Goal: Task Accomplishment & Management: Use online tool/utility

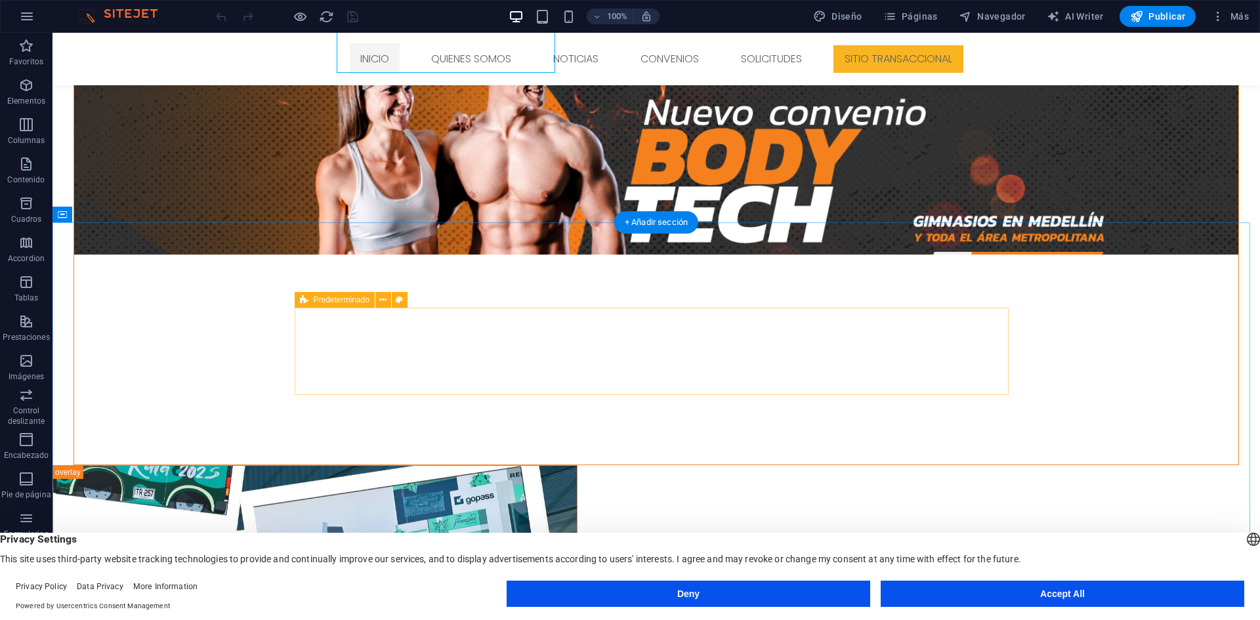
scroll to position [1163, 0]
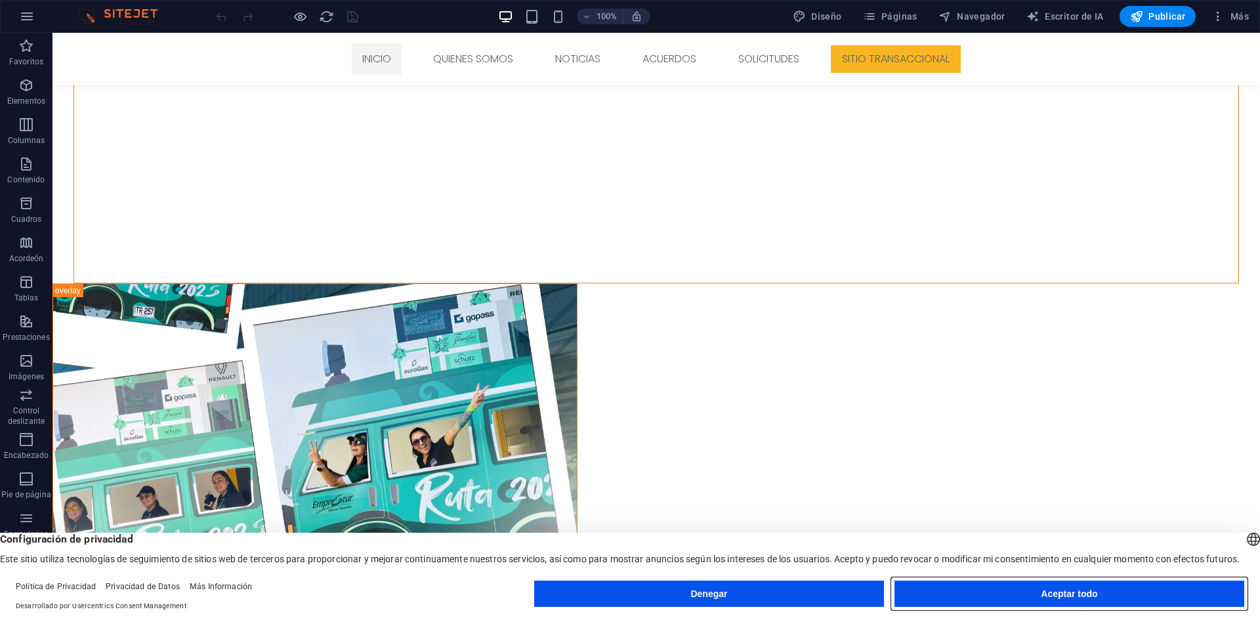
click at [988, 604] on button "Aceptar todo" at bounding box center [1069, 594] width 350 height 26
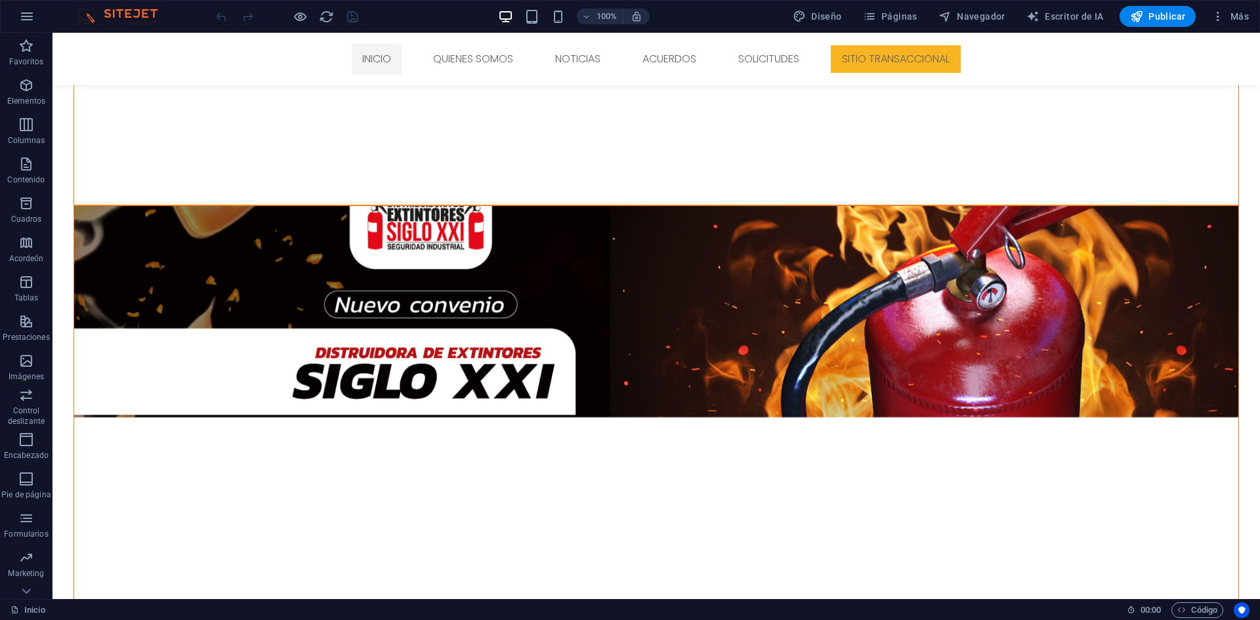
scroll to position [722, 0]
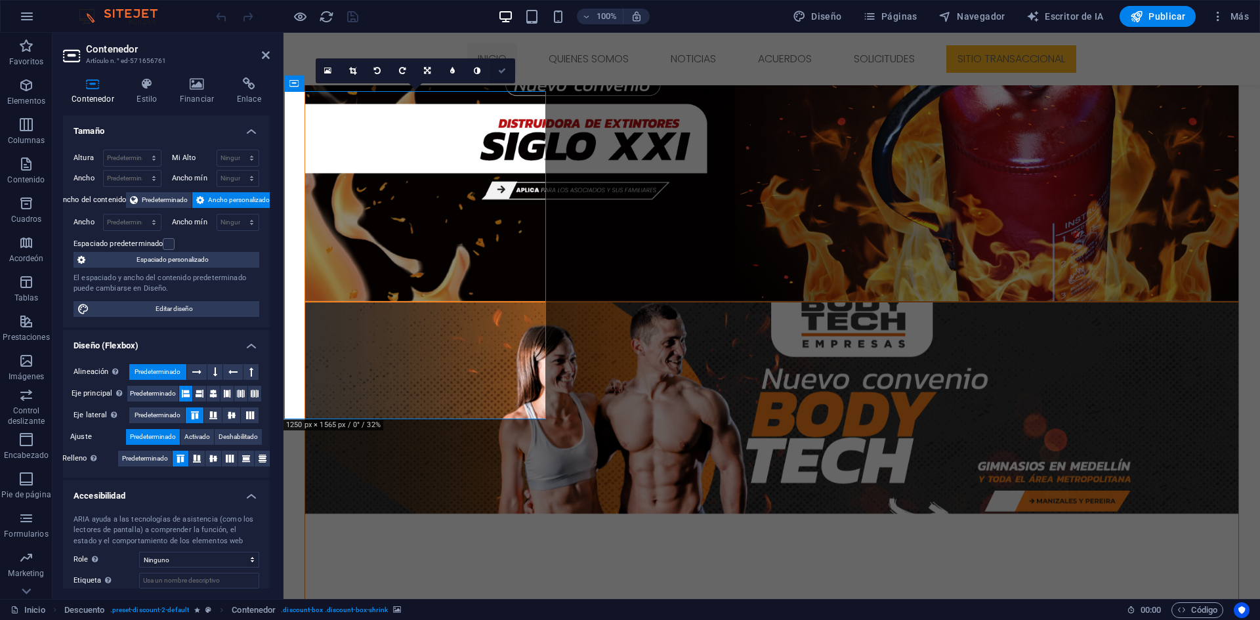
click at [495, 73] on link at bounding box center [502, 70] width 25 height 25
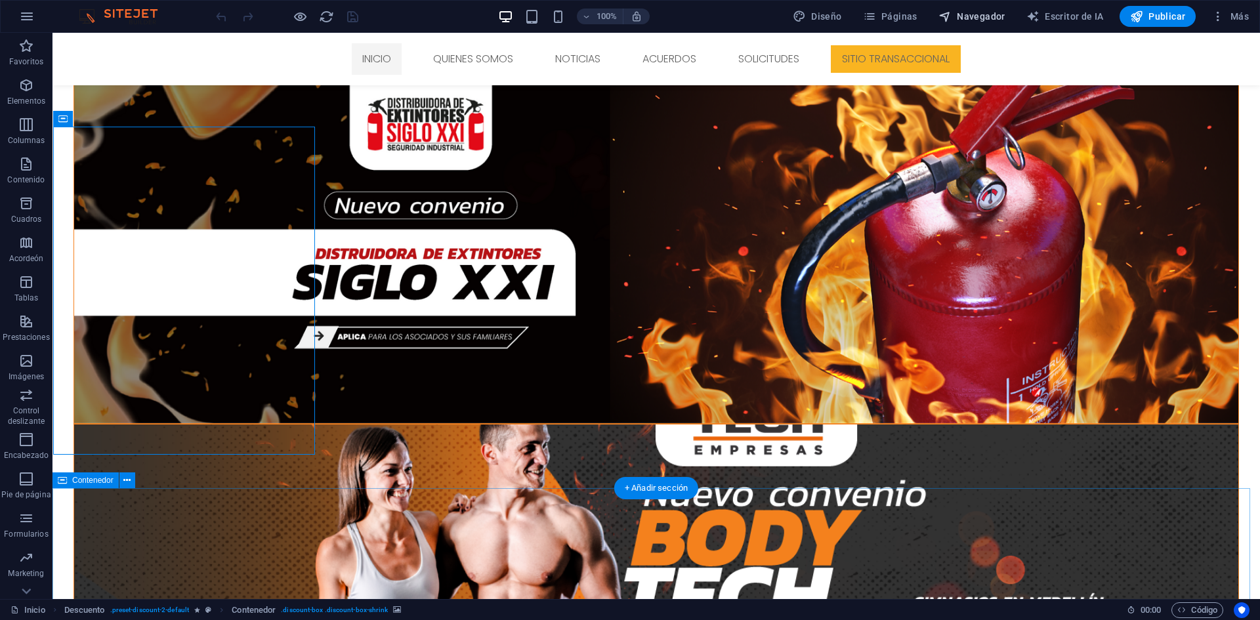
scroll to position [525, 0]
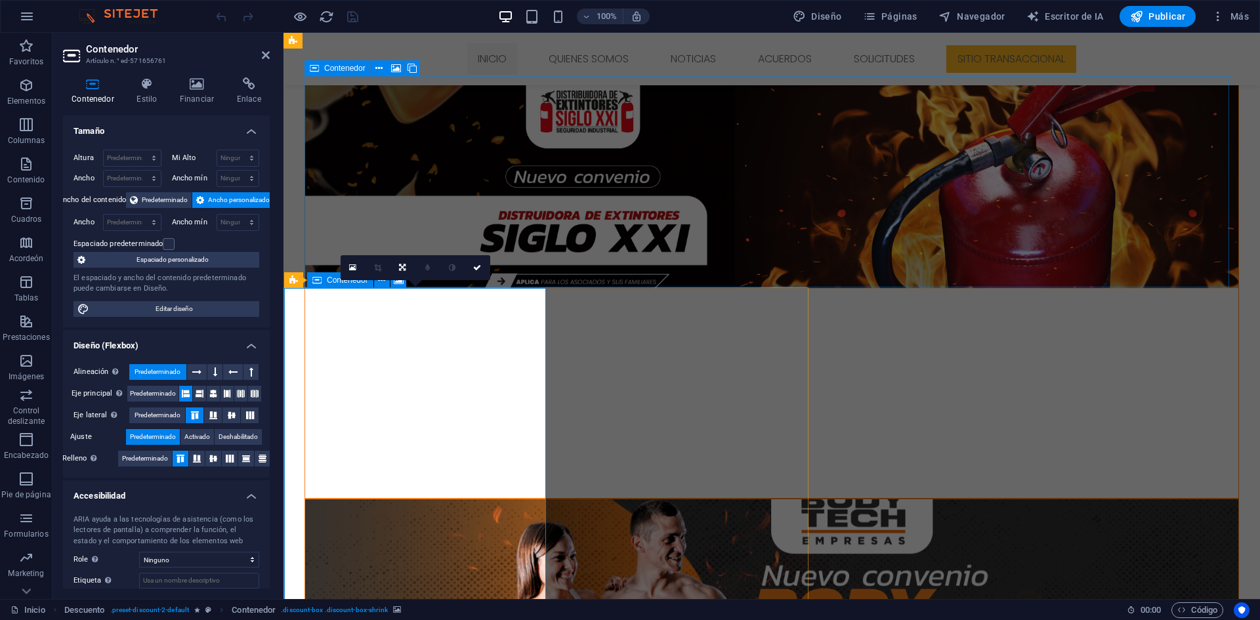
click at [358, 272] on link at bounding box center [353, 267] width 25 height 25
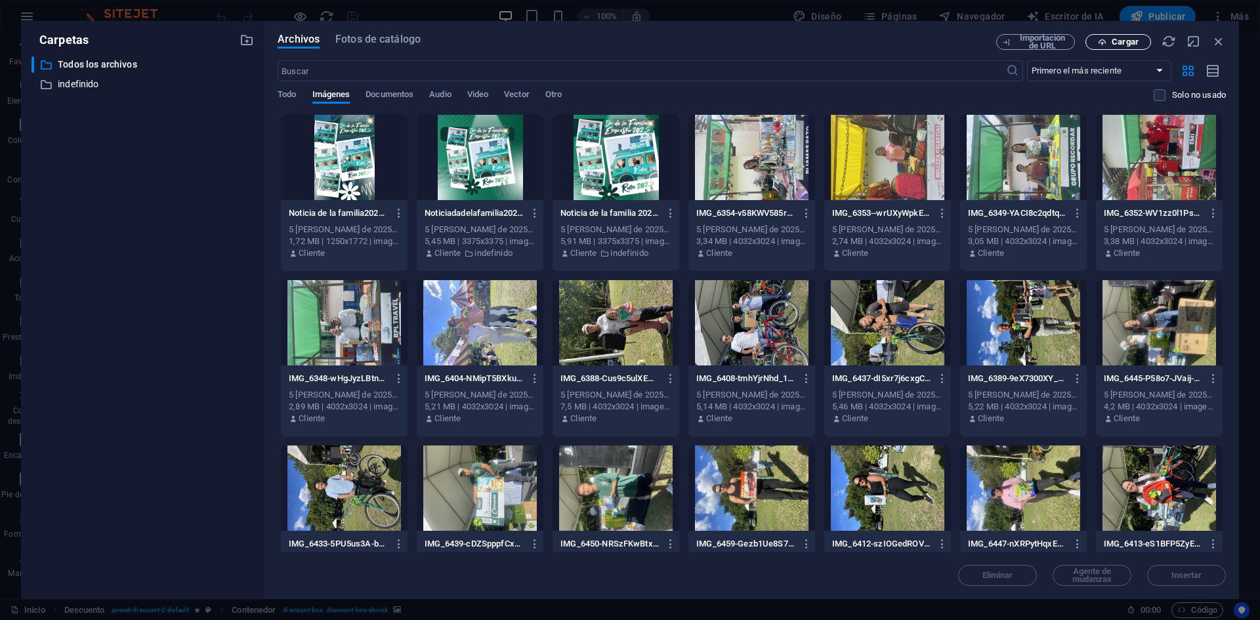
click at [1117, 41] on font "Cargar" at bounding box center [1124, 42] width 27 height 10
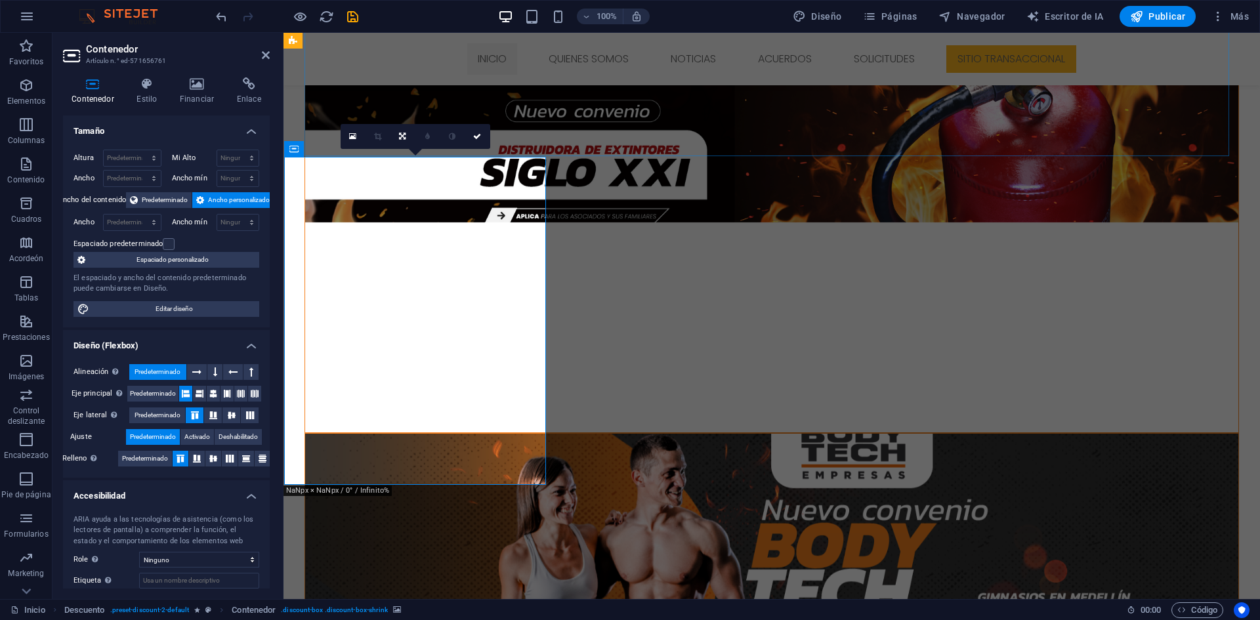
scroll to position [656, 0]
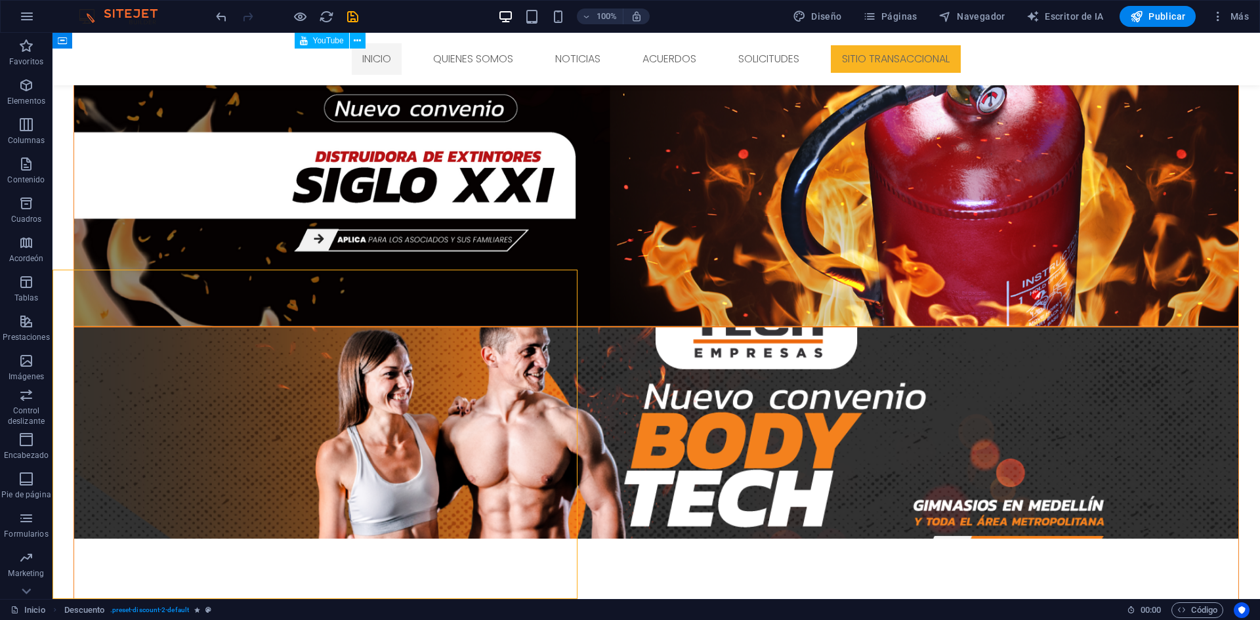
scroll to position [3599, 0]
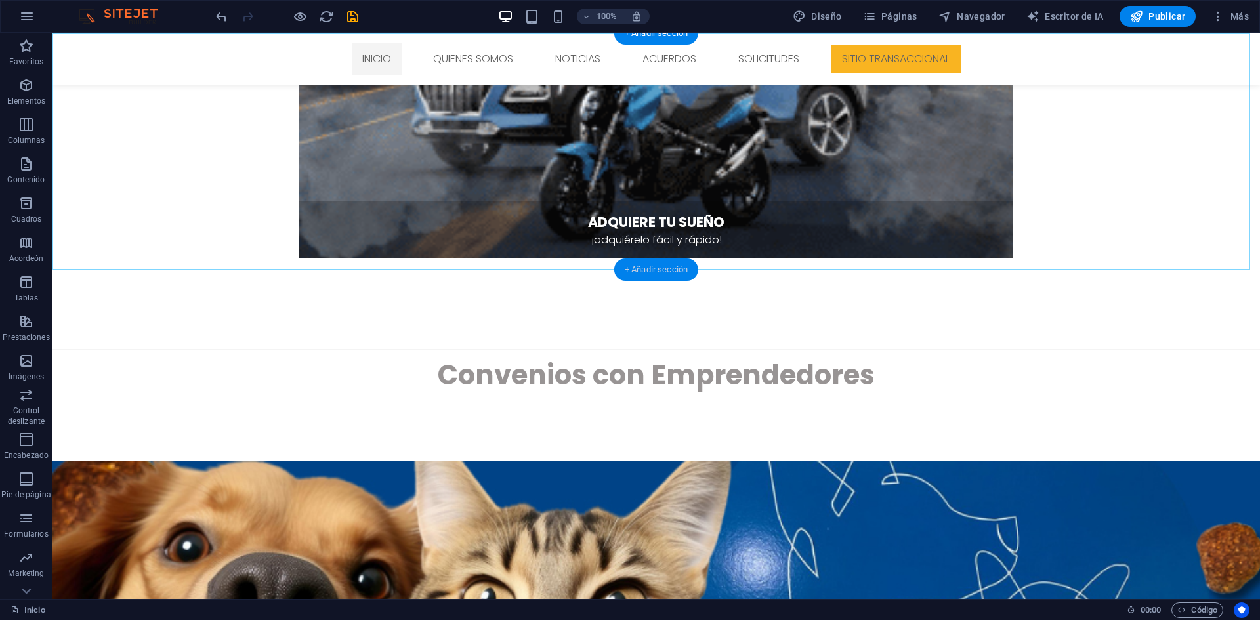
drag, startPoint x: 691, startPoint y: 264, endPoint x: 310, endPoint y: 273, distance: 380.6
click at [691, 264] on div "+ Añadir sección" at bounding box center [656, 270] width 84 height 22
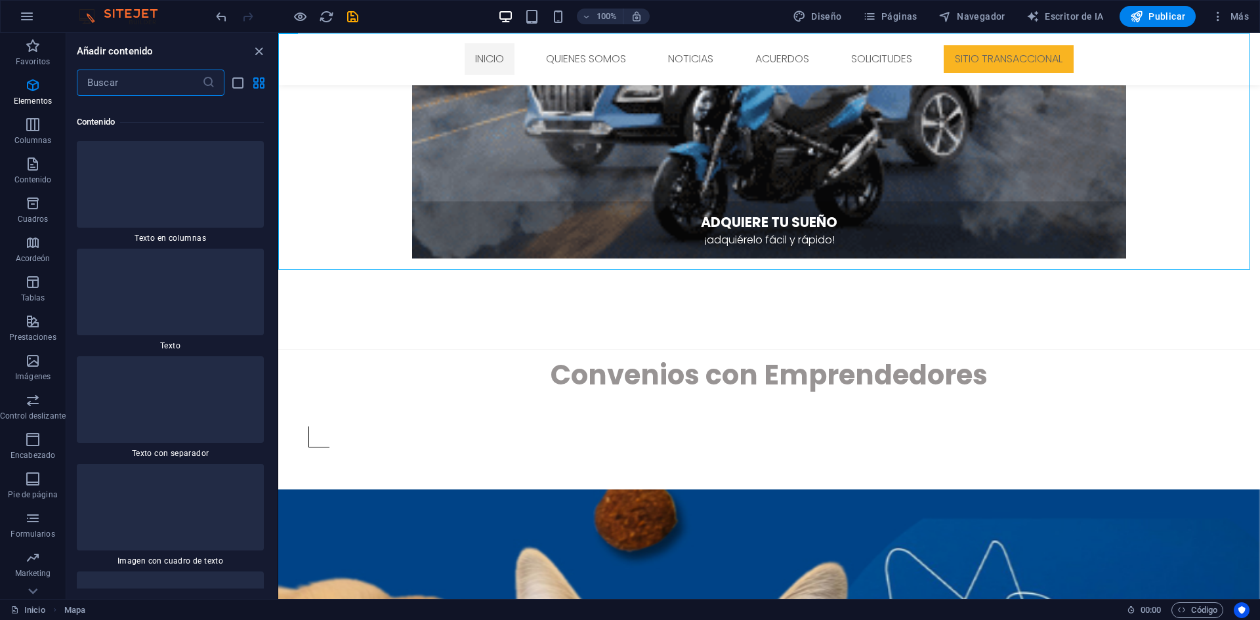
scroll to position [4084, 0]
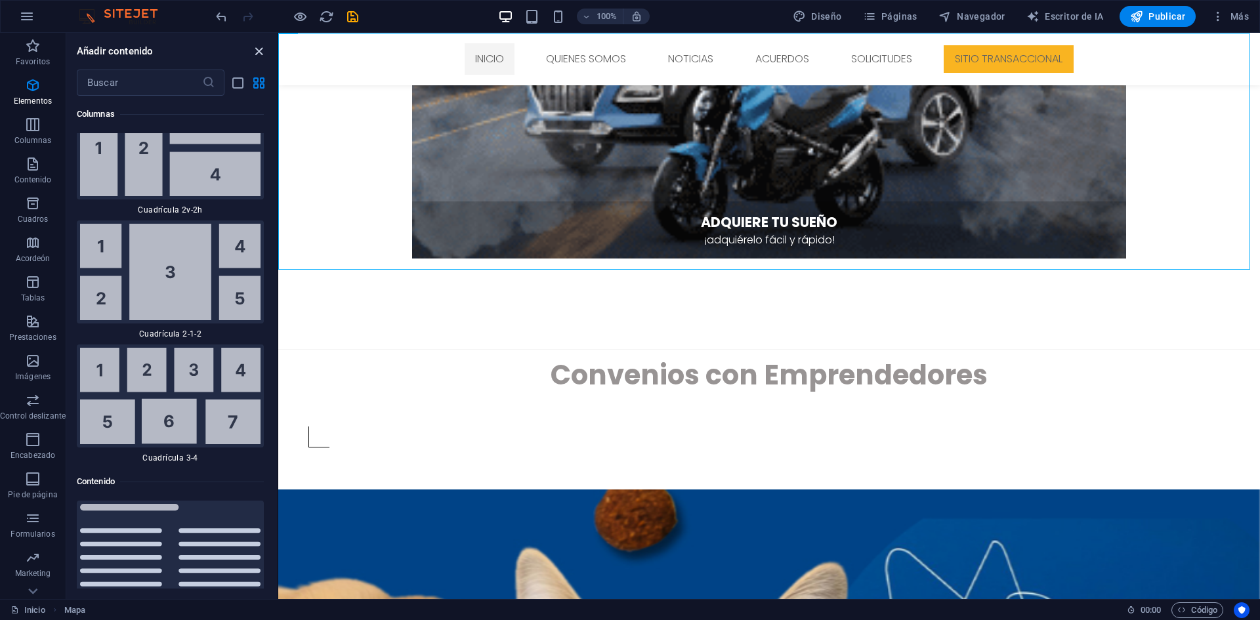
click at [259, 47] on icon "cerrar panel" at bounding box center [258, 51] width 15 height 15
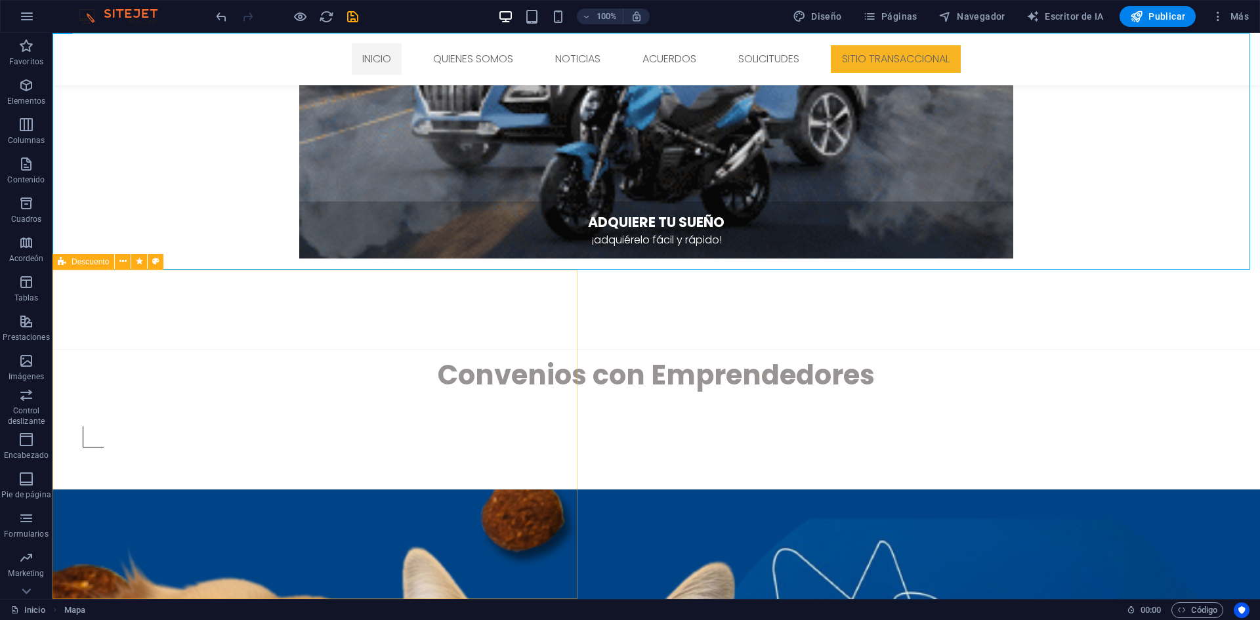
drag, startPoint x: 66, startPoint y: 264, endPoint x: 66, endPoint y: 255, distance: 8.6
click at [66, 262] on icon at bounding box center [62, 262] width 9 height 16
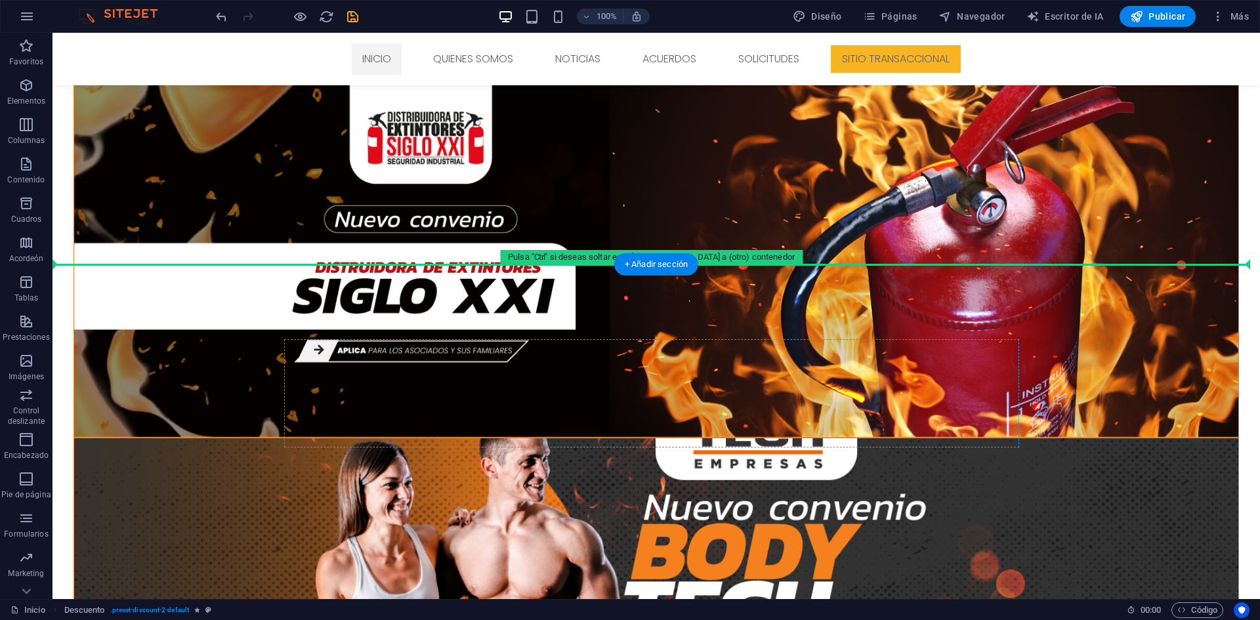
scroll to position [581, 0]
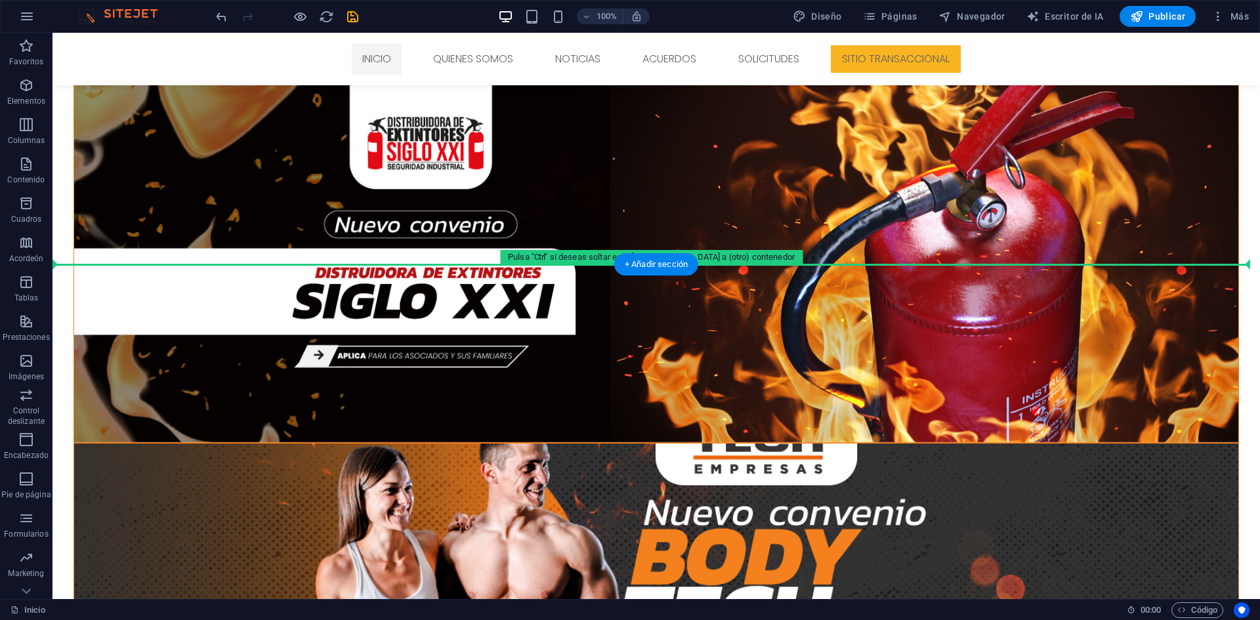
drag, startPoint x: 123, startPoint y: 297, endPoint x: 342, endPoint y: 310, distance: 220.2
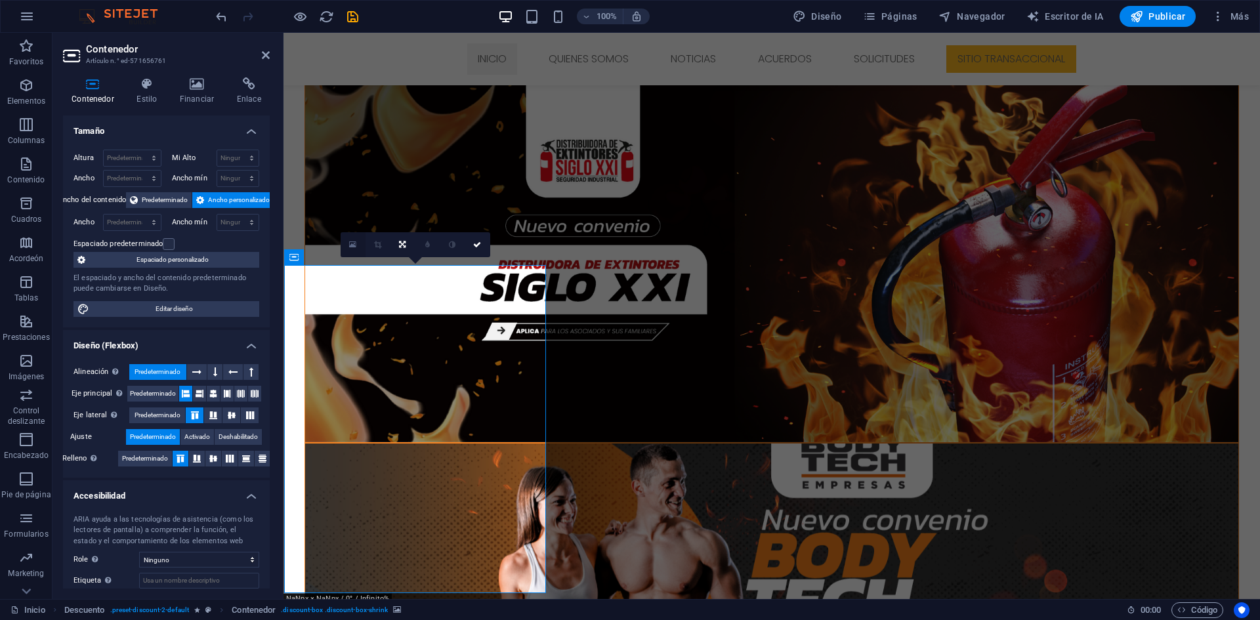
click at [346, 241] on link at bounding box center [353, 244] width 25 height 25
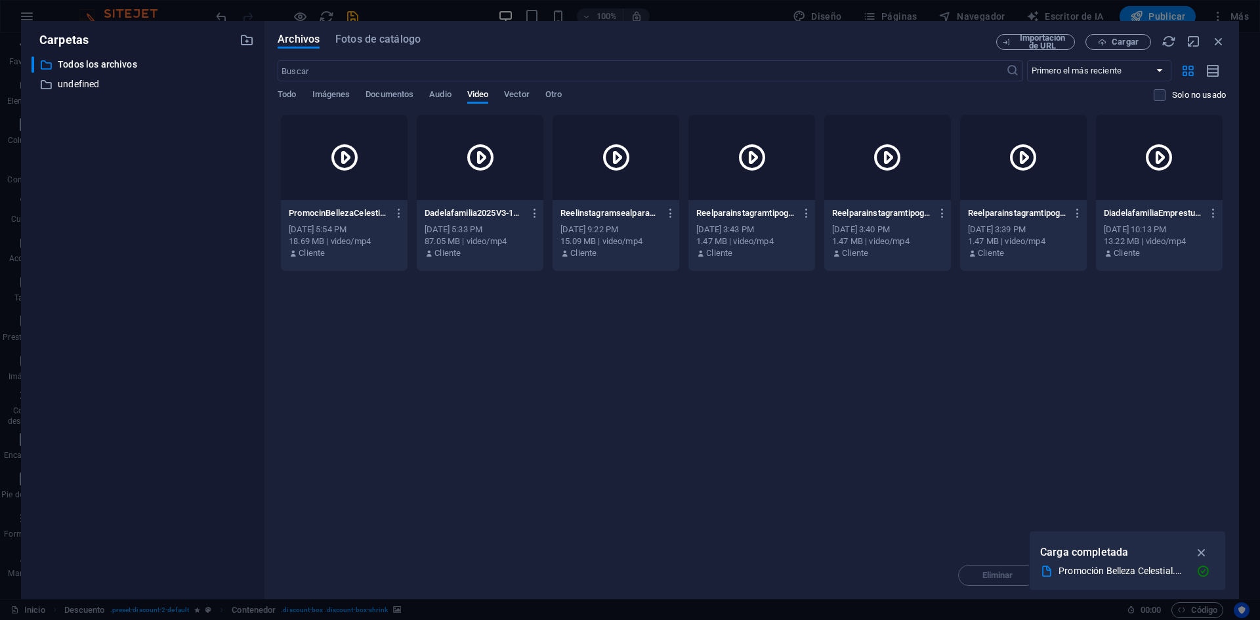
click at [360, 182] on div at bounding box center [344, 157] width 127 height 85
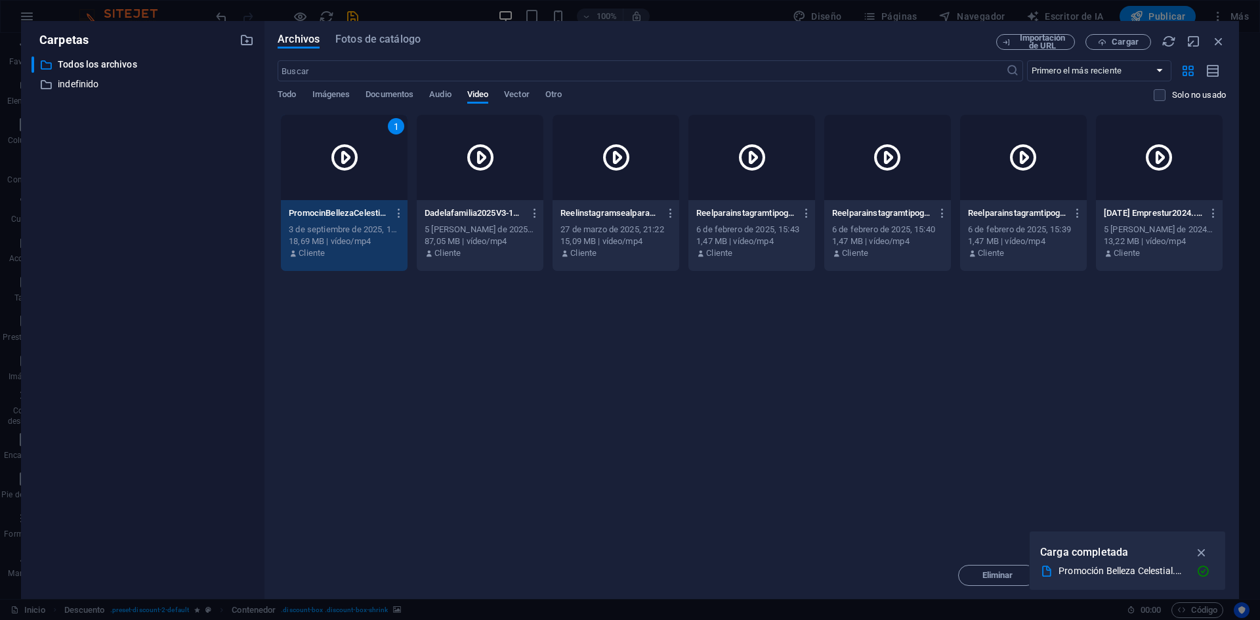
click at [1201, 545] on button "button" at bounding box center [1202, 552] width 26 height 21
click at [1184, 579] on font "Insertar" at bounding box center [1186, 575] width 31 height 10
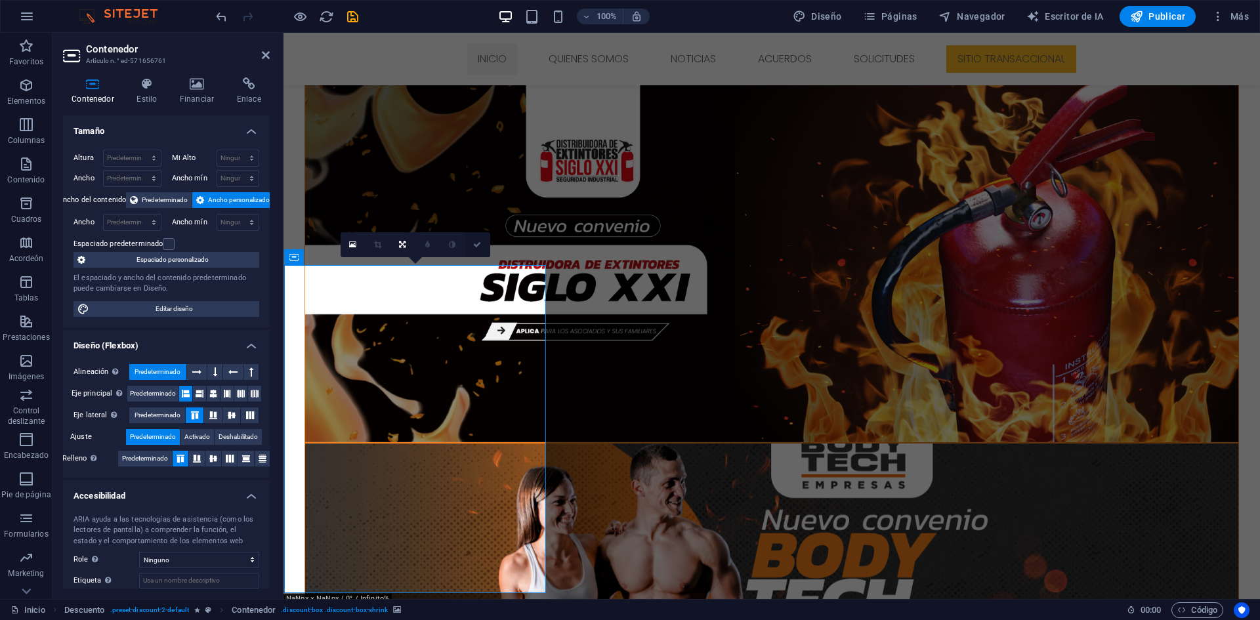
click at [474, 245] on icon at bounding box center [477, 245] width 8 height 8
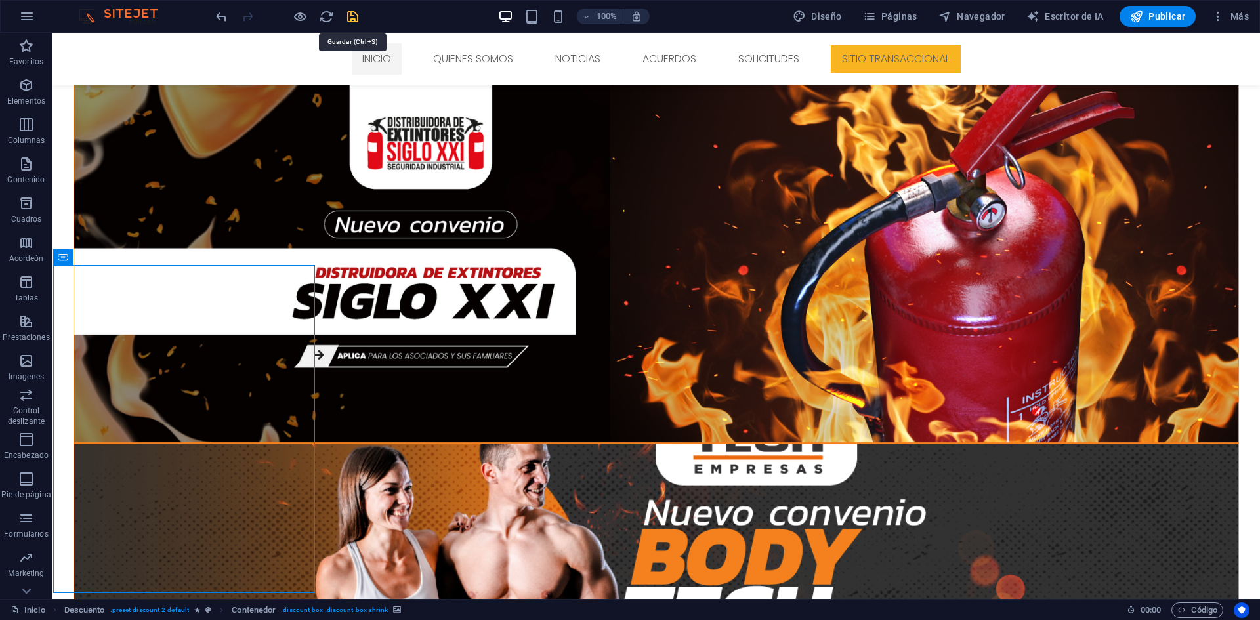
click at [352, 22] on icon "ahorrar" at bounding box center [352, 16] width 15 height 15
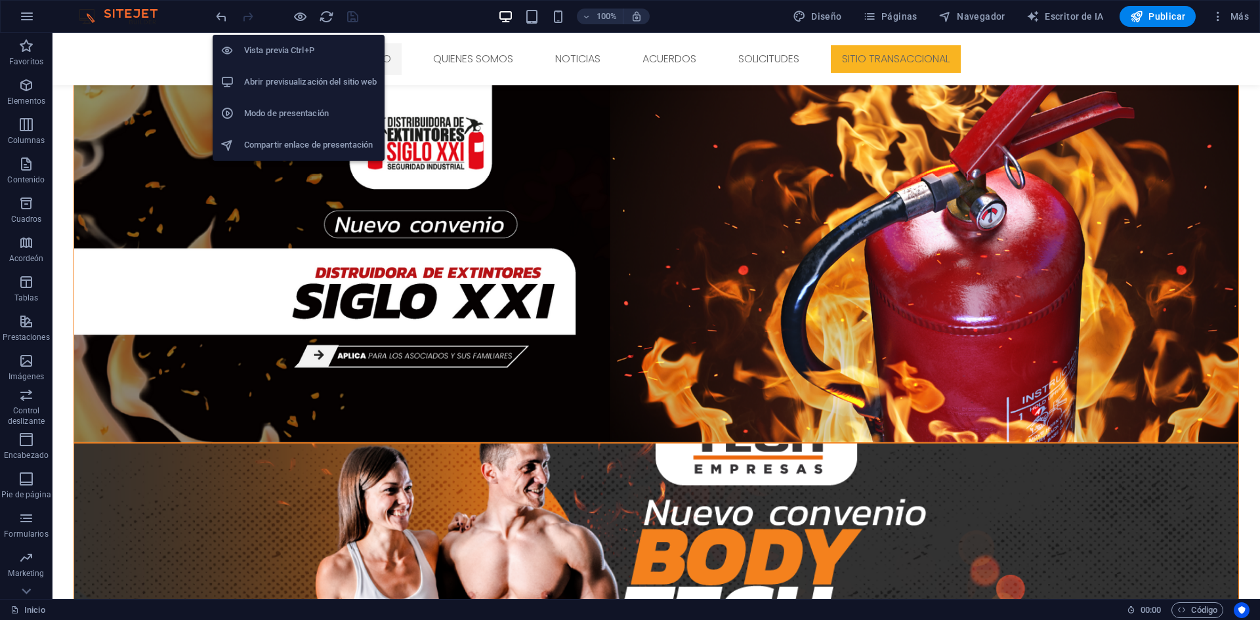
click at [320, 83] on h6 "Abrir previsualización del sitio web" at bounding box center [310, 82] width 133 height 16
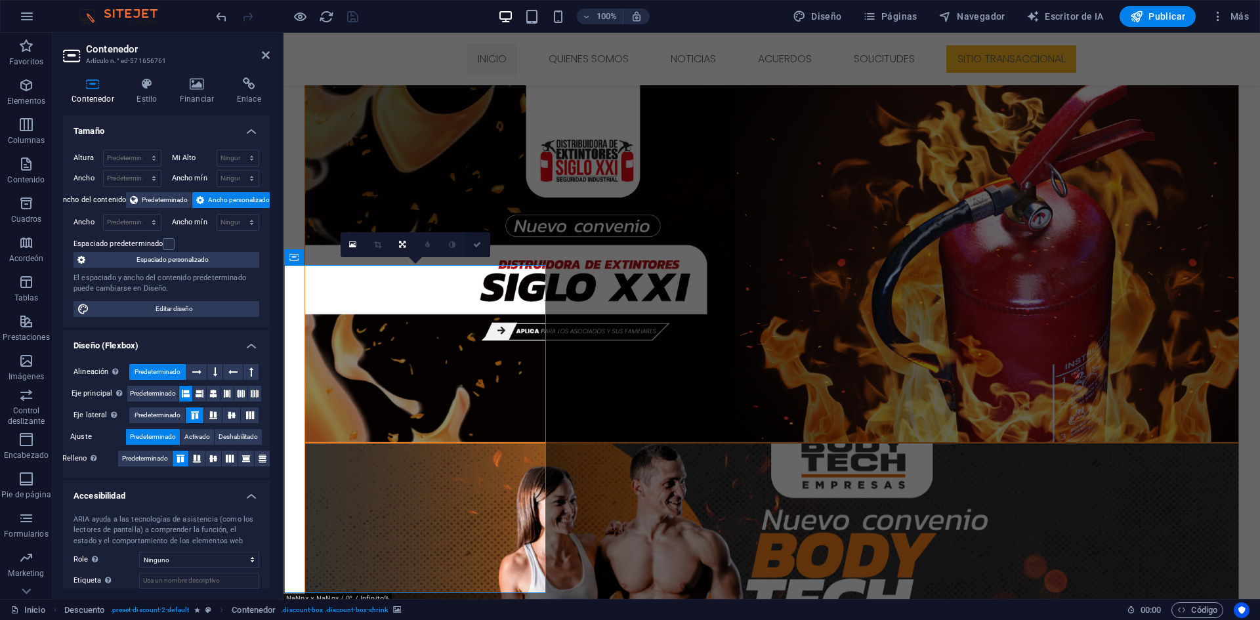
drag, startPoint x: 473, startPoint y: 241, endPoint x: 333, endPoint y: 223, distance: 141.0
click at [473, 241] on icon at bounding box center [477, 245] width 8 height 8
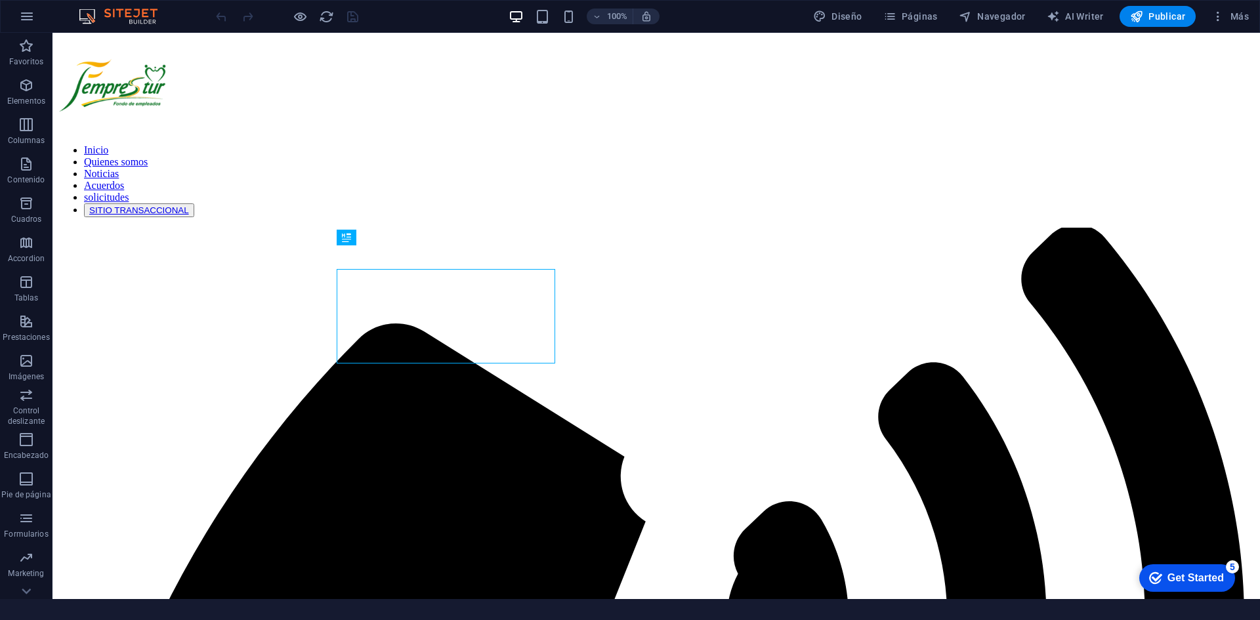
scroll to position [671, 0]
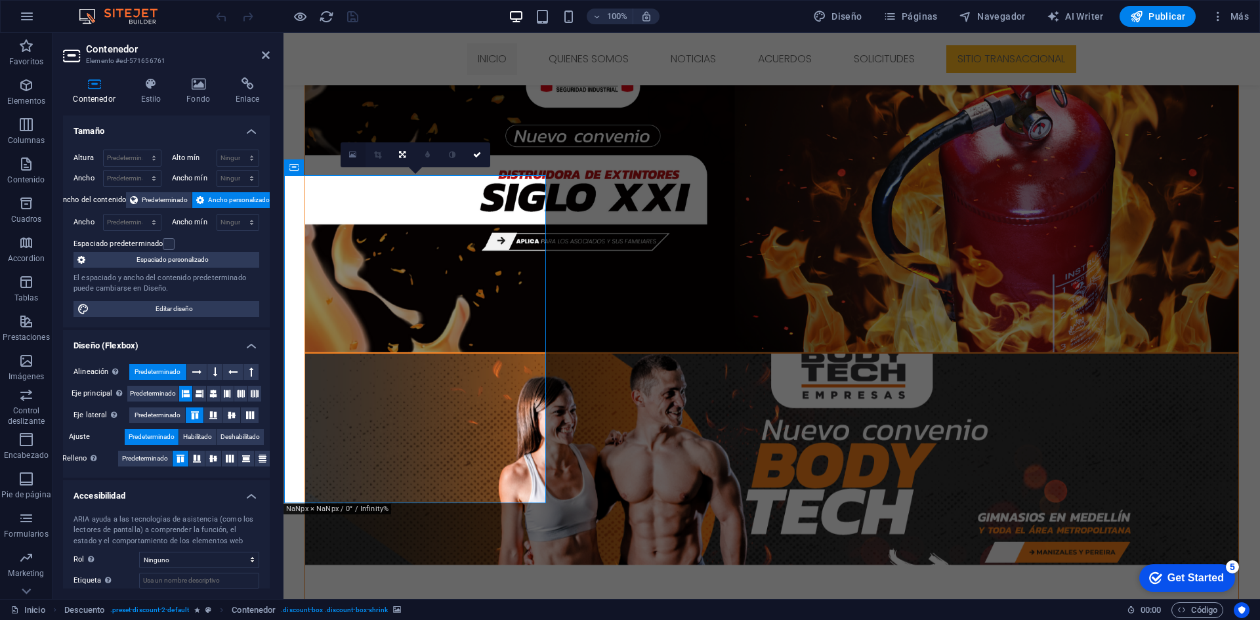
click at [349, 154] on icon at bounding box center [352, 154] width 7 height 9
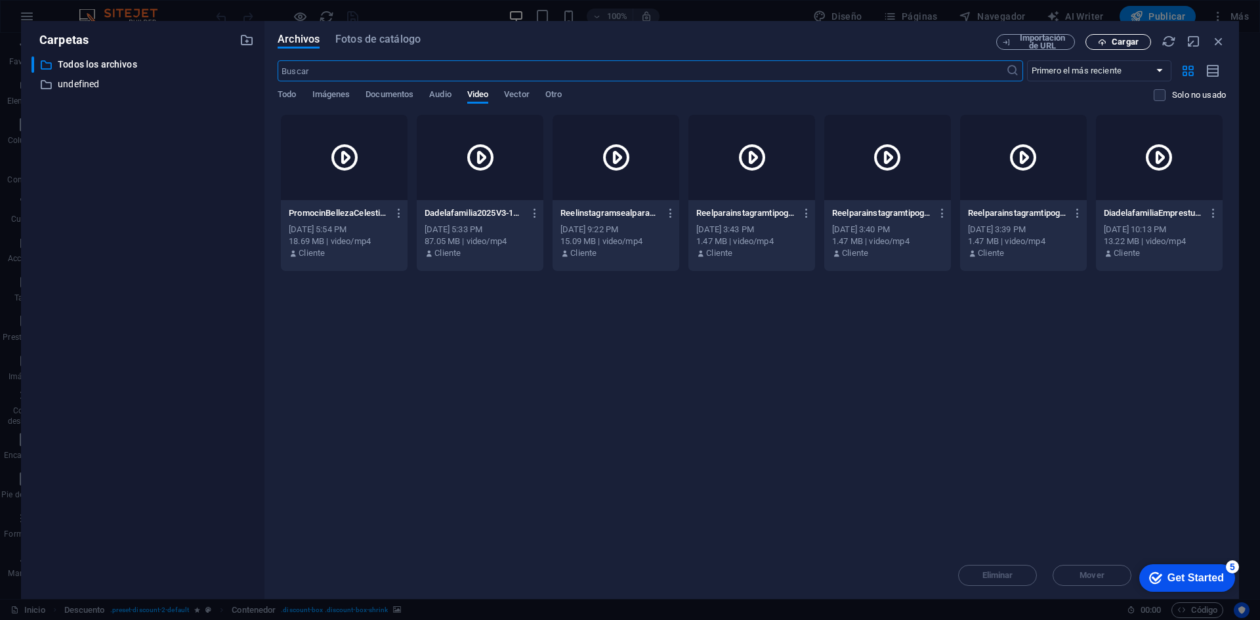
click at [1119, 46] on span "Cargar" at bounding box center [1124, 42] width 27 height 8
click at [1174, 577] on div "Get Started" at bounding box center [1195, 578] width 56 height 12
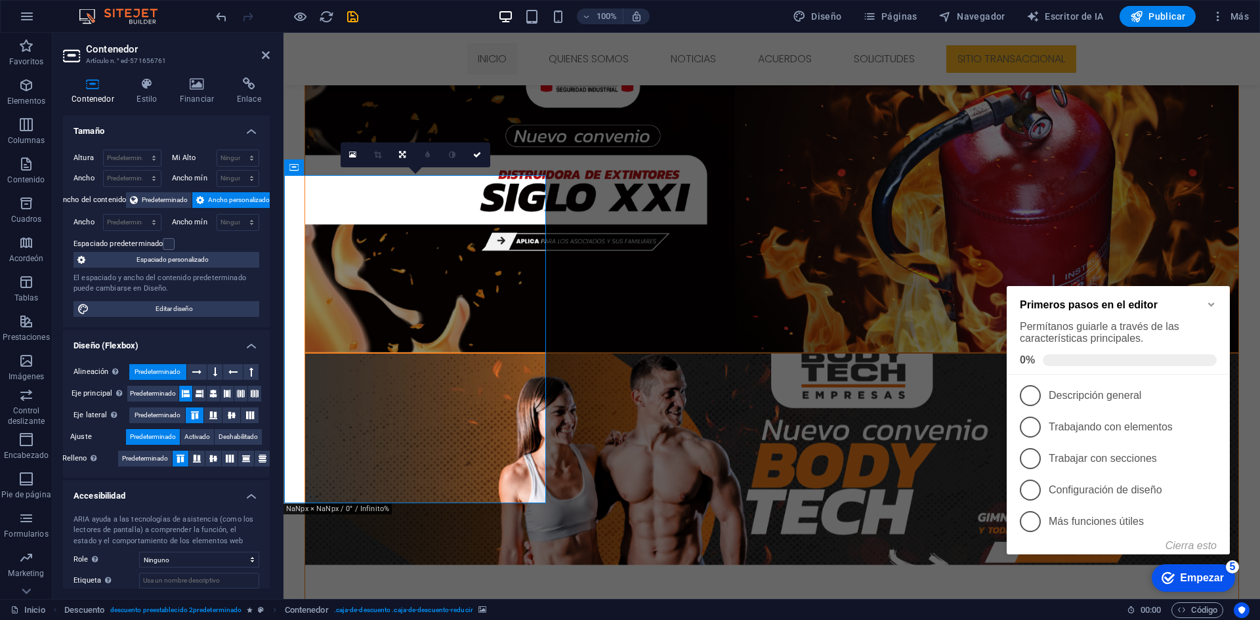
click at [1211, 308] on icon "Minimizar la lista de verificación" at bounding box center [1211, 304] width 10 height 10
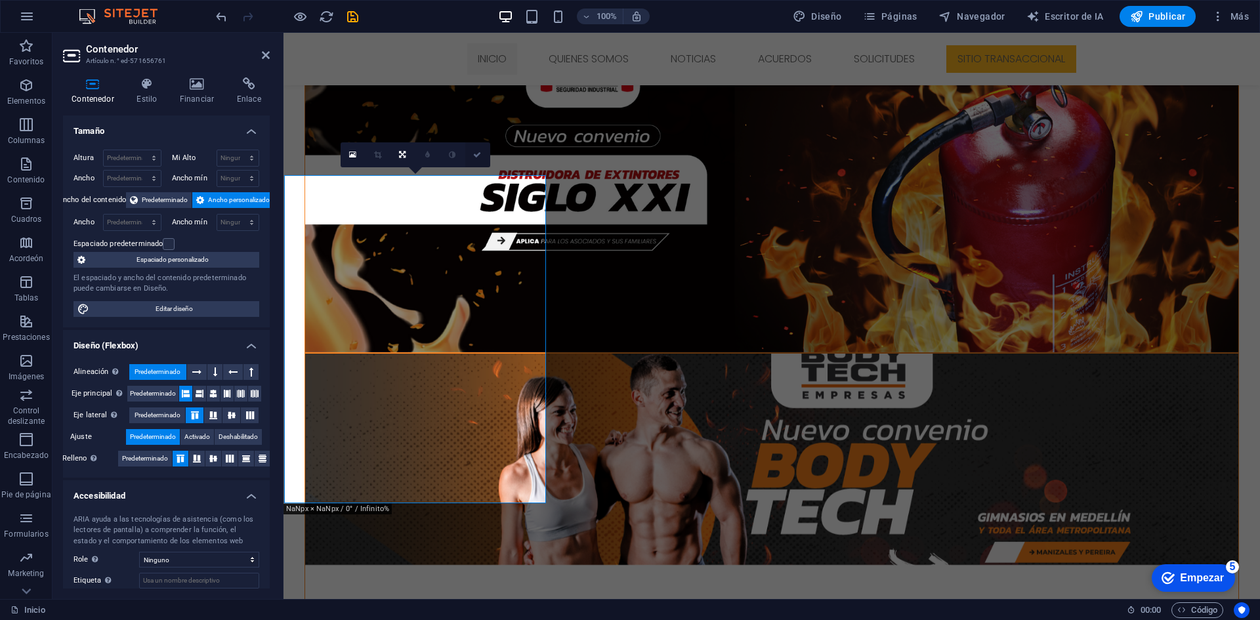
click at [473, 157] on icon at bounding box center [477, 155] width 8 height 8
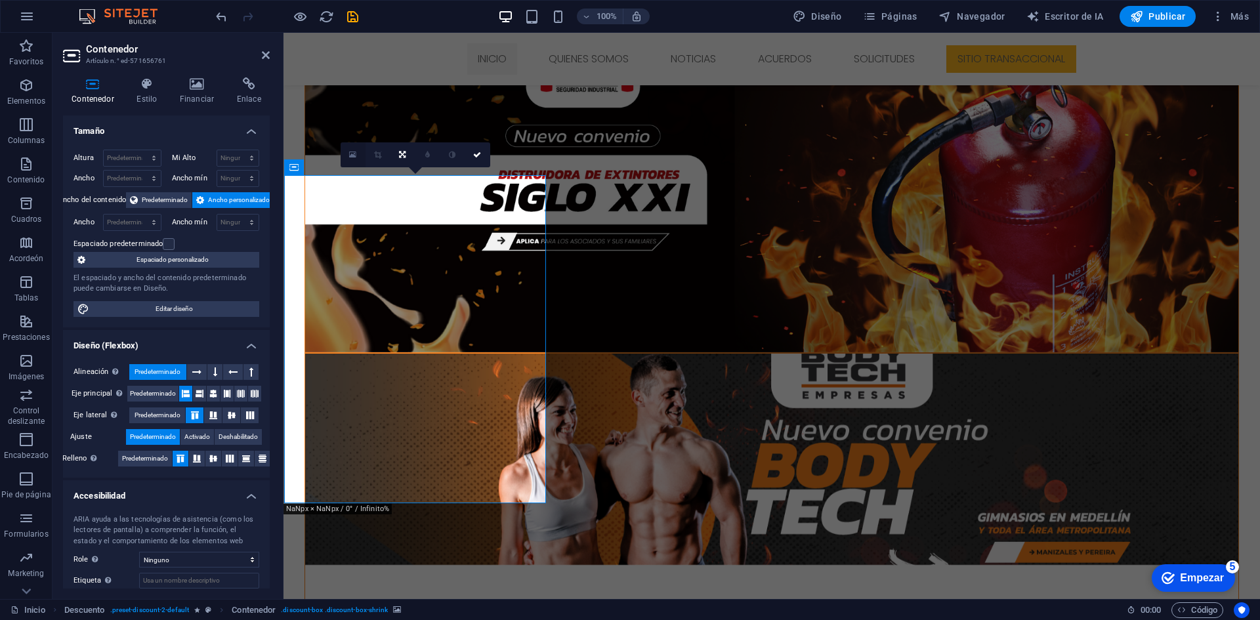
click at [363, 157] on link at bounding box center [353, 154] width 25 height 25
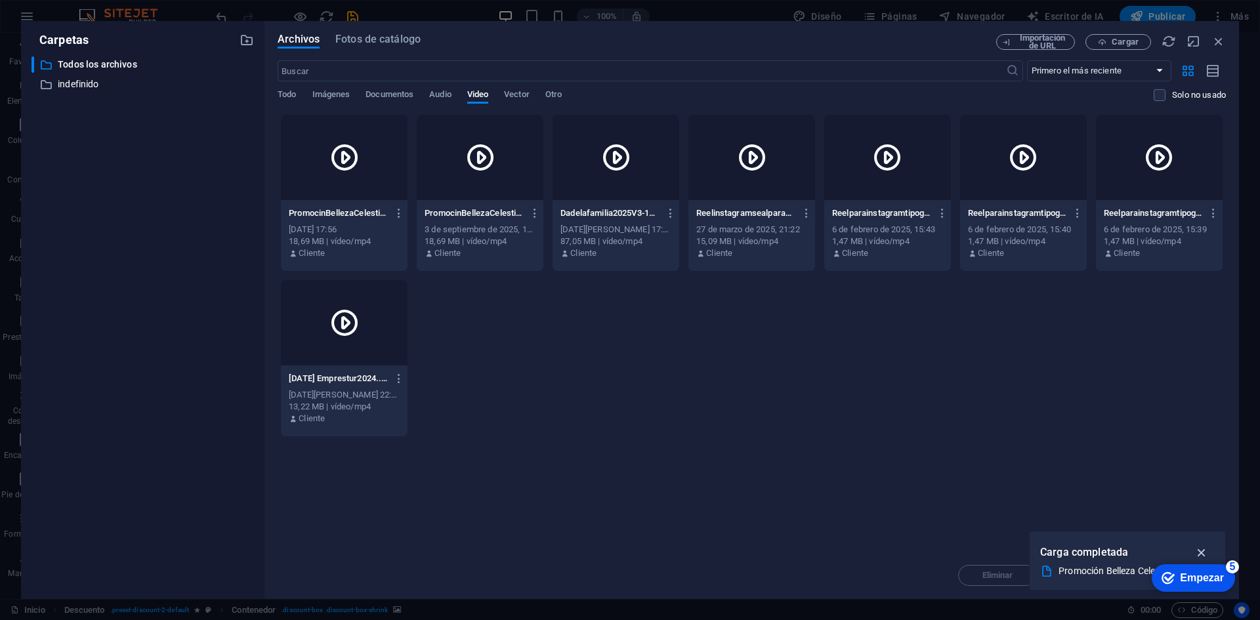
click at [1209, 552] on icon "button" at bounding box center [1201, 552] width 15 height 14
click at [1102, 45] on icon "button" at bounding box center [1102, 42] width 9 height 9
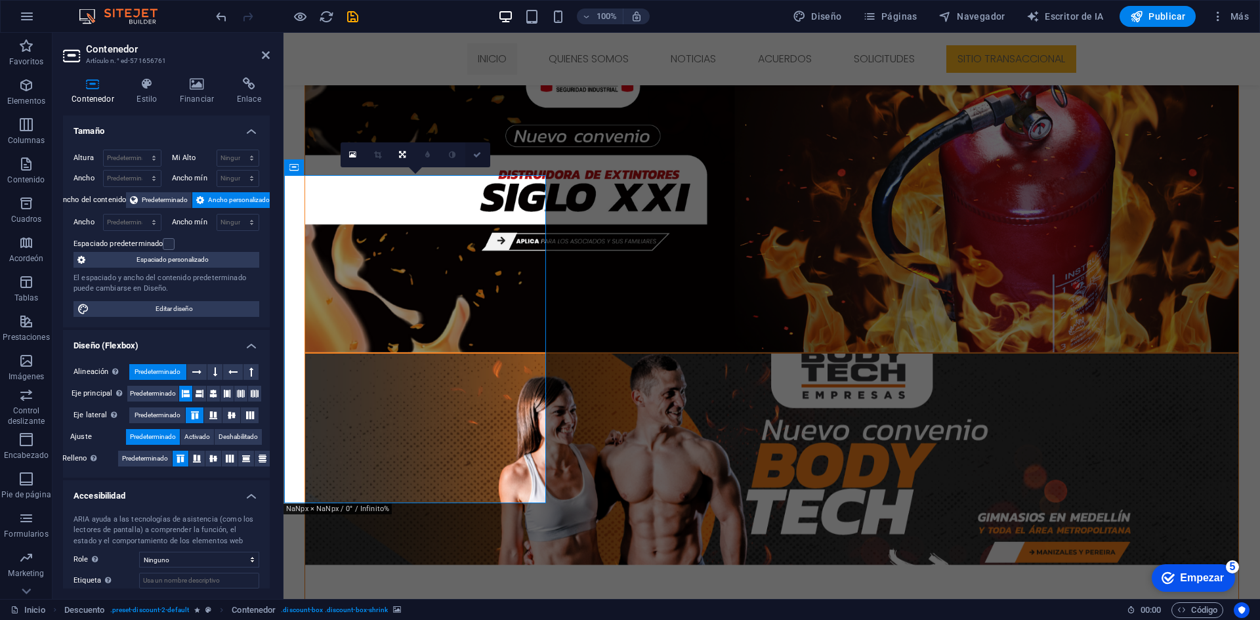
click at [487, 155] on link at bounding box center [477, 154] width 25 height 25
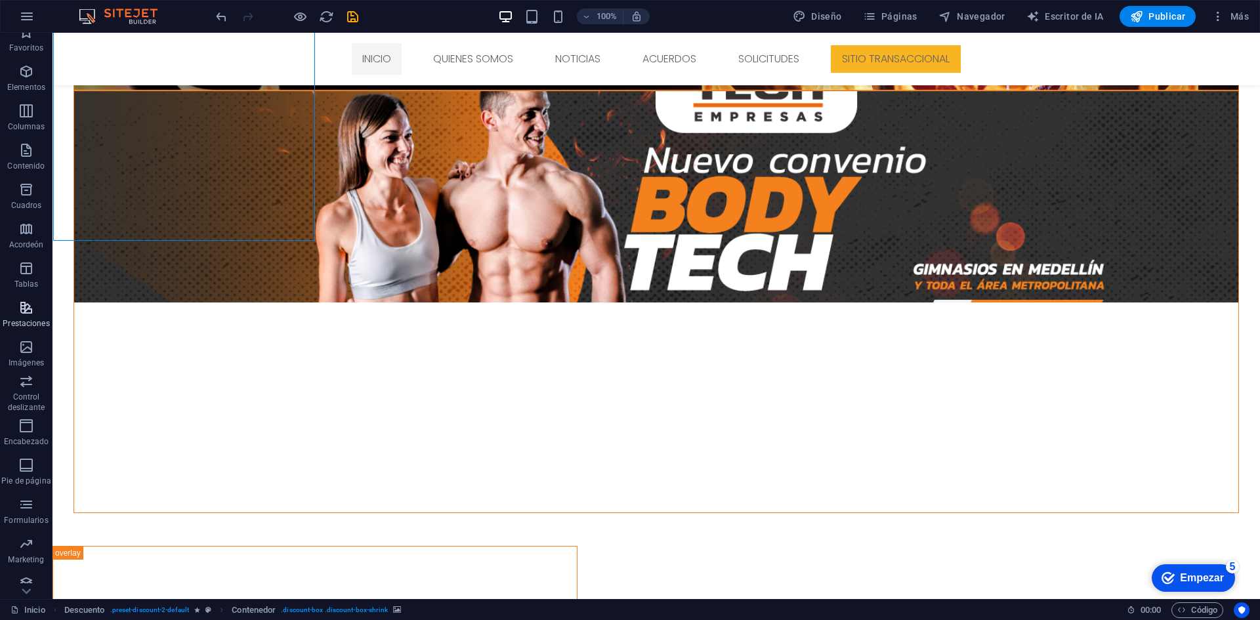
scroll to position [24, 0]
click at [30, 430] on p "Encabezado" at bounding box center [26, 431] width 45 height 10
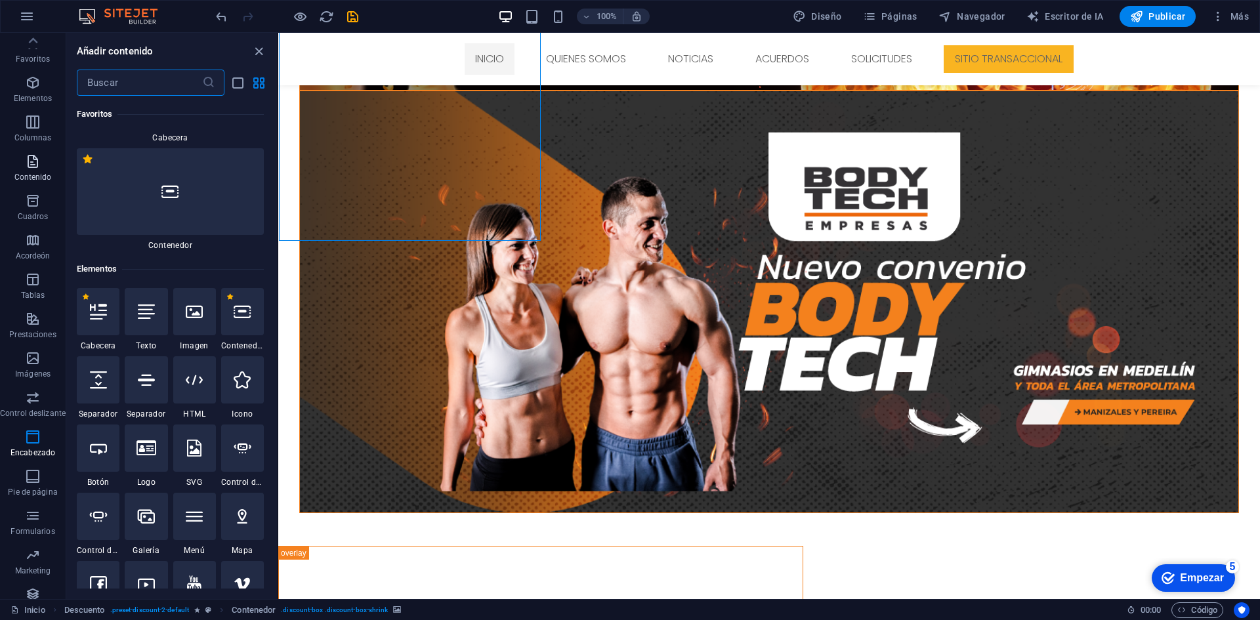
scroll to position [0, 0]
click at [27, 54] on span "Favoritos" at bounding box center [33, 53] width 66 height 31
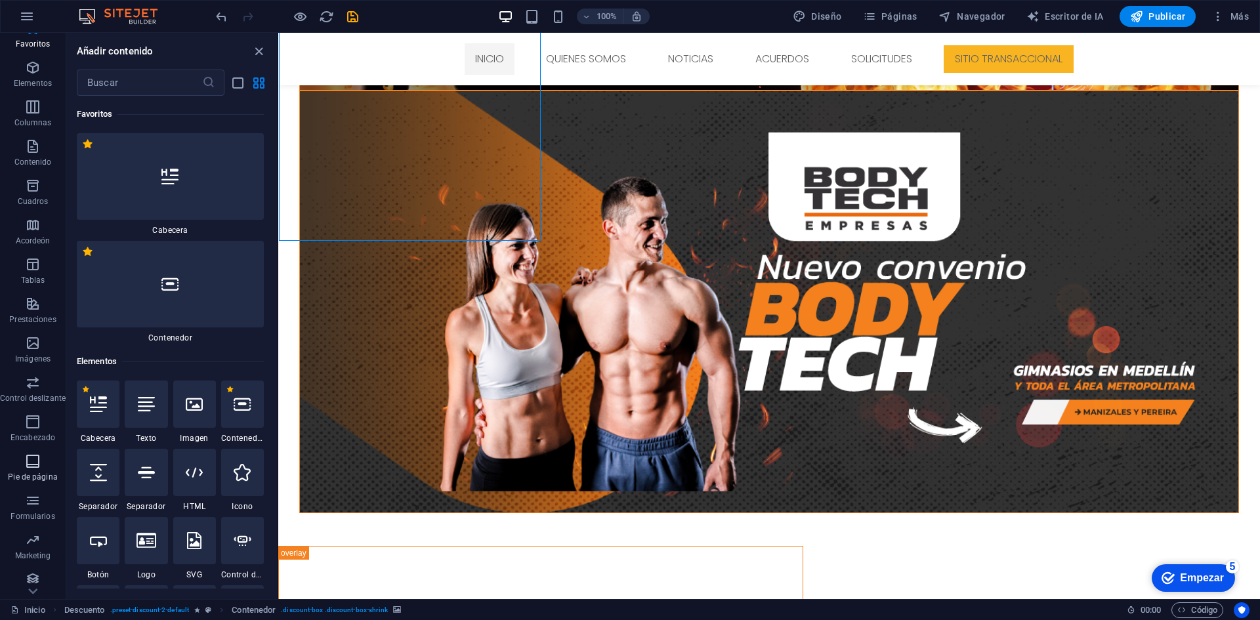
scroll to position [24, 0]
click at [30, 572] on icon "button" at bounding box center [33, 573] width 16 height 16
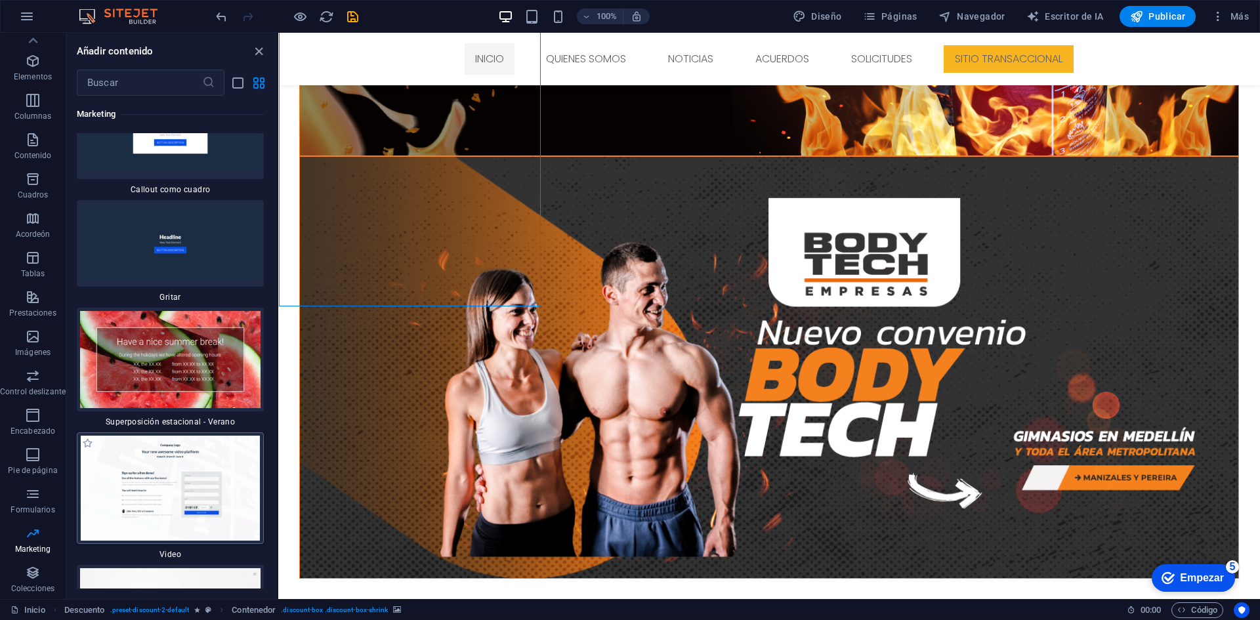
scroll to position [21779, 0]
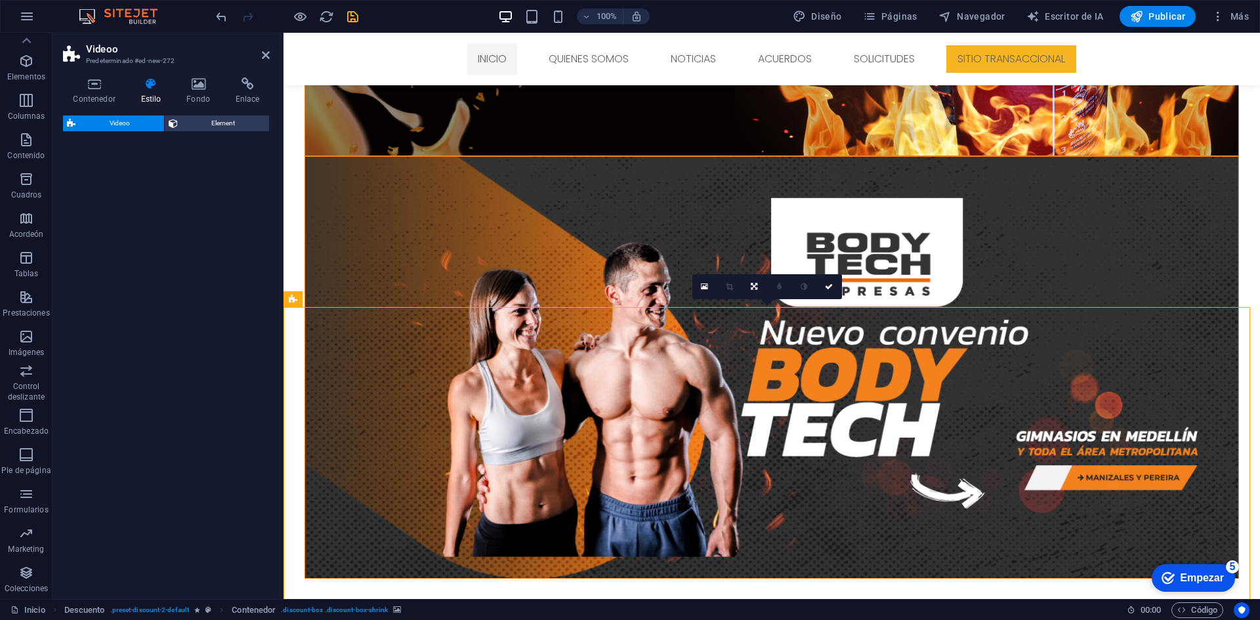
select select "%"
select select "rem"
select select "px"
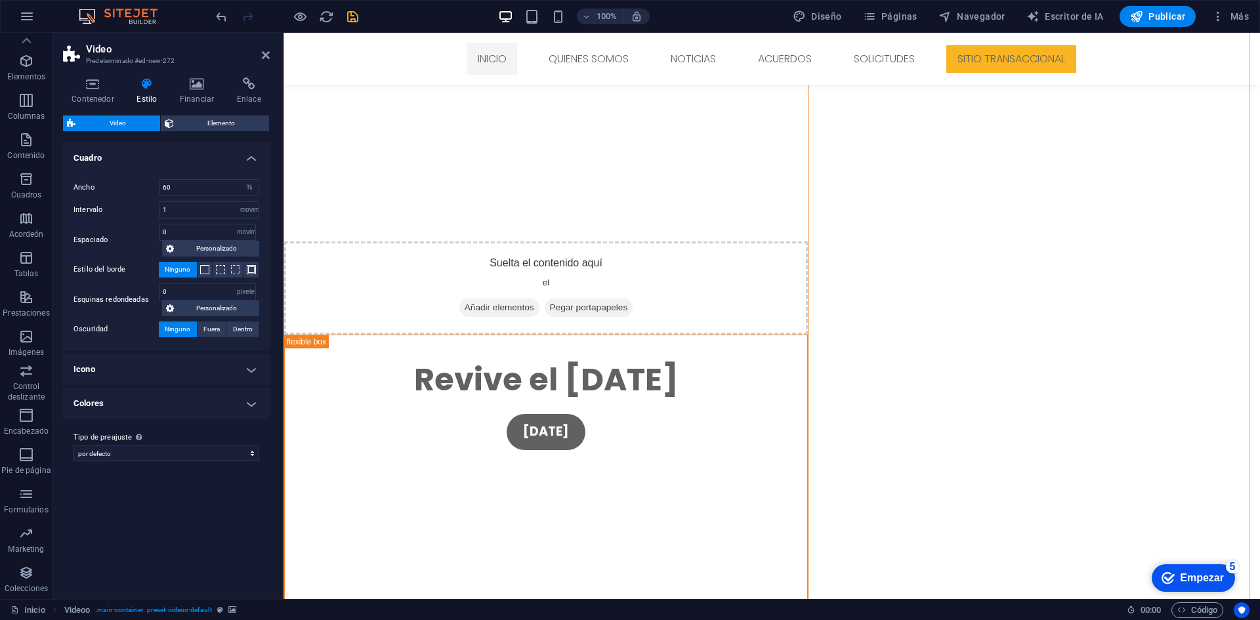
scroll to position [1589, 0]
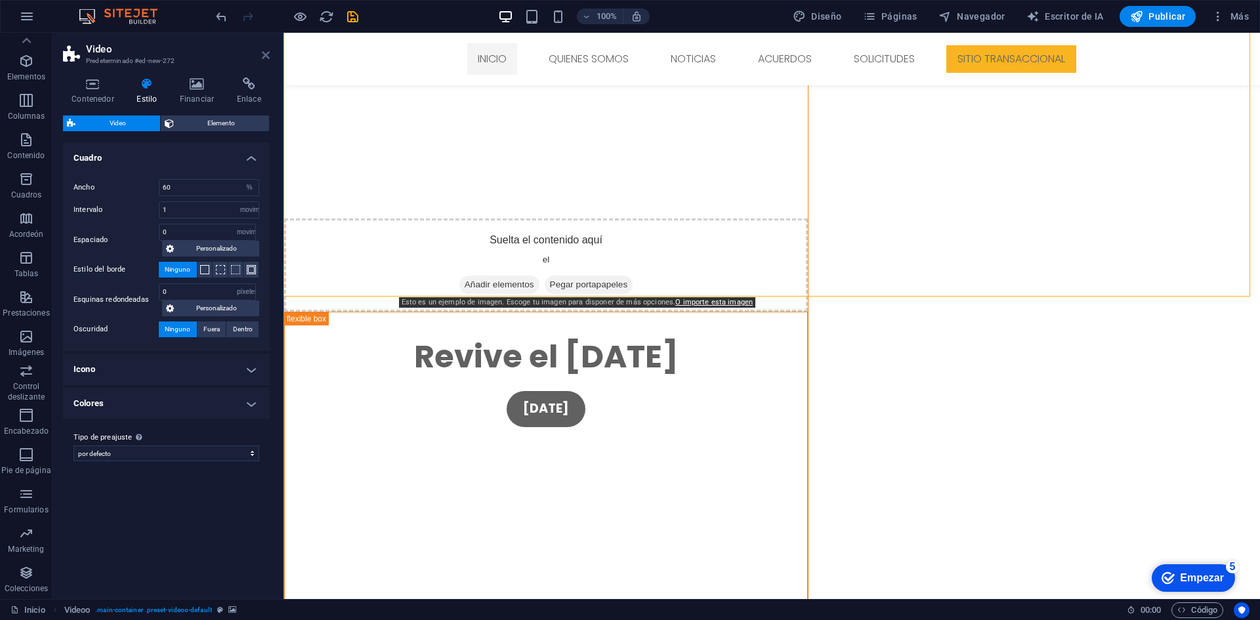
click at [268, 54] on icon at bounding box center [266, 55] width 8 height 10
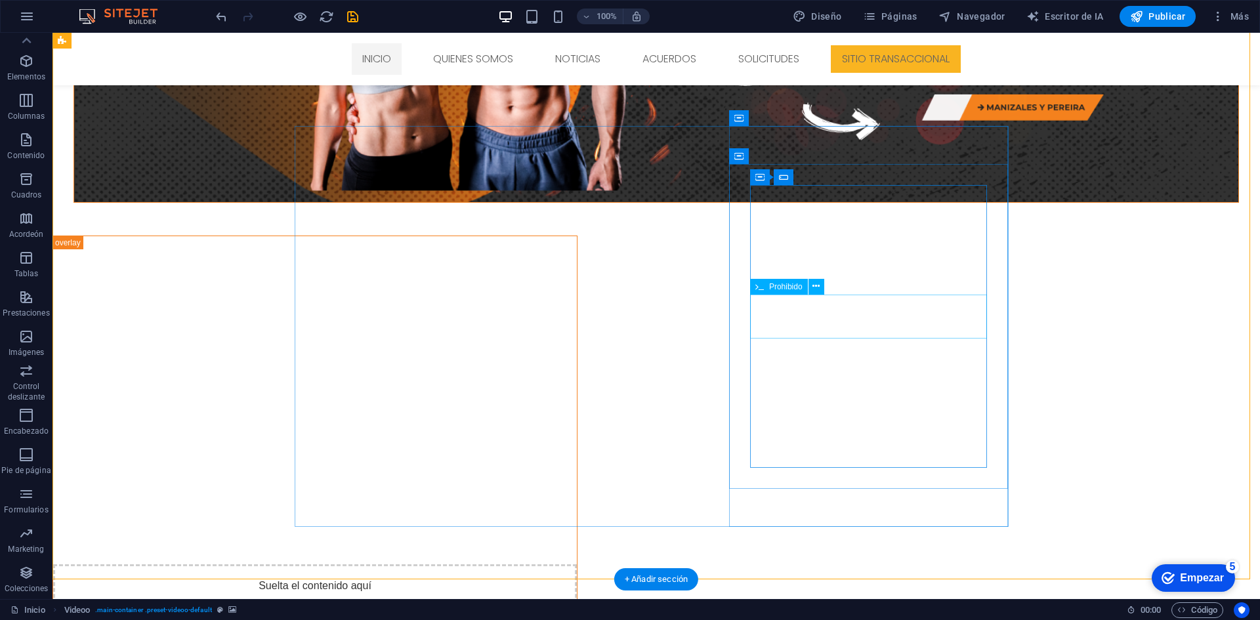
scroll to position [1195, 0]
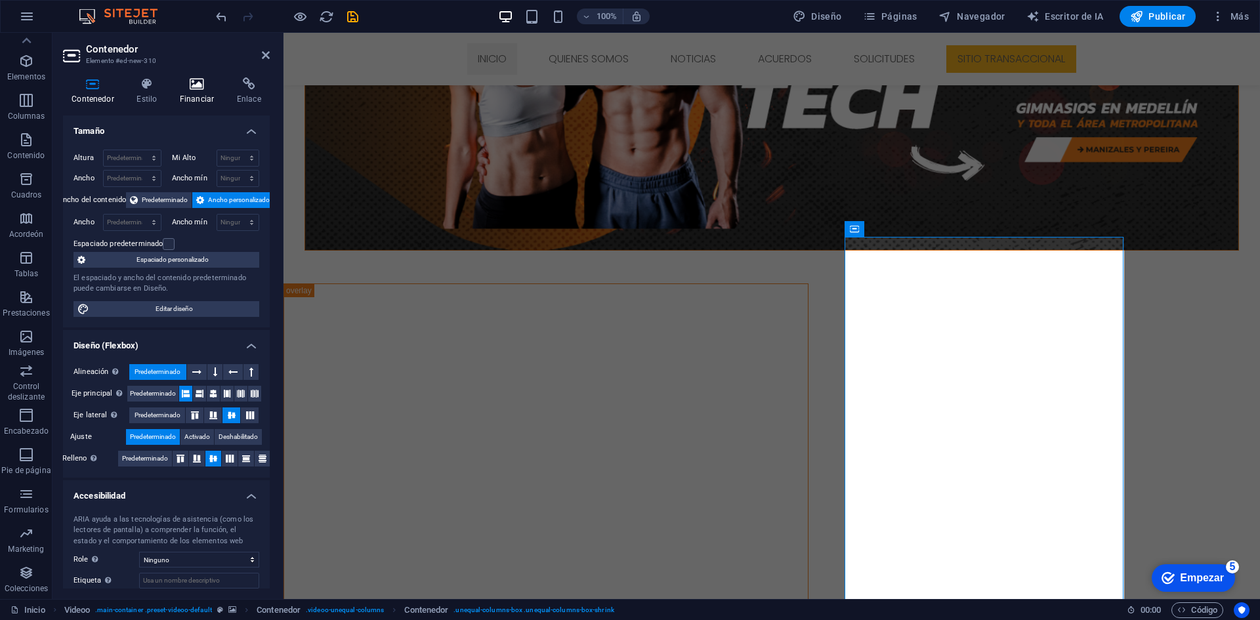
click at [207, 85] on icon at bounding box center [197, 83] width 52 height 13
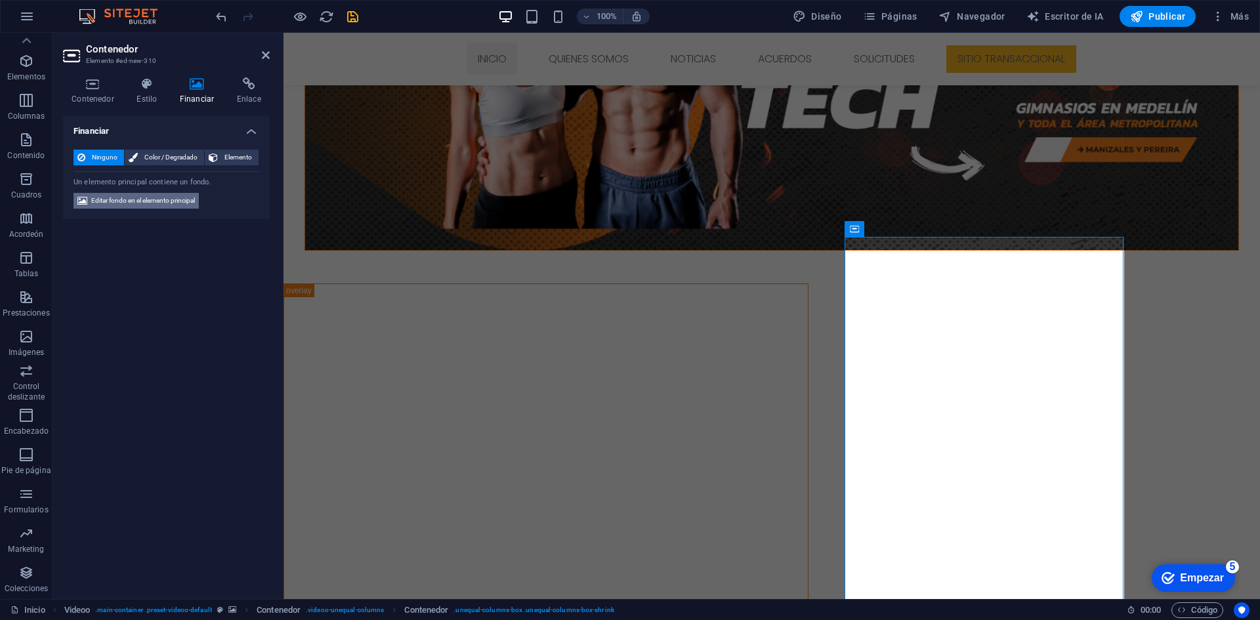
click at [161, 201] on font "Editar fondo en el elemento principal" at bounding box center [143, 200] width 104 height 7
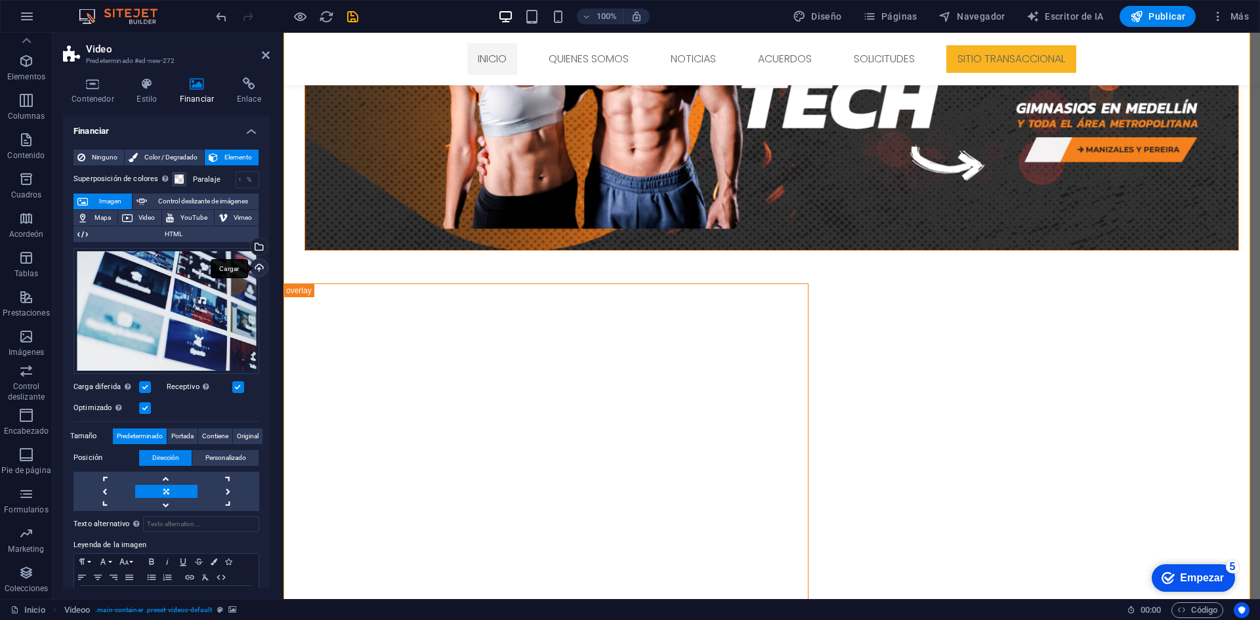
click at [253, 267] on div "Cargar" at bounding box center [258, 269] width 20 height 20
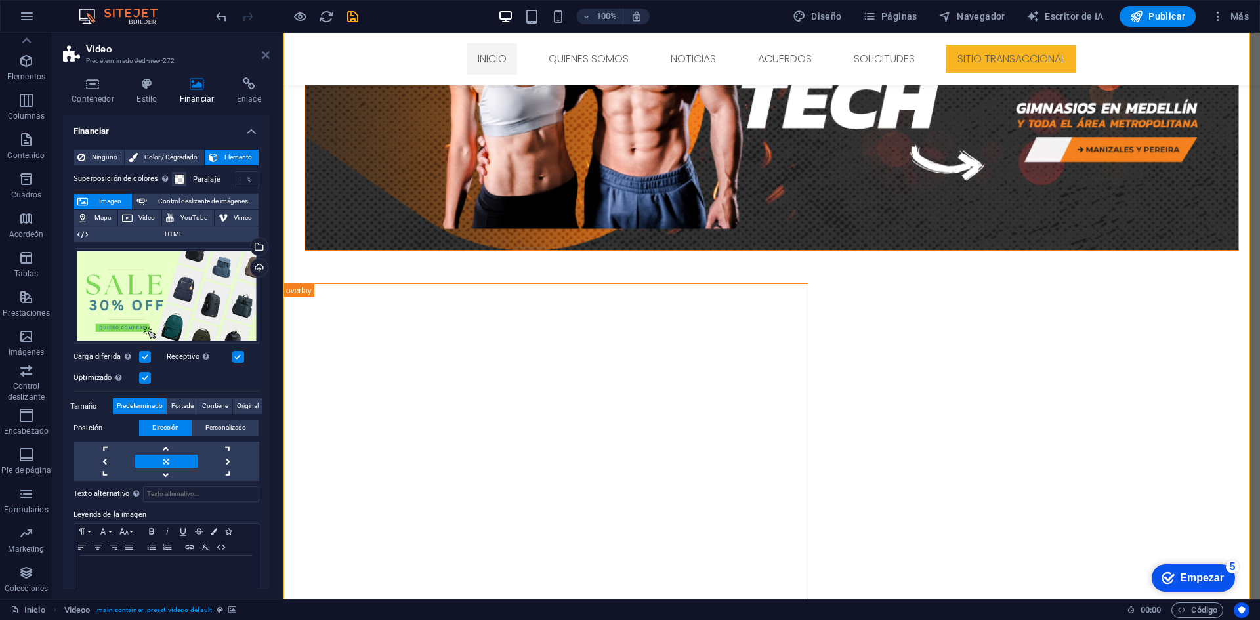
drag, startPoint x: 265, startPoint y: 54, endPoint x: 369, endPoint y: 126, distance: 126.5
click at [265, 54] on icon at bounding box center [266, 55] width 8 height 10
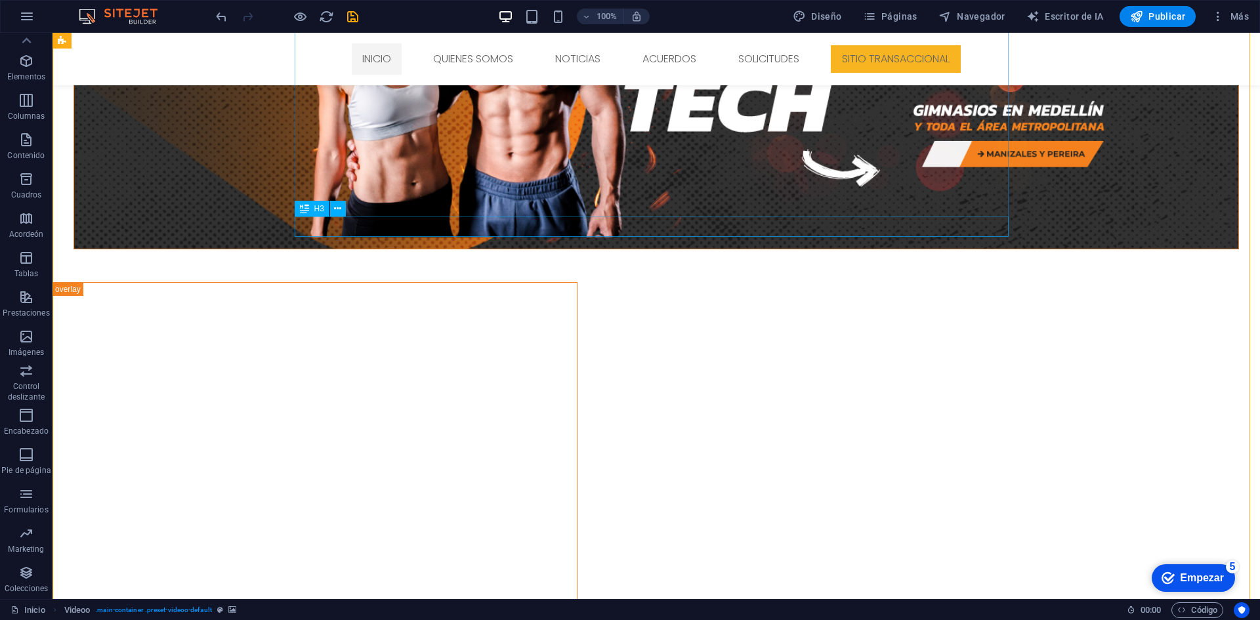
scroll to position [1195, 0]
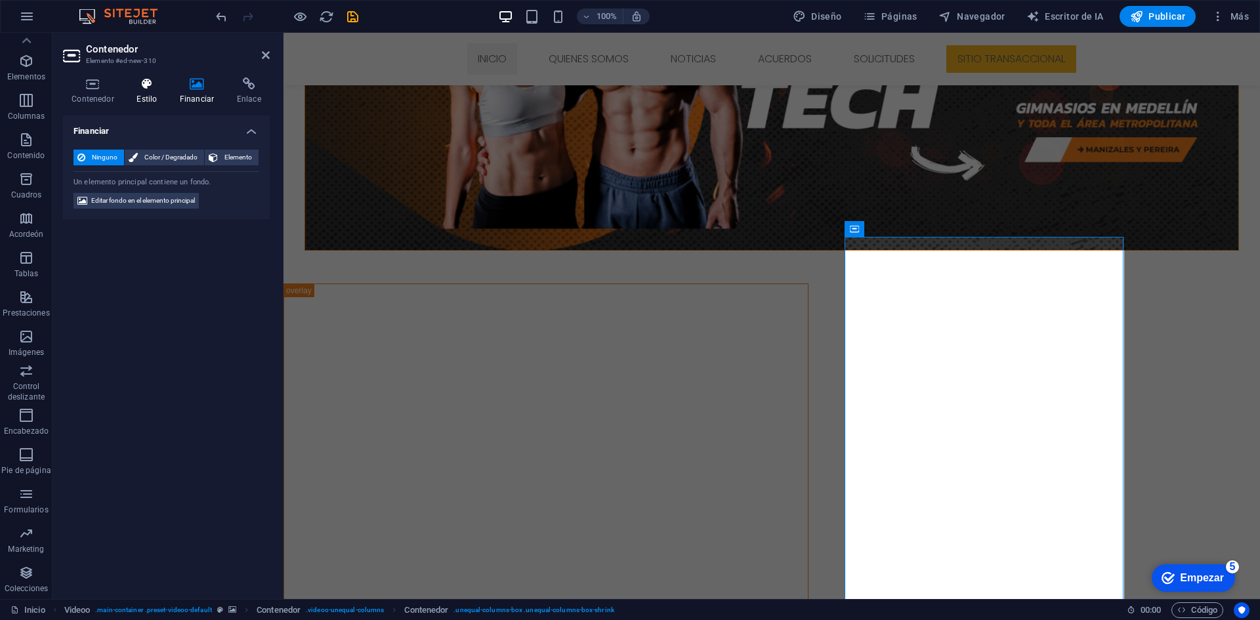
click at [150, 95] on font "Estilo" at bounding box center [146, 98] width 20 height 9
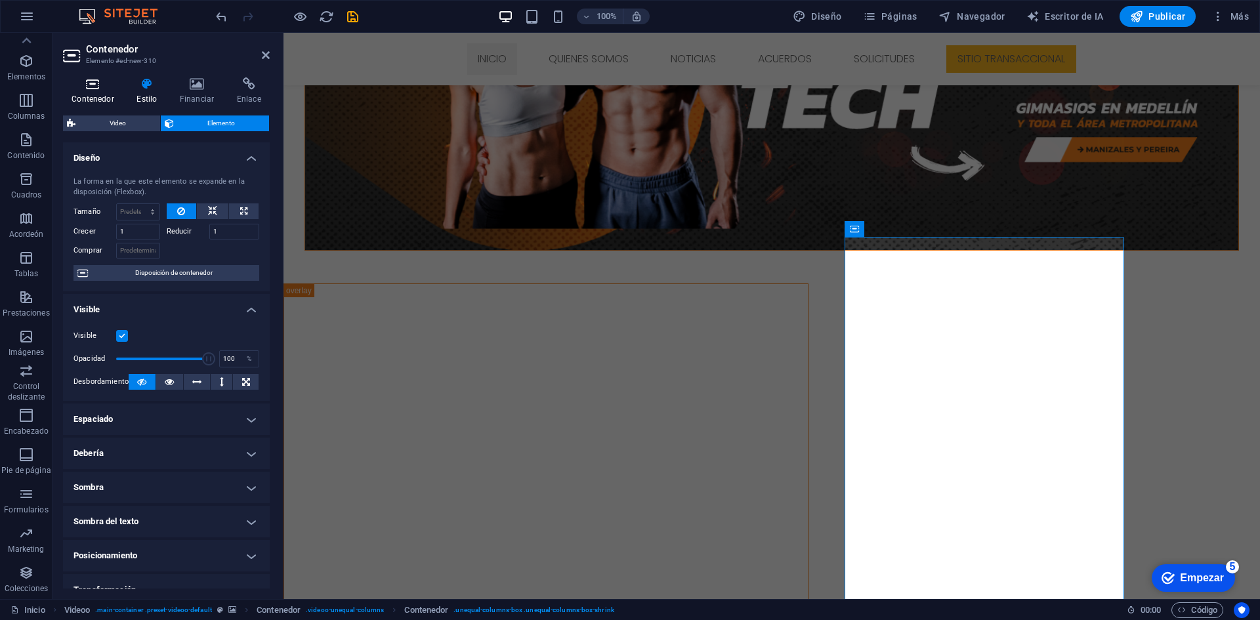
click at [82, 96] on font "Contenedor" at bounding box center [93, 98] width 42 height 9
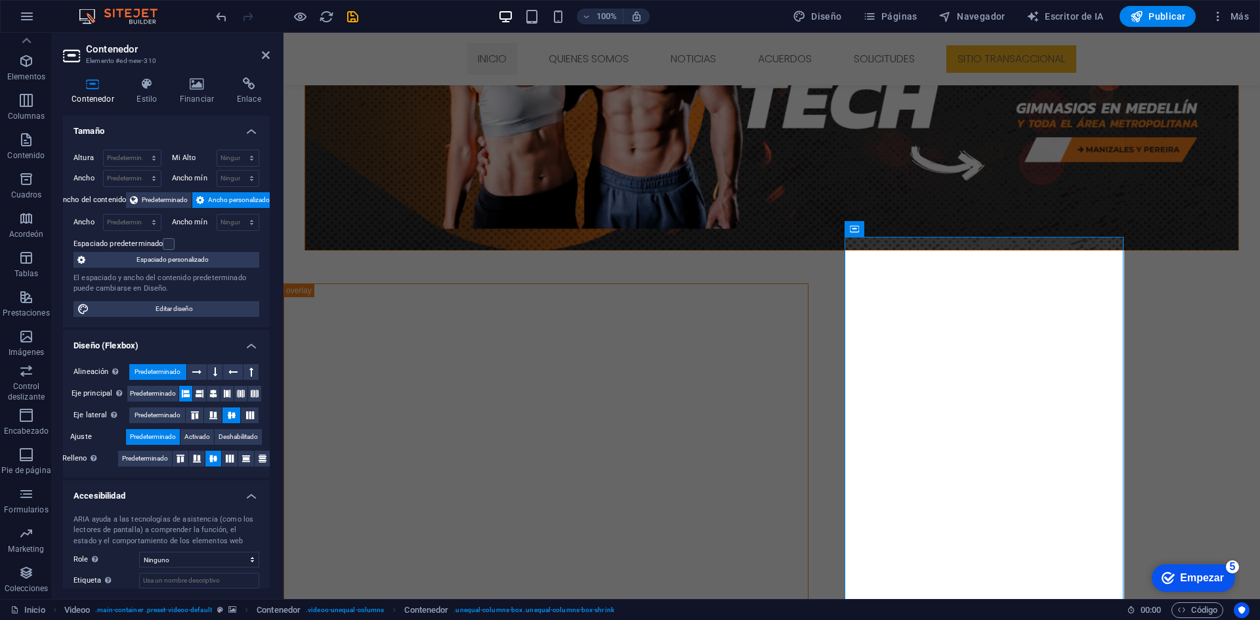
click at [257, 49] on h2 "Contenedor" at bounding box center [178, 49] width 184 height 12
drag, startPoint x: 262, startPoint y: 53, endPoint x: 709, endPoint y: 267, distance: 495.4
click at [262, 53] on icon at bounding box center [266, 55] width 8 height 10
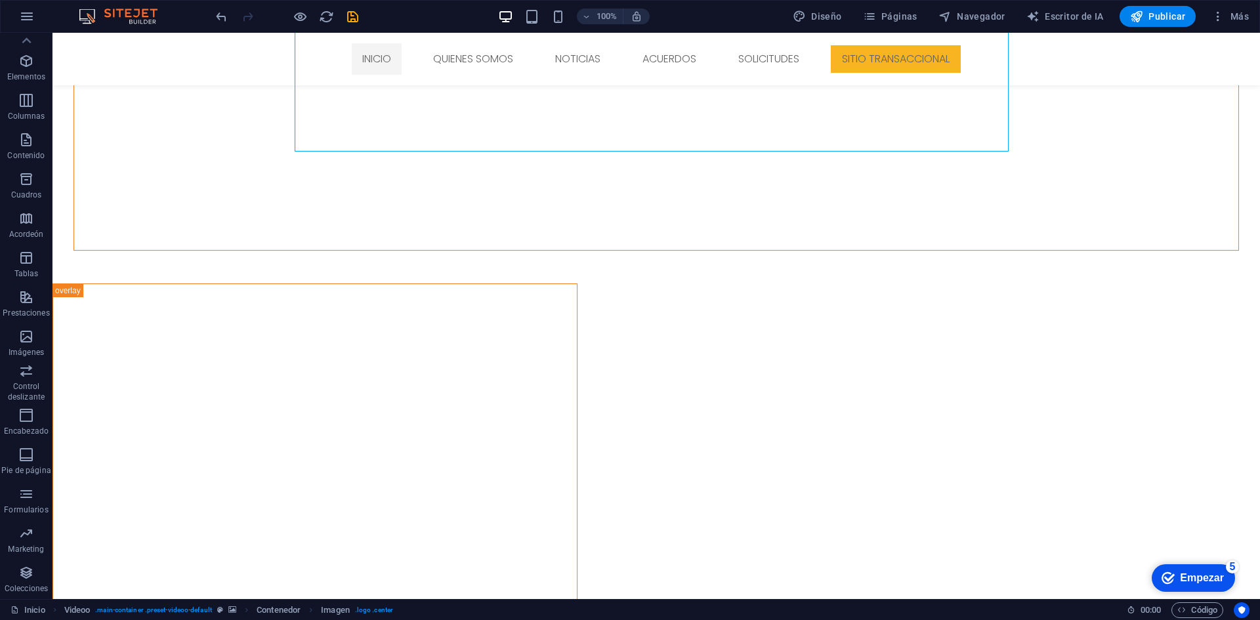
click at [360, 23] on div "100% Diseño Páginas Navegador Escritor de IA Publicar Más" at bounding box center [733, 16] width 1041 height 21
click at [358, 20] on icon "ahorrar" at bounding box center [352, 16] width 15 height 15
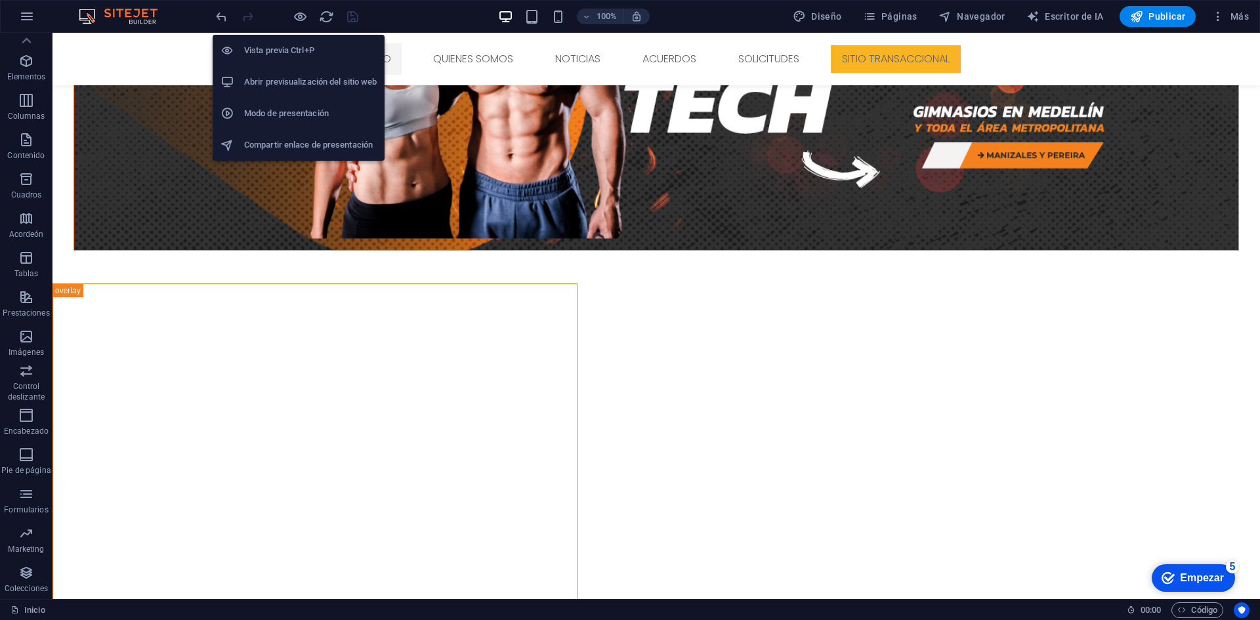
click at [346, 84] on h6 "Abrir previsualización del sitio web" at bounding box center [310, 82] width 133 height 16
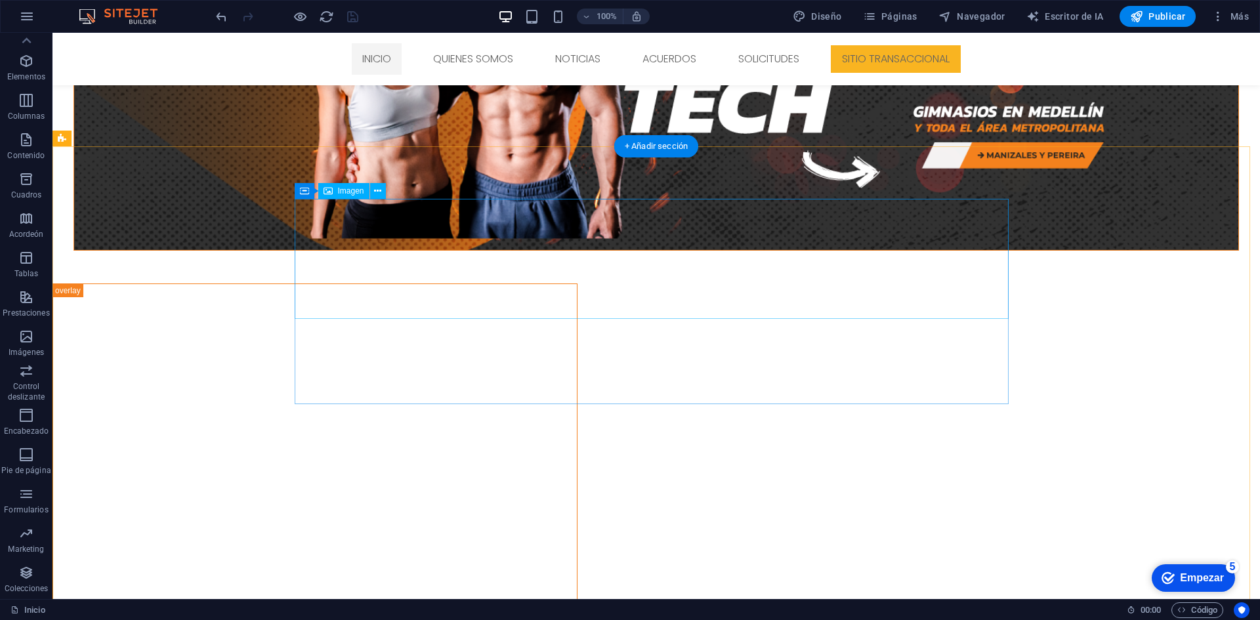
scroll to position [999, 0]
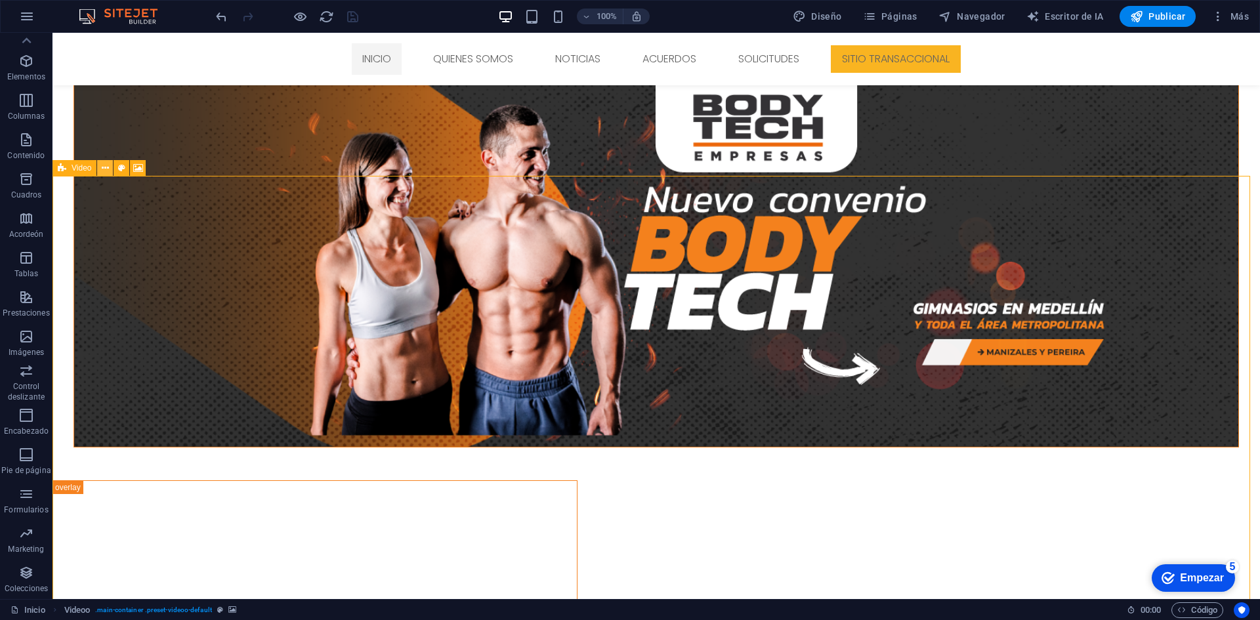
click at [99, 167] on button at bounding box center [105, 168] width 16 height 16
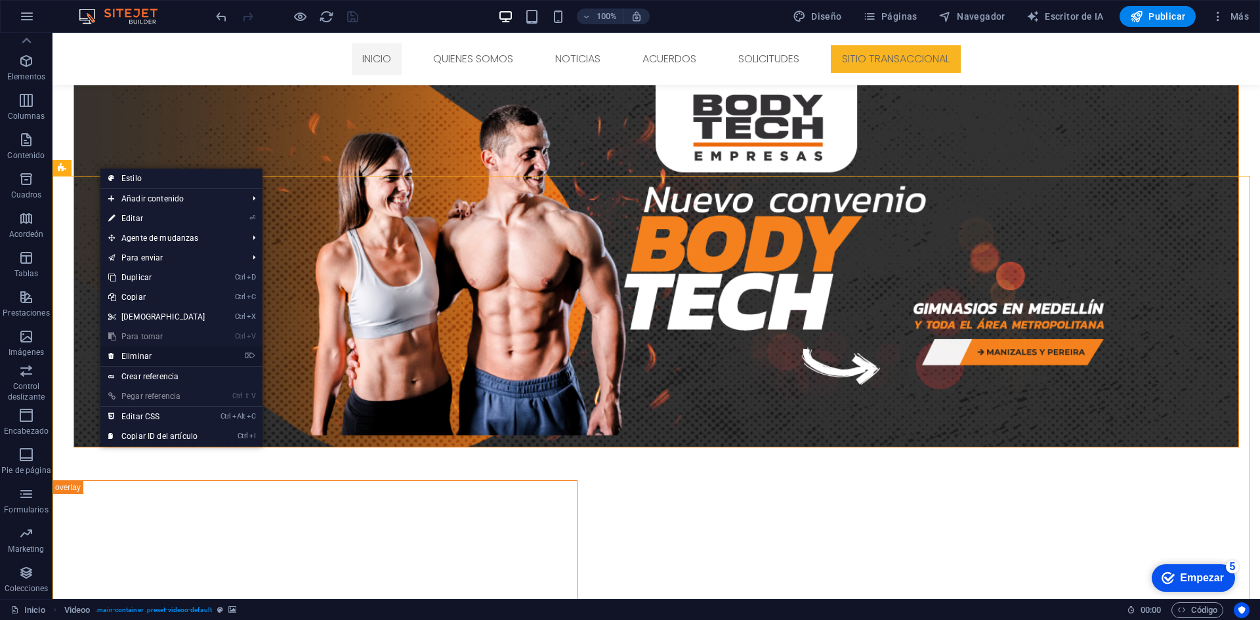
click at [163, 355] on link "⌦ Eliminar" at bounding box center [156, 356] width 113 height 20
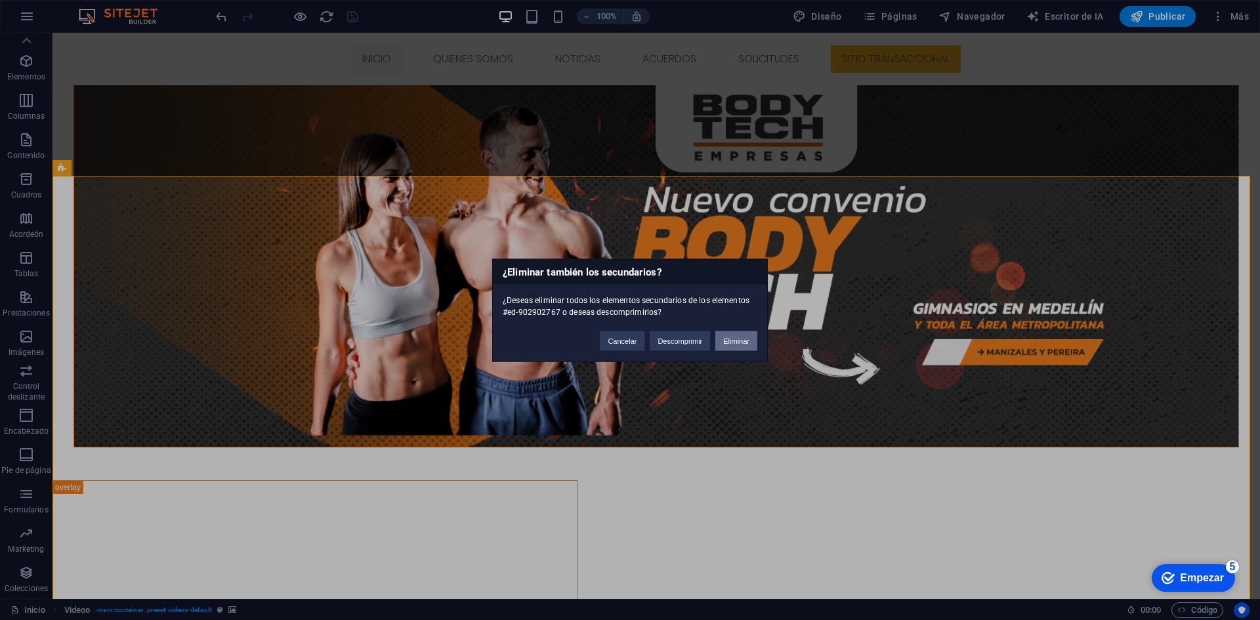
click at [727, 344] on font "Eliminar" at bounding box center [736, 341] width 26 height 8
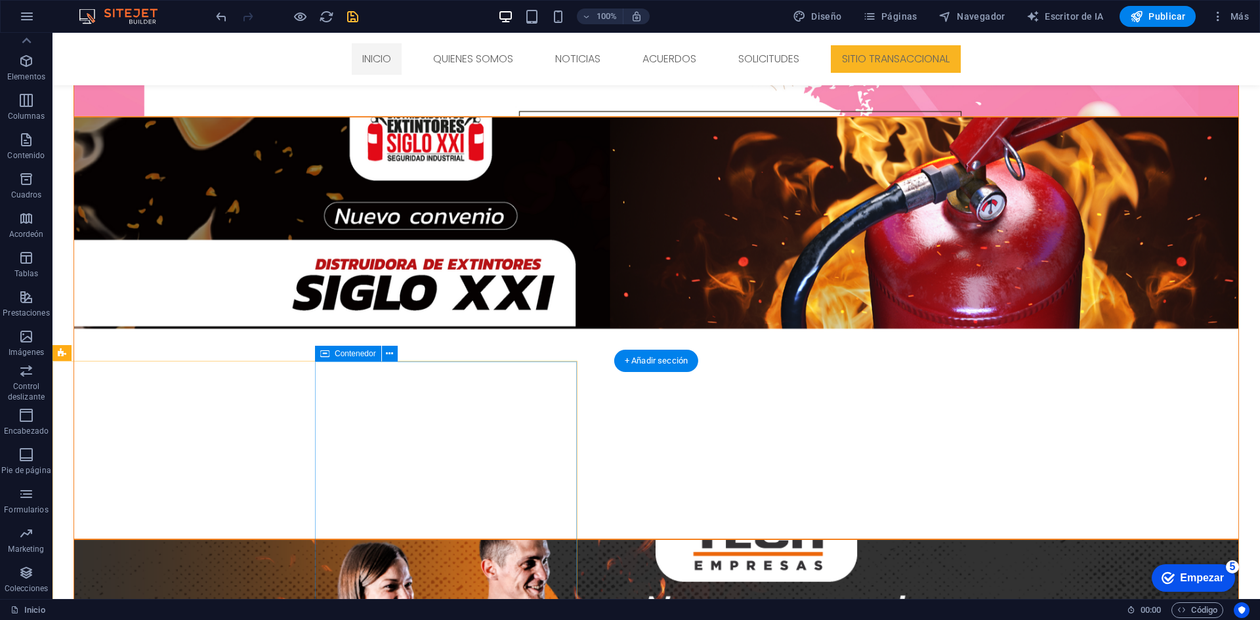
scroll to position [474, 0]
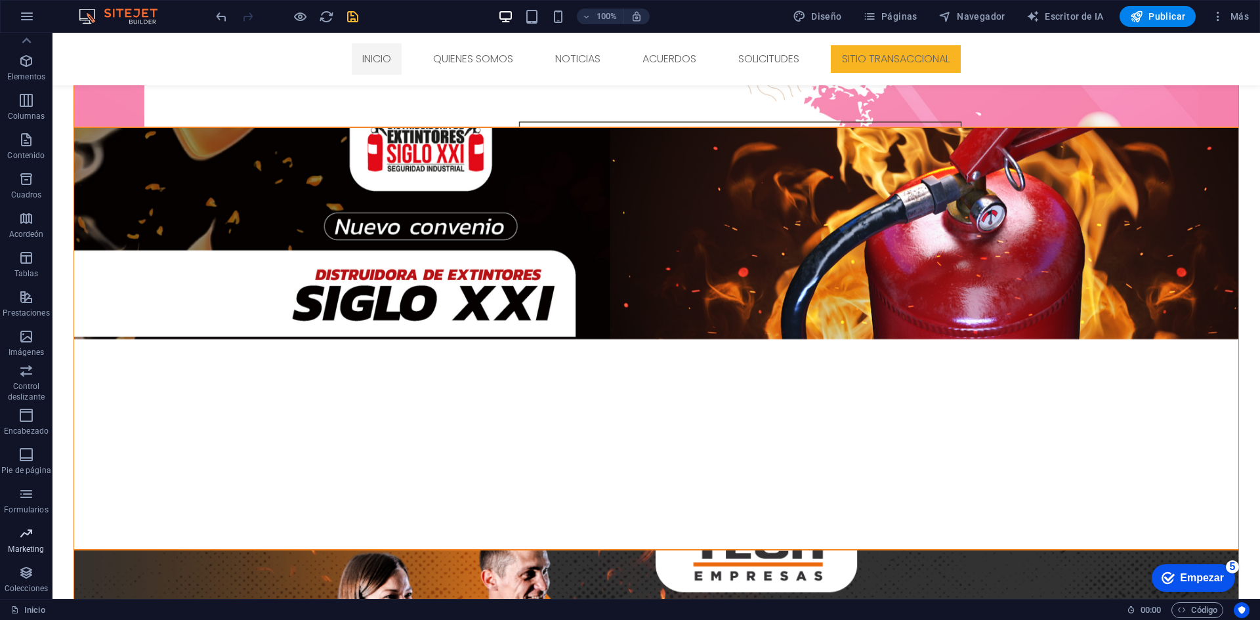
click at [25, 552] on font "Marketing" at bounding box center [26, 549] width 36 height 9
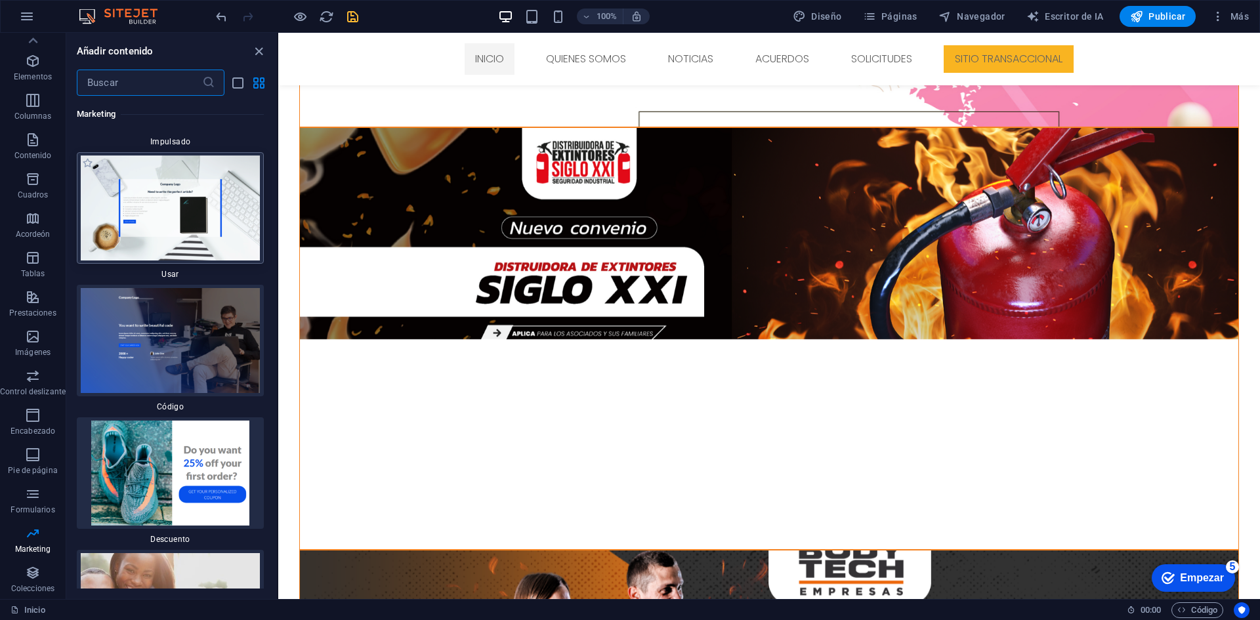
scroll to position [23184, 0]
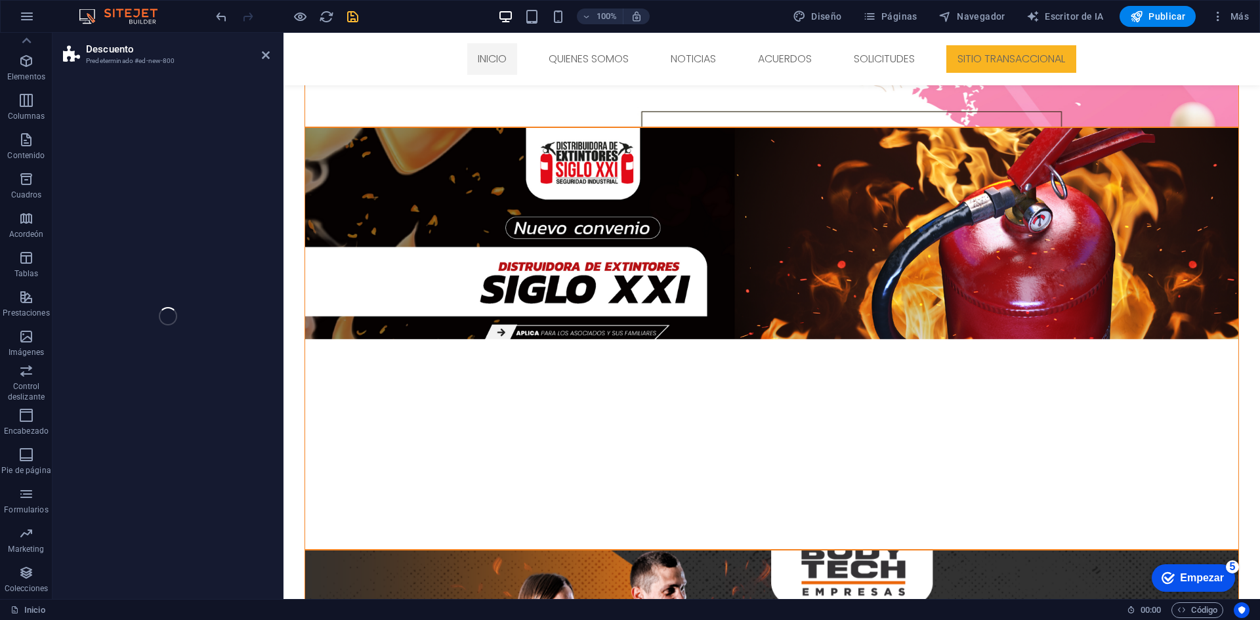
select select "rem"
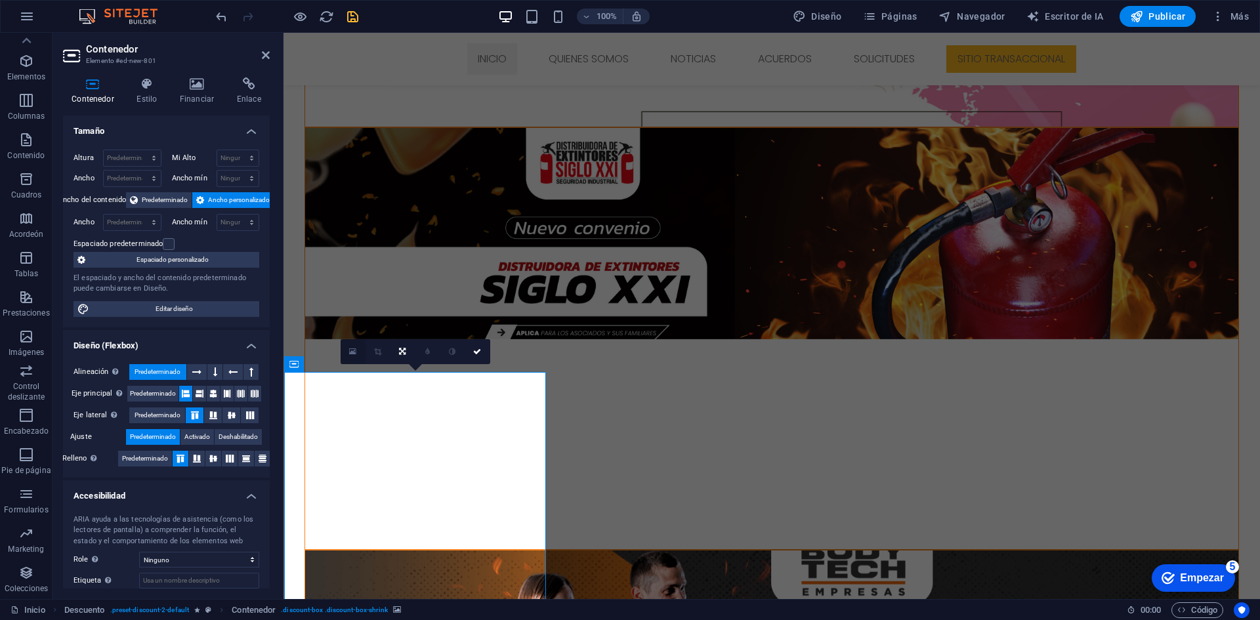
click at [350, 351] on icon at bounding box center [352, 351] width 7 height 9
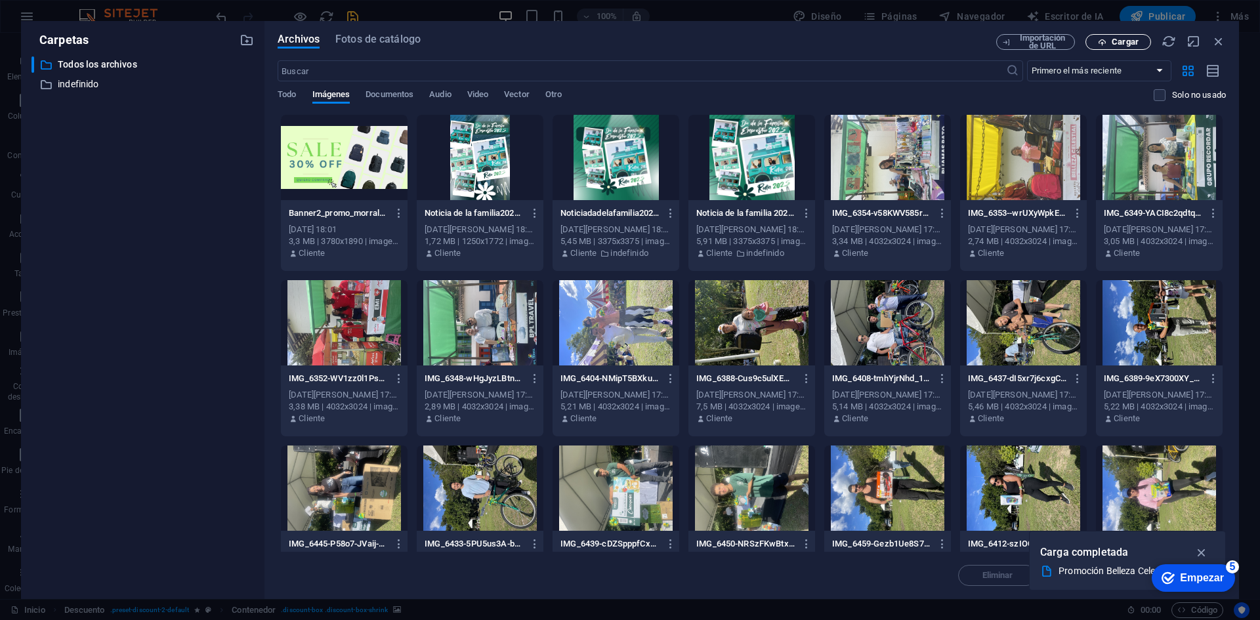
click at [1108, 38] on span "Cargar" at bounding box center [1118, 42] width 54 height 9
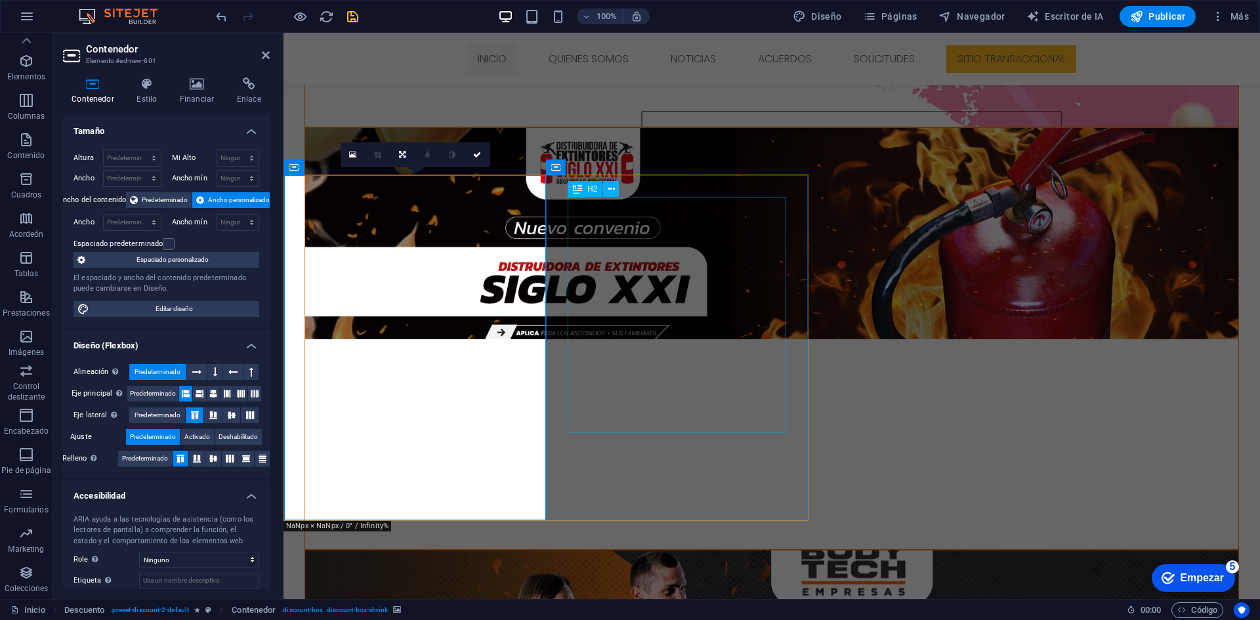
scroll to position [671, 0]
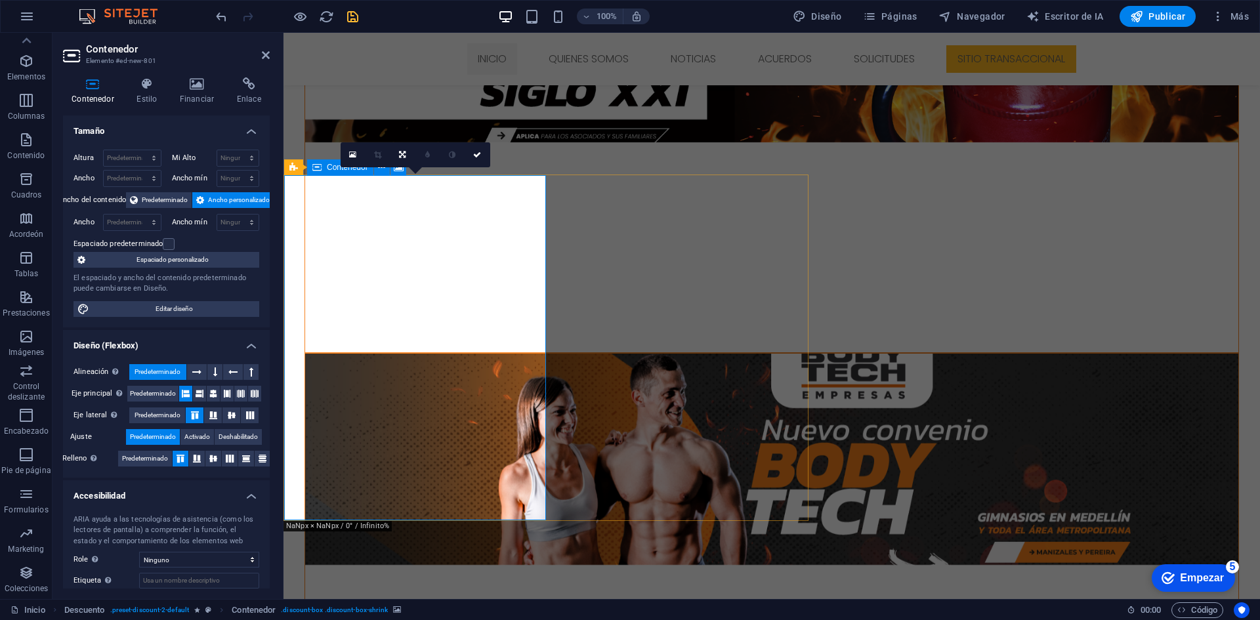
click at [177, 85] on icon at bounding box center [197, 83] width 52 height 13
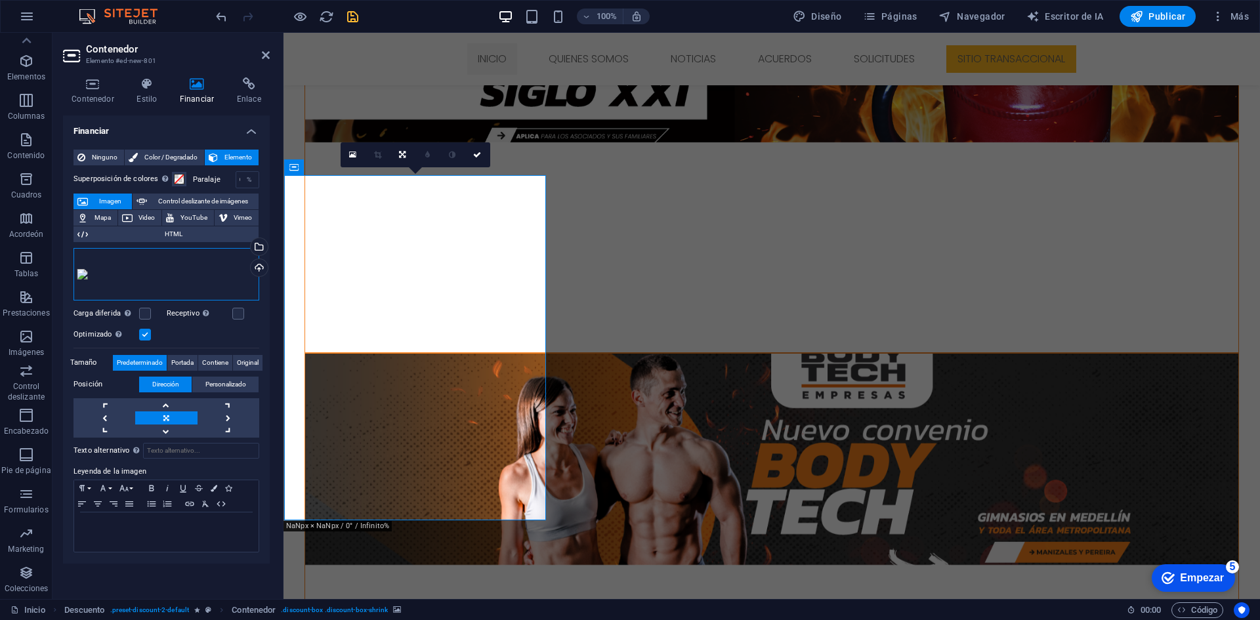
click at [86, 278] on div "Arrastra archivos aquí, haz clic para escoger archivos o selecciona archivos de…" at bounding box center [166, 274] width 186 height 52
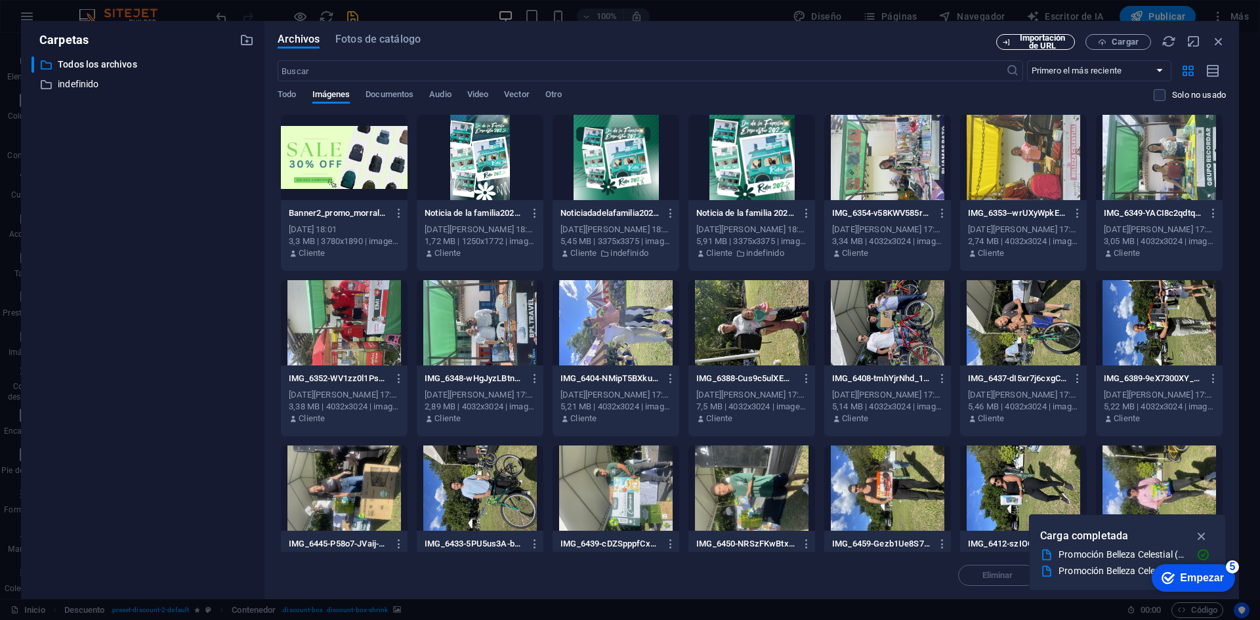
click at [1045, 34] on font "Importación de URL" at bounding box center [1043, 42] width 46 height 18
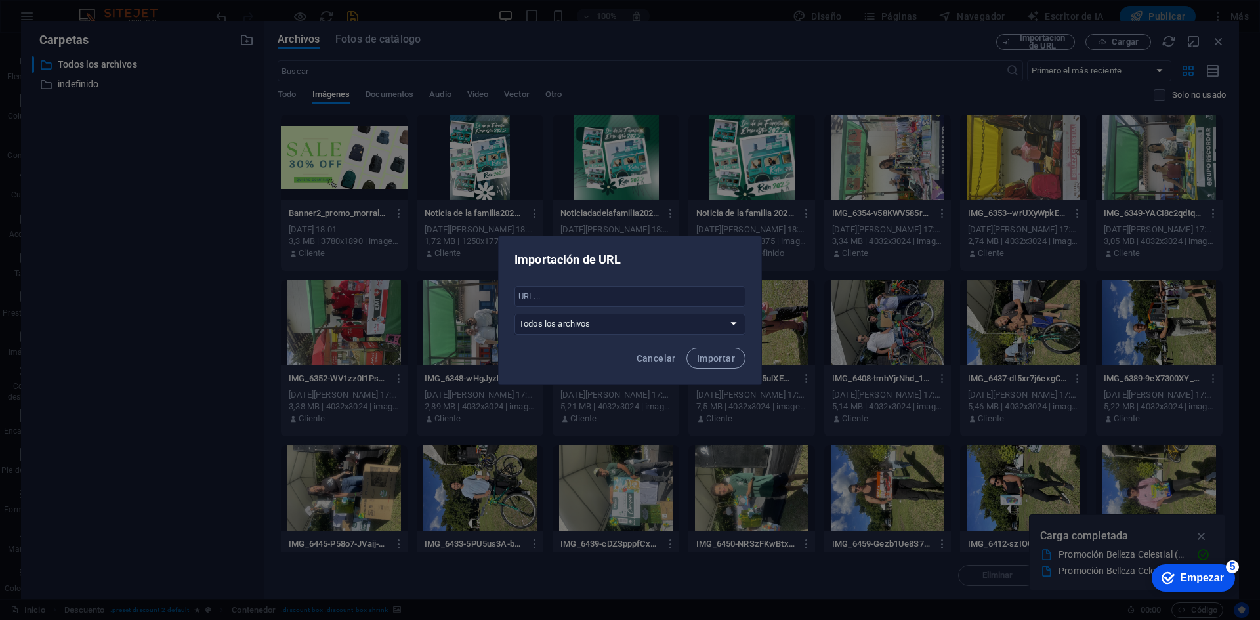
click at [779, 265] on div "Importación de URL ​ Todos los archivos indefinido Cancelar Importar" at bounding box center [630, 310] width 1260 height 620
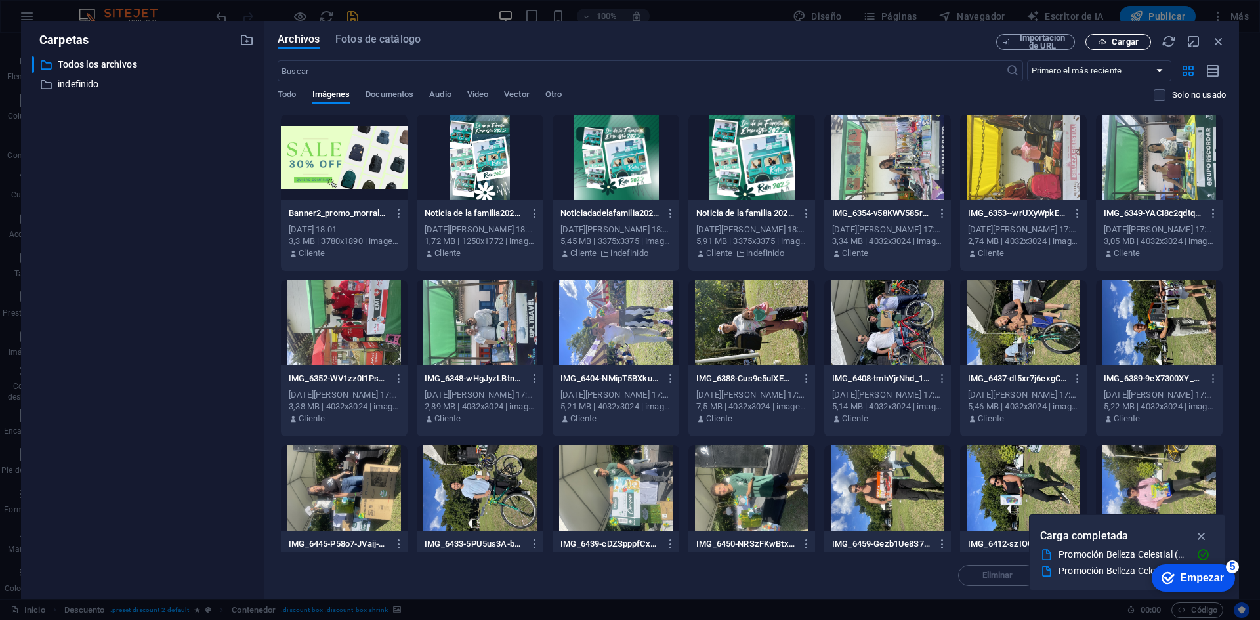
click at [1111, 44] on span "Cargar" at bounding box center [1118, 42] width 54 height 9
drag, startPoint x: 1228, startPoint y: 574, endPoint x: 1150, endPoint y: 555, distance: 79.7
click html "checkmark Empezar 5 Primeros pasos en el editor Permítanos guiarle a través de …"
click at [995, 577] on div "Eliminar Agente de mudanzas Insertar" at bounding box center [752, 569] width 948 height 34
drag, startPoint x: 1235, startPoint y: 565, endPoint x: 1371, endPoint y: 762, distance: 239.3
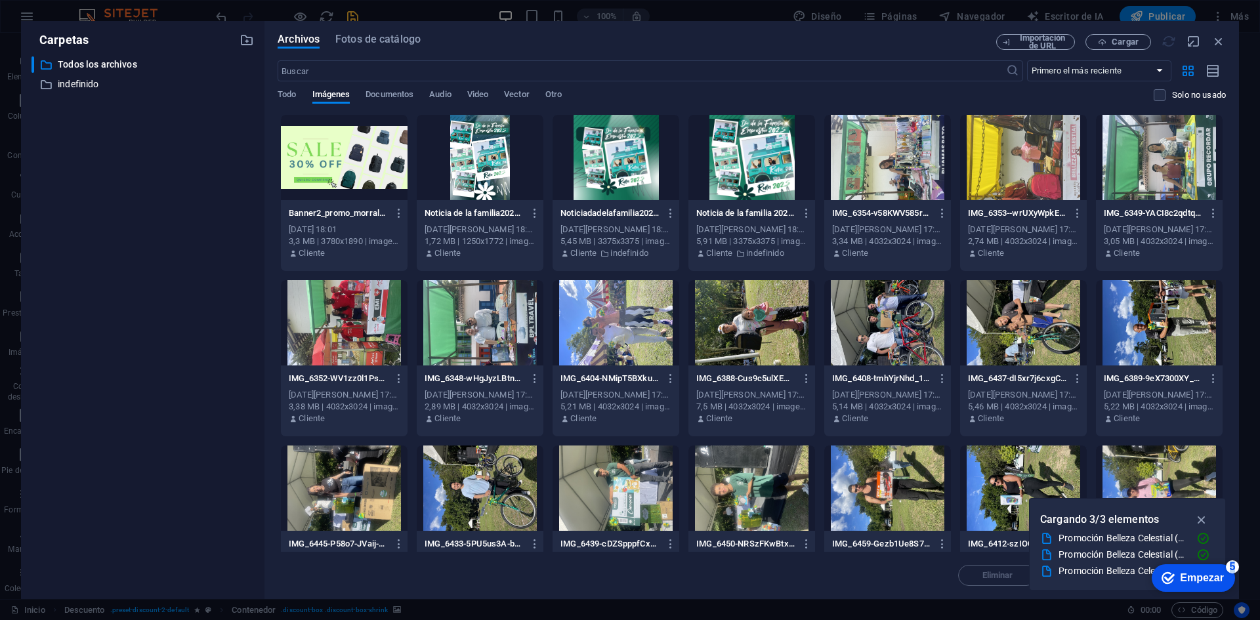
click at [1227, 566] on div "5" at bounding box center [1232, 566] width 13 height 13
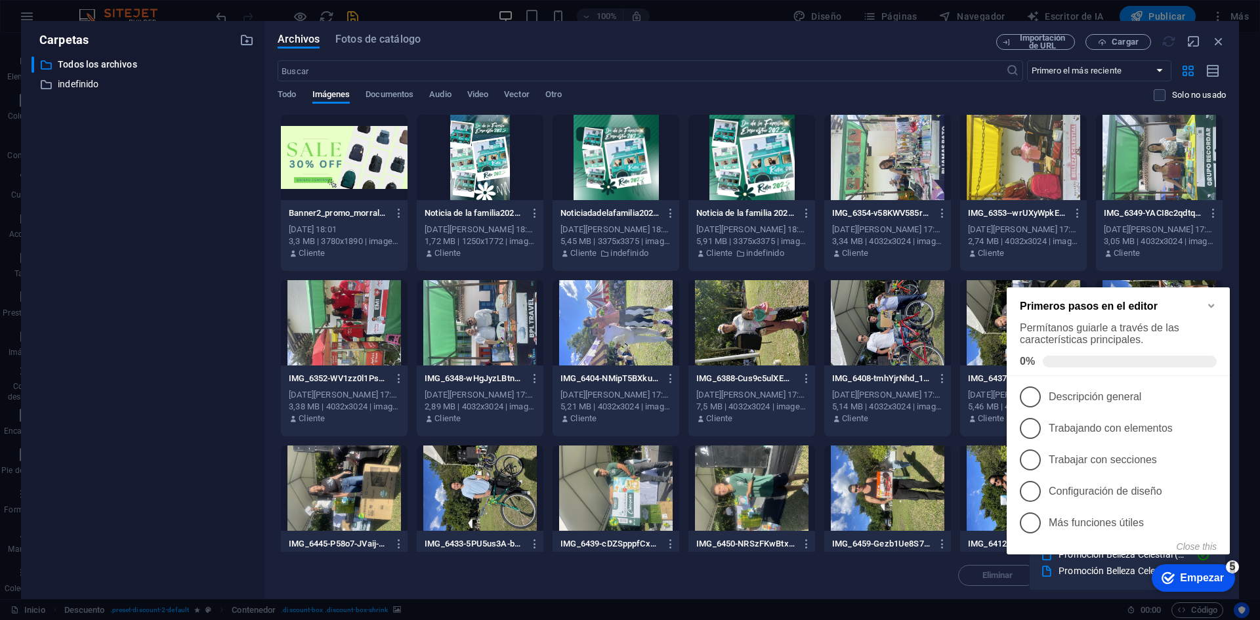
click at [1259, 363] on div "Carpetas ​ Todos los archivos Todos los archivos ​ undefined indefinido Archivo…" at bounding box center [630, 310] width 1260 height 620
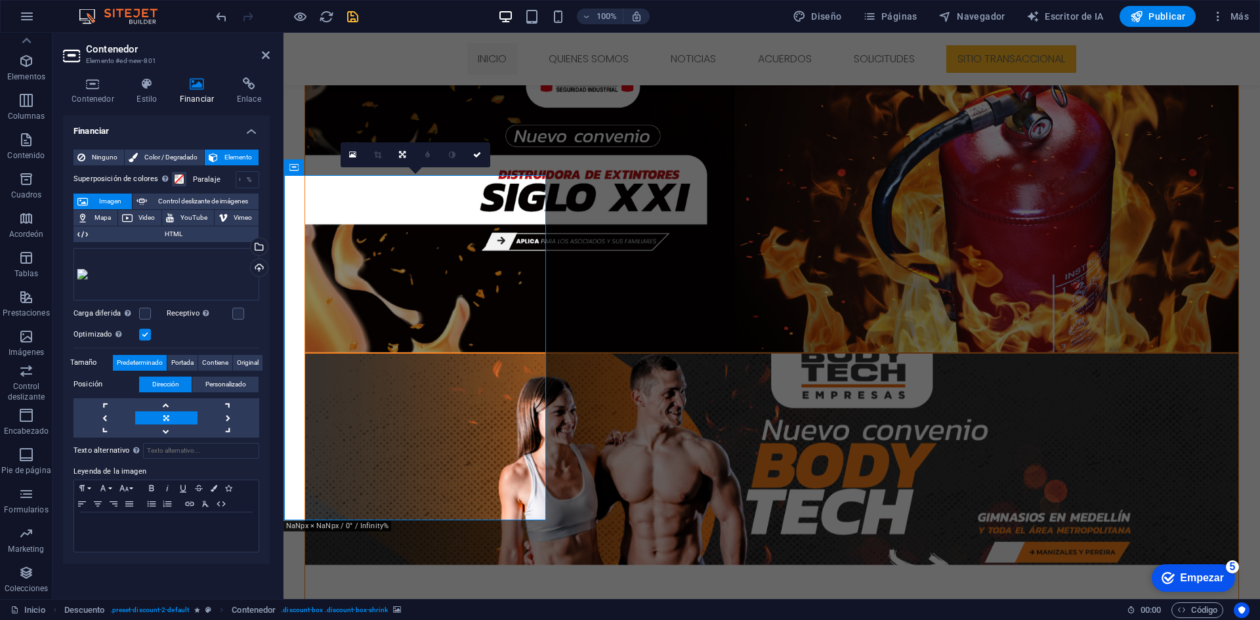
drag, startPoint x: 1373, startPoint y: 716, endPoint x: 1328, endPoint y: 751, distance: 56.2
click div "checkmark Empezar 5 Primeros pasos en el editor Permítanos guiarle a través de …"
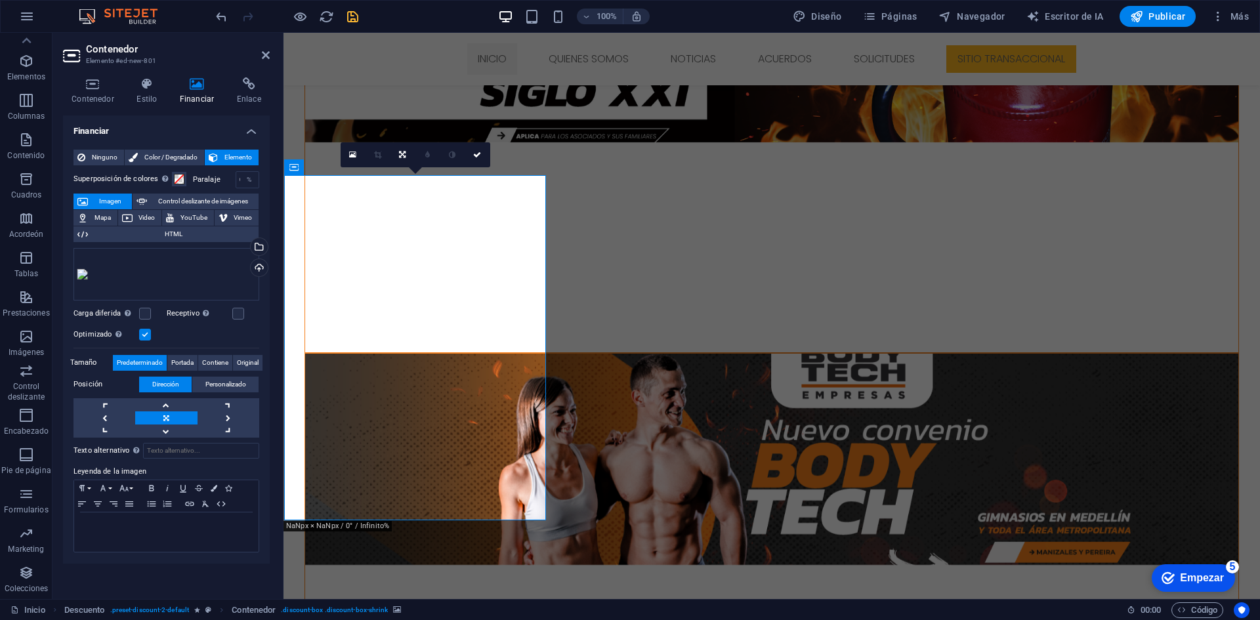
click at [248, 246] on div "Selecciona archivos del administrador de archivos, de la galería de fotos o car…" at bounding box center [205, 247] width 85 height 59
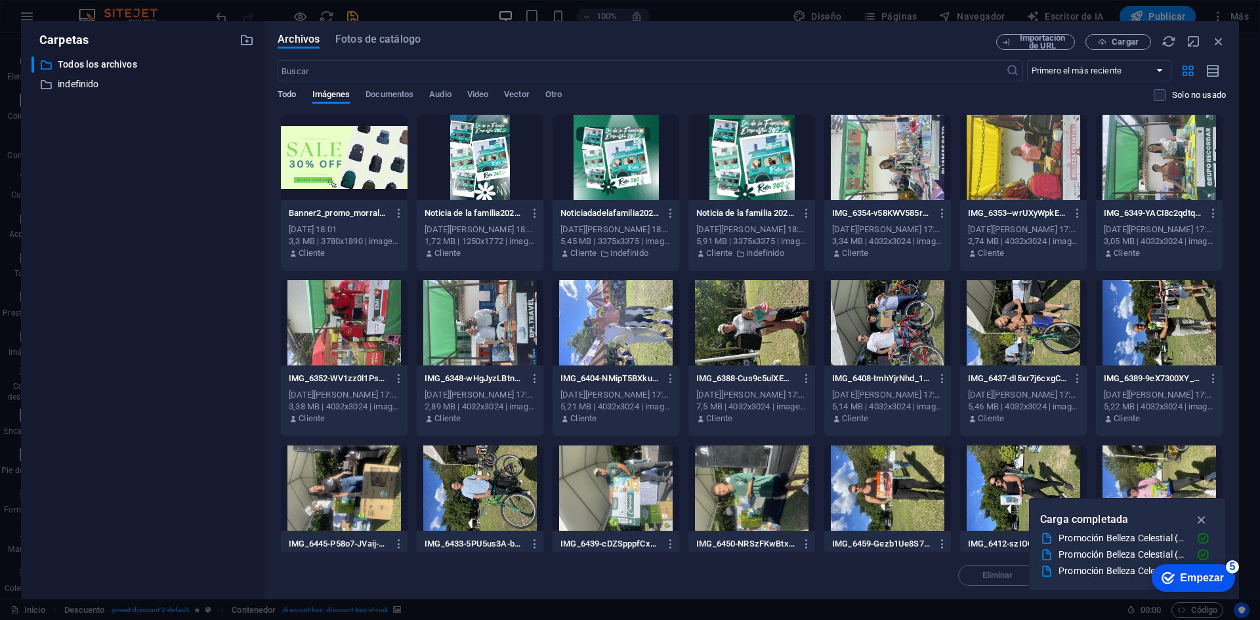
click at [285, 96] on font "Todo" at bounding box center [287, 94] width 18 height 10
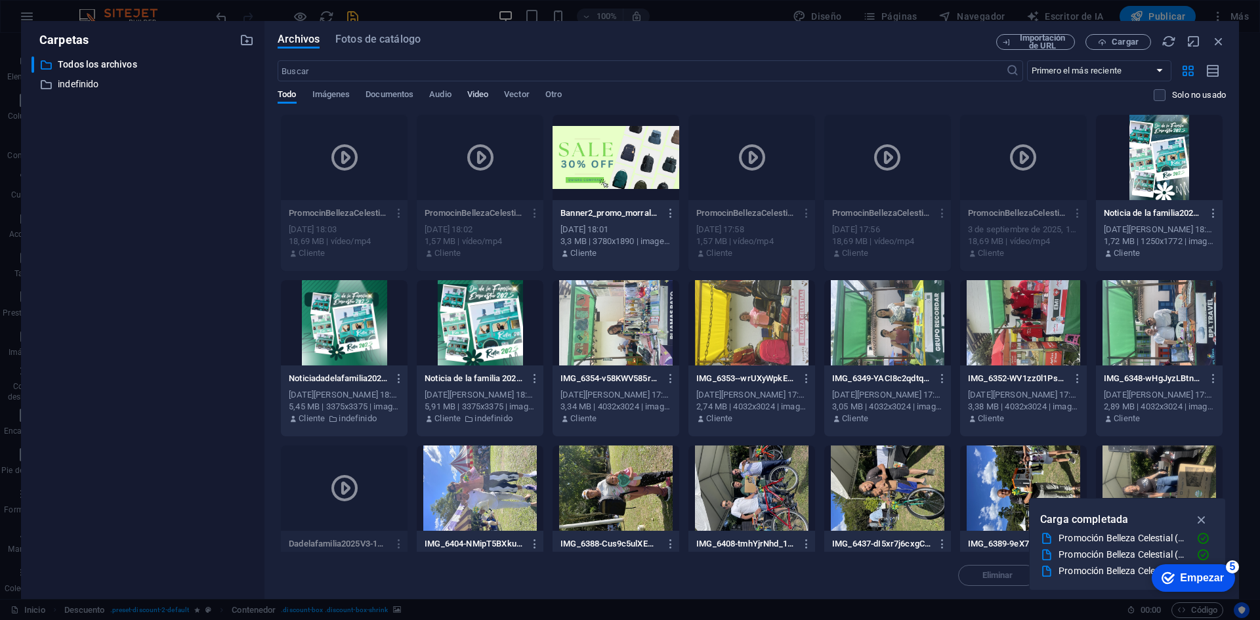
click at [483, 92] on font "Video" at bounding box center [477, 94] width 21 height 10
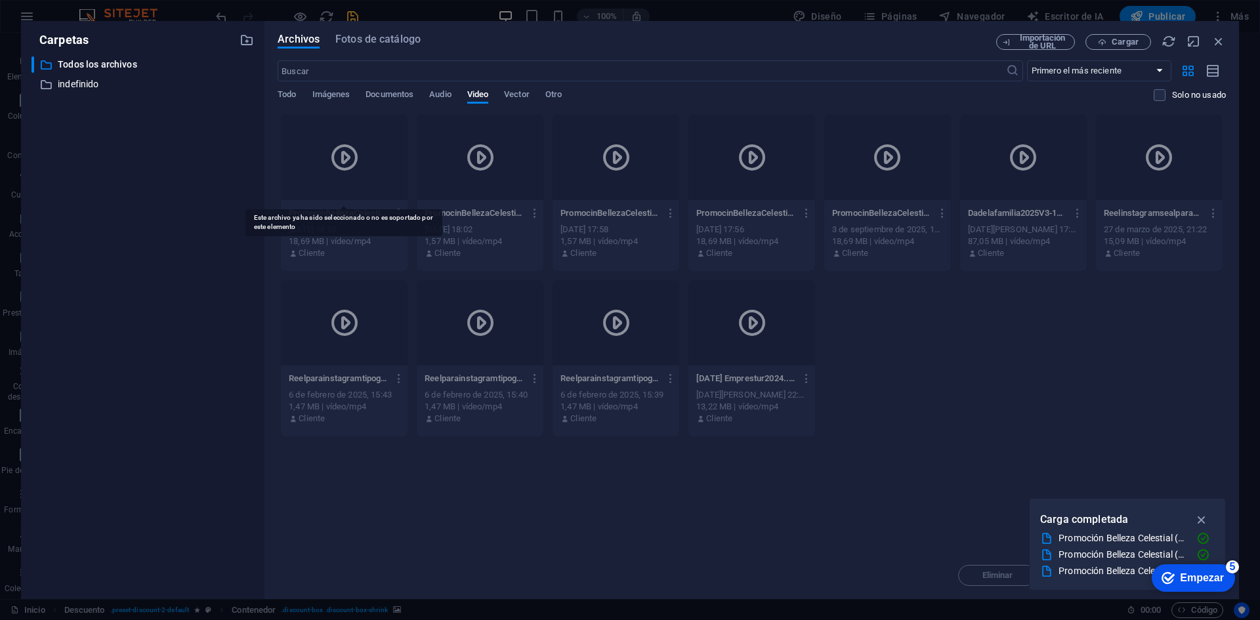
click at [356, 159] on icon at bounding box center [344, 157] width 31 height 31
click at [360, 159] on div at bounding box center [344, 157] width 127 height 85
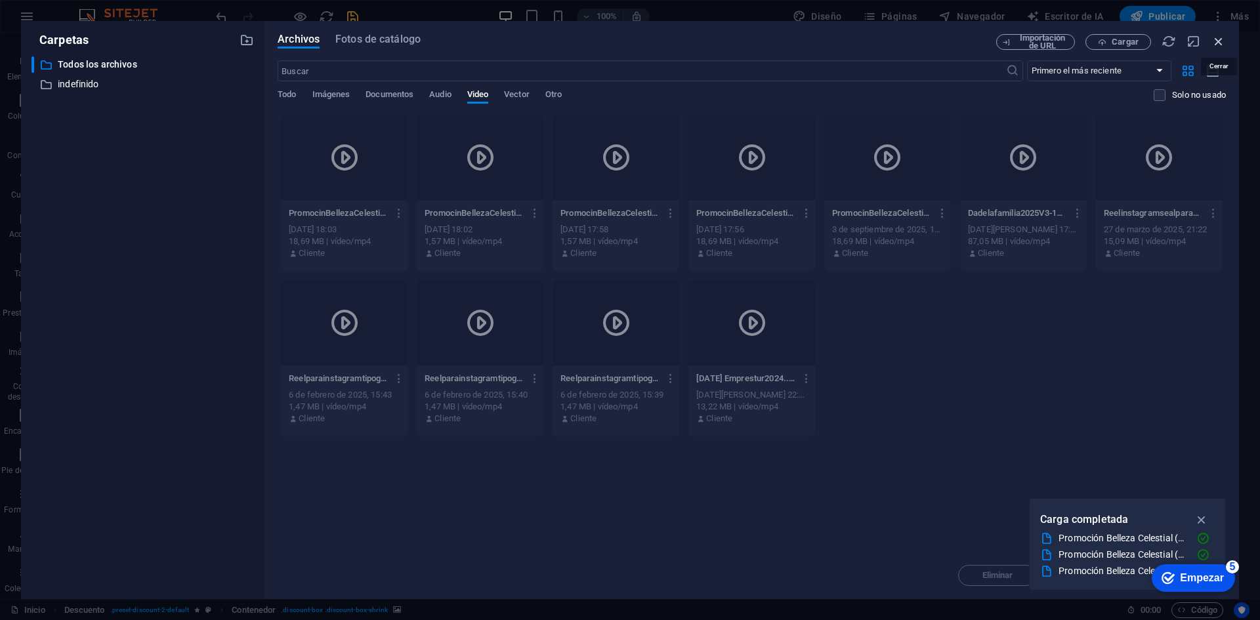
drag, startPoint x: 1232, startPoint y: 39, endPoint x: 1210, endPoint y: 43, distance: 22.1
click at [1211, 42] on div "Archivos Fotos de catálogo Importación de URL Cargar ​ Primero el más reciente …" at bounding box center [751, 310] width 974 height 578
click at [1210, 43] on div "Importación de URL Cargar" at bounding box center [1111, 42] width 230 height 16
click at [1216, 48] on icon "button" at bounding box center [1218, 41] width 14 height 14
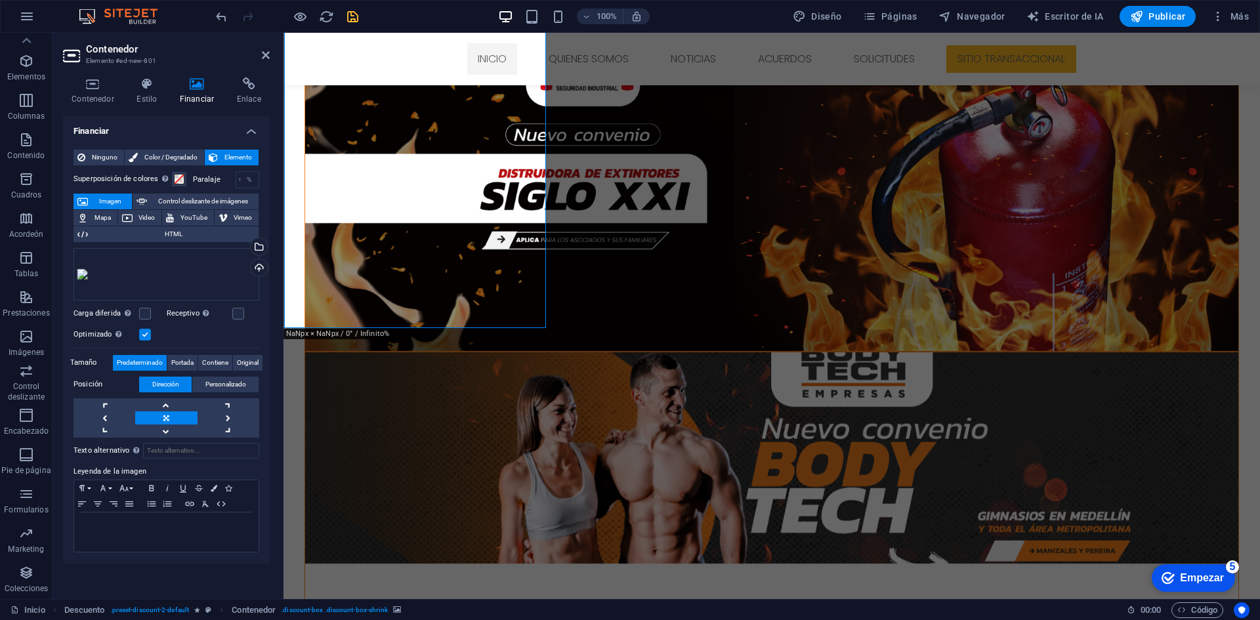
scroll to position [867, 0]
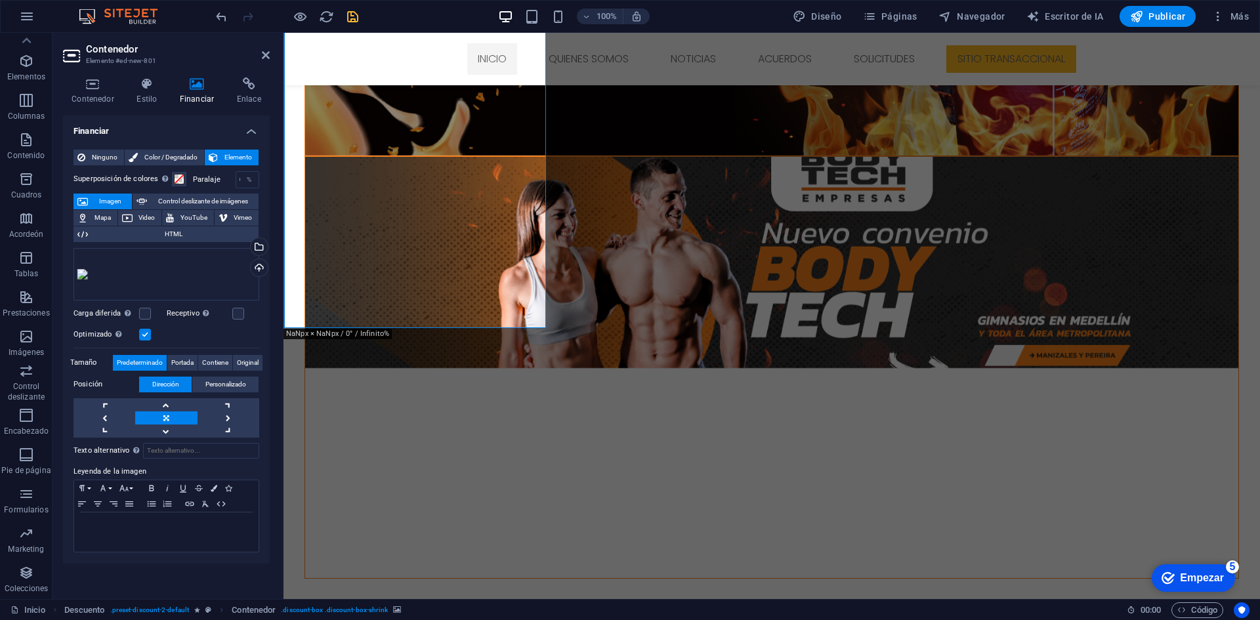
drag, startPoint x: 870, startPoint y: 213, endPoint x: 726, endPoint y: 165, distance: 151.5
click at [266, 54] on icon at bounding box center [266, 55] width 8 height 10
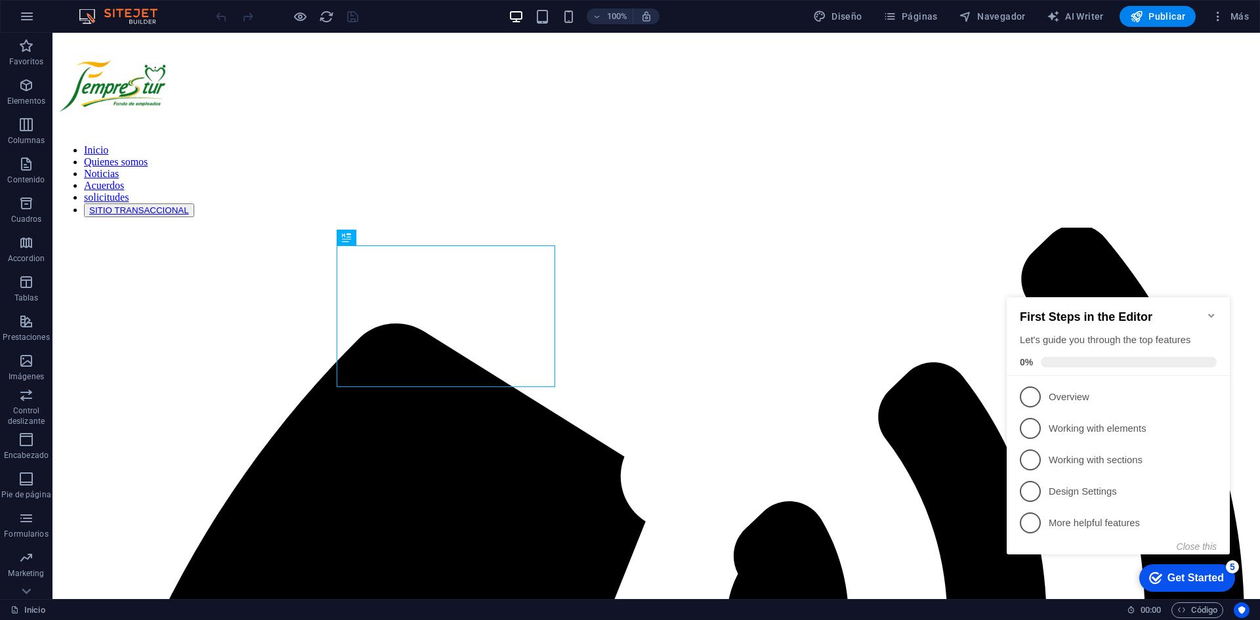
scroll to position [671, 0]
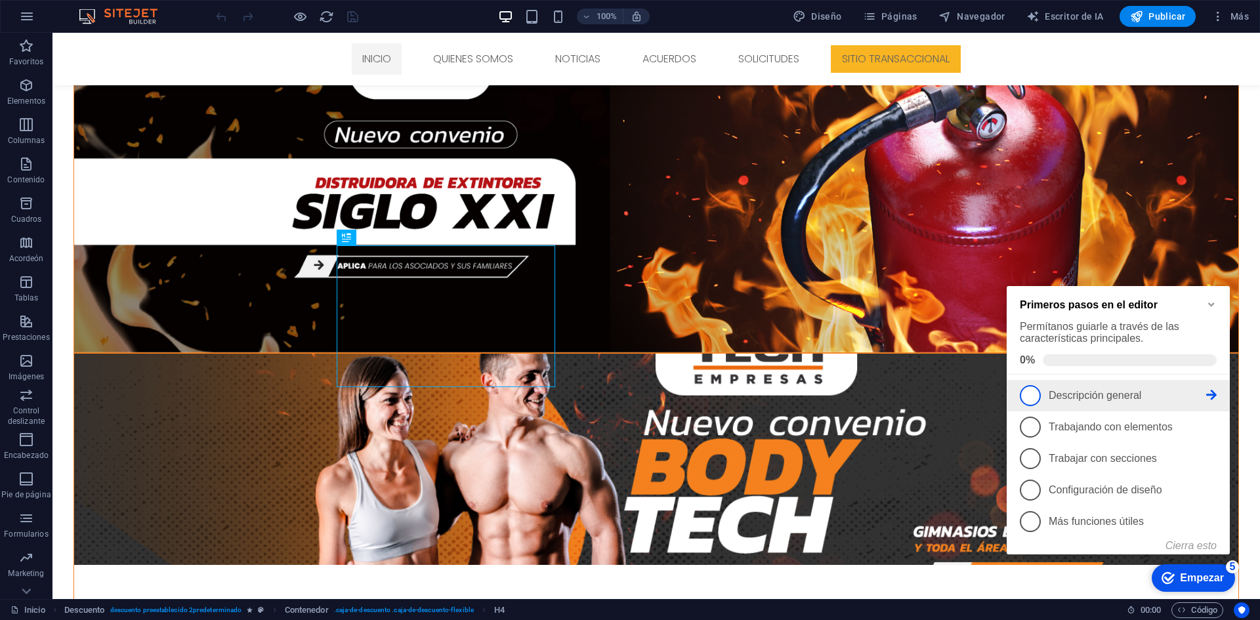
click at [1038, 405] on link "1 Descripción general - incompleto" at bounding box center [1118, 395] width 197 height 21
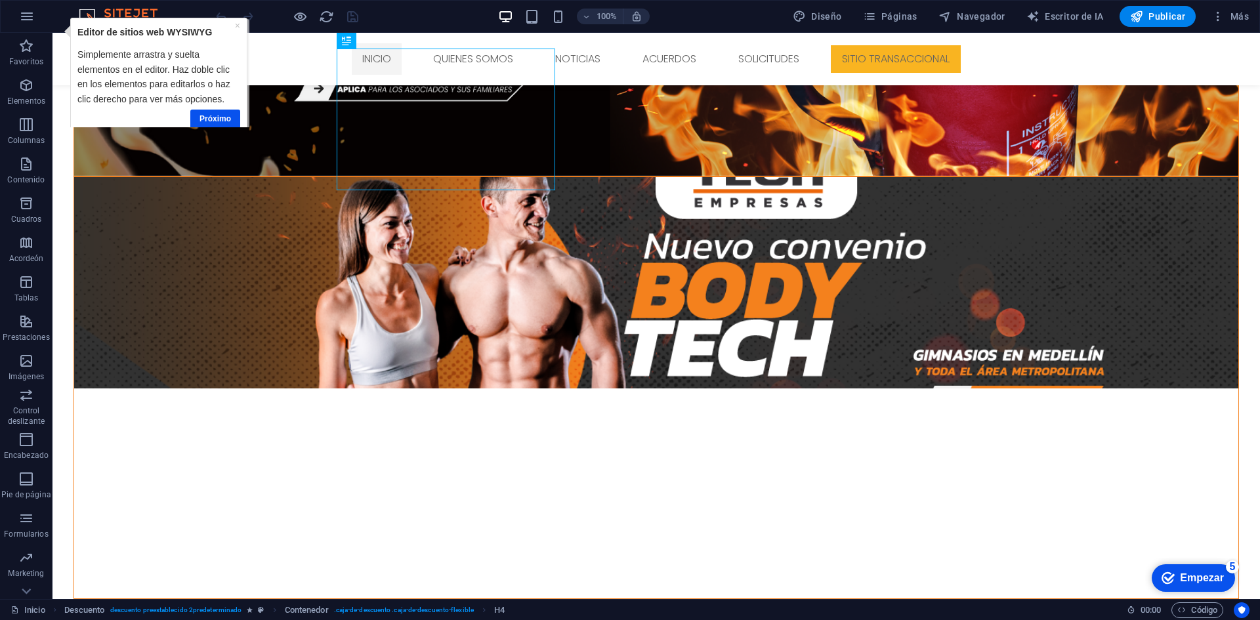
scroll to position [867, 0]
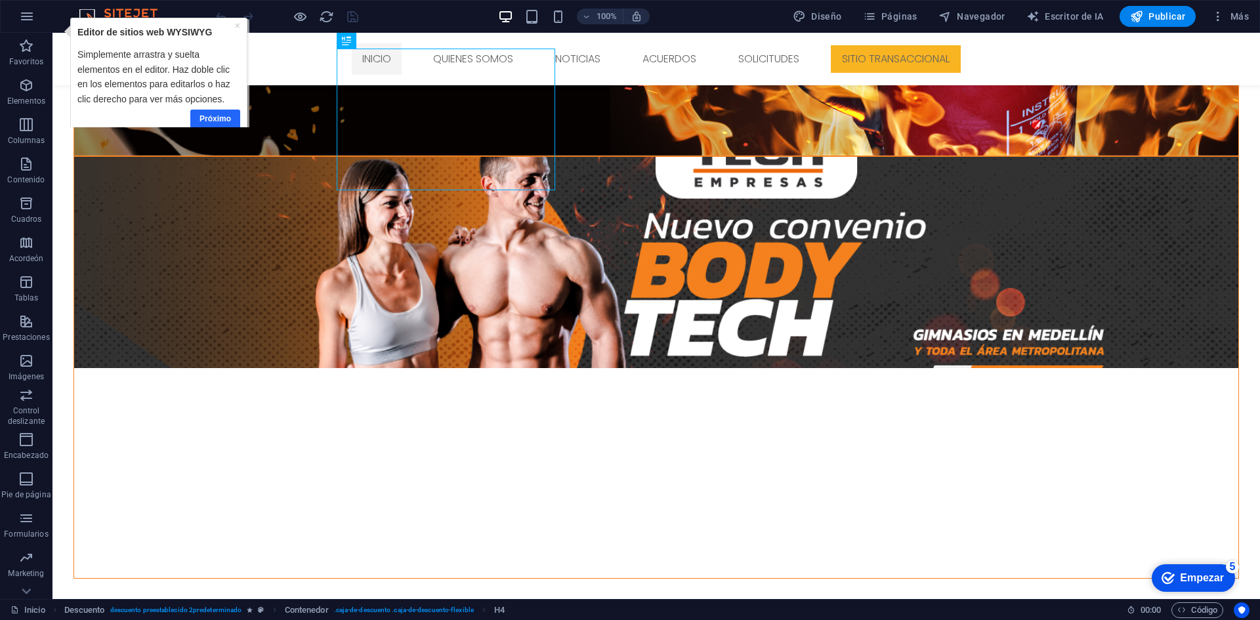
click at [219, 123] on font "Próximo" at bounding box center [214, 118] width 31 height 9
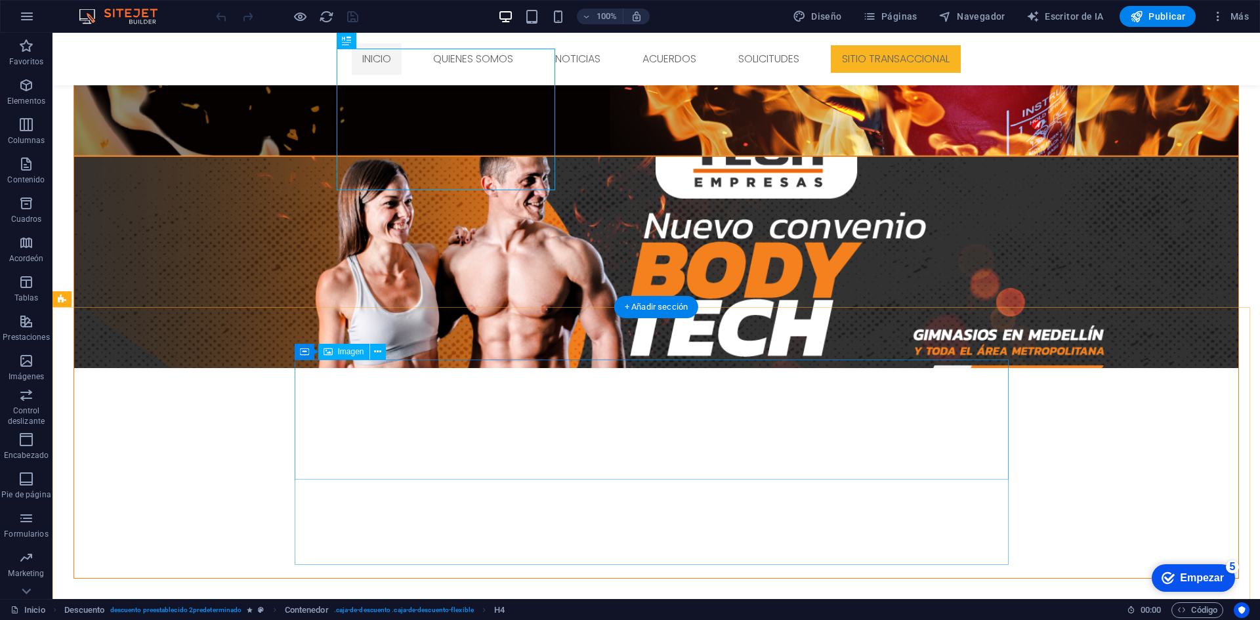
scroll to position [0, 0]
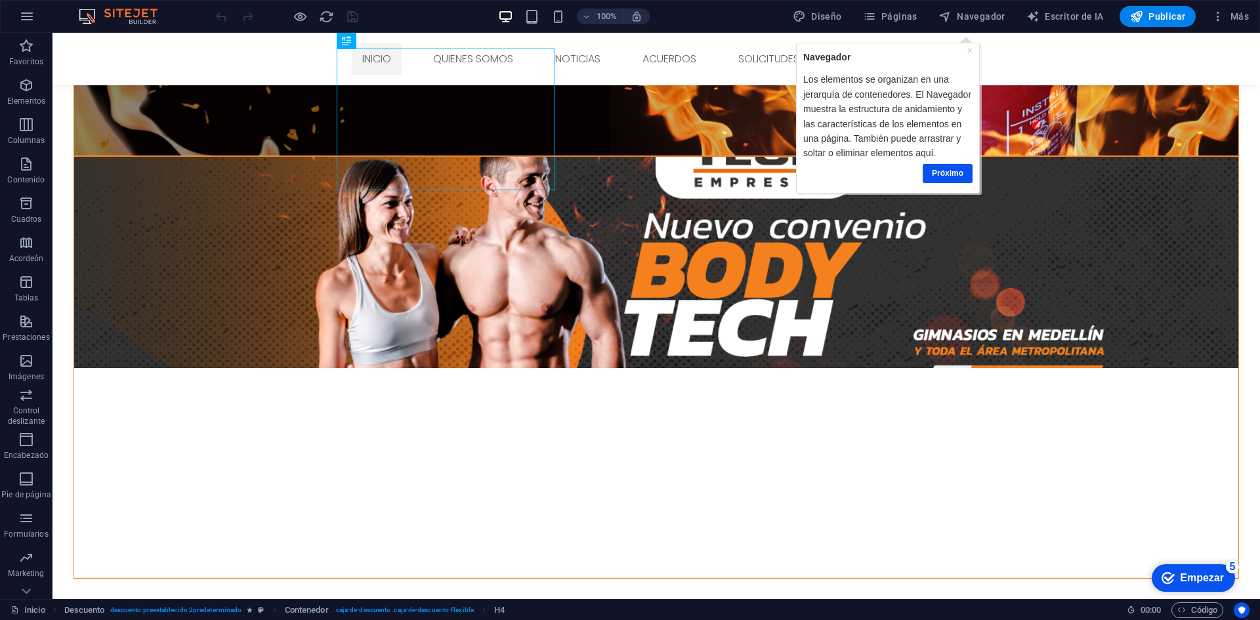
click at [1215, 567] on div "checkmark Empezar 5" at bounding box center [1192, 578] width 83 height 28
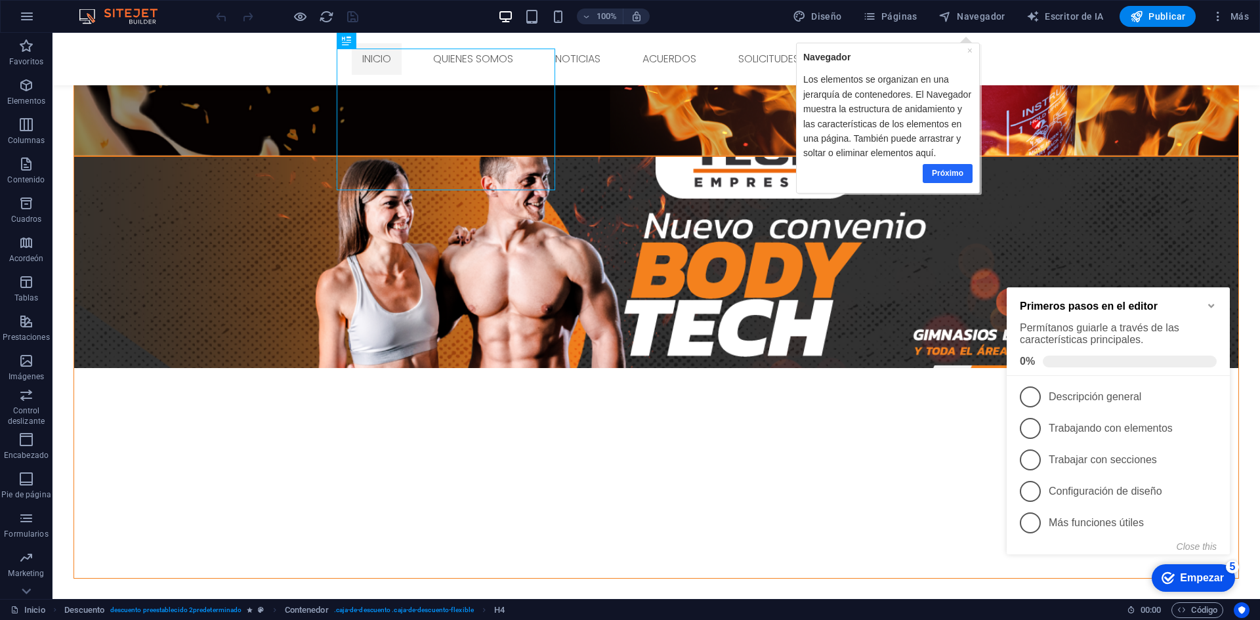
click at [931, 164] on link "Próximo" at bounding box center [947, 173] width 50 height 19
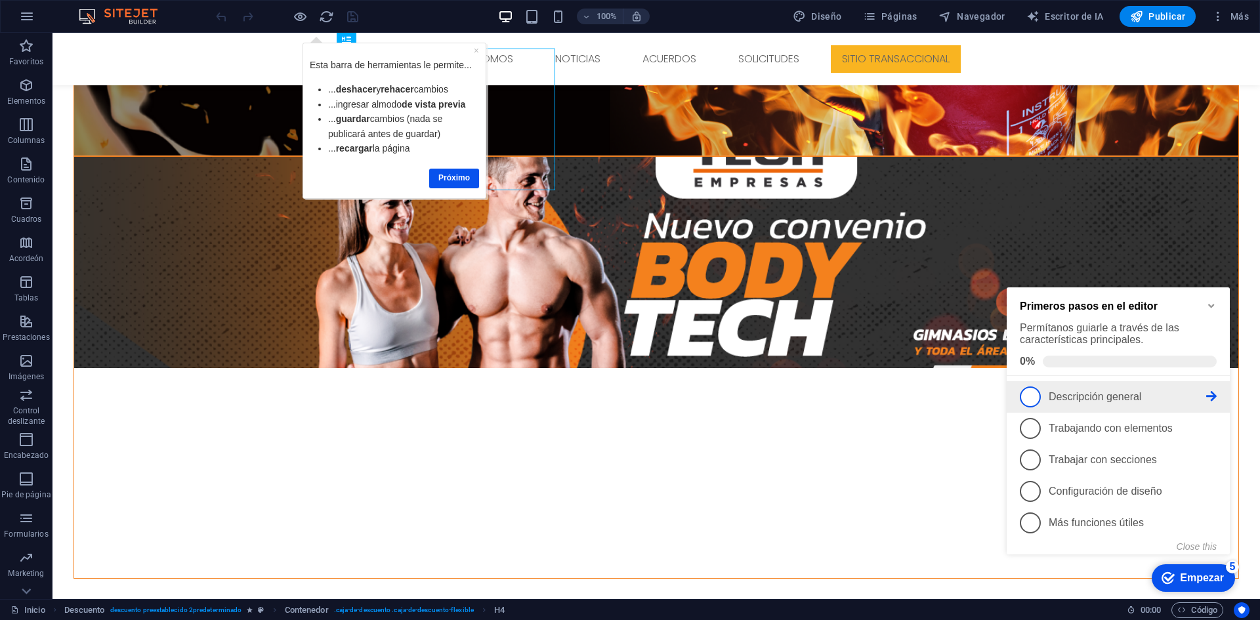
click at [1107, 399] on font "Descripción general" at bounding box center [1094, 396] width 93 height 11
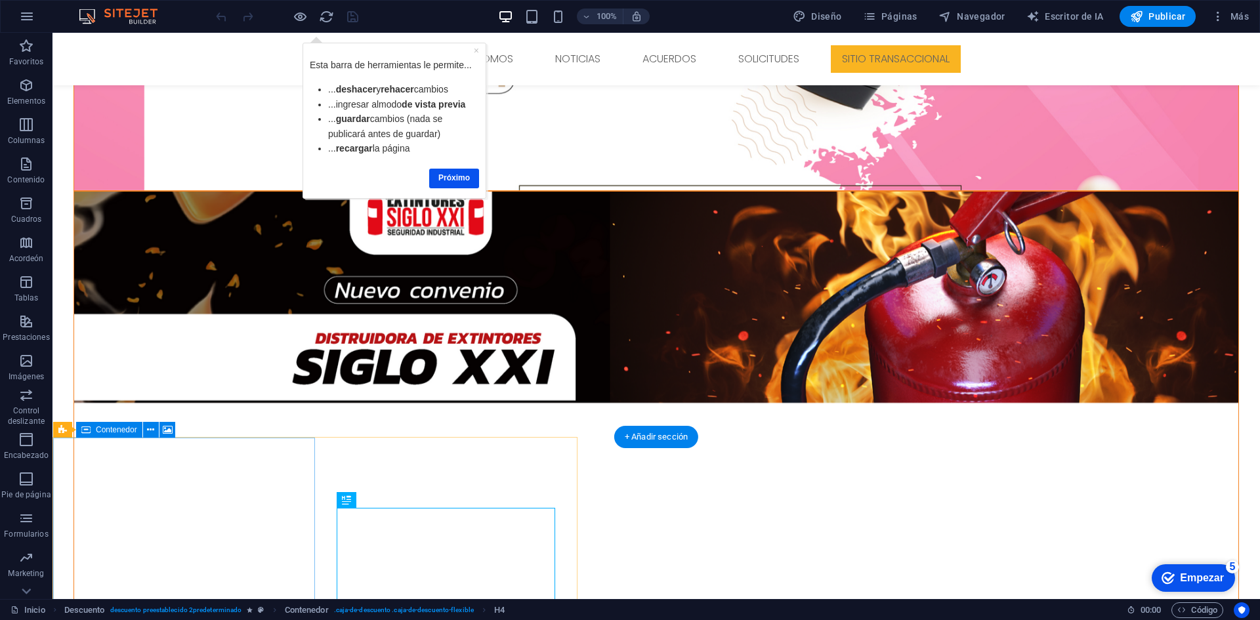
scroll to position [408, 0]
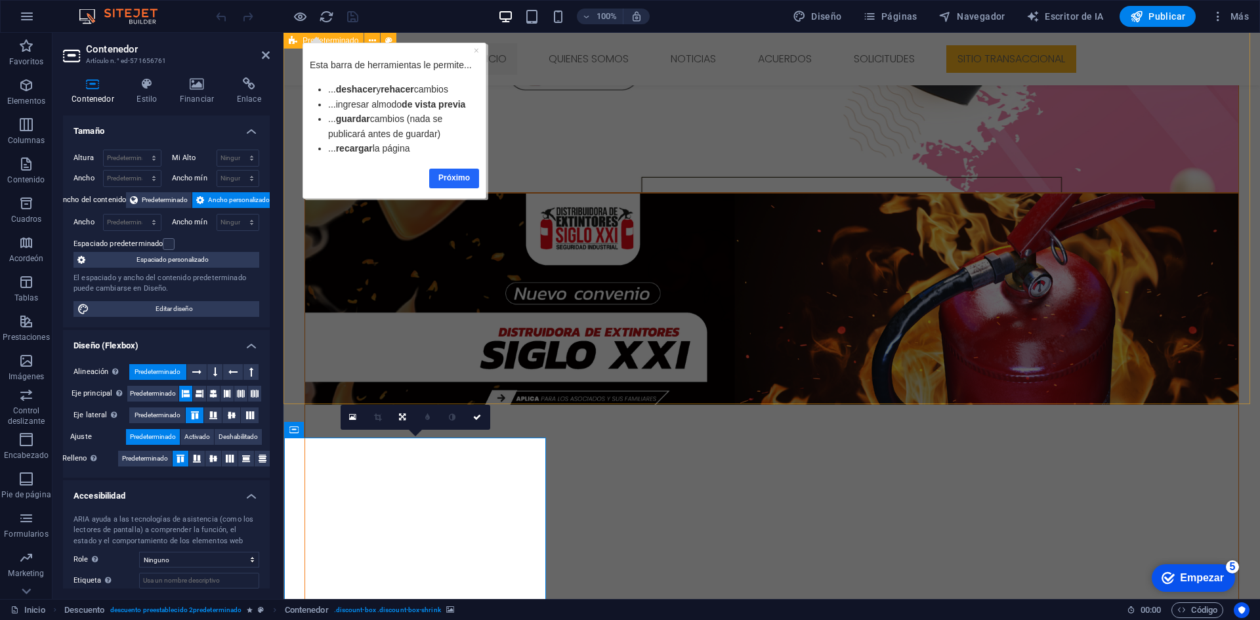
click at [470, 171] on link "Próximo" at bounding box center [454, 178] width 50 height 19
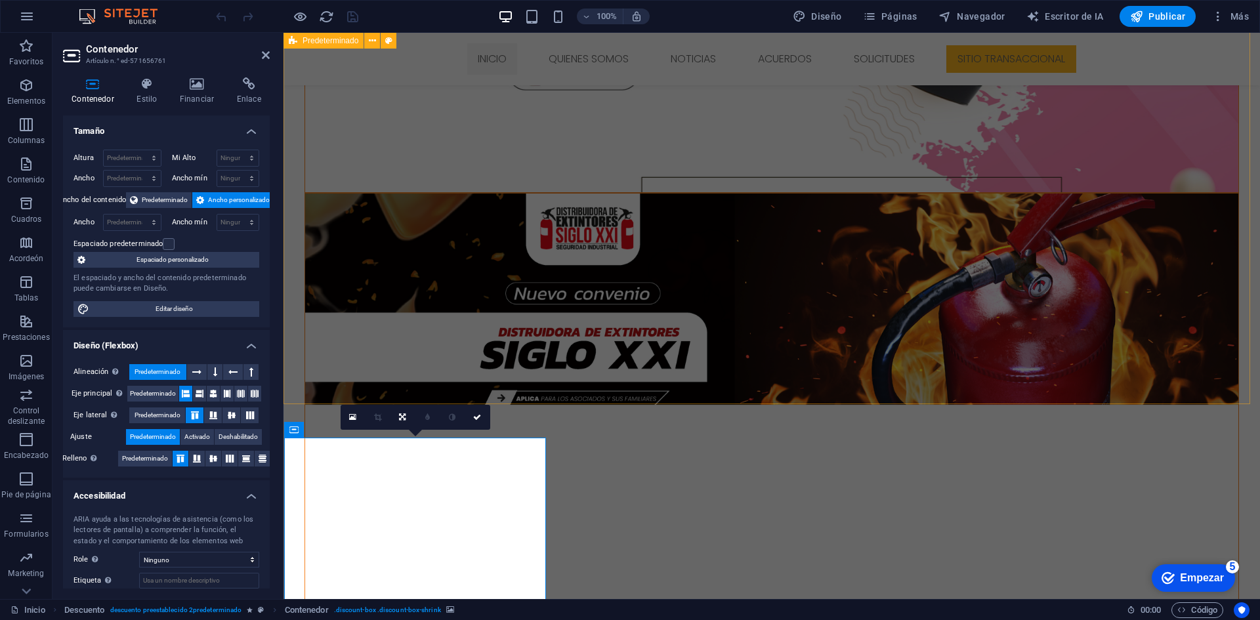
scroll to position [0, 0]
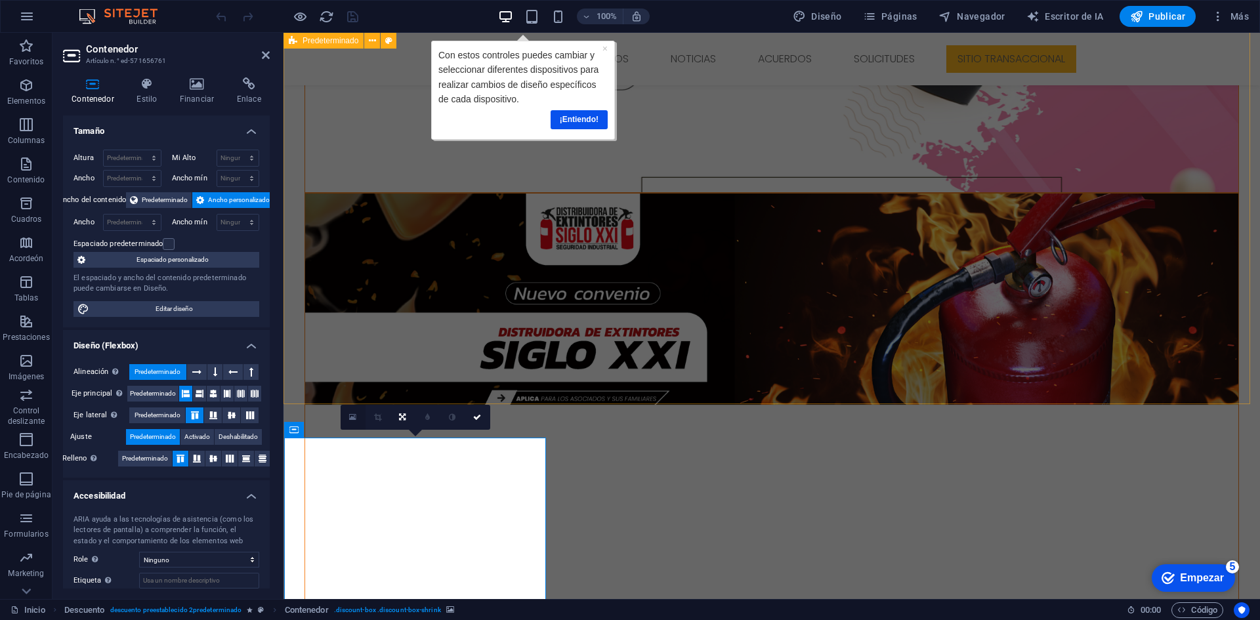
click at [352, 407] on link at bounding box center [353, 417] width 25 height 25
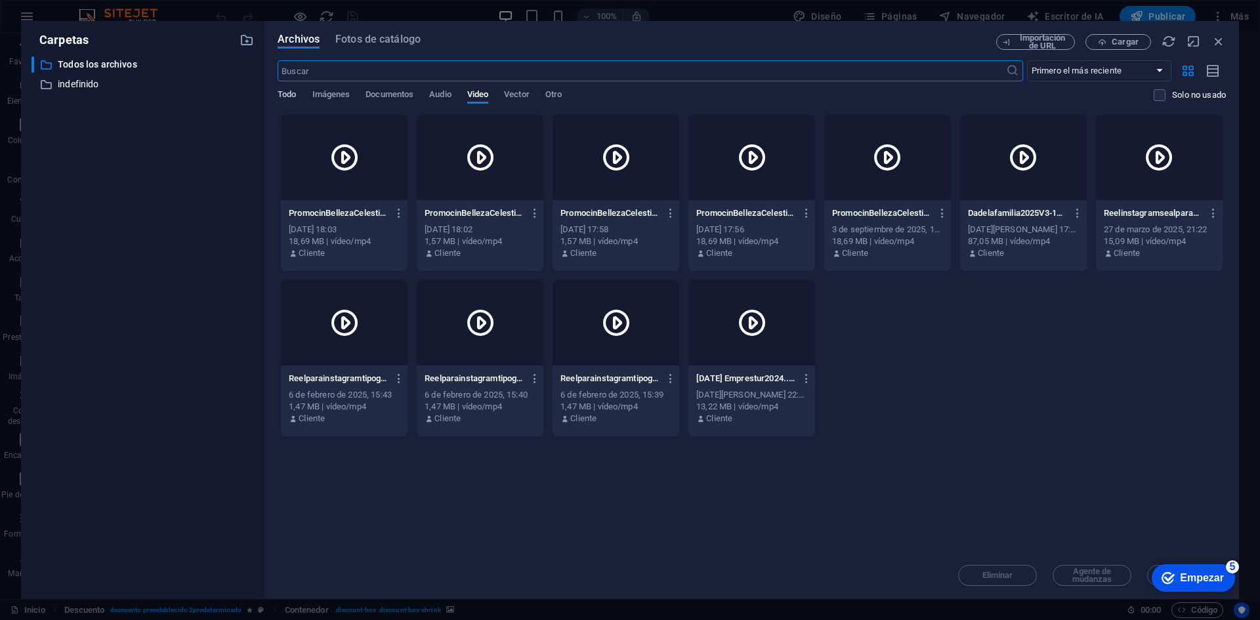
click at [284, 100] on font "Todo" at bounding box center [287, 95] width 18 height 16
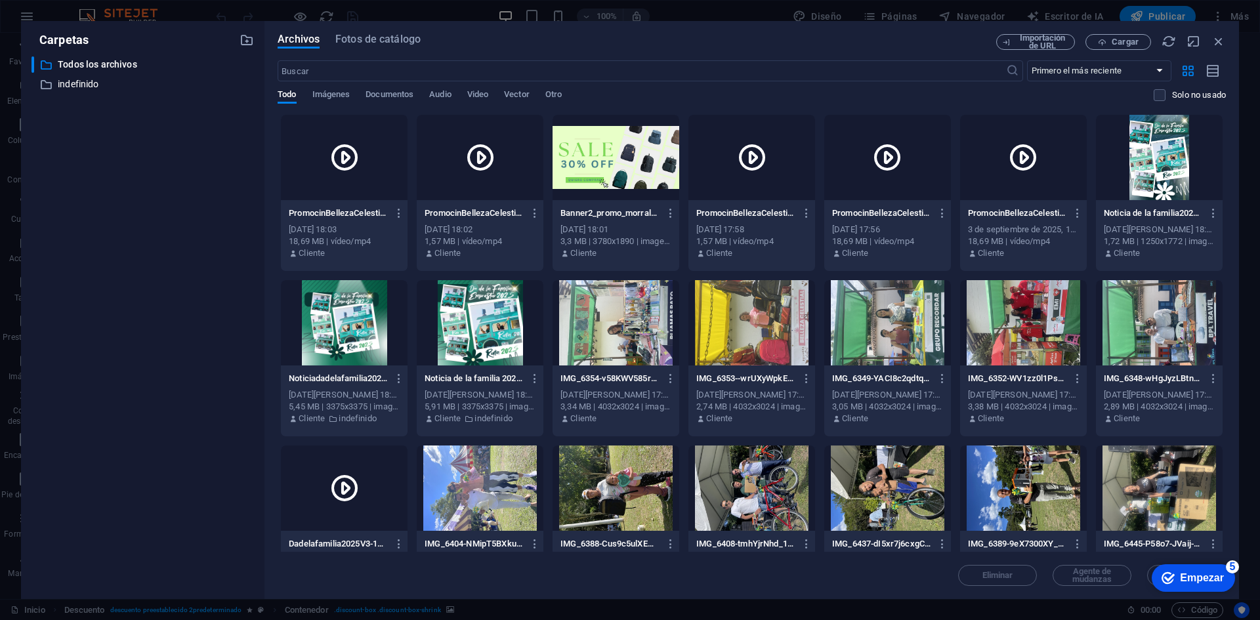
click at [460, 98] on div "Todo Imágenes Documentos Audio Video Vector Otro" at bounding box center [716, 101] width 876 height 25
click at [488, 98] on font "Video" at bounding box center [477, 94] width 21 height 10
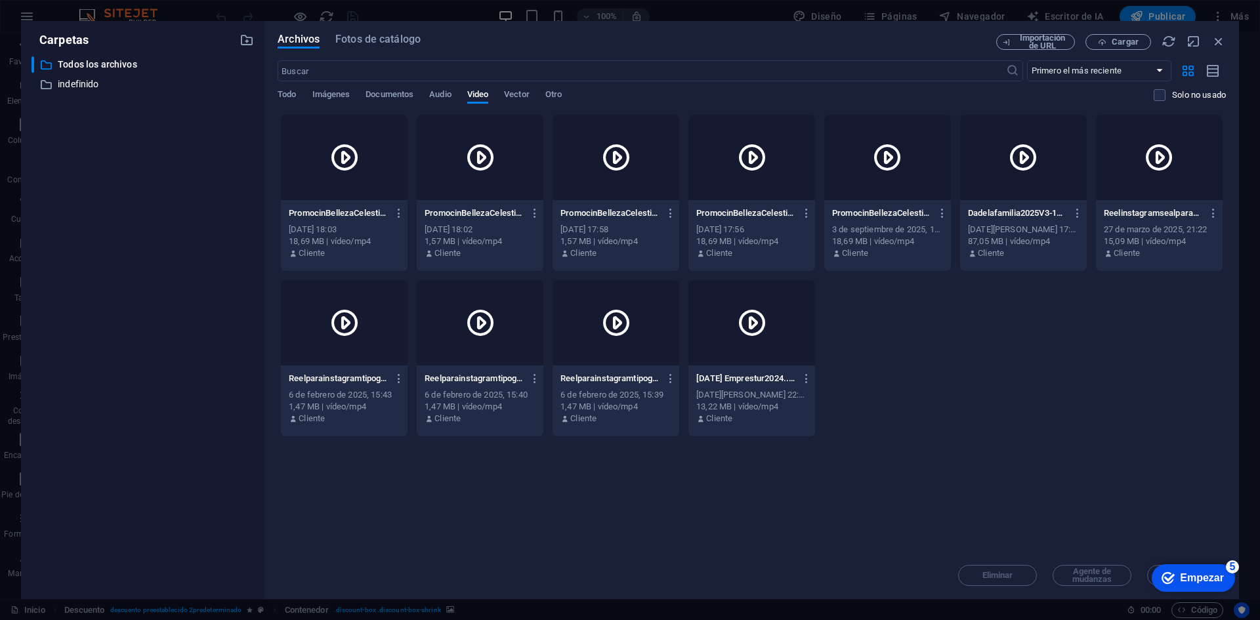
click at [336, 175] on div at bounding box center [344, 157] width 127 height 85
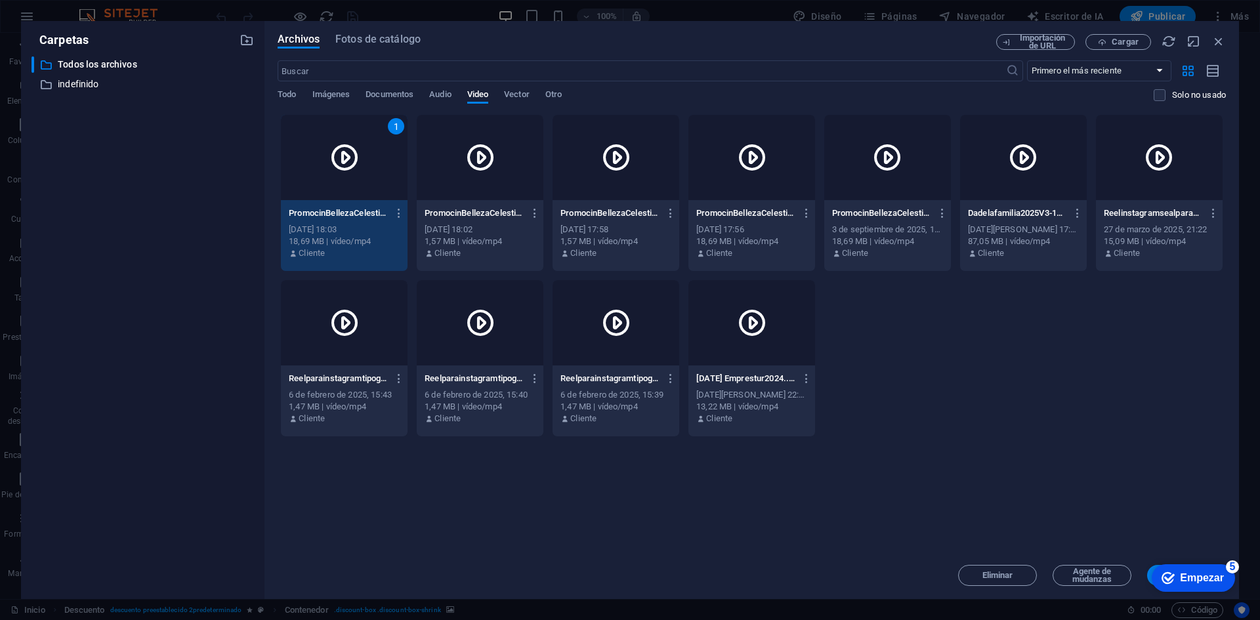
click at [1175, 577] on div "checkmark Empezar 5" at bounding box center [1192, 577] width 62 height 13
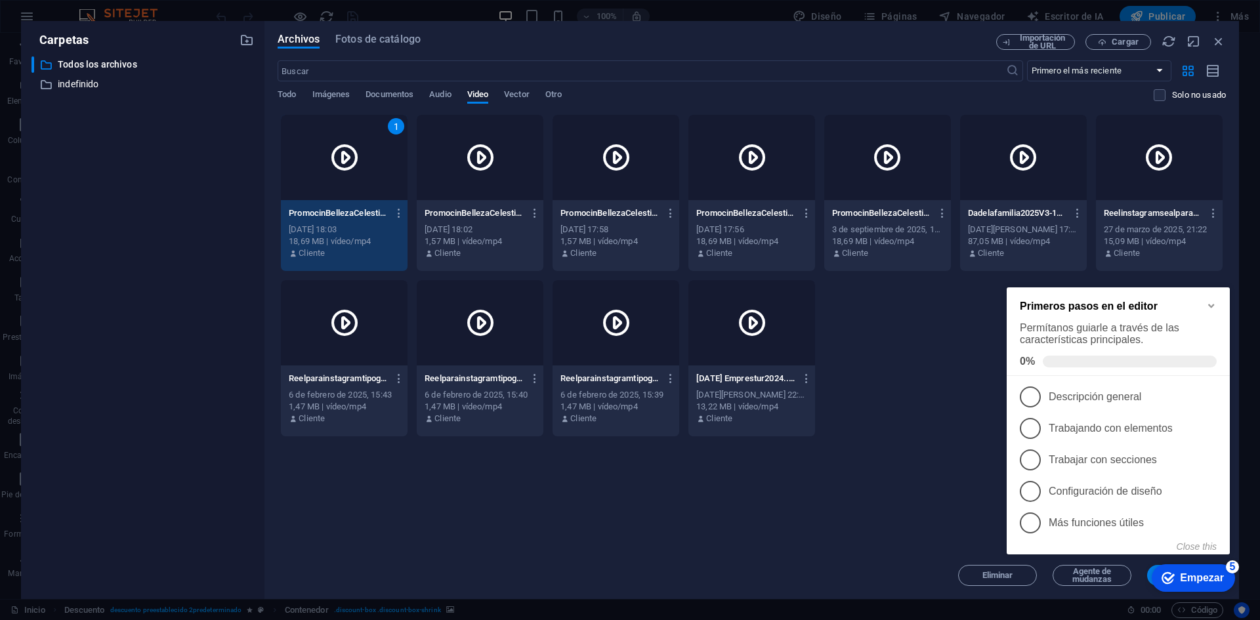
click at [790, 358] on div at bounding box center [751, 322] width 127 height 85
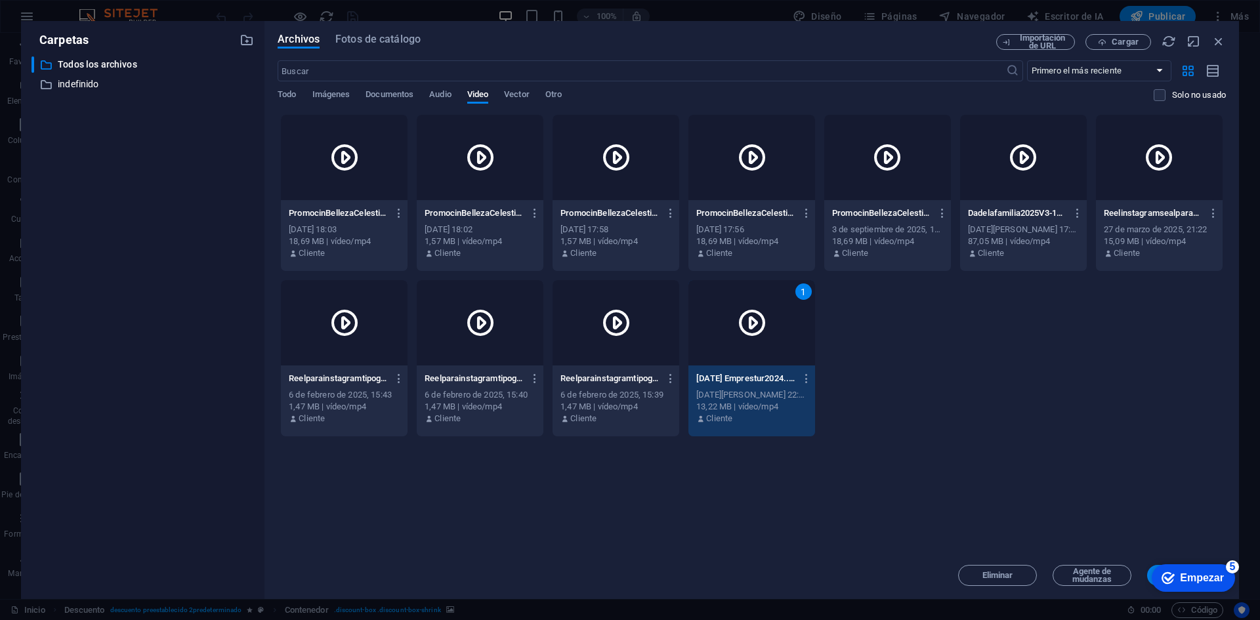
click at [1174, 584] on icon "Empezar Quedan 5 elementos, 0 % completado" at bounding box center [1167, 578] width 13 height 12
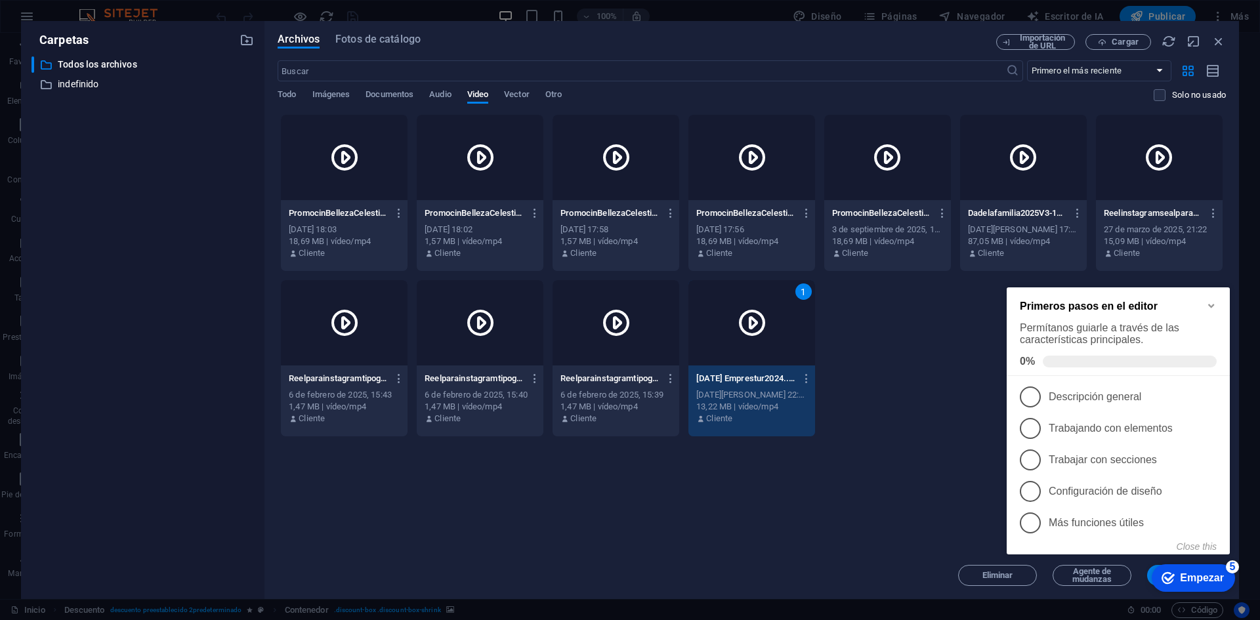
click div "checkmark Empezar 5 Primeros pasos en el editor Permítanos guiarle a través de …"
drag, startPoint x: 1151, startPoint y: 575, endPoint x: 1136, endPoint y: 558, distance: 22.3
click div "checkmark Empezar 5 Primeros pasos en el editor Permítanos guiarle a través de …"
click at [972, 356] on div "PromocinBellezaCelestial-ca8_qGy4BzDxuhuBFTICbQ.mp4 PromocinBellezaCelestial-ca…" at bounding box center [752, 275] width 948 height 323
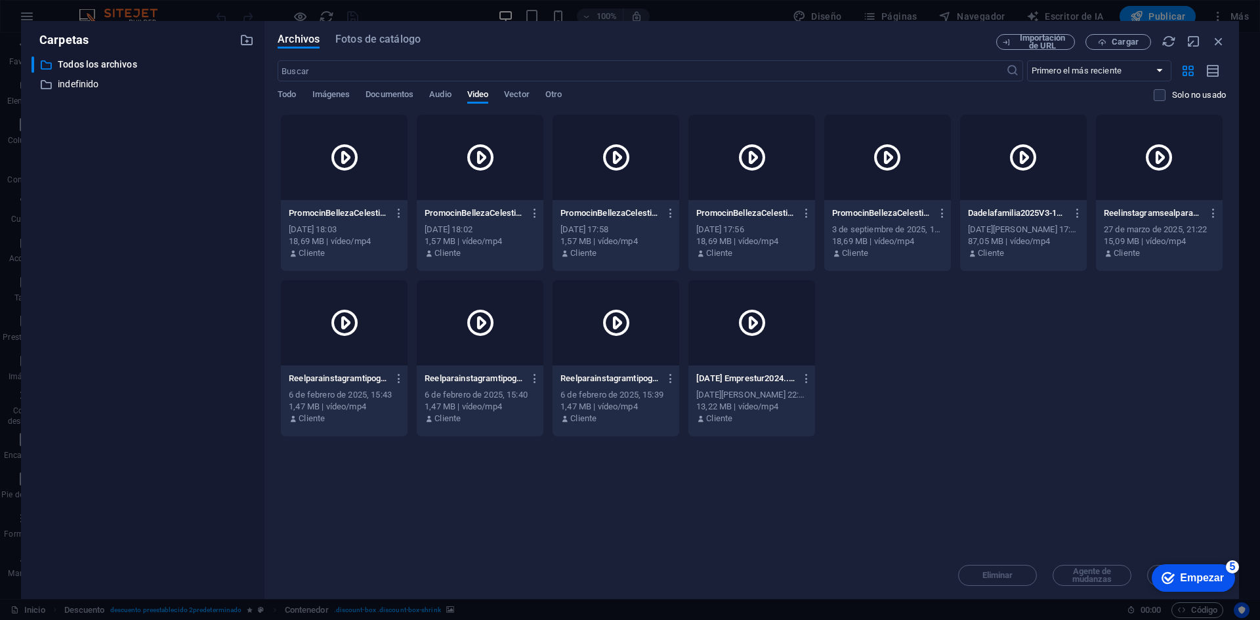
drag, startPoint x: 1294, startPoint y: 858, endPoint x: 1147, endPoint y: 568, distance: 325.1
click div "checkmark Empezar 5 Primeros pasos en el editor Permítanos guiarle a través de …"
click at [367, 169] on div at bounding box center [344, 157] width 127 height 85
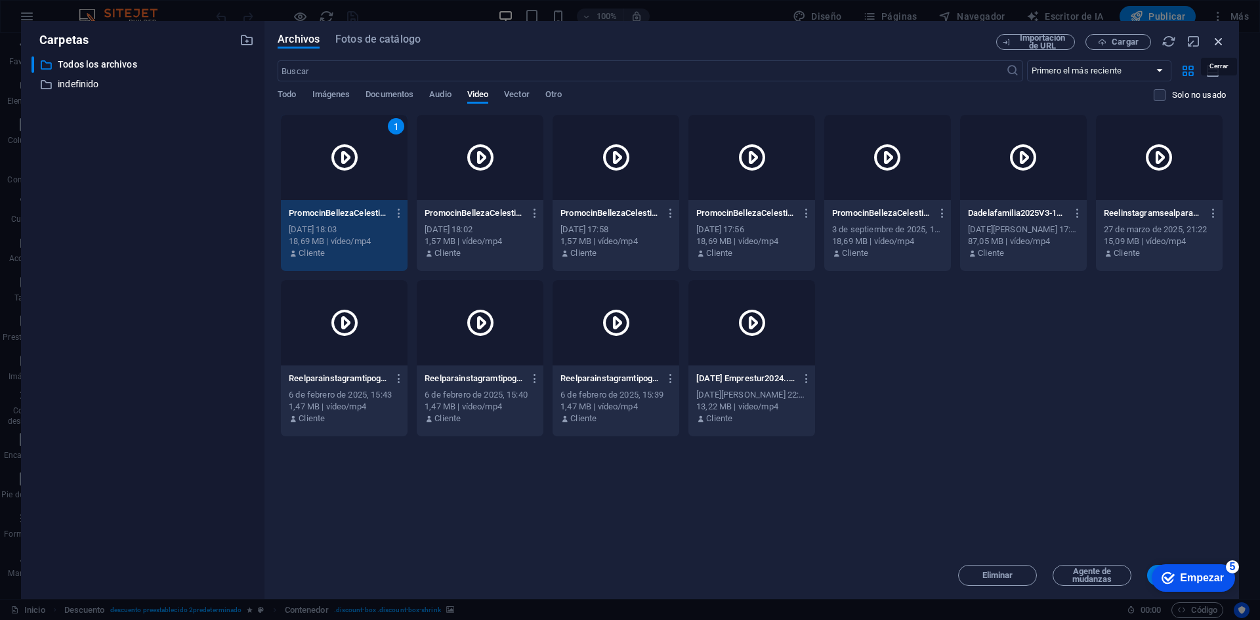
click at [1211, 35] on icon "button" at bounding box center [1218, 41] width 14 height 14
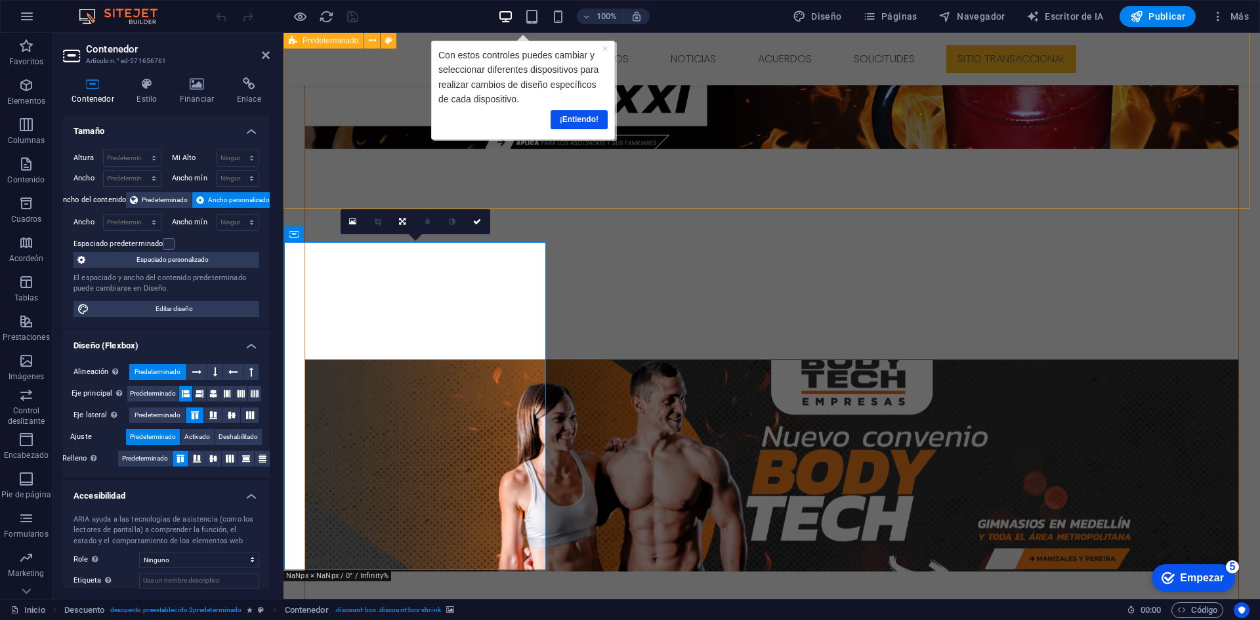
scroll to position [671, 0]
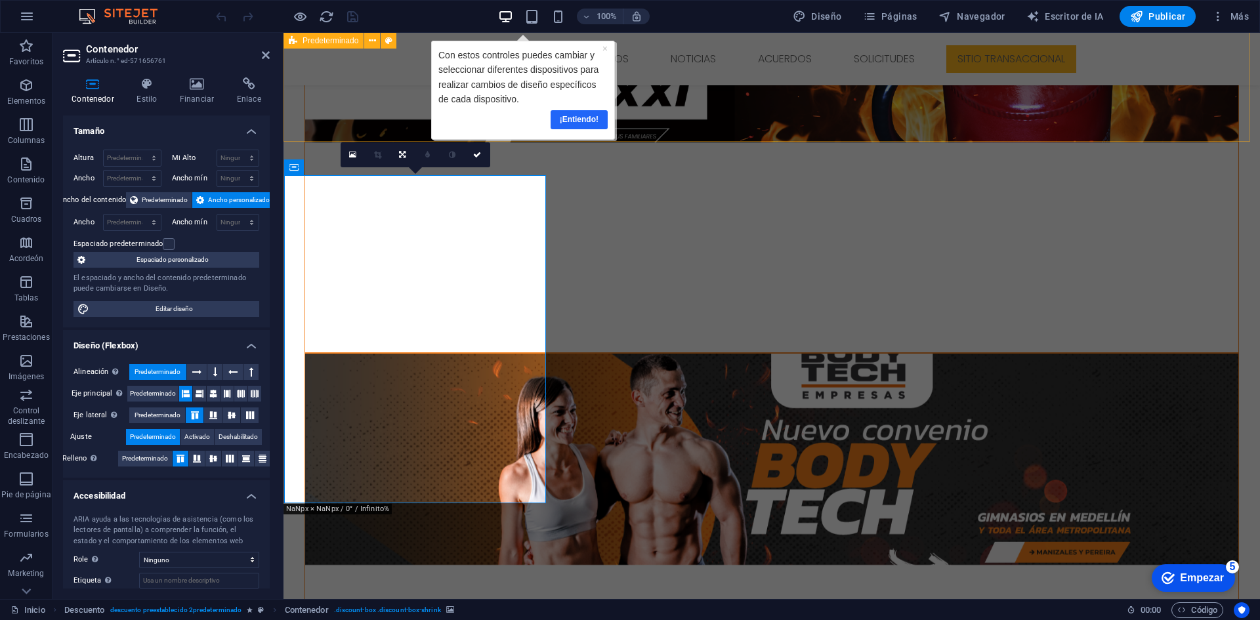
drag, startPoint x: 579, startPoint y: 114, endPoint x: 587, endPoint y: 209, distance: 95.4
click at [579, 115] on font "¡Entiendo!" at bounding box center [579, 119] width 39 height 9
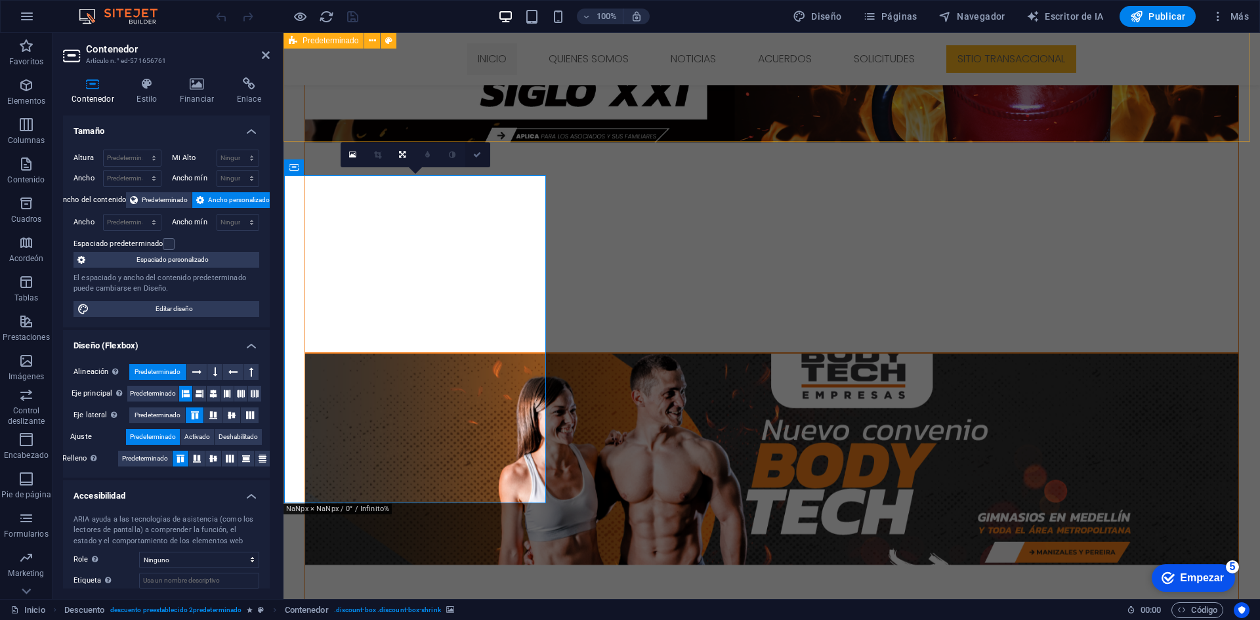
click at [482, 156] on link at bounding box center [477, 154] width 25 height 25
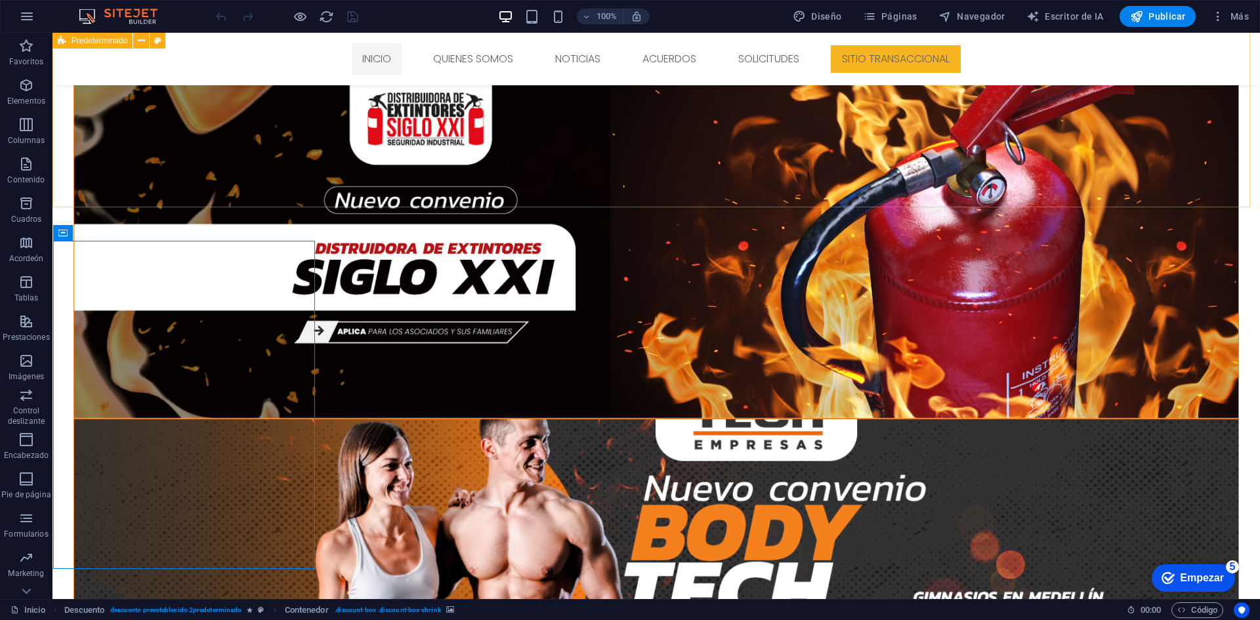
scroll to position [867, 0]
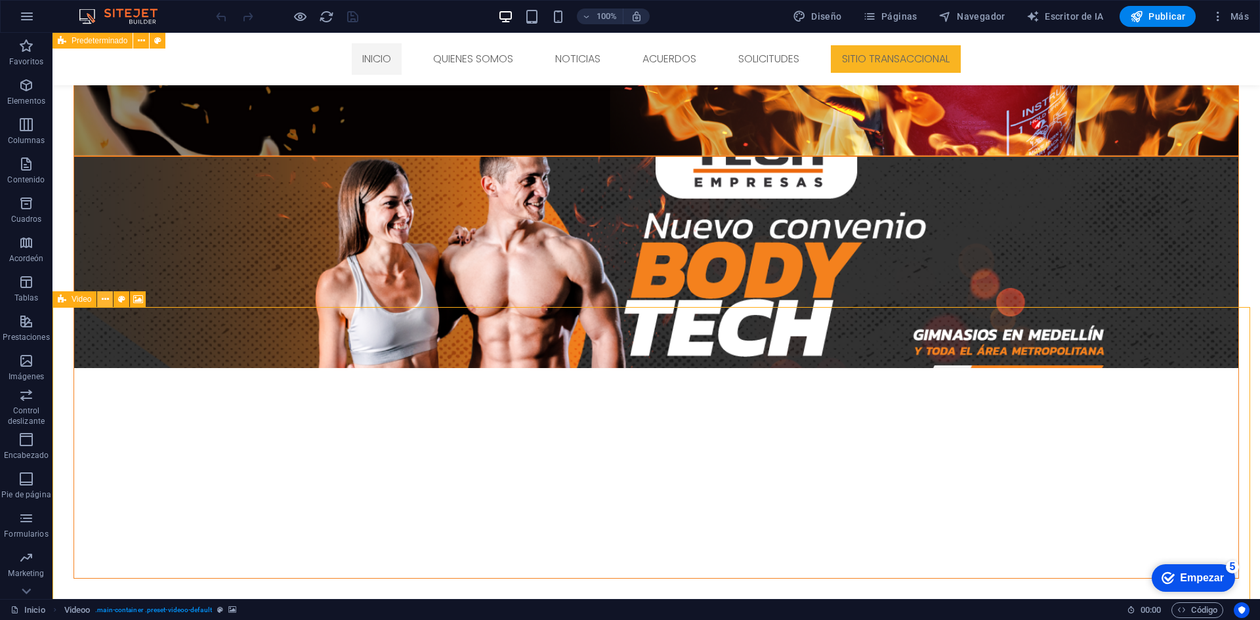
click at [111, 298] on button at bounding box center [105, 299] width 16 height 16
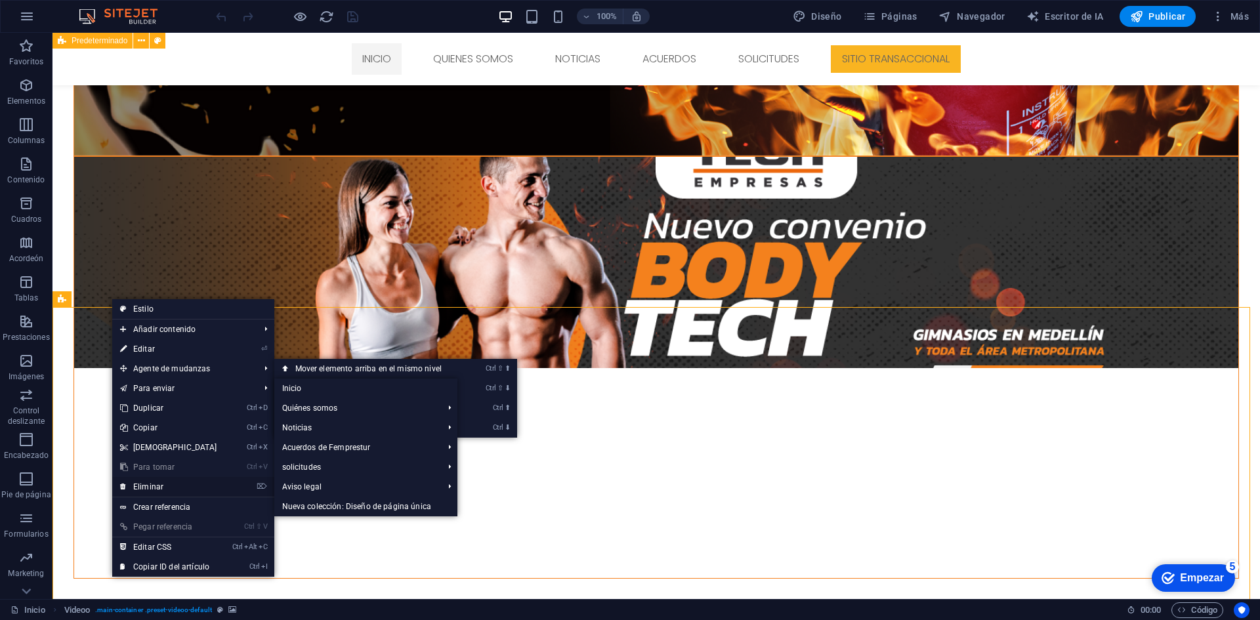
click at [189, 487] on link "⌦ Eliminar" at bounding box center [168, 487] width 113 height 20
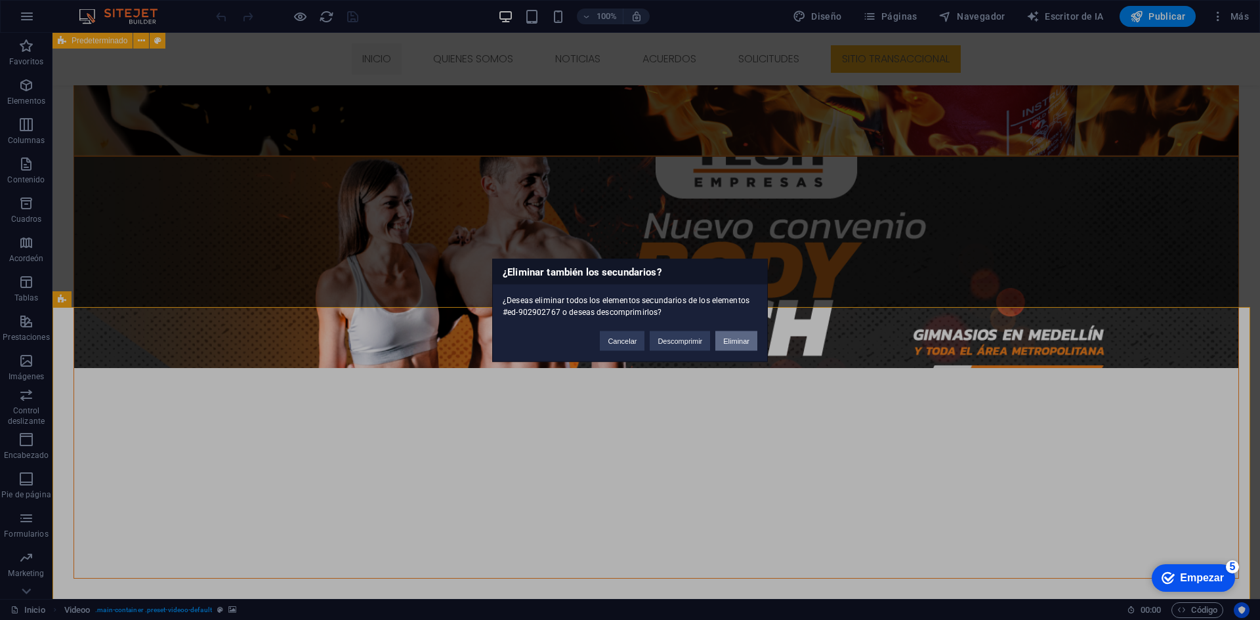
click at [727, 339] on font "Eliminar" at bounding box center [736, 341] width 26 height 8
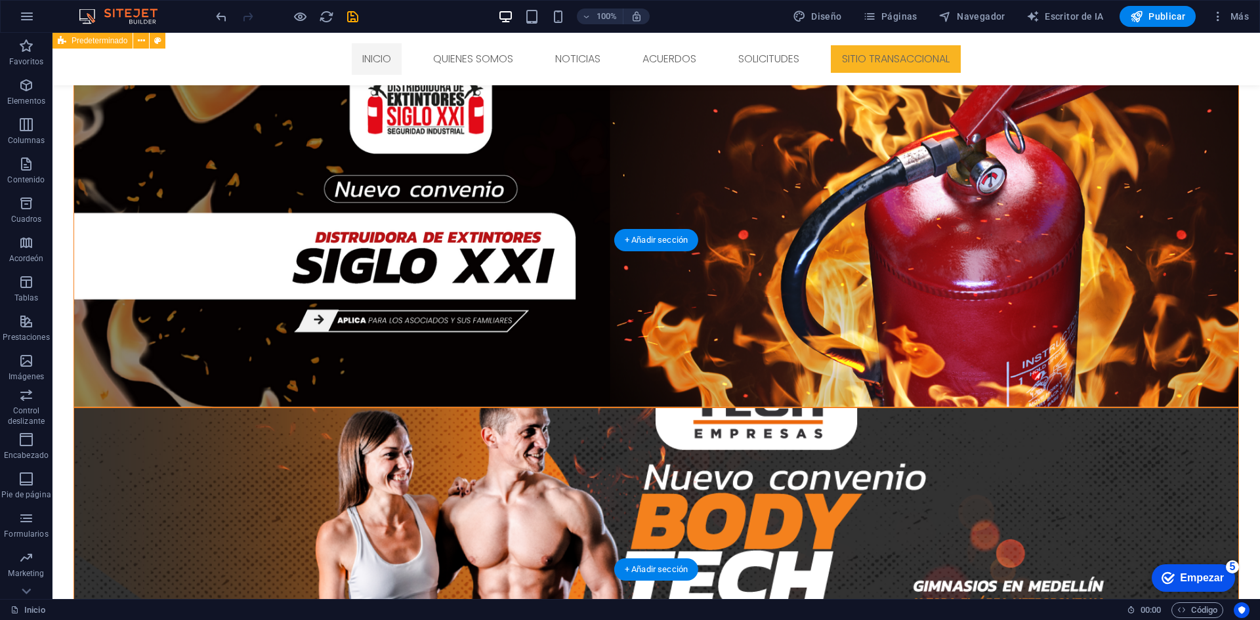
scroll to position [605, 0]
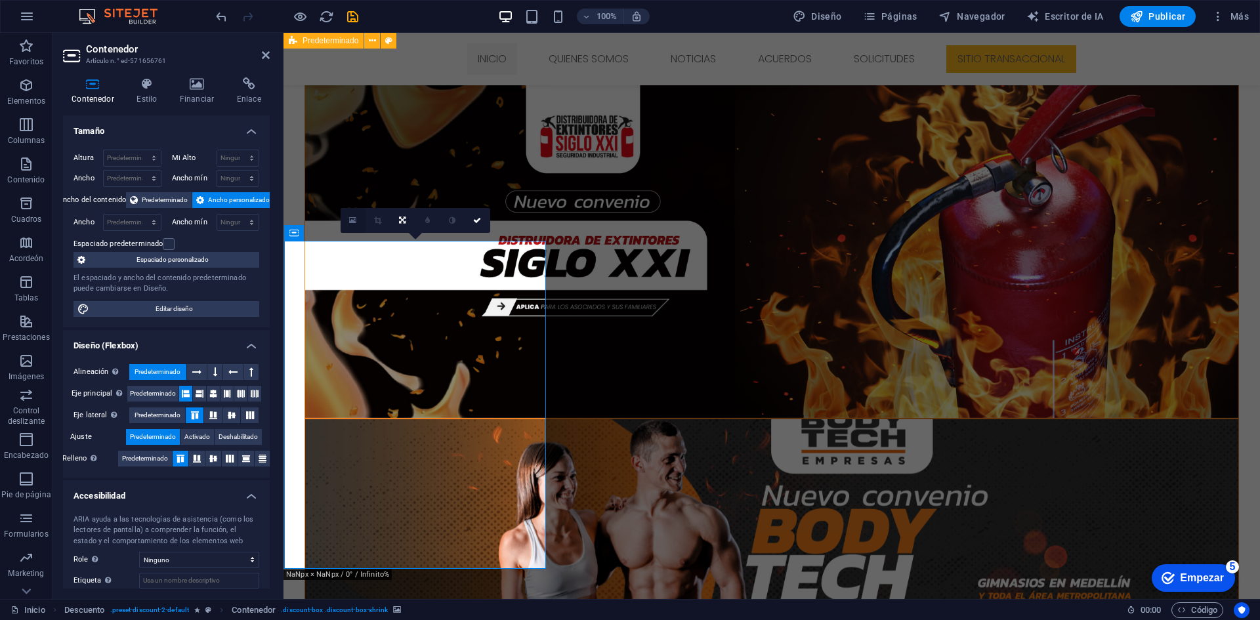
click at [352, 217] on icon at bounding box center [352, 220] width 7 height 9
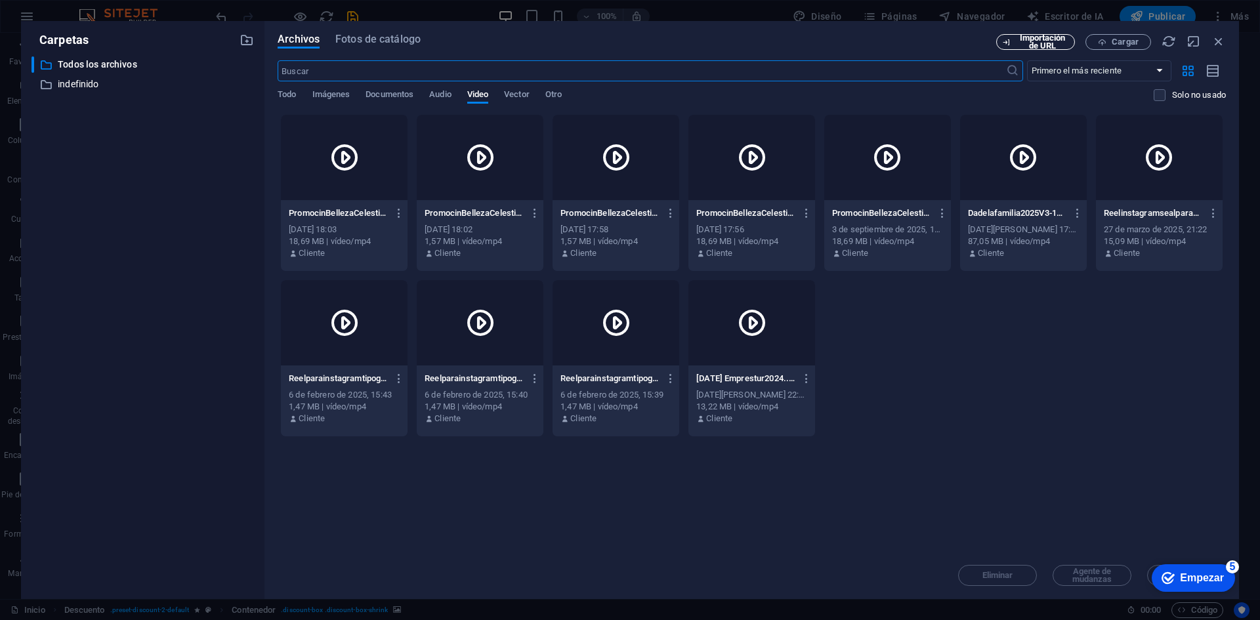
click at [1068, 34] on span "Importación de URL" at bounding box center [1042, 42] width 53 height 16
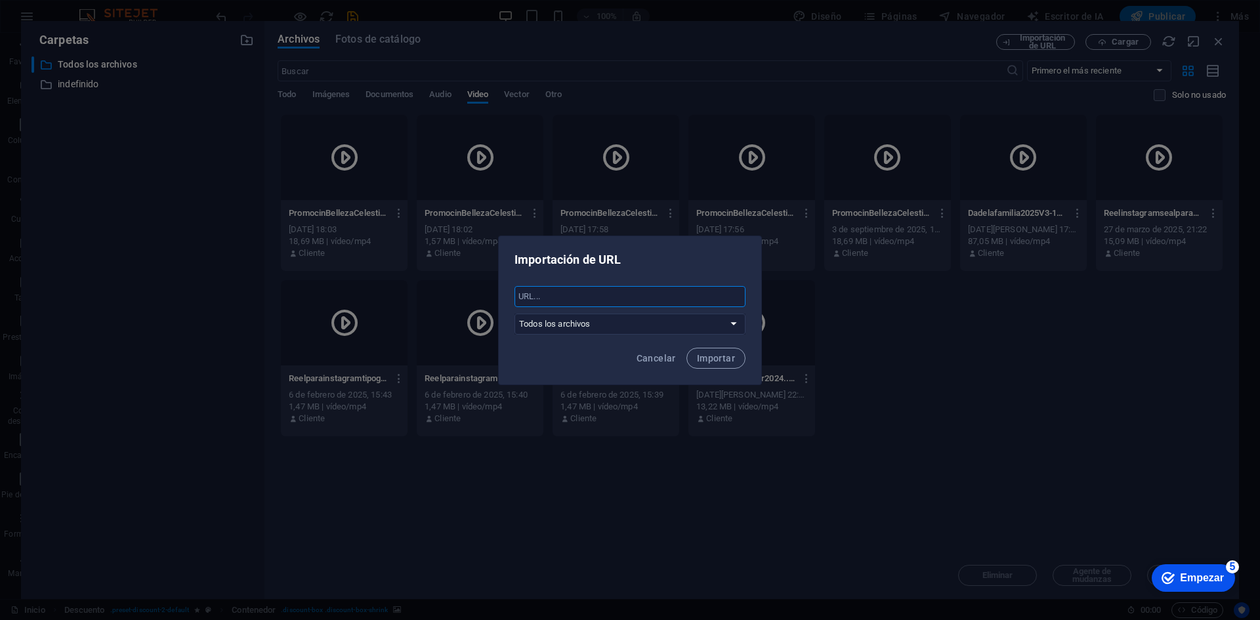
click at [515, 298] on input "text" at bounding box center [629, 296] width 231 height 21
paste input "https://www.canva.com/design/DAGx78vCrFs/ZTSpy8-oghsdxoh0yNp-qg/watch?utm_conte…"
type input "https://www.canva.com/design/DAGx78vCrFs/ZTSpy8-oghsdxoh0yNp-qg/watch?utm_conte…"
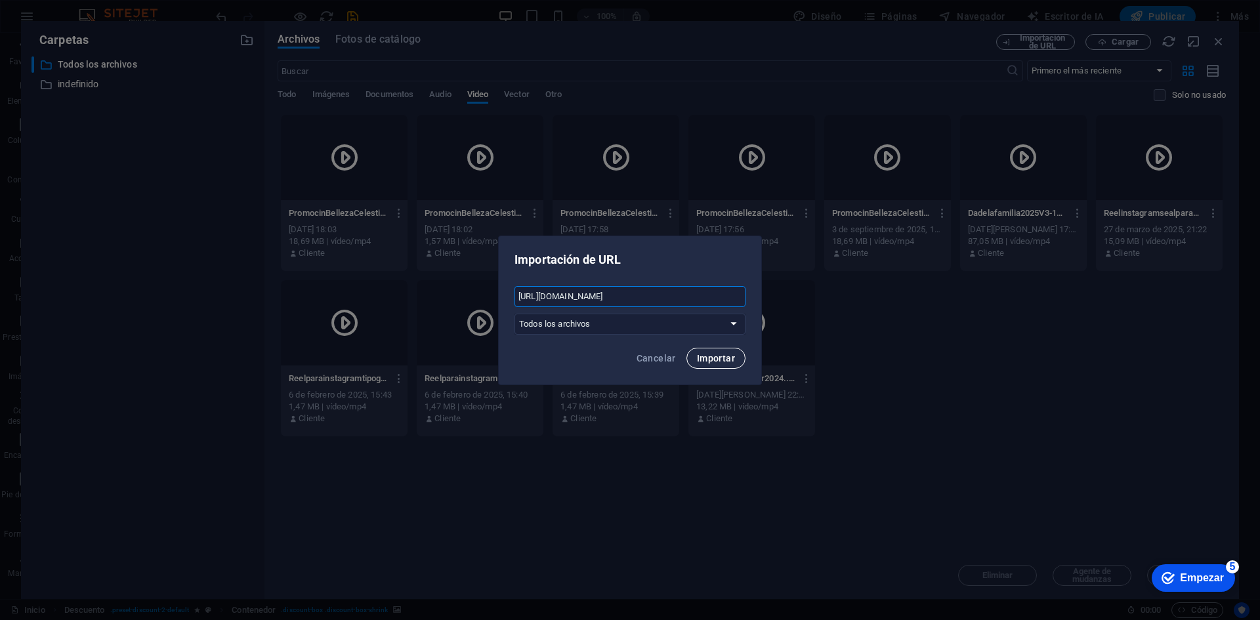
click at [726, 366] on button "Importar" at bounding box center [715, 358] width 59 height 21
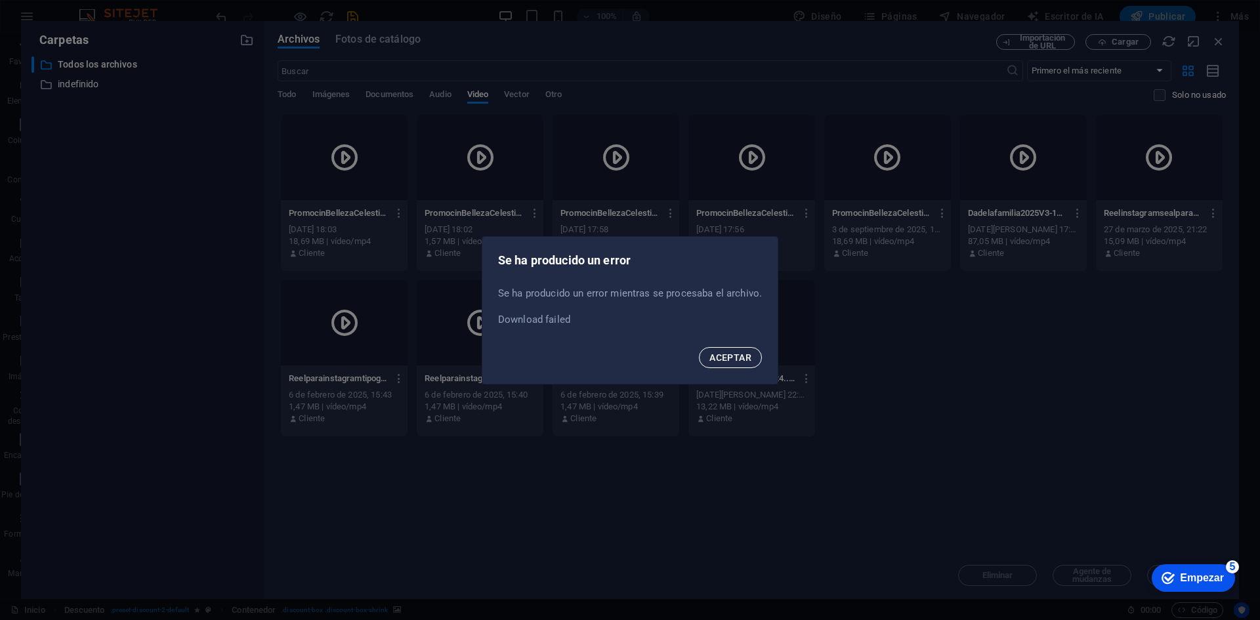
click at [714, 356] on span "ACEPTAR" at bounding box center [730, 357] width 42 height 10
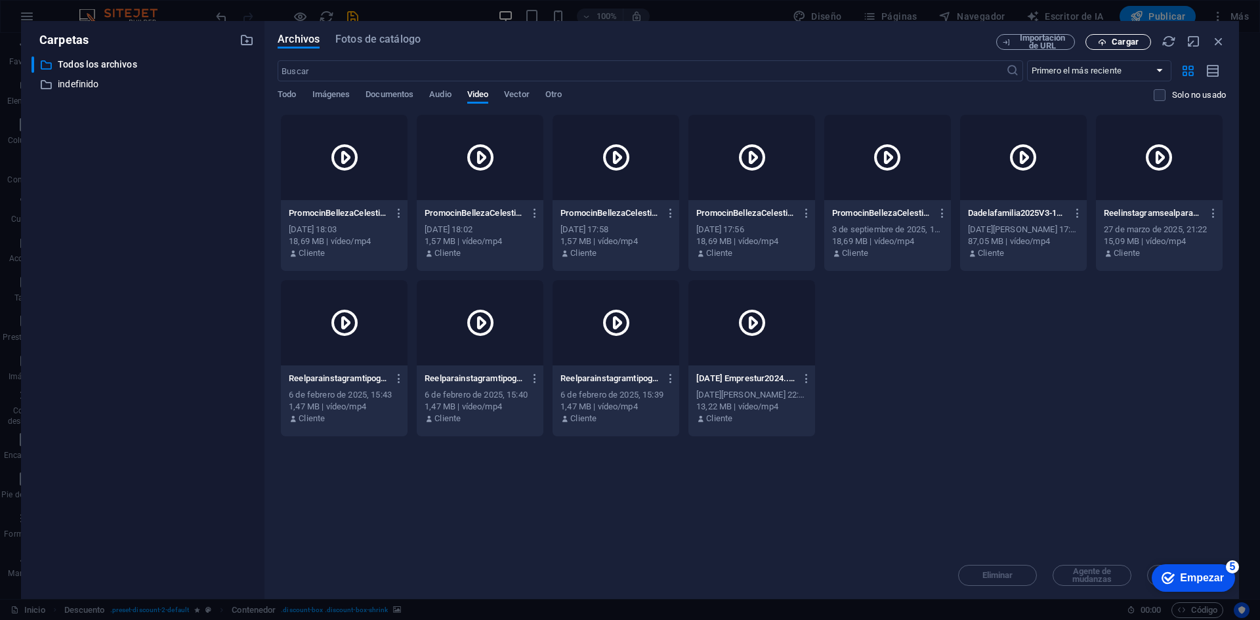
click at [1104, 45] on icon "button" at bounding box center [1102, 42] width 9 height 9
click at [173, 111] on div "​ Todos los archivos Todos los archivos ​ undefined indefinido" at bounding box center [142, 322] width 222 height 532
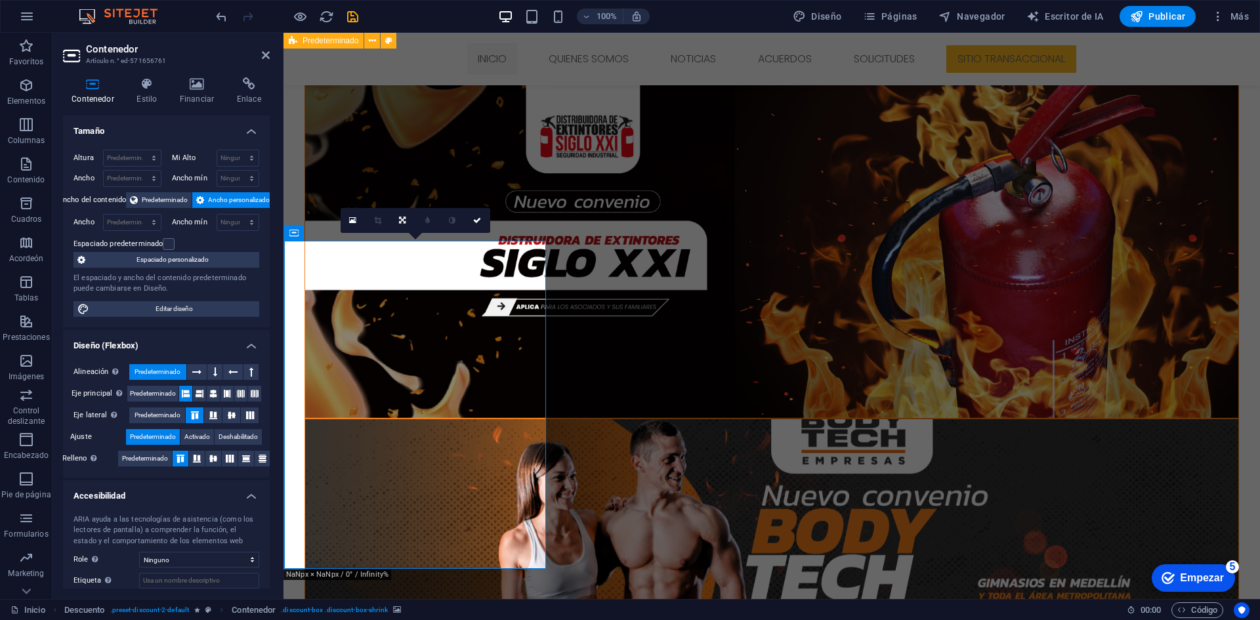
click at [1207, 577] on font "Empezar" at bounding box center [1202, 577] width 44 height 11
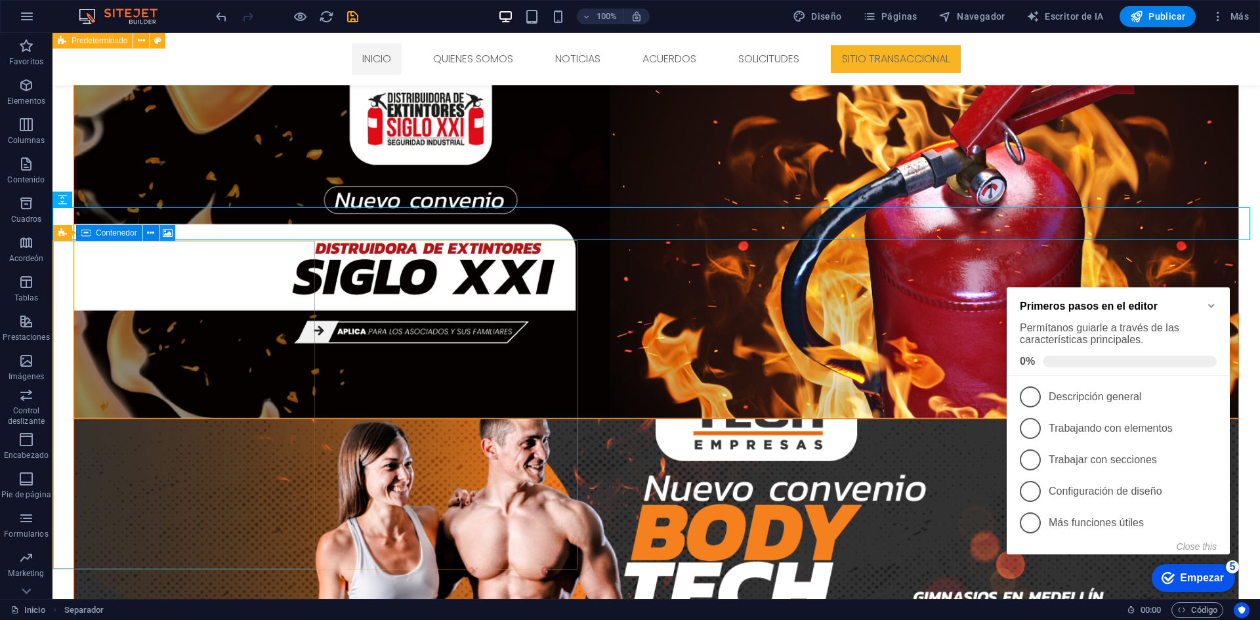
click at [163, 232] on icon at bounding box center [168, 233] width 10 height 14
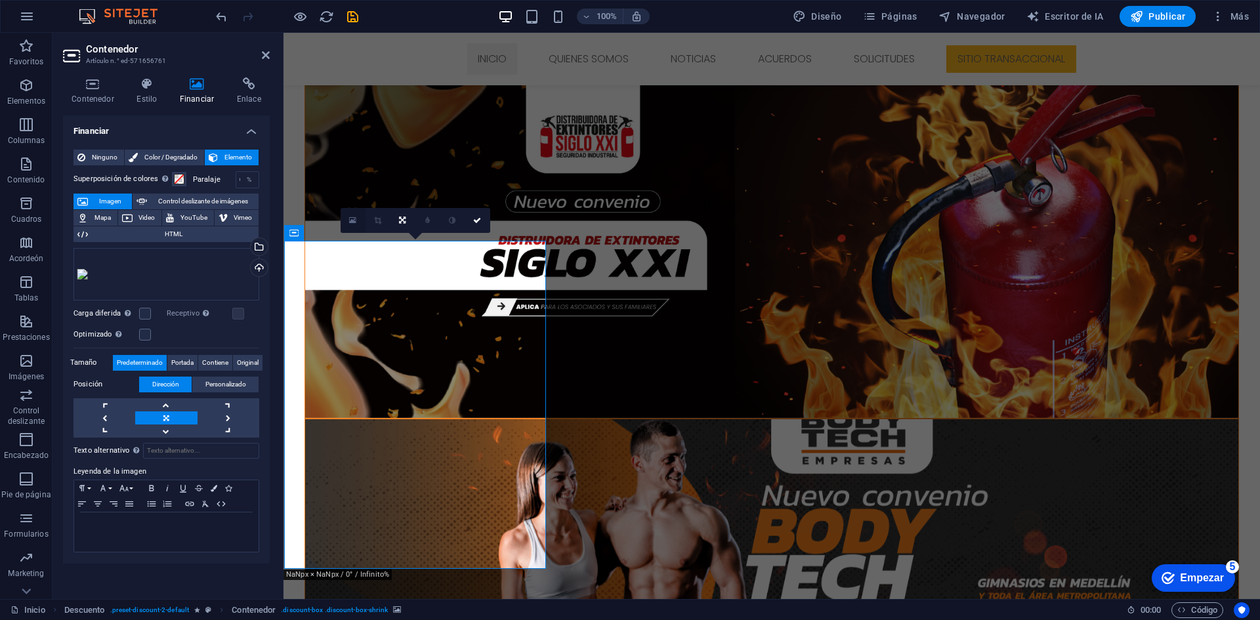
click at [360, 220] on link at bounding box center [353, 220] width 25 height 25
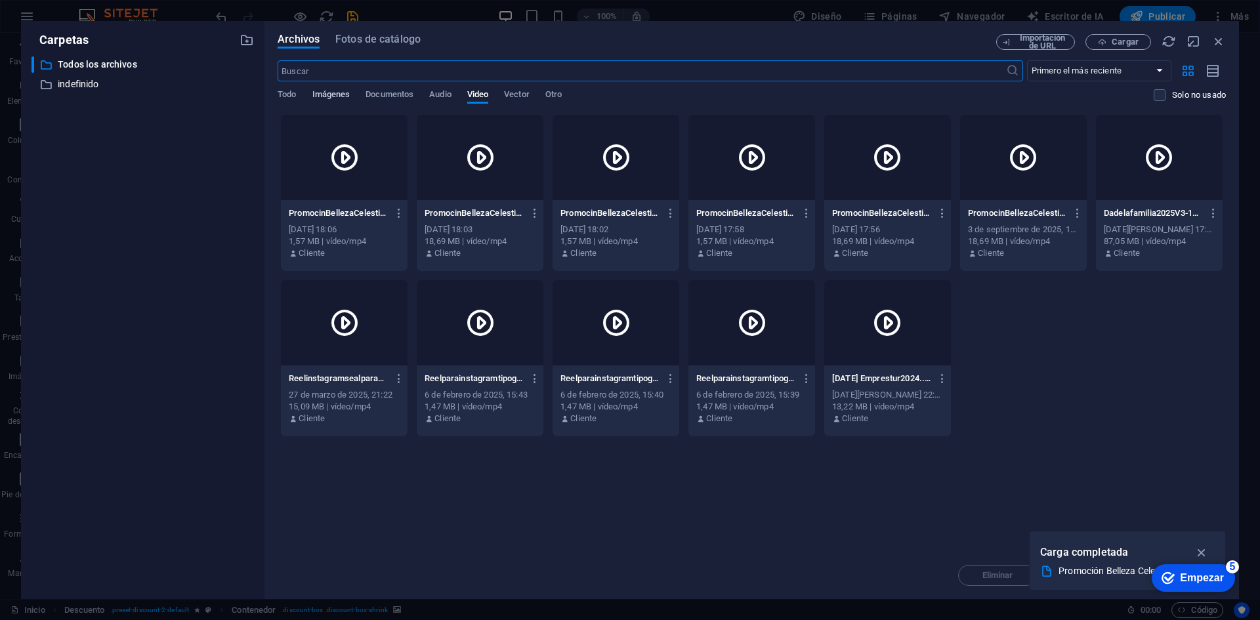
click at [326, 91] on font "Imágenes" at bounding box center [331, 94] width 38 height 10
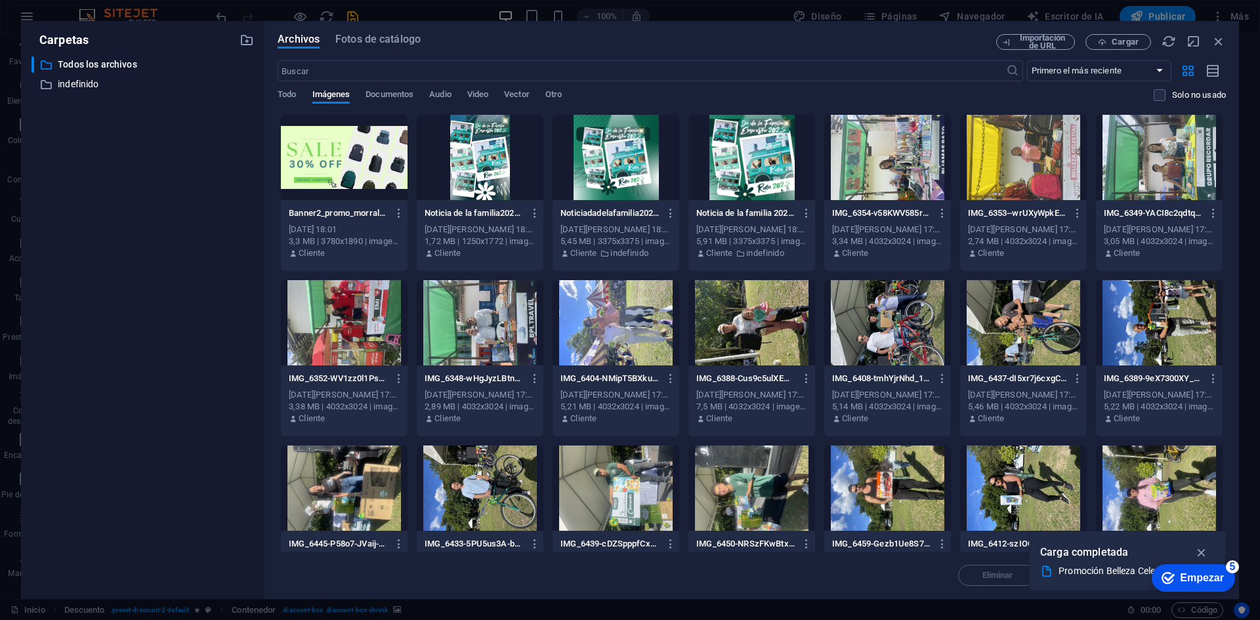
click at [602, 314] on div at bounding box center [615, 322] width 127 height 85
click at [493, 181] on div at bounding box center [480, 157] width 127 height 85
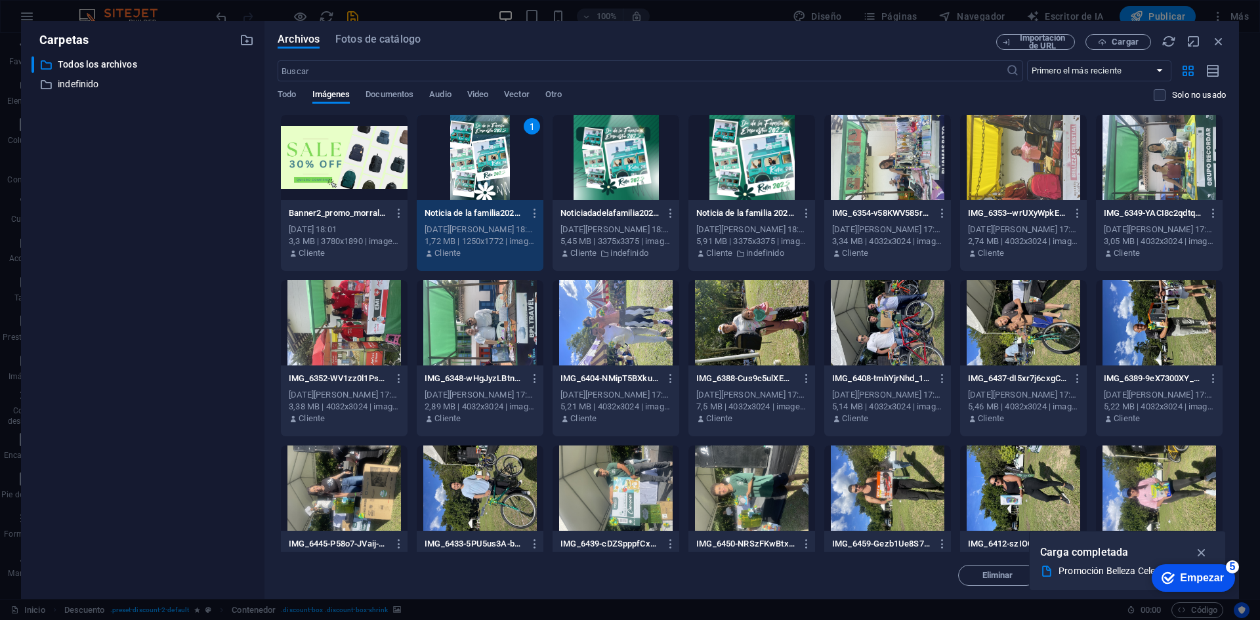
click at [493, 180] on div "1" at bounding box center [480, 157] width 127 height 85
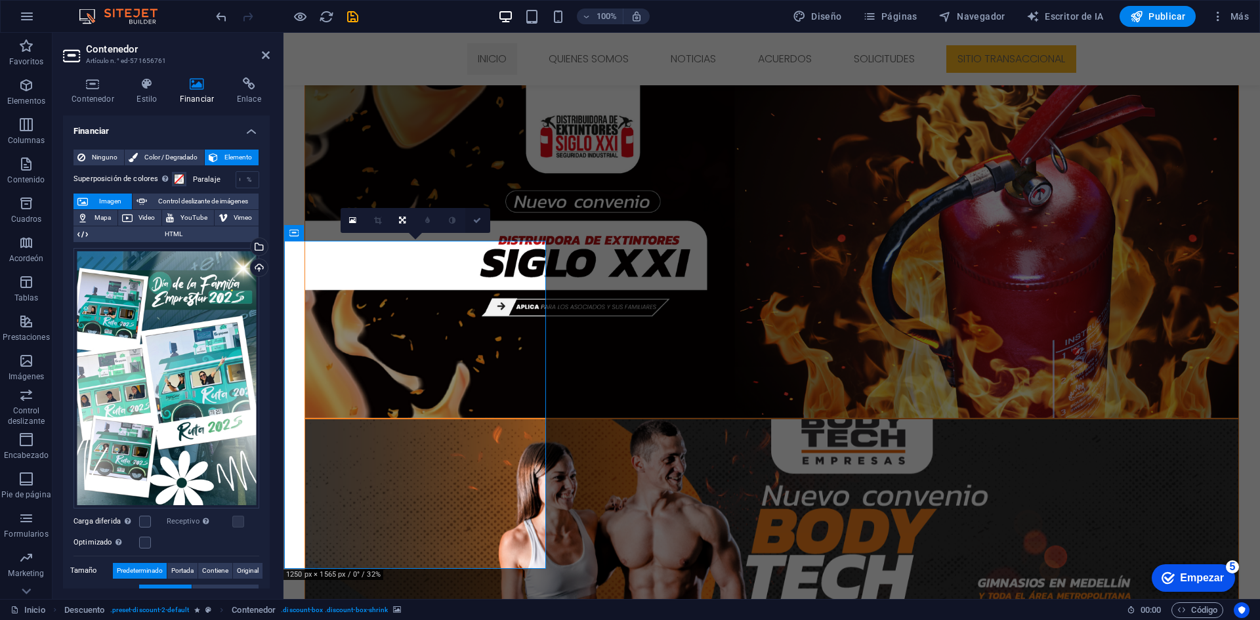
click at [483, 220] on link at bounding box center [477, 220] width 25 height 25
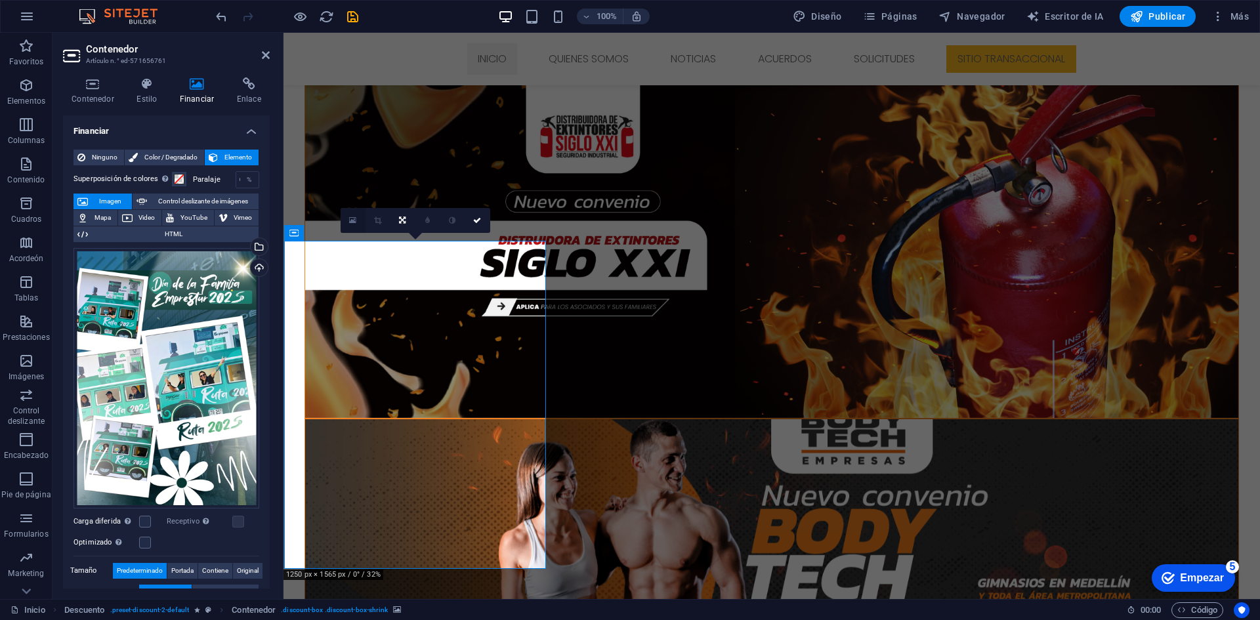
click at [345, 220] on link at bounding box center [353, 220] width 25 height 25
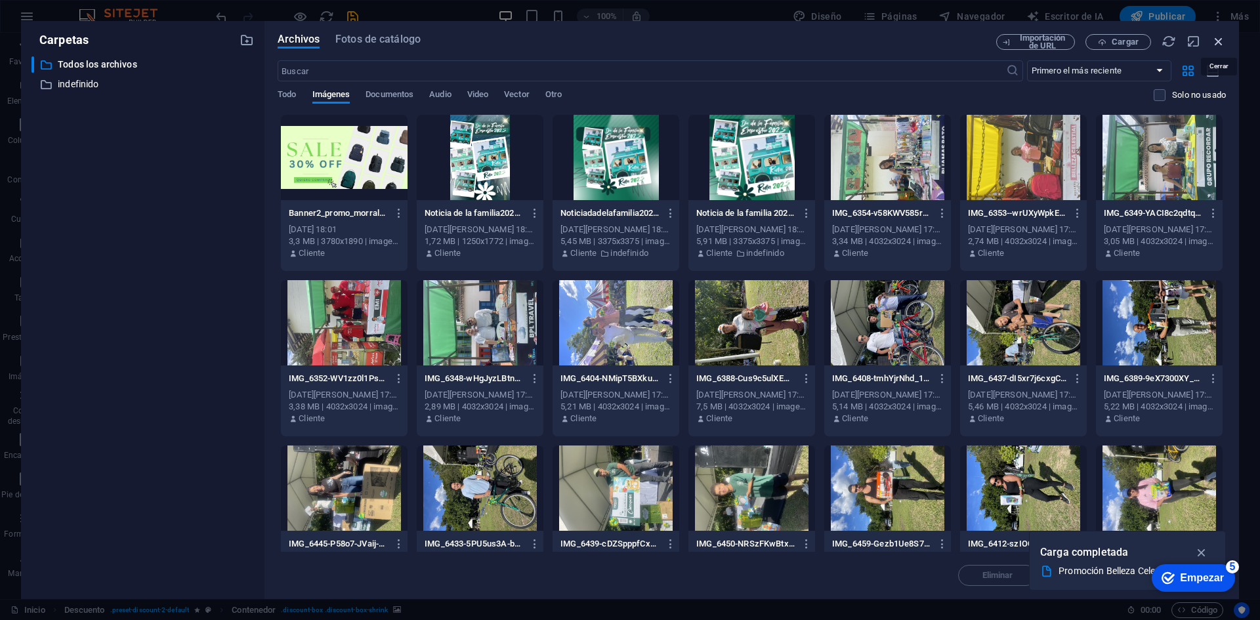
click at [1220, 35] on icon "button" at bounding box center [1218, 41] width 14 height 14
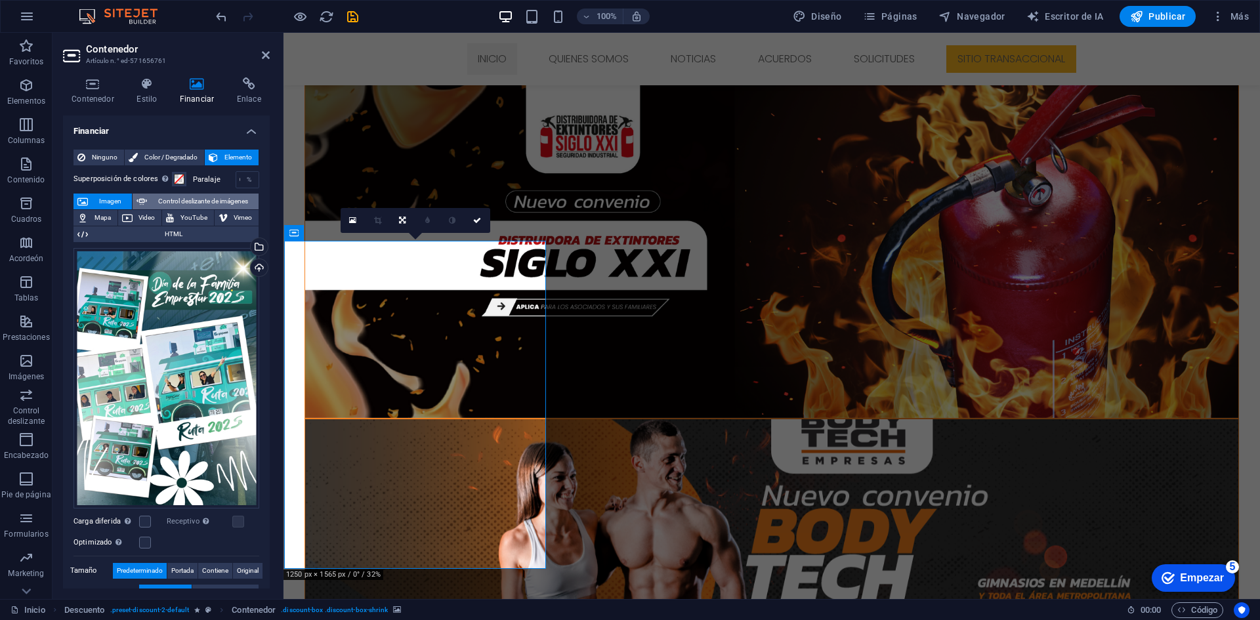
click at [145, 203] on button "Control deslizante de imágenes" at bounding box center [196, 202] width 126 height 16
select select "ms"
select select "s"
select select "progressive"
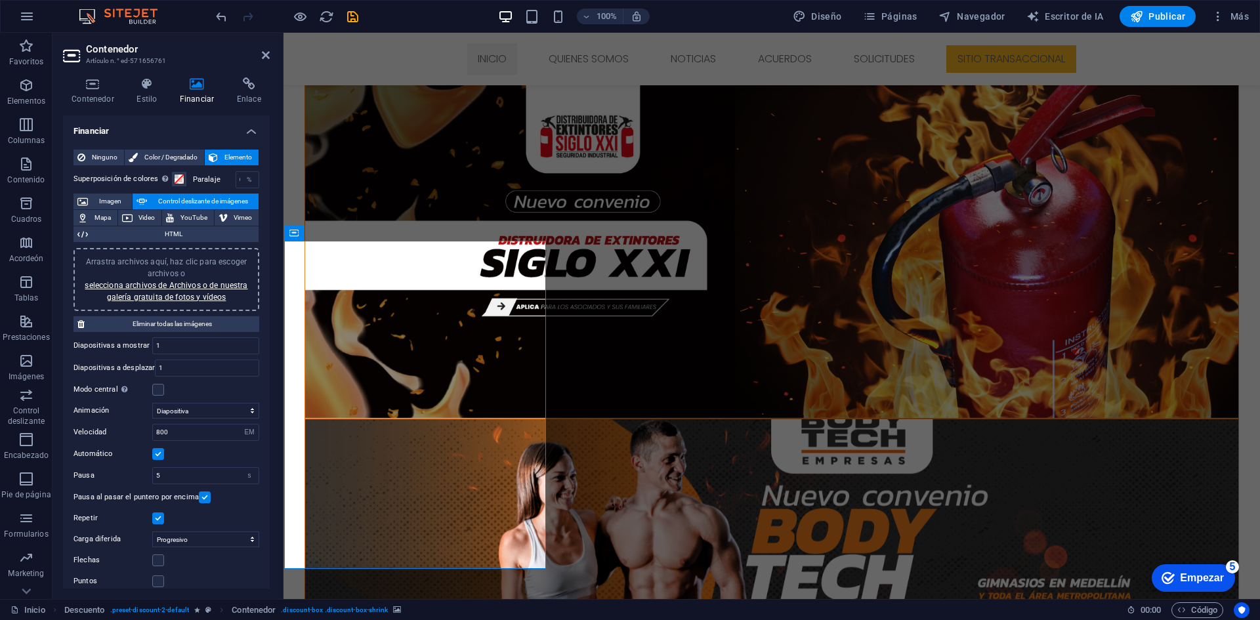
click at [227, 264] on font "Arrastra archivos aquí, haz clic para escoger archivos o" at bounding box center [166, 267] width 161 height 21
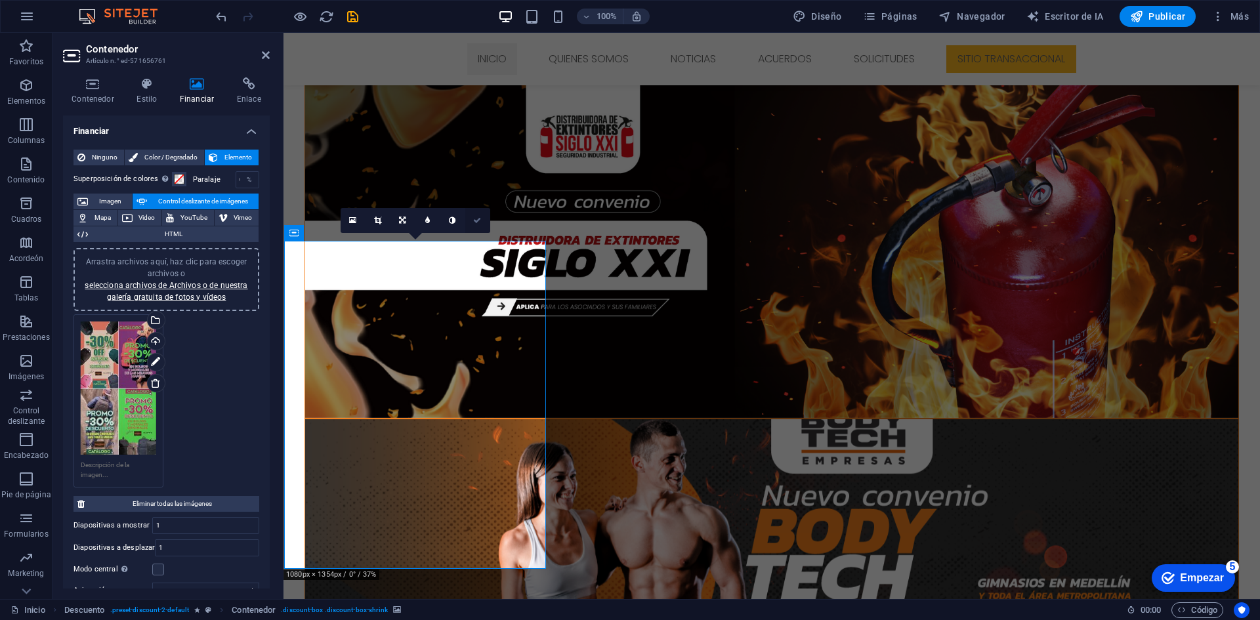
click at [481, 217] on icon at bounding box center [477, 221] width 8 height 8
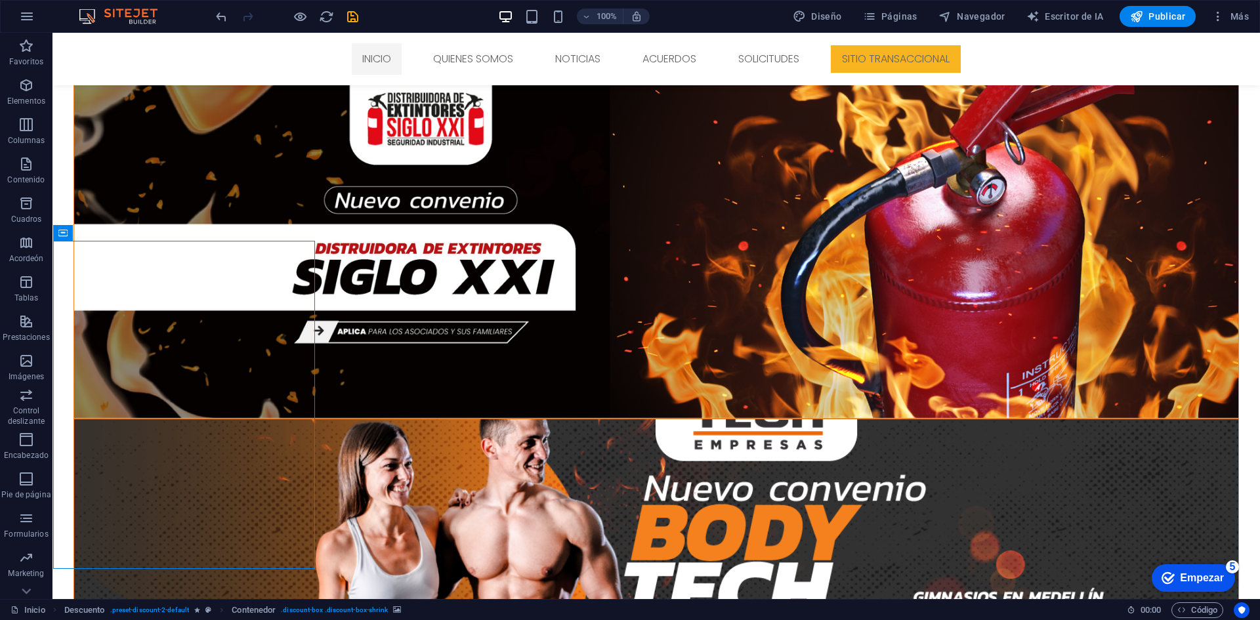
drag, startPoint x: 799, startPoint y: 362, endPoint x: 709, endPoint y: 357, distance: 90.7
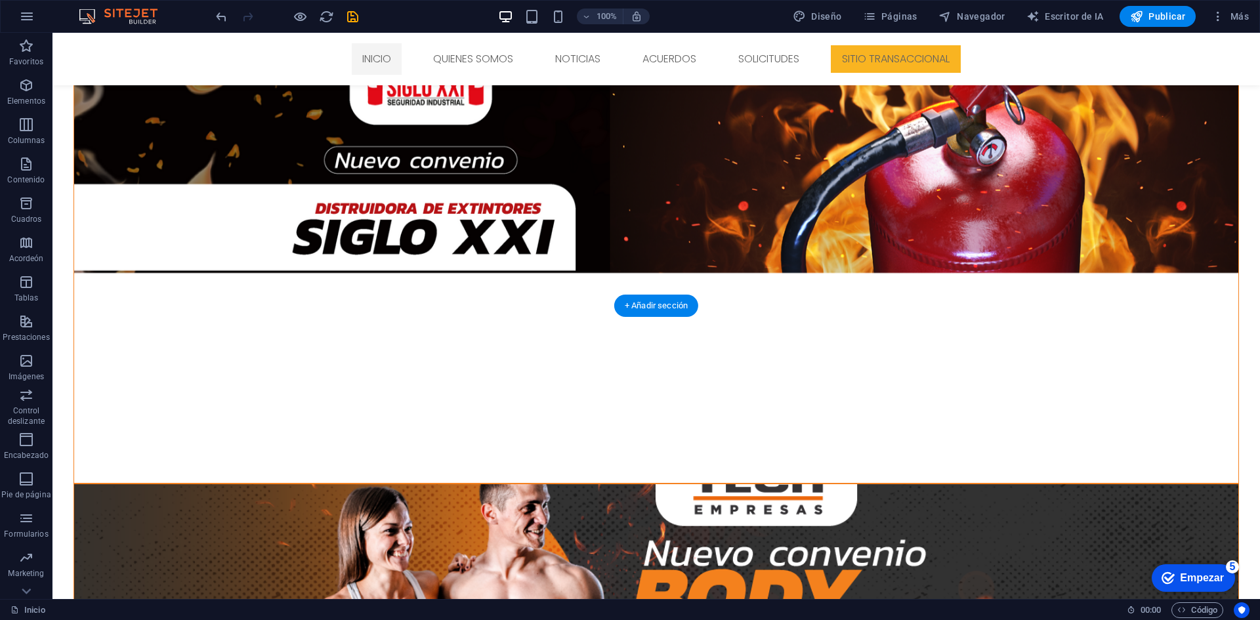
scroll to position [539, 0]
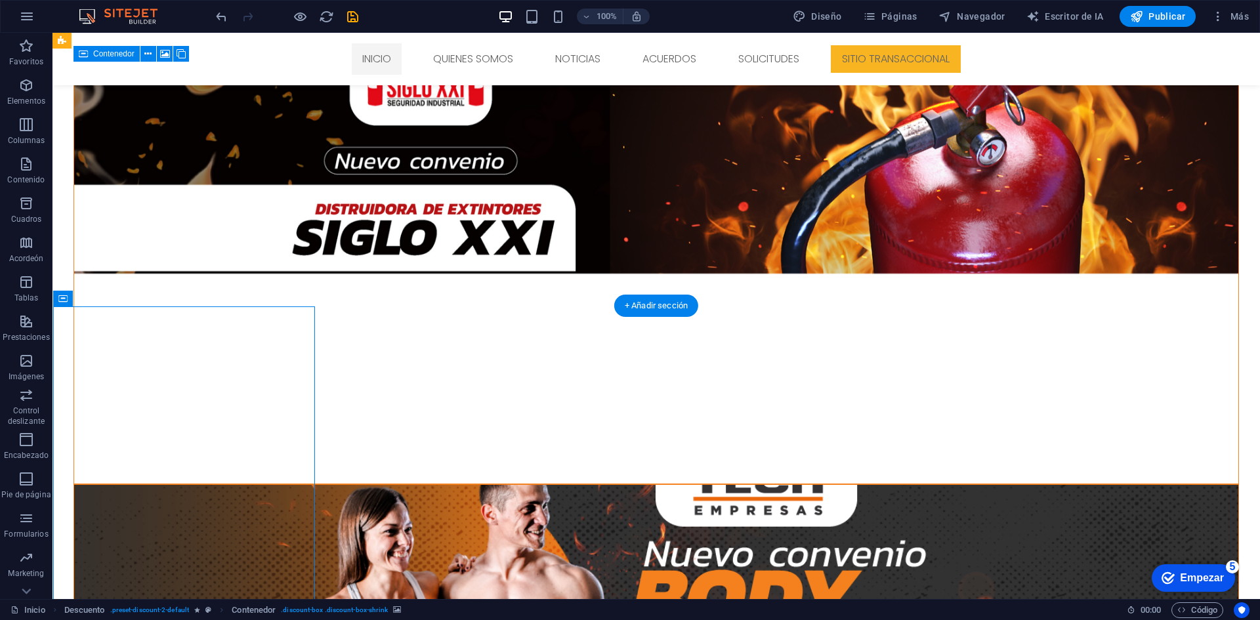
select select "ms"
select select "s"
select select "progressive"
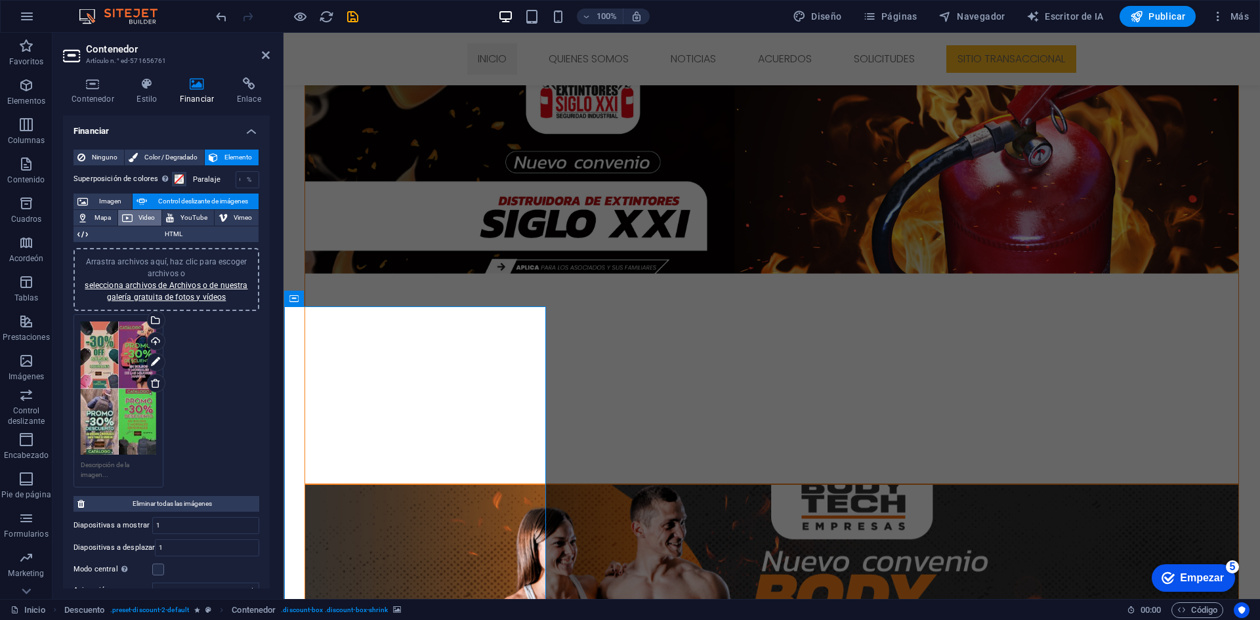
click at [133, 216] on button "Video" at bounding box center [140, 218] width 44 height 16
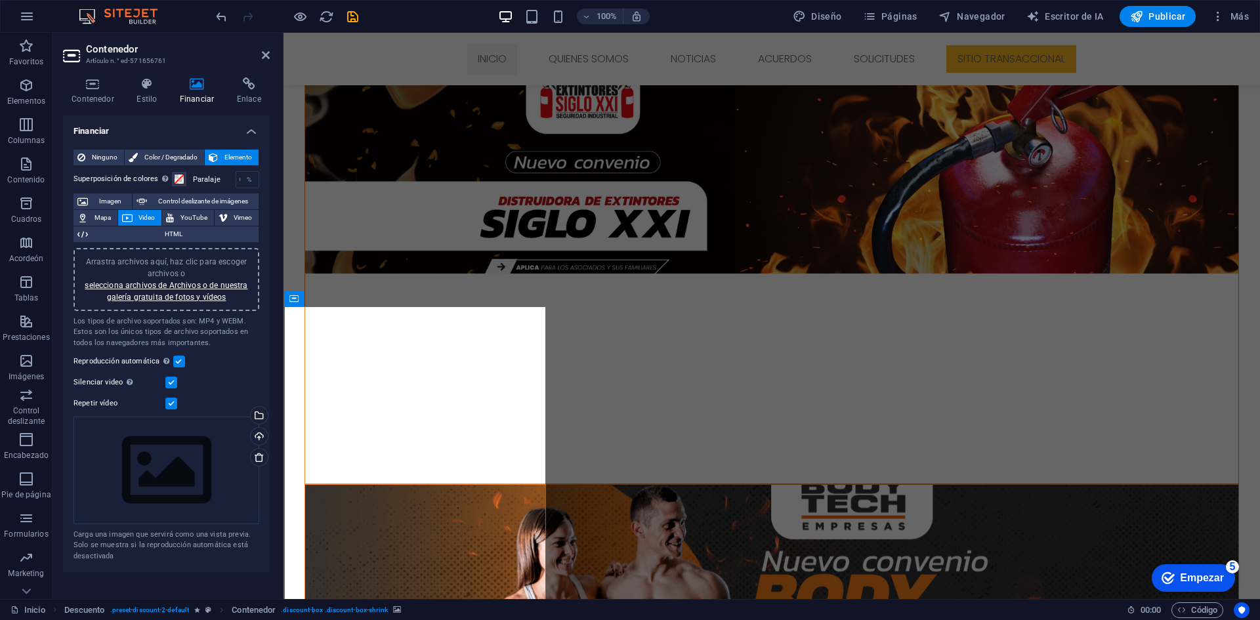
click at [214, 277] on div "Arrastra archivos aquí, haz clic para escoger archivos o selecciona archivos de…" at bounding box center [166, 279] width 170 height 47
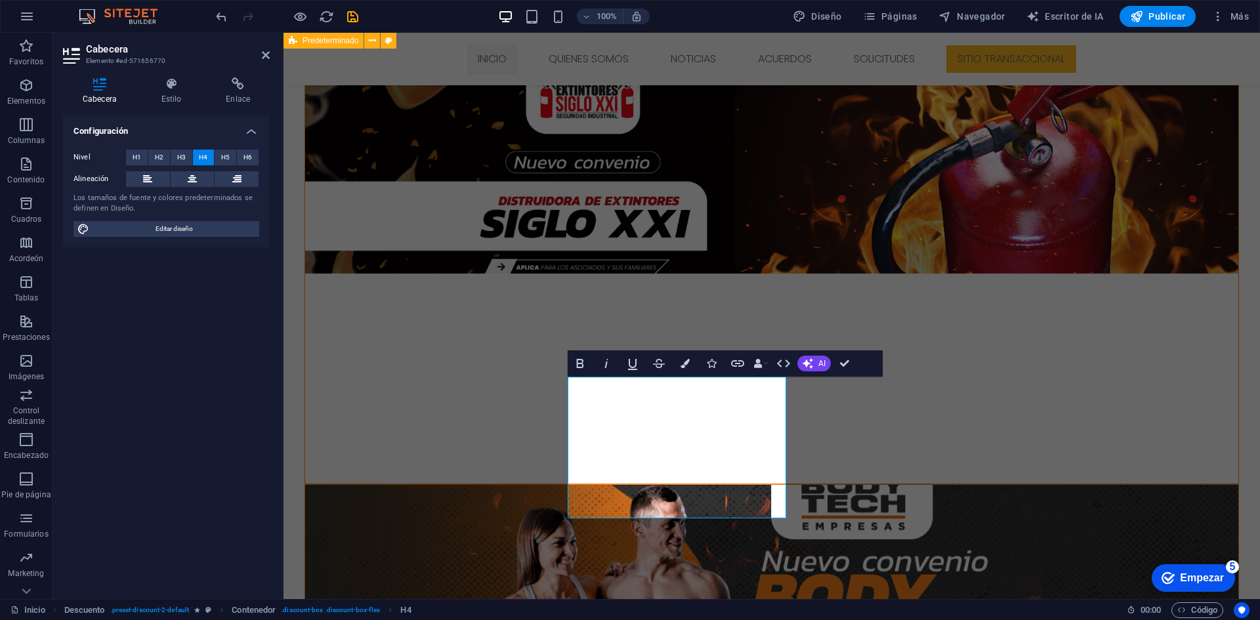
click at [270, 53] on aside "Cabecera Artículo n.° ed-571656770 Cabecera Estilo Enlace Configuración Nivel H…" at bounding box center [167, 316] width 231 height 566
click at [260, 52] on h2 "Cabecera" at bounding box center [178, 49] width 184 height 12
drag, startPoint x: 262, startPoint y: 54, endPoint x: 516, endPoint y: 293, distance: 348.6
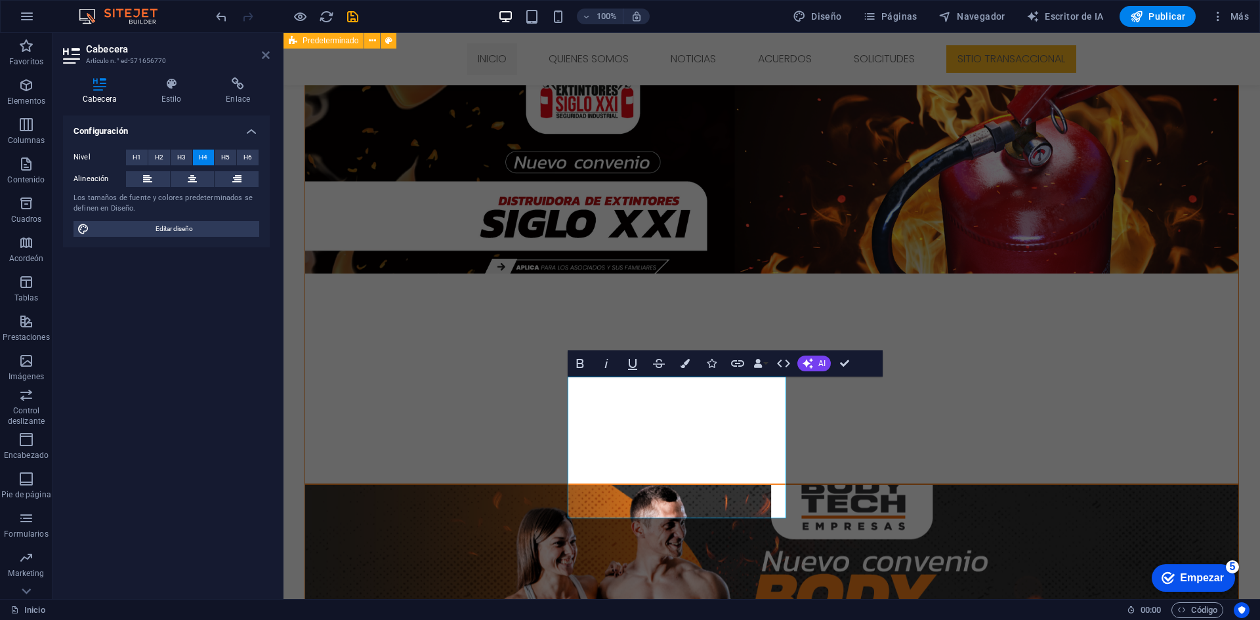
click at [262, 54] on icon at bounding box center [266, 55] width 8 height 10
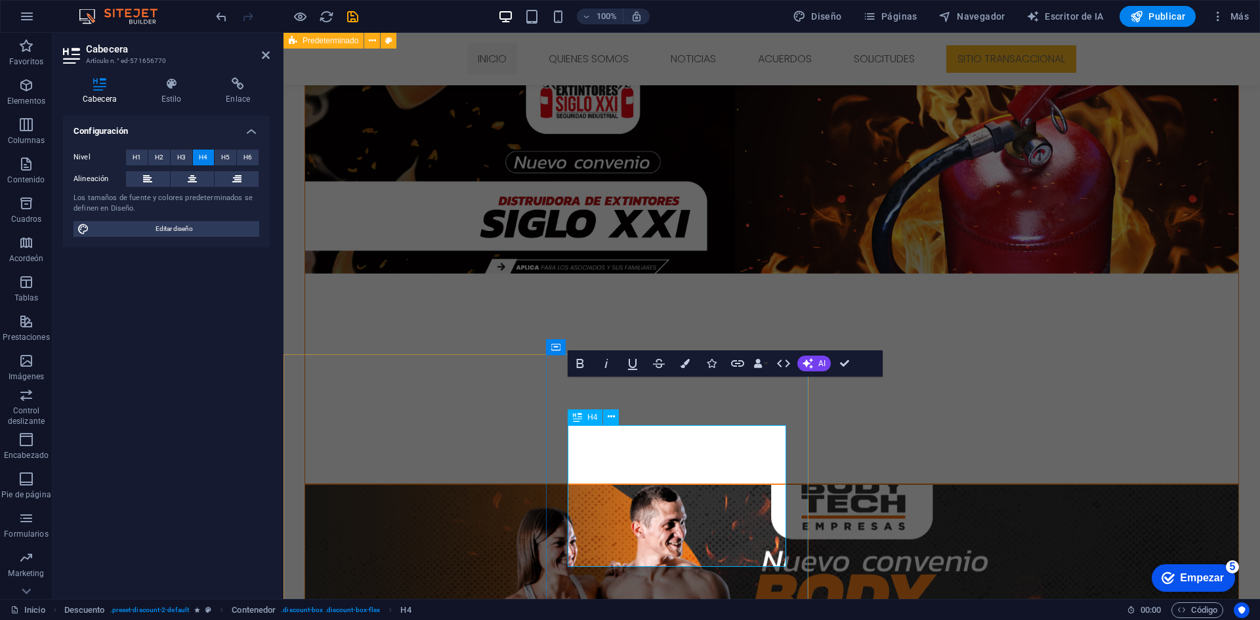
scroll to position [491, 0]
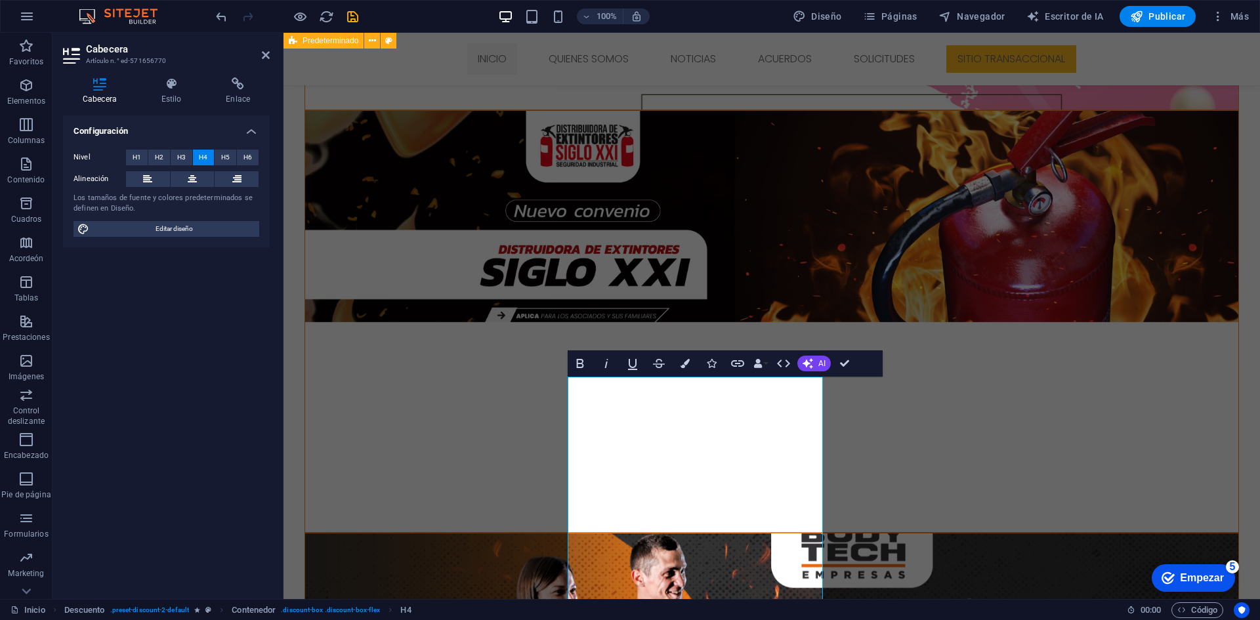
drag, startPoint x: 824, startPoint y: 477, endPoint x: 823, endPoint y: 468, distance: 9.3
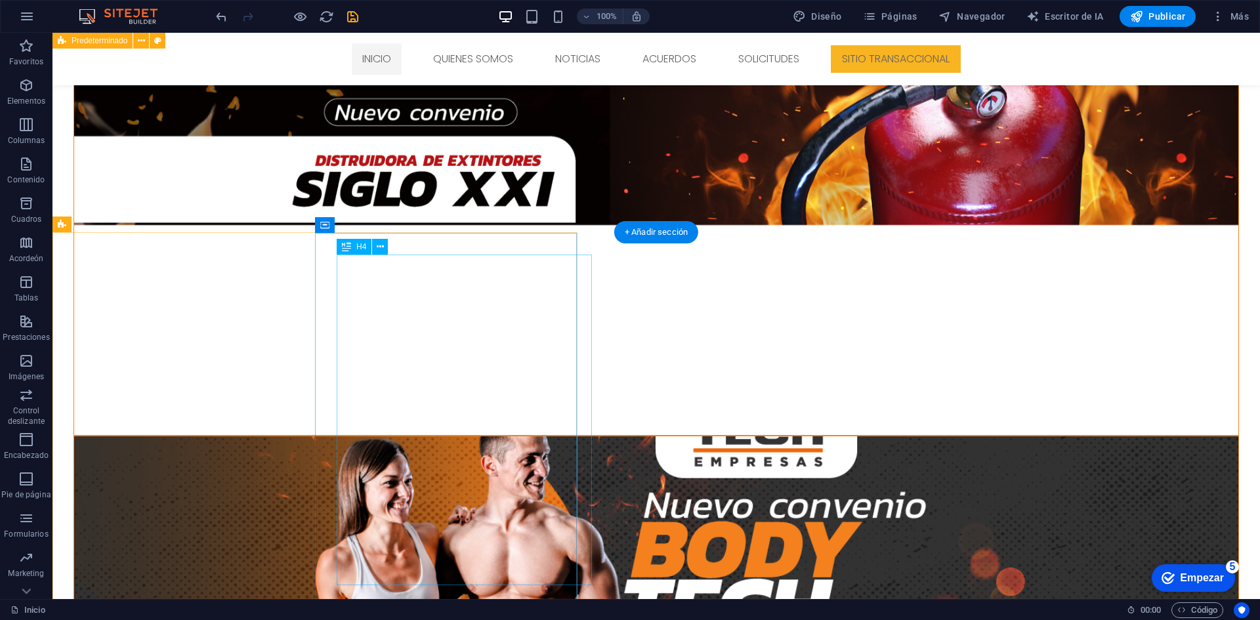
scroll to position [622, 0]
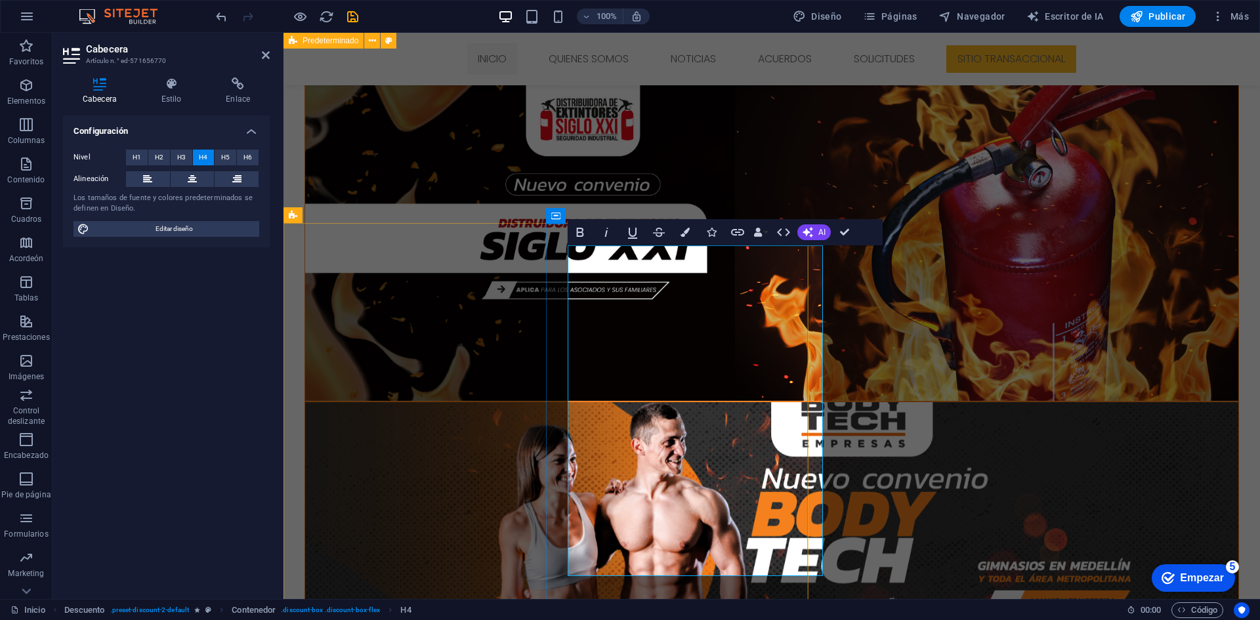
drag, startPoint x: 640, startPoint y: 366, endPoint x: 552, endPoint y: 273, distance: 128.1
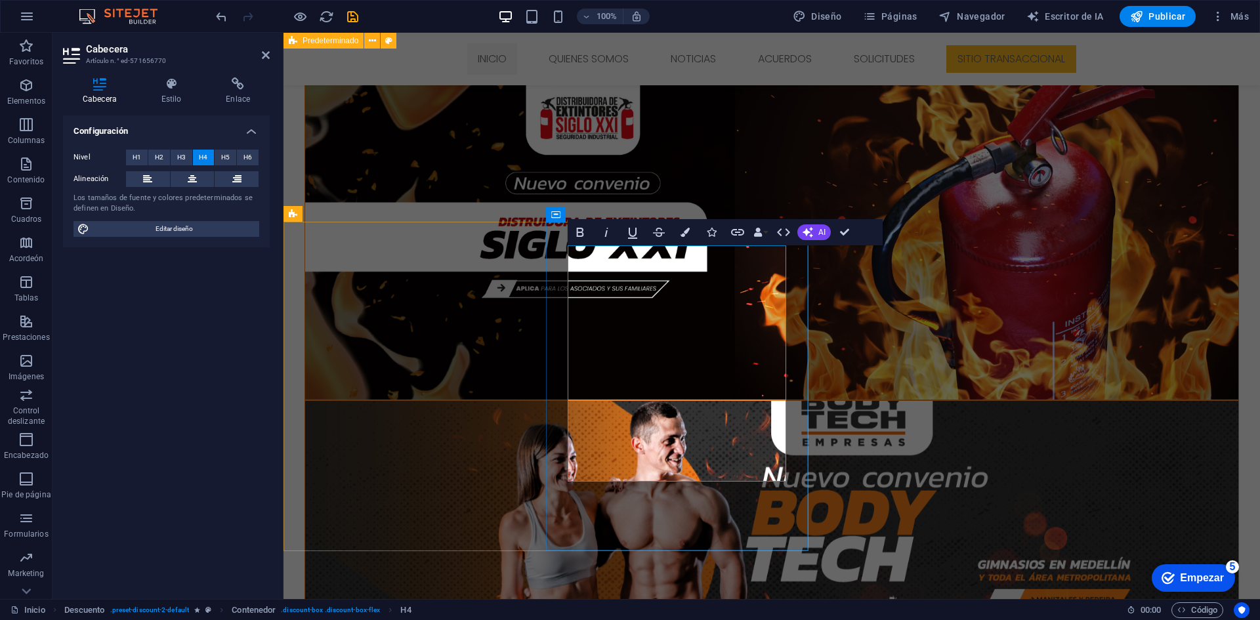
drag, startPoint x: 755, startPoint y: 457, endPoint x: 550, endPoint y: 262, distance: 283.1
click at [177, 154] on font "H3" at bounding box center [181, 157] width 9 height 7
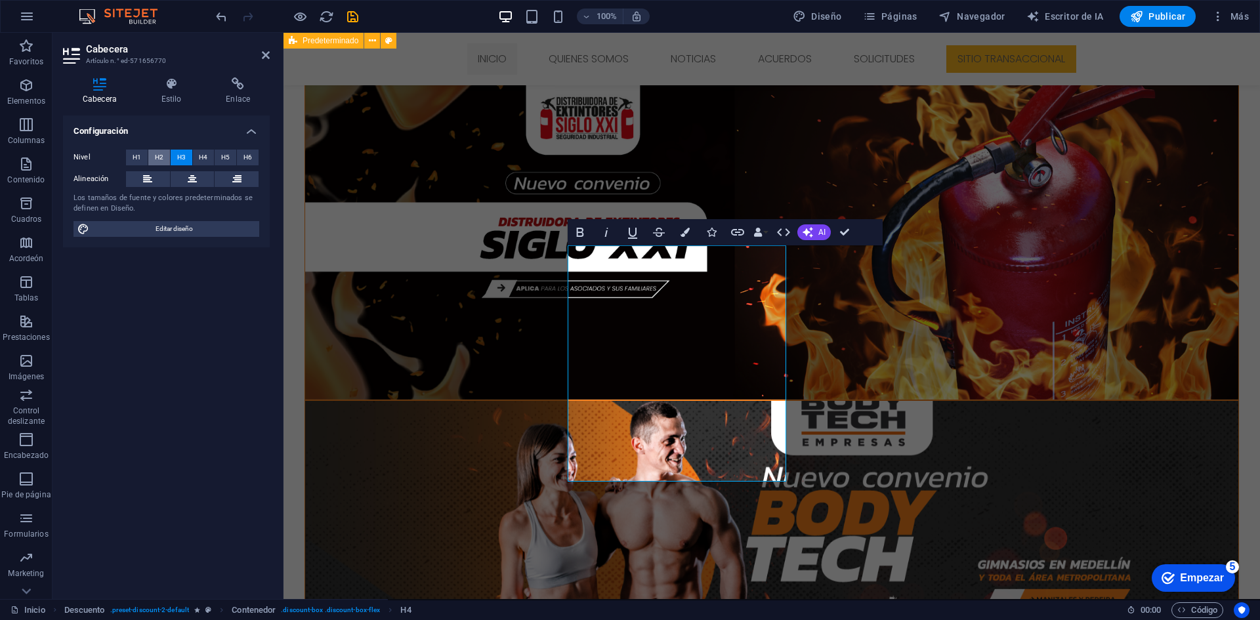
click at [168, 154] on button "H2" at bounding box center [159, 158] width 22 height 16
click at [162, 155] on font "H2" at bounding box center [159, 157] width 9 height 7
click at [138, 159] on font "H1" at bounding box center [137, 157] width 9 height 7
click at [159, 154] on font "H2" at bounding box center [159, 157] width 9 height 7
click at [227, 160] on font "H5" at bounding box center [225, 157] width 9 height 7
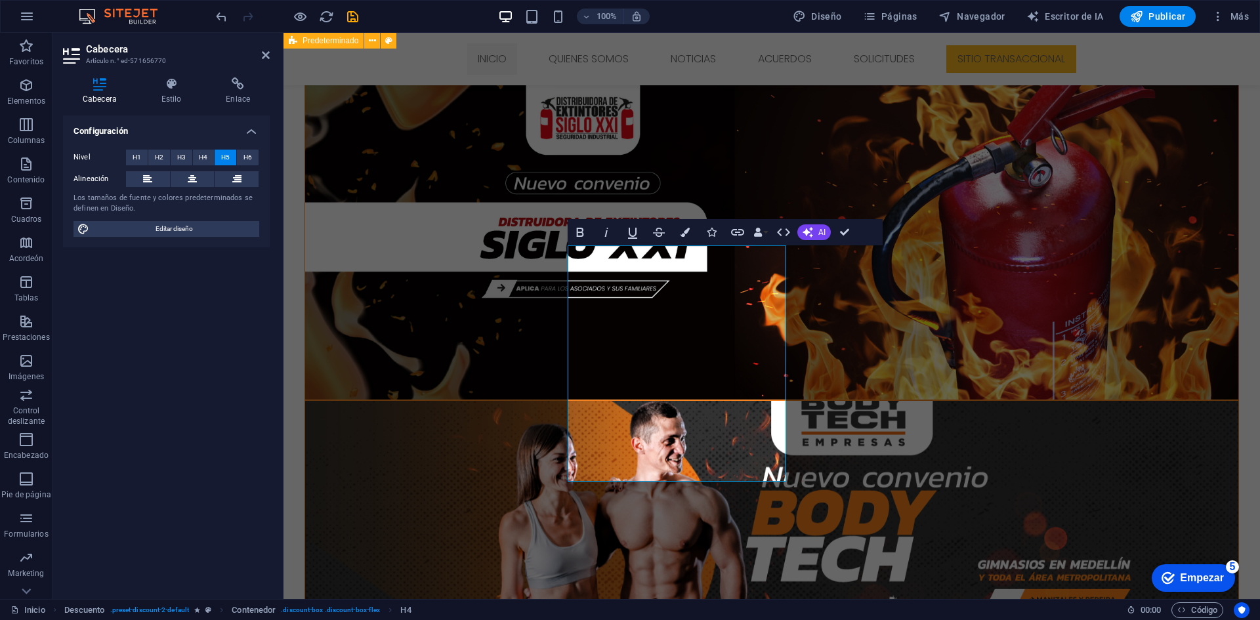
click at [234, 155] on button "H5" at bounding box center [226, 158] width 22 height 16
drag, startPoint x: 715, startPoint y: 377, endPoint x: 721, endPoint y: 362, distance: 15.6
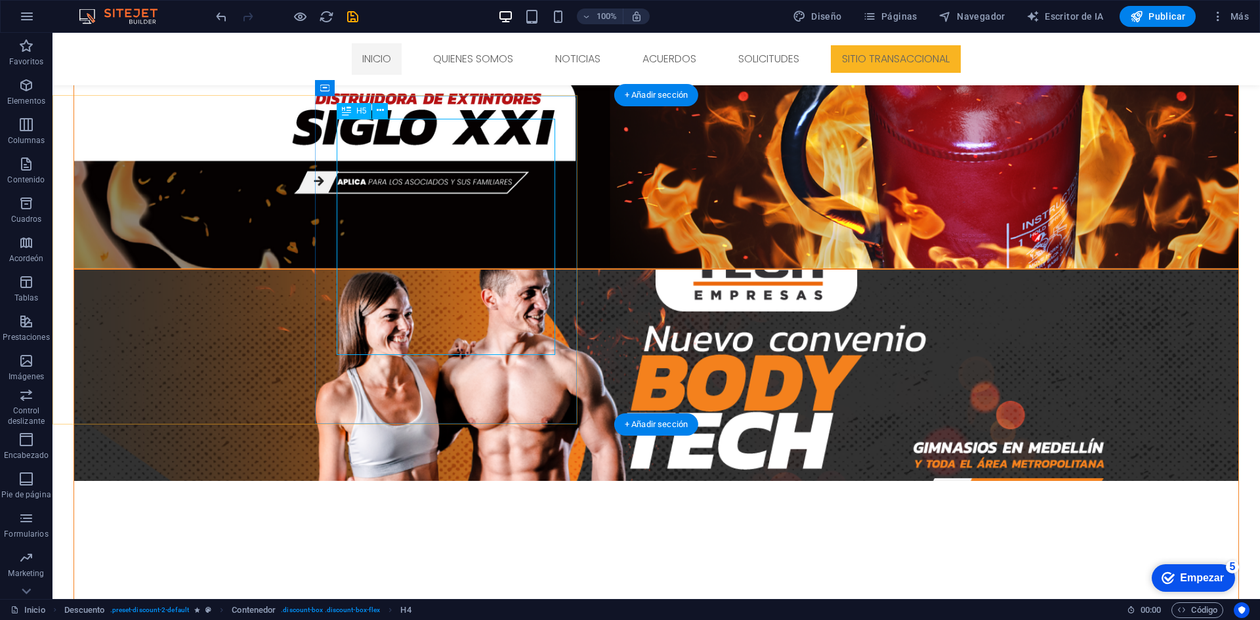
scroll to position [689, 0]
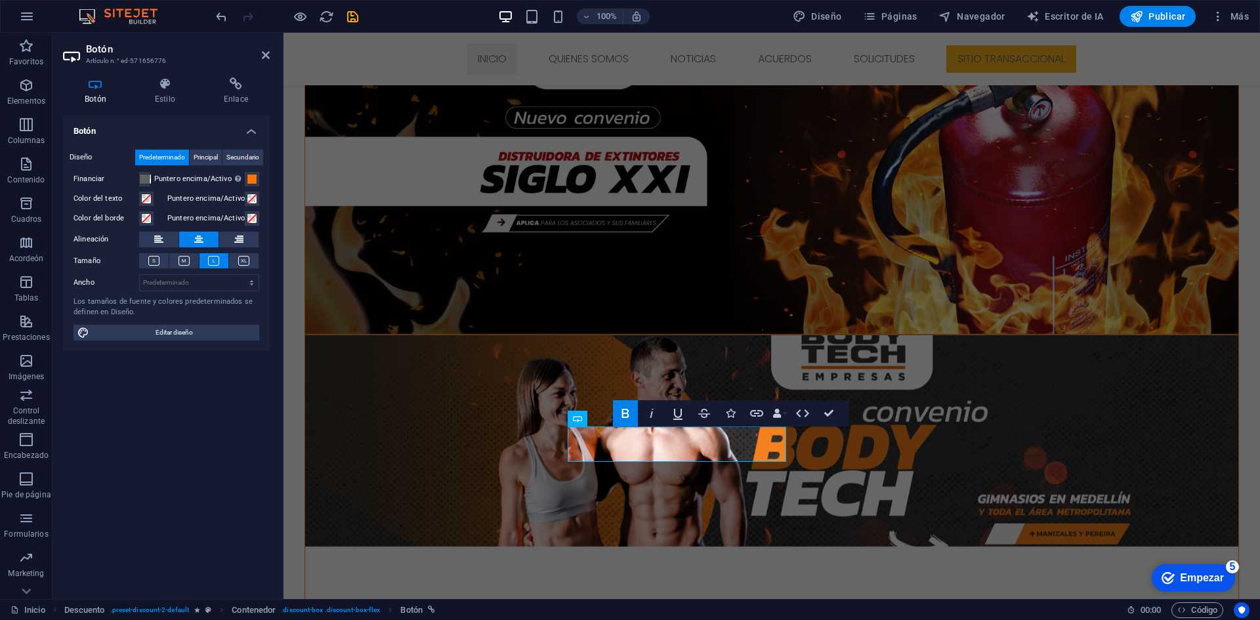
click at [215, 75] on div "Botón Estilo Enlace Botón Diseño Predeterminado Principal Secundario Financiar …" at bounding box center [166, 333] width 228 height 532
click at [233, 85] on icon at bounding box center [236, 83] width 68 height 13
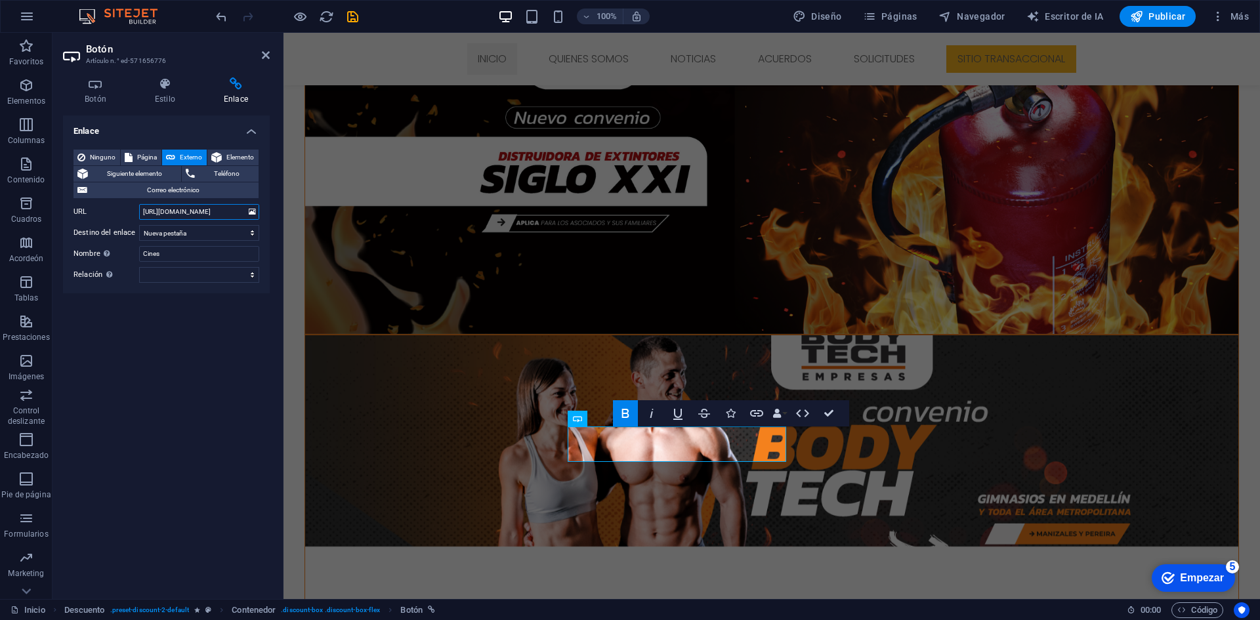
click at [234, 211] on input "https://354000-b8707.preview.sitehub.io/informacion-noticas/dia-de-la-familia-2…" at bounding box center [199, 212] width 120 height 16
drag, startPoint x: 219, startPoint y: 207, endPoint x: 125, endPoint y: 207, distance: 93.8
click at [125, 207] on div "URL https://354000-b8707.preview.sitehub.io/informacion-noticas/dia-de-la-famil…" at bounding box center [166, 212] width 186 height 16
type input "a-de-la-familia-2025-emprestur"
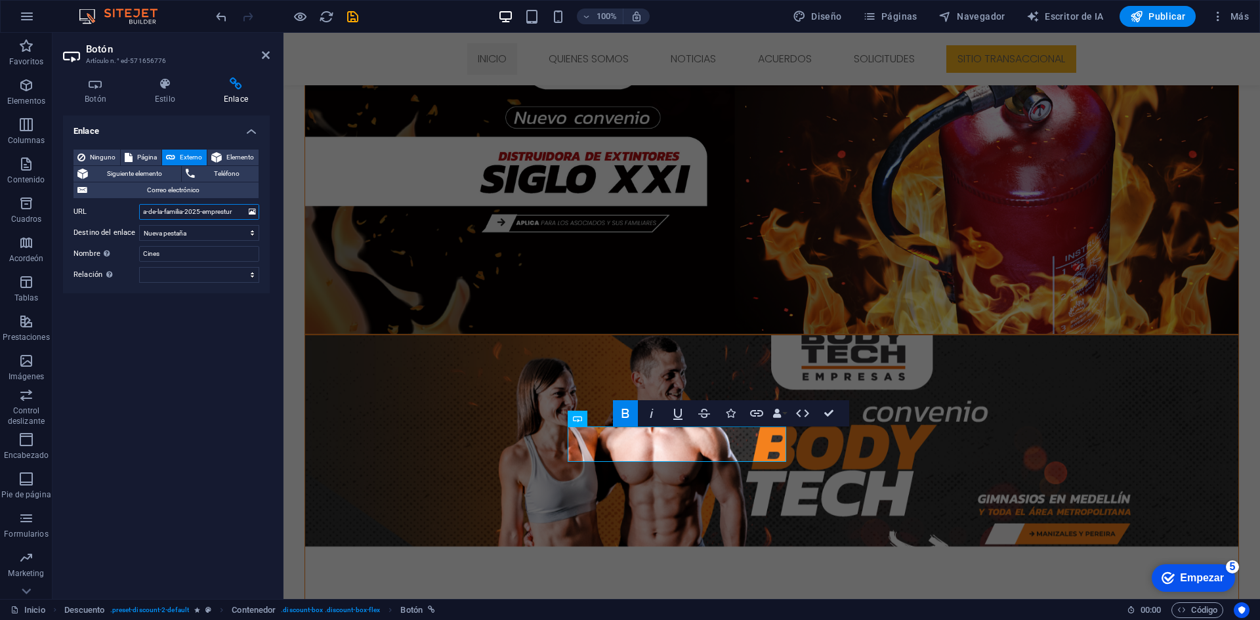
drag, startPoint x: 230, startPoint y: 217, endPoint x: 117, endPoint y: 211, distance: 112.3
click at [117, 211] on div "URL a-de-la-familia-2025-emprestur" at bounding box center [166, 212] width 186 height 16
drag, startPoint x: 236, startPoint y: 209, endPoint x: 123, endPoint y: 209, distance: 113.5
click at [123, 209] on div "URL a-de-la-familia-2025-emprestur" at bounding box center [166, 212] width 186 height 16
click at [196, 217] on input "URL" at bounding box center [199, 212] width 120 height 16
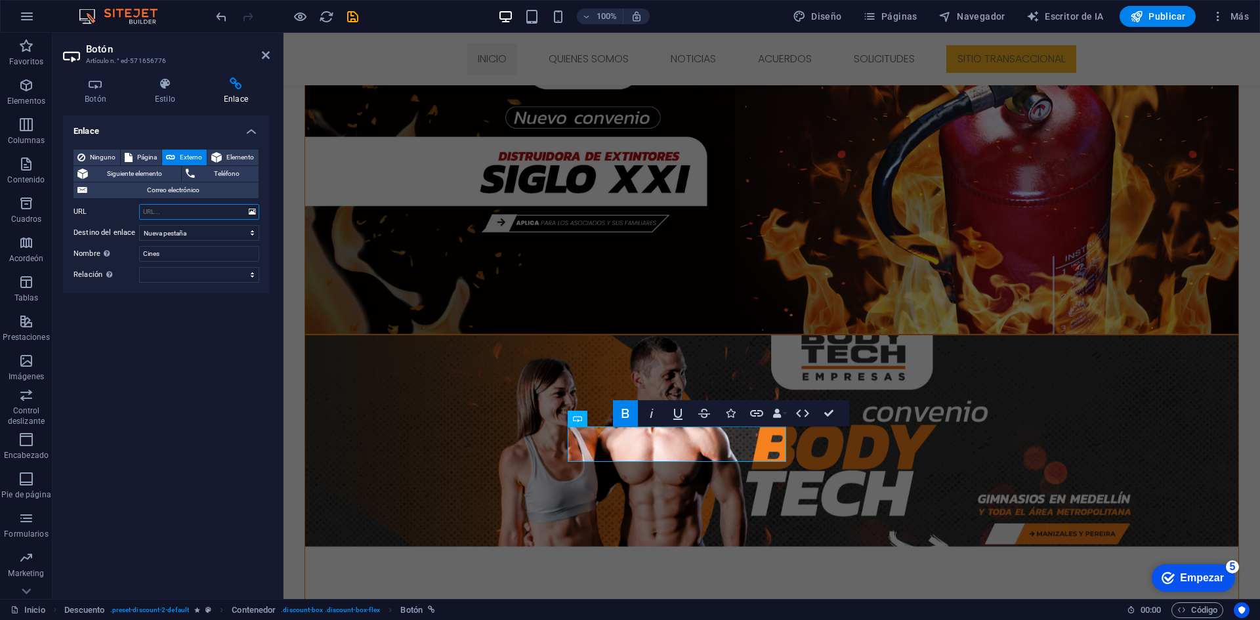
paste input "https://drive.google.com/file/d/15I2SCCEDZoTrBcxyv7h_s3hzBndWkdar/view?usp=driv…"
type input "https://drive.google.com/file/d/15I2SCCEDZoTrBcxyv7h_s3hzBndWkdar/view?usp=driv…"
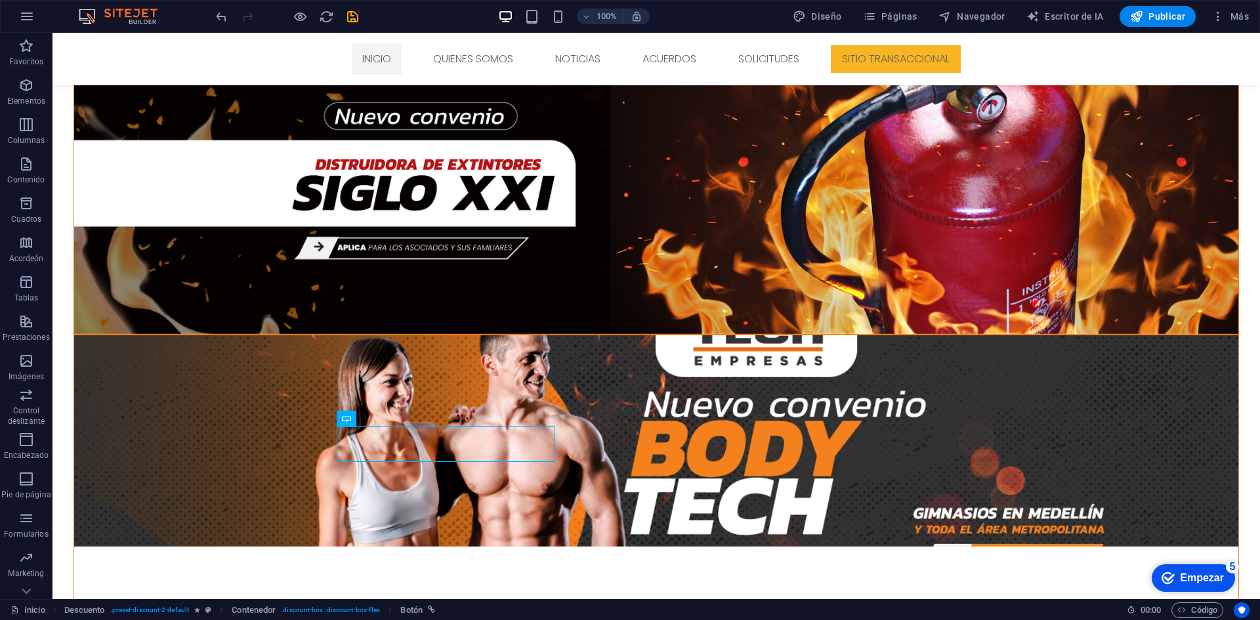
click at [350, 18] on icon "ahorrar" at bounding box center [352, 16] width 15 height 15
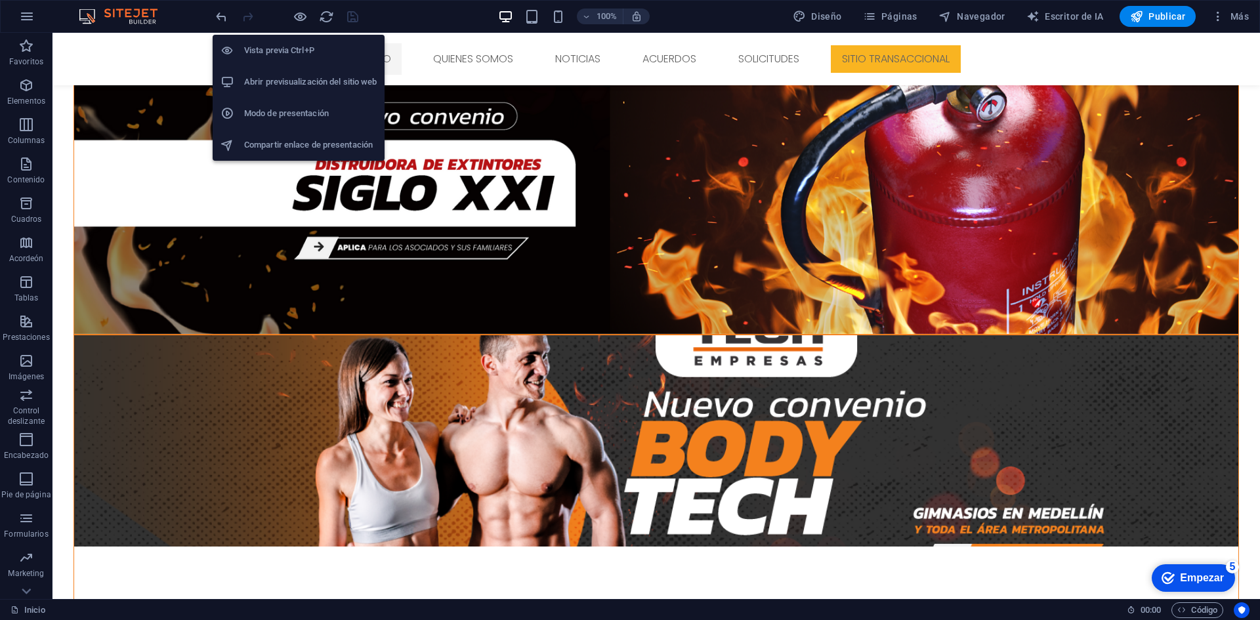
click at [312, 83] on h6 "Abrir previsualización del sitio web" at bounding box center [310, 82] width 133 height 16
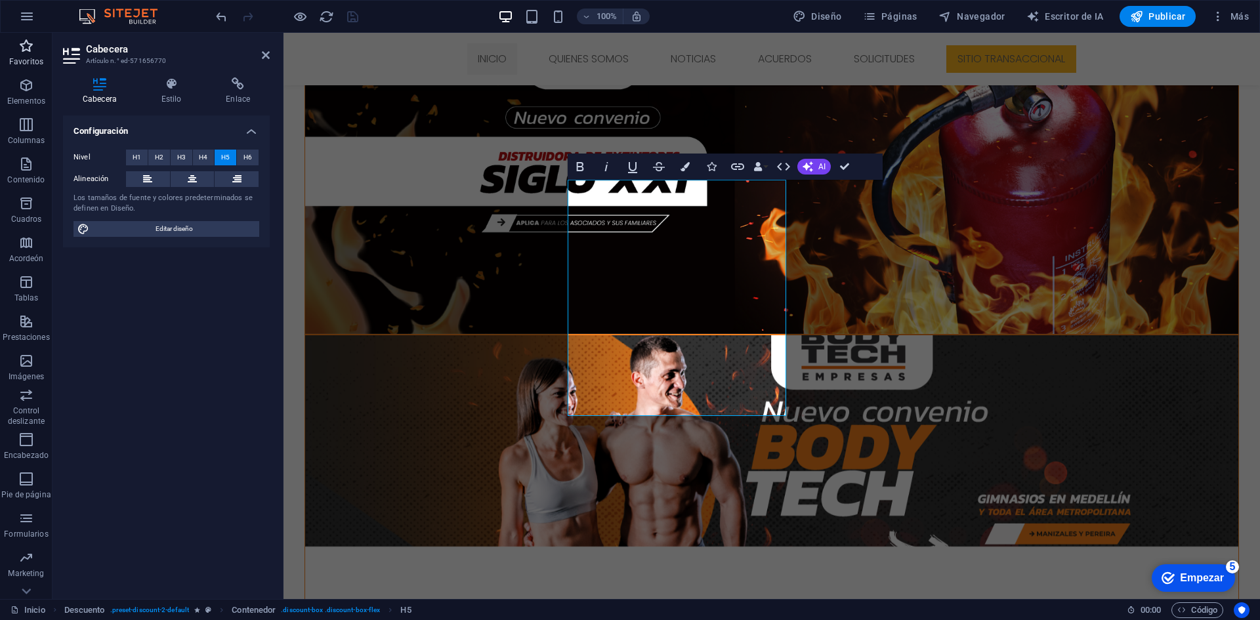
click at [30, 58] on font "Favoritos" at bounding box center [26, 61] width 34 height 9
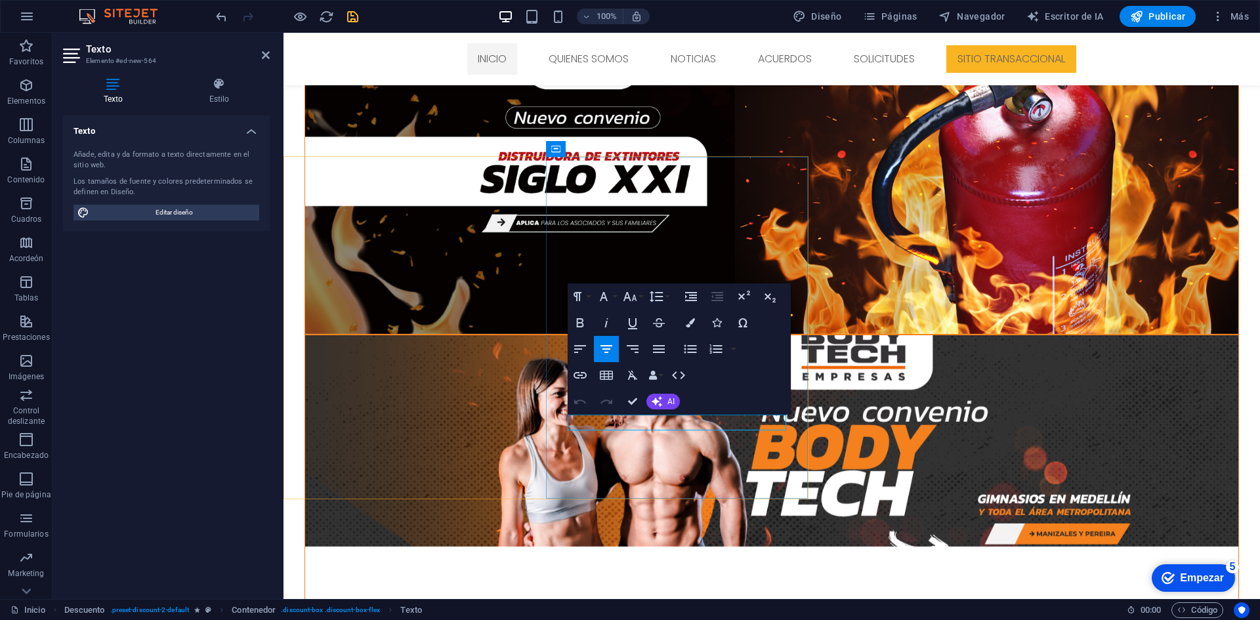
drag, startPoint x: 747, startPoint y: 423, endPoint x: 594, endPoint y: 413, distance: 152.5
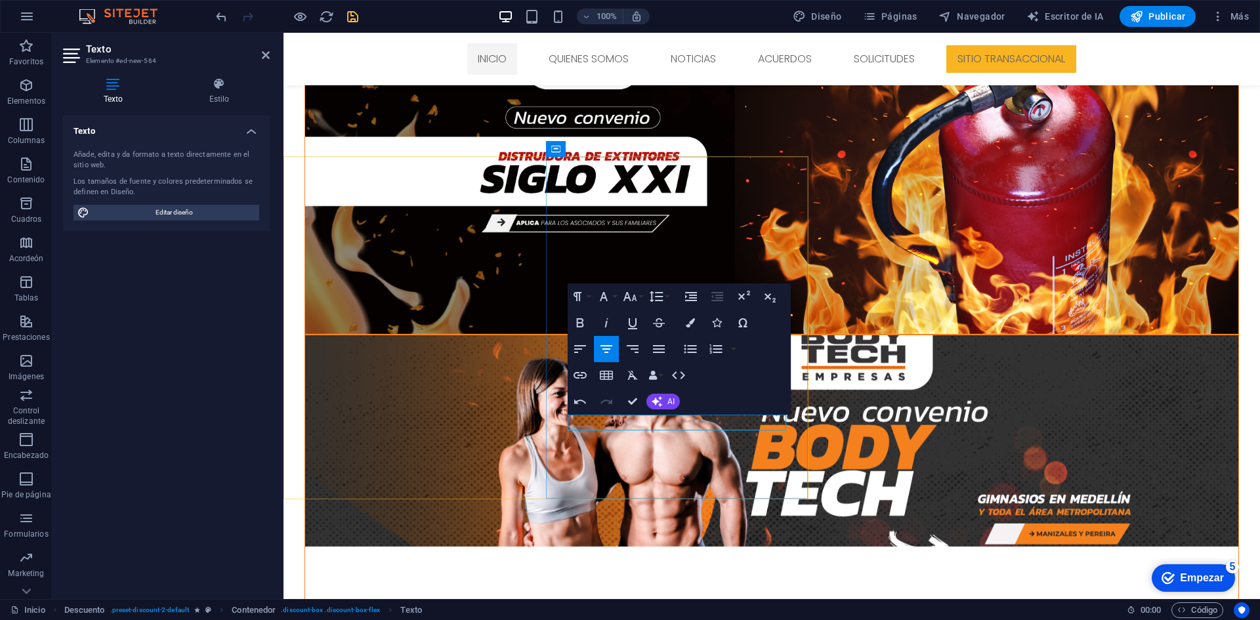
drag, startPoint x: 648, startPoint y: 423, endPoint x: 565, endPoint y: 426, distance: 83.4
drag, startPoint x: 746, startPoint y: 419, endPoint x: 598, endPoint y: 416, distance: 147.6
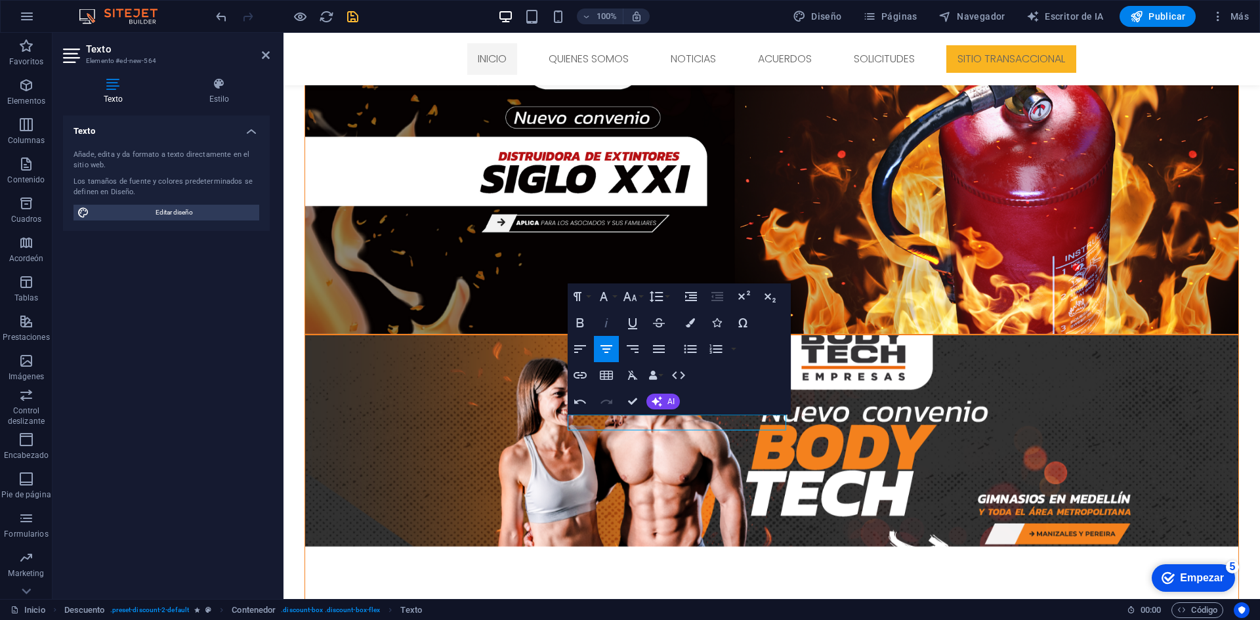
click at [608, 324] on icon "button" at bounding box center [606, 323] width 16 height 16
click at [584, 294] on icon "button" at bounding box center [578, 297] width 16 height 16
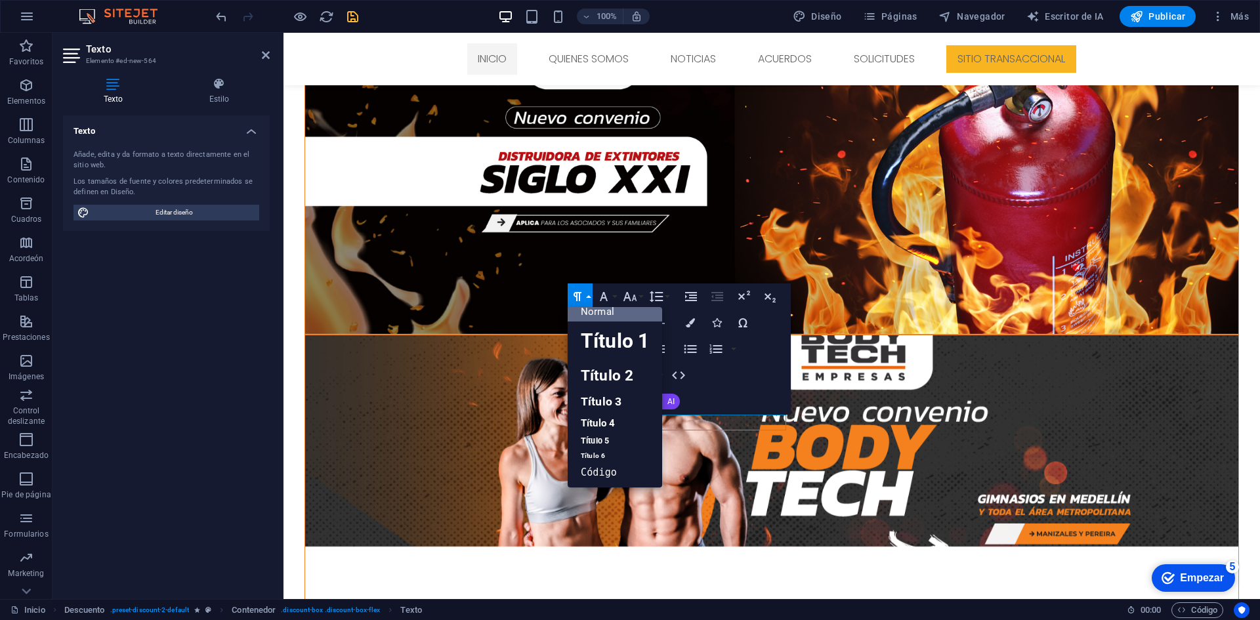
scroll to position [10, 0]
click at [607, 293] on icon "button" at bounding box center [604, 297] width 16 height 16
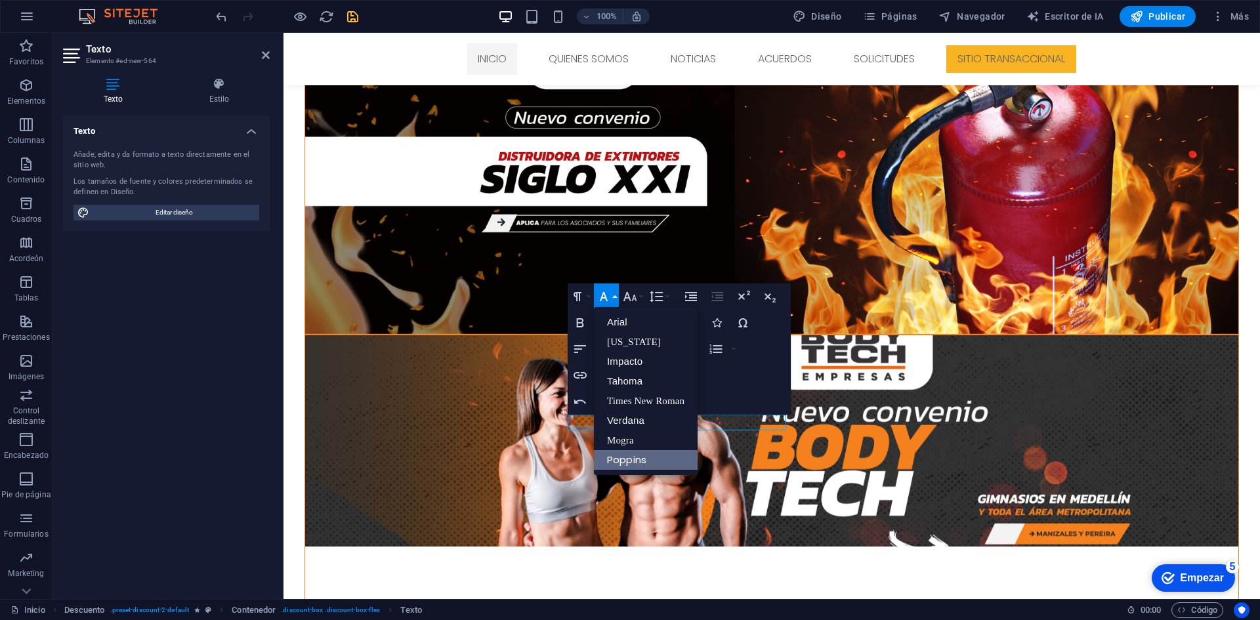
scroll to position [0, 0]
click at [630, 296] on icon "button" at bounding box center [630, 297] width 16 height 16
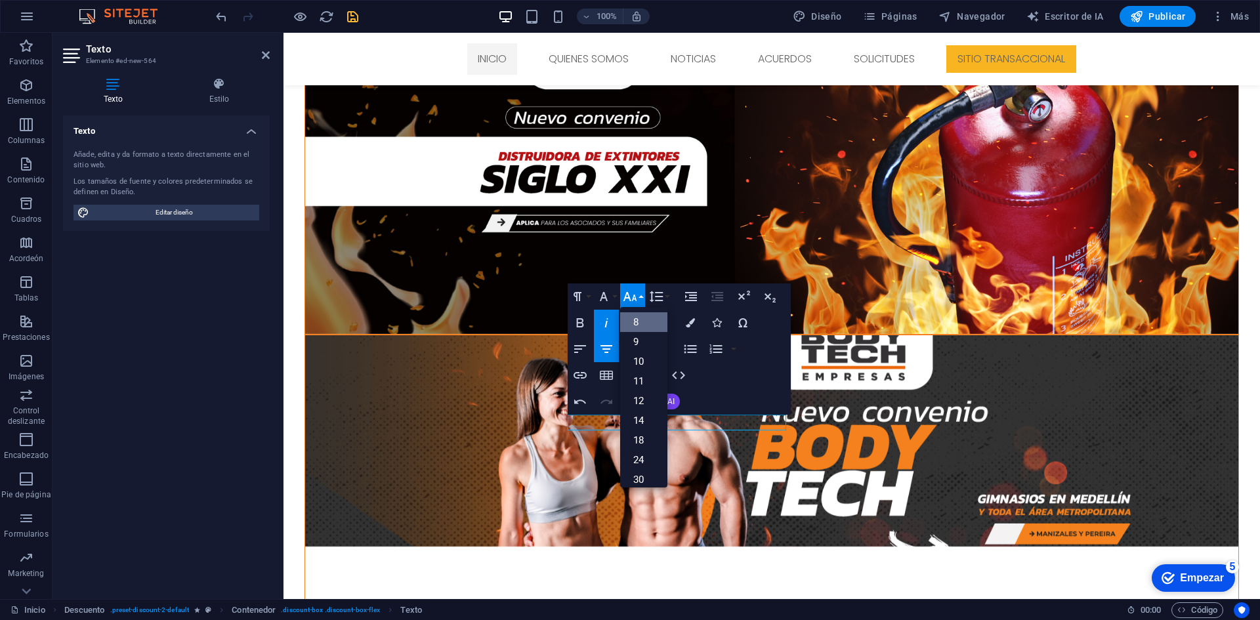
click at [642, 322] on link "8" at bounding box center [643, 322] width 47 height 20
click at [626, 291] on icon "button" at bounding box center [630, 297] width 16 height 16
click at [647, 350] on link "9" at bounding box center [643, 342] width 47 height 20
click at [627, 289] on icon "button" at bounding box center [630, 297] width 16 height 16
click at [634, 358] on font "10" at bounding box center [638, 362] width 10 height 12
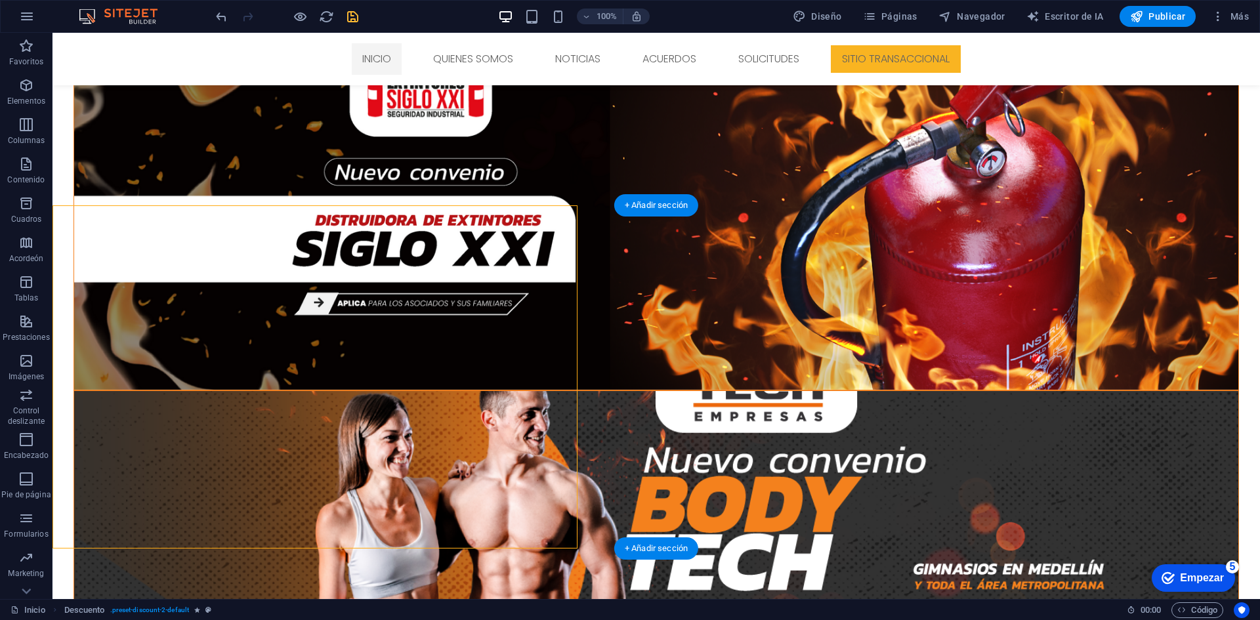
scroll to position [640, 0]
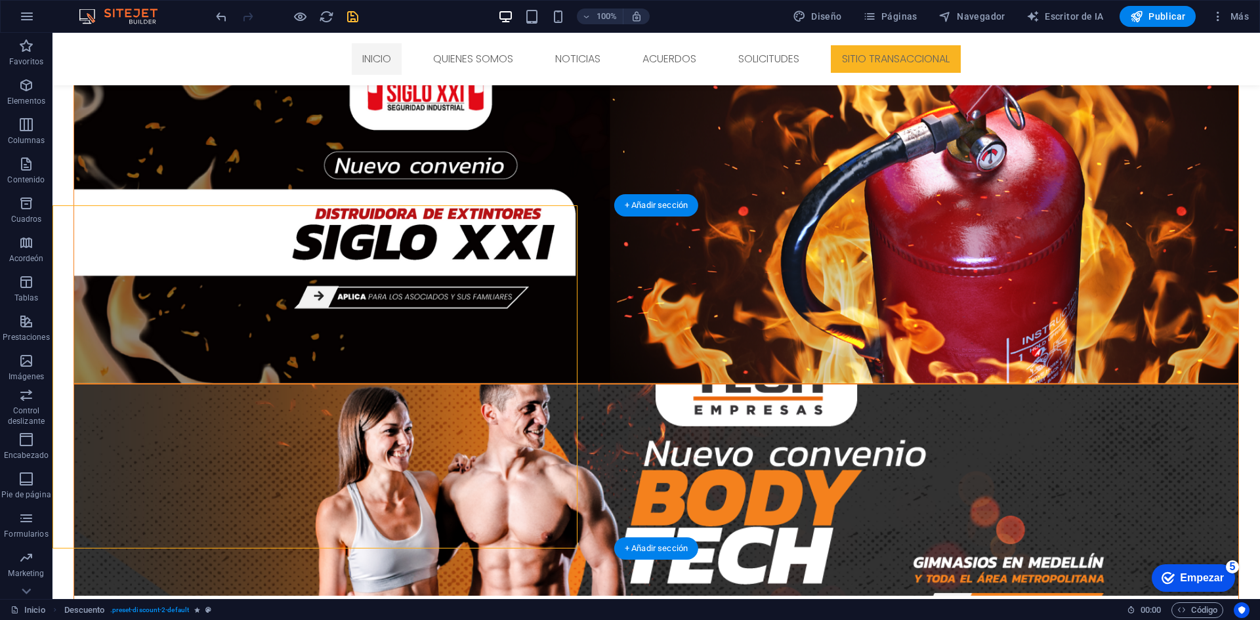
drag, startPoint x: 489, startPoint y: 484, endPoint x: 453, endPoint y: 472, distance: 38.0
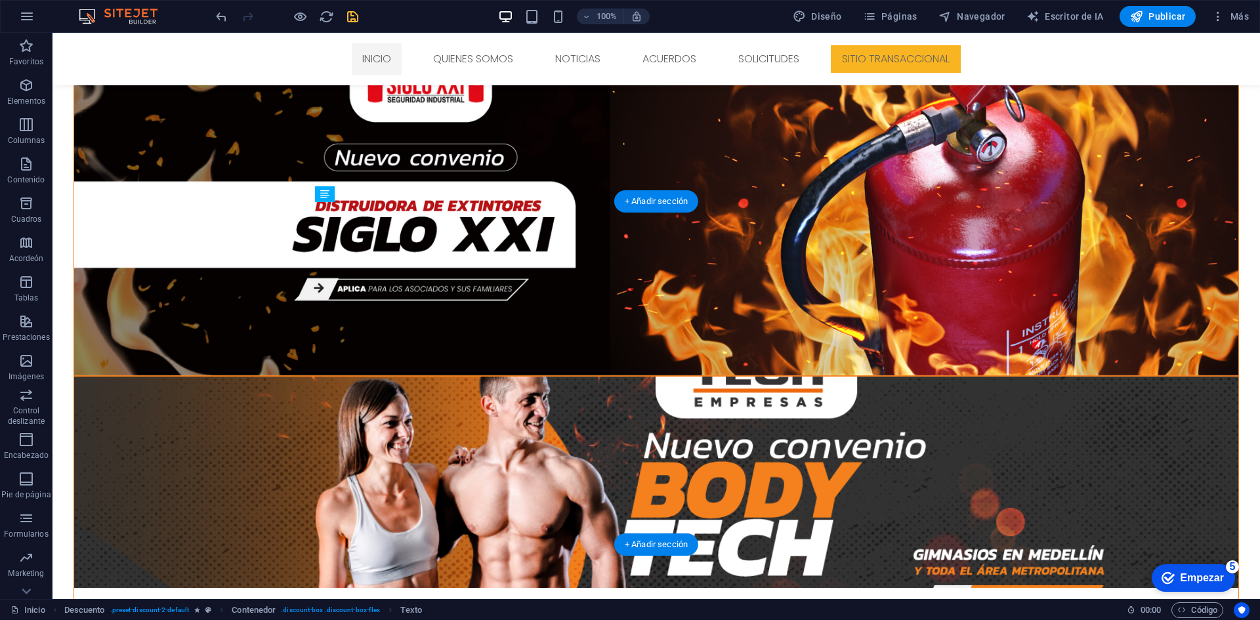
scroll to position [650, 0]
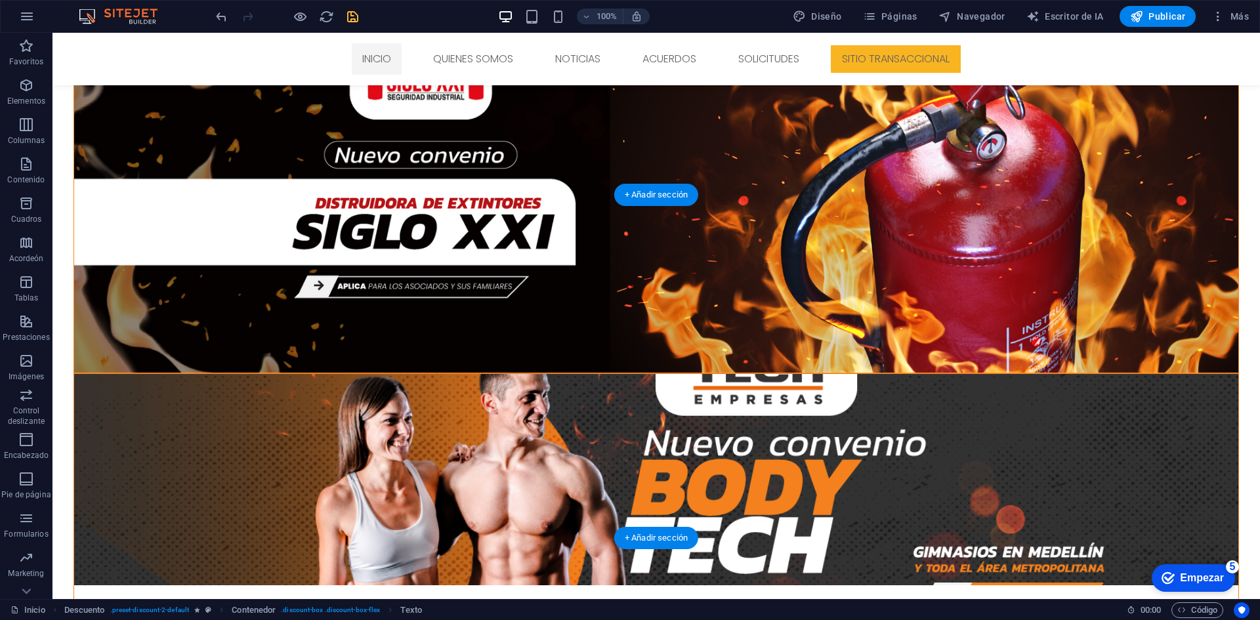
drag, startPoint x: 406, startPoint y: 486, endPoint x: 412, endPoint y: 514, distance: 29.5
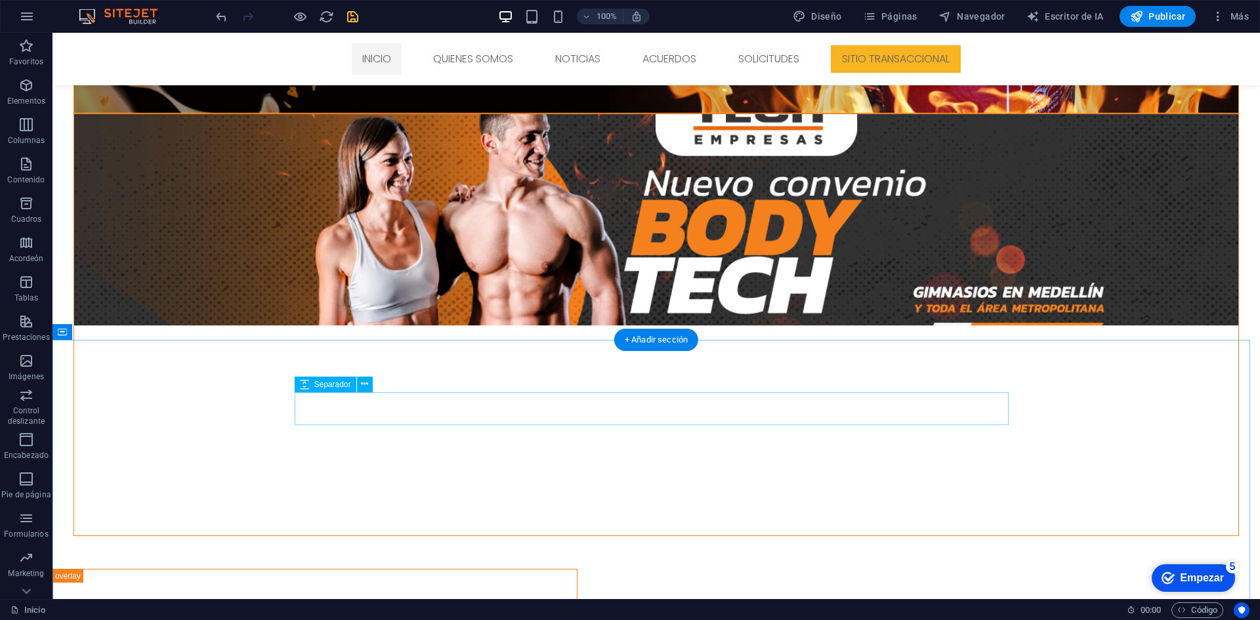
scroll to position [716, 0]
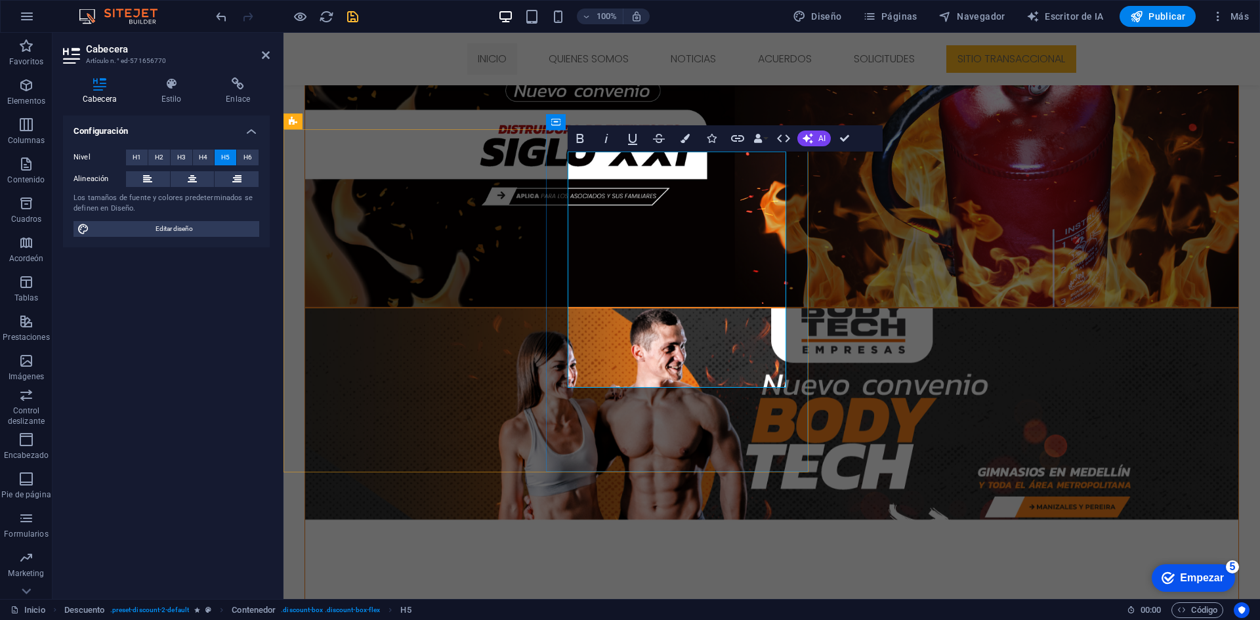
scroll to position [733, 0]
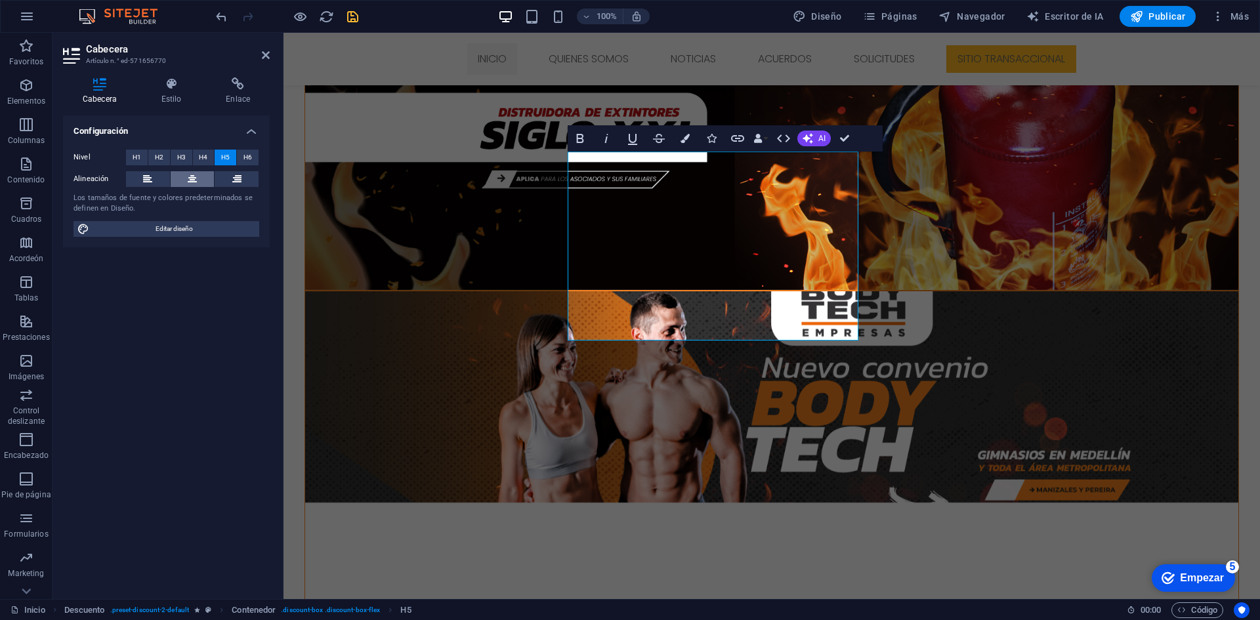
click at [184, 179] on button at bounding box center [193, 179] width 44 height 16
click at [157, 177] on button at bounding box center [148, 179] width 44 height 16
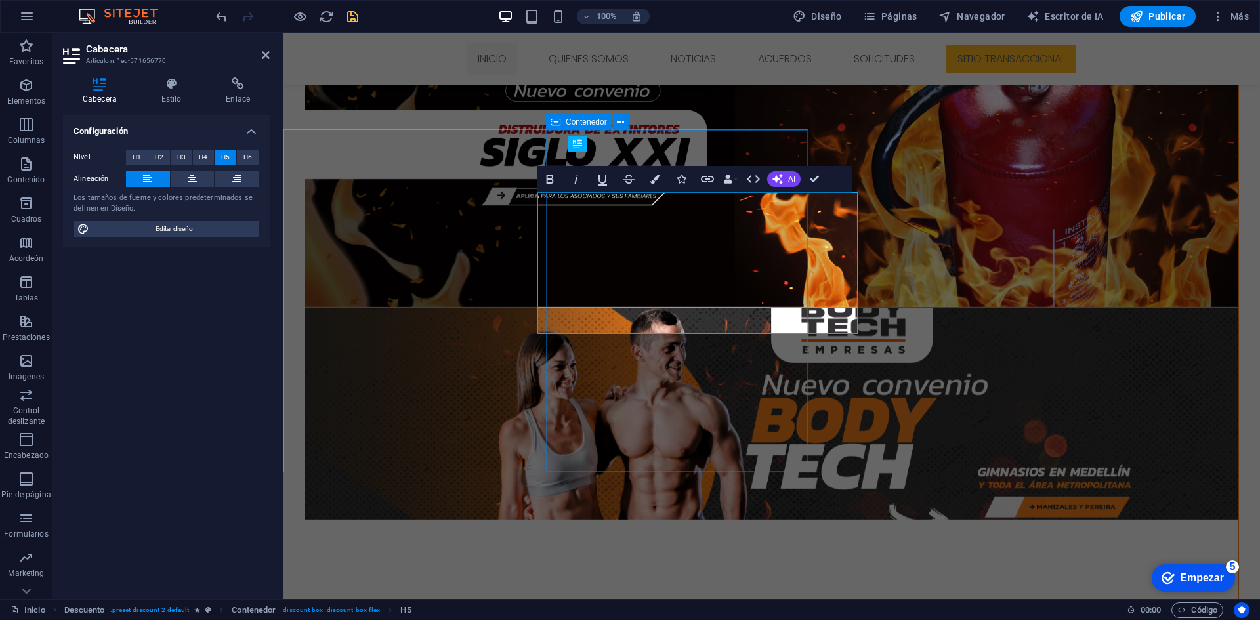
scroll to position [0, 0]
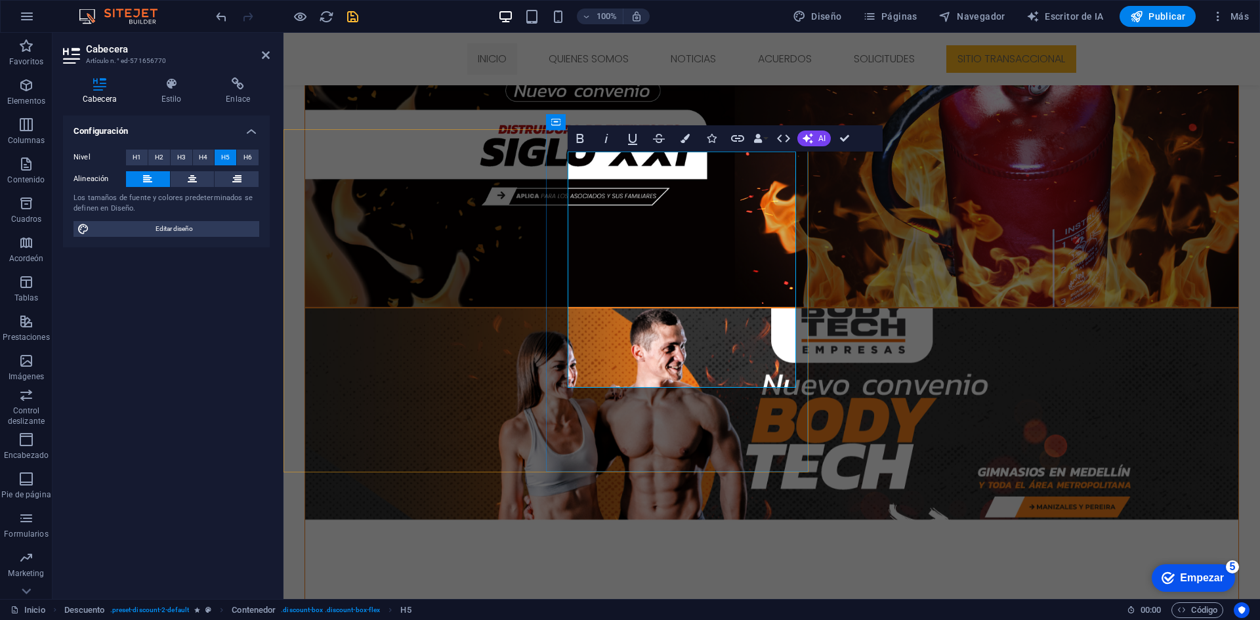
drag, startPoint x: 703, startPoint y: 363, endPoint x: 564, endPoint y: 183, distance: 227.3
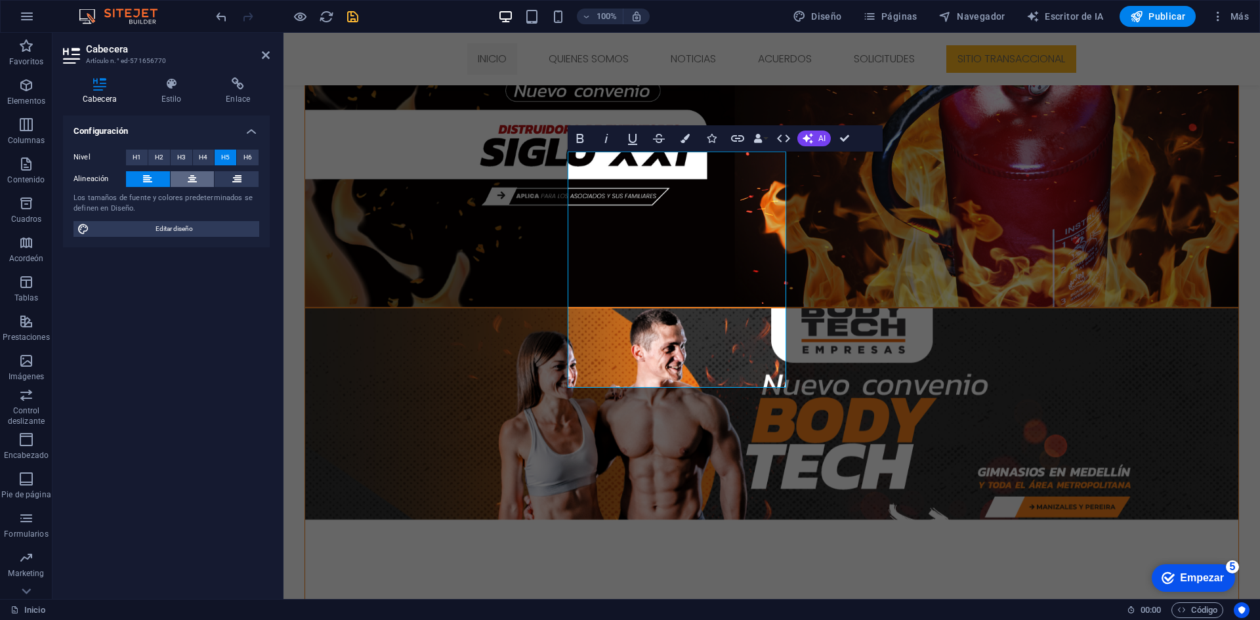
click at [182, 181] on button at bounding box center [193, 179] width 44 height 16
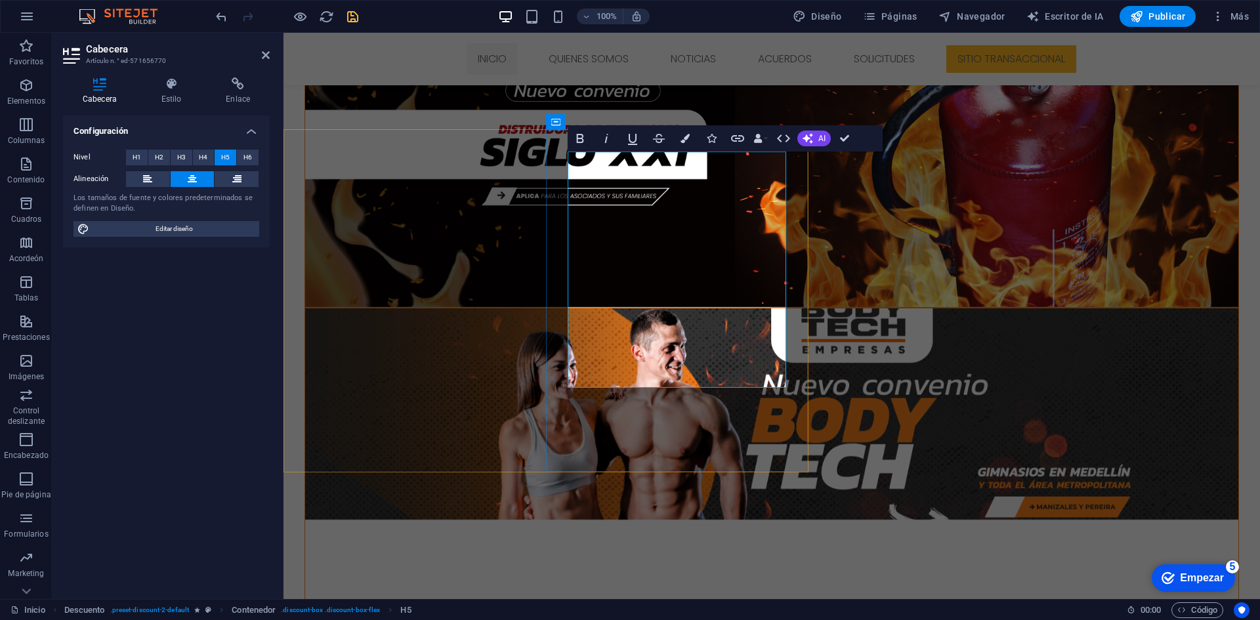
drag, startPoint x: 638, startPoint y: 211, endPoint x: 578, endPoint y: 165, distance: 75.7
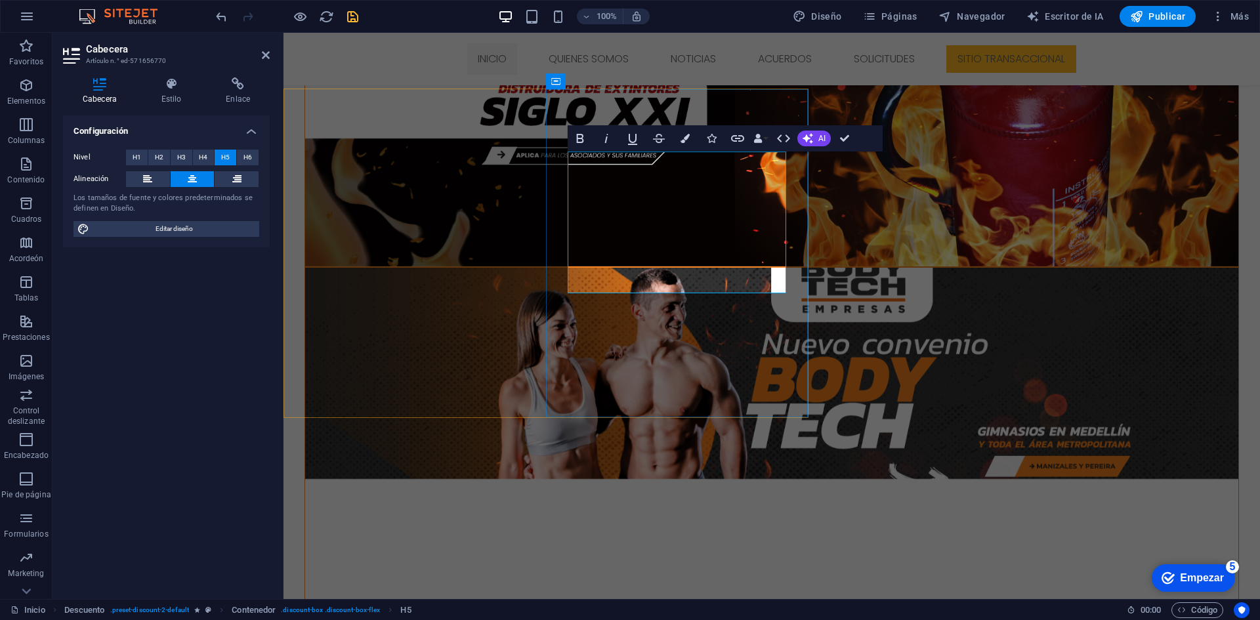
drag, startPoint x: 853, startPoint y: 136, endPoint x: 842, endPoint y: 157, distance: 23.8
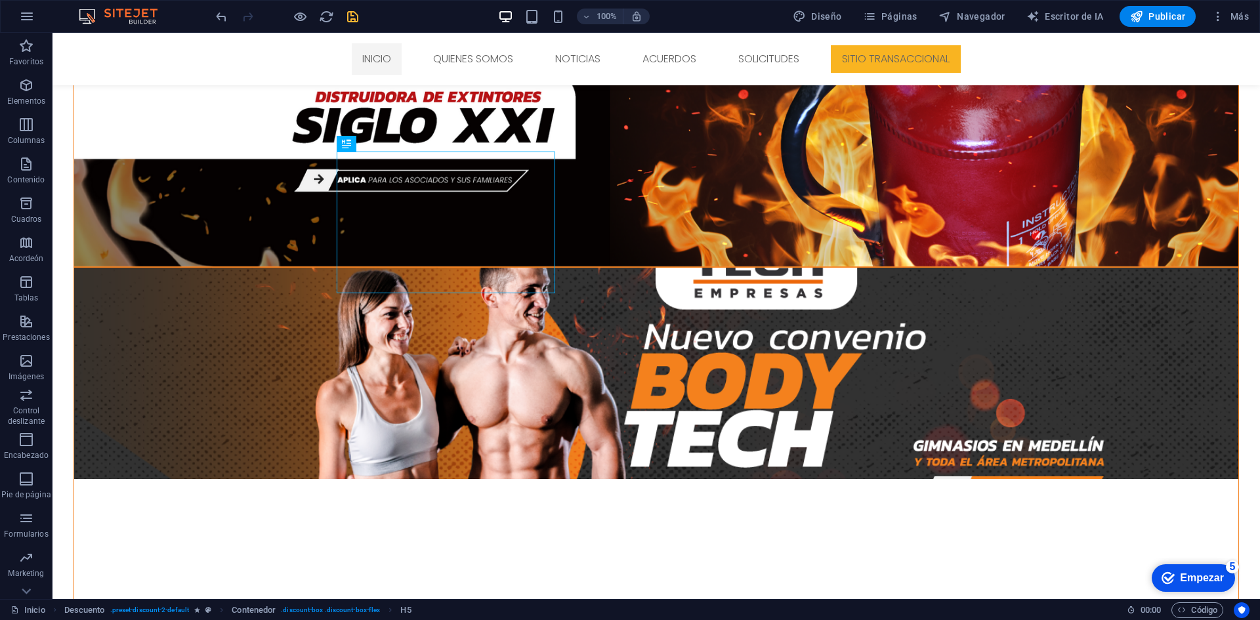
drag, startPoint x: 923, startPoint y: 276, endPoint x: 899, endPoint y: 295, distance: 30.8
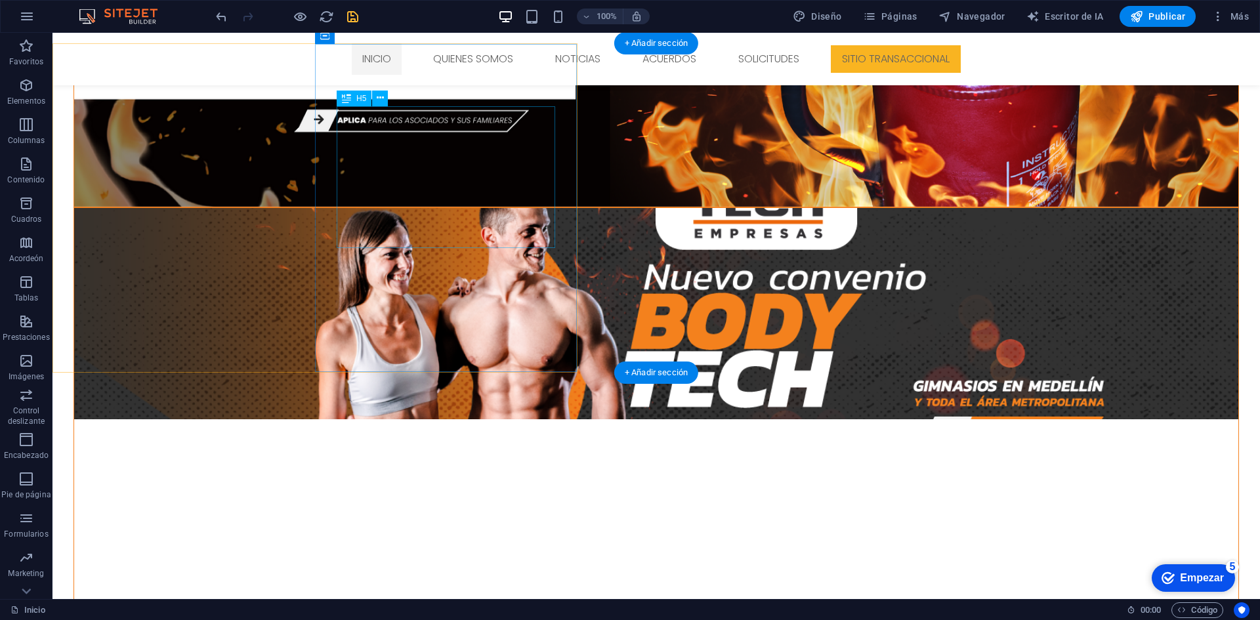
scroll to position [822, 0]
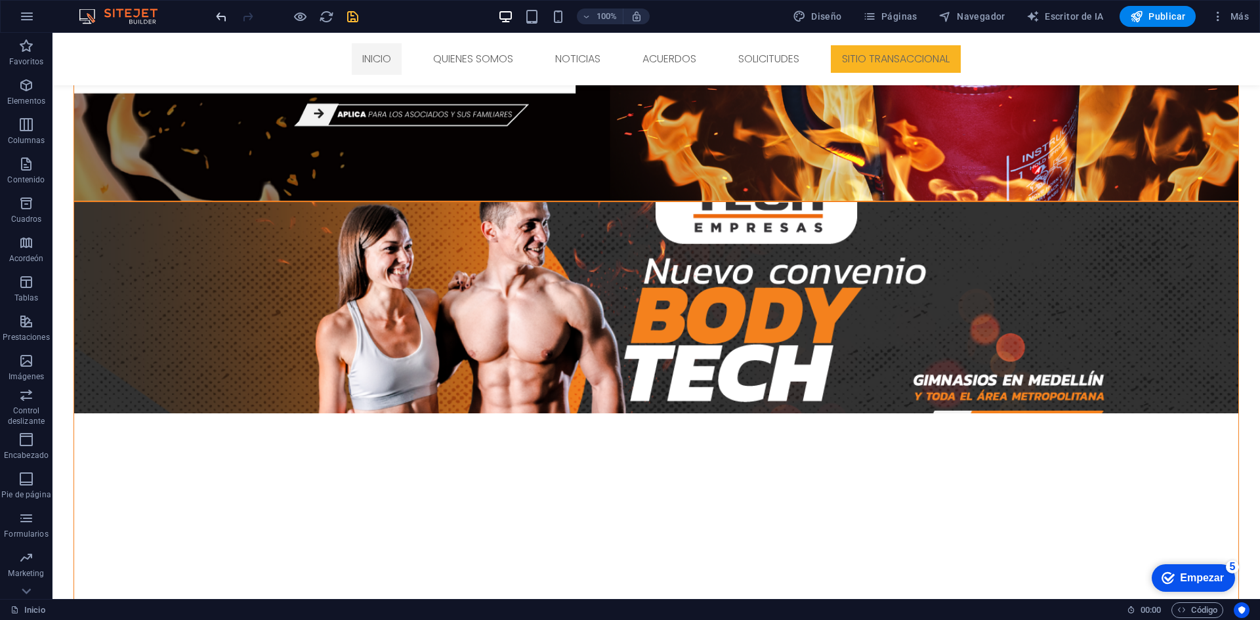
click at [228, 21] on icon "deshacer" at bounding box center [221, 16] width 15 height 15
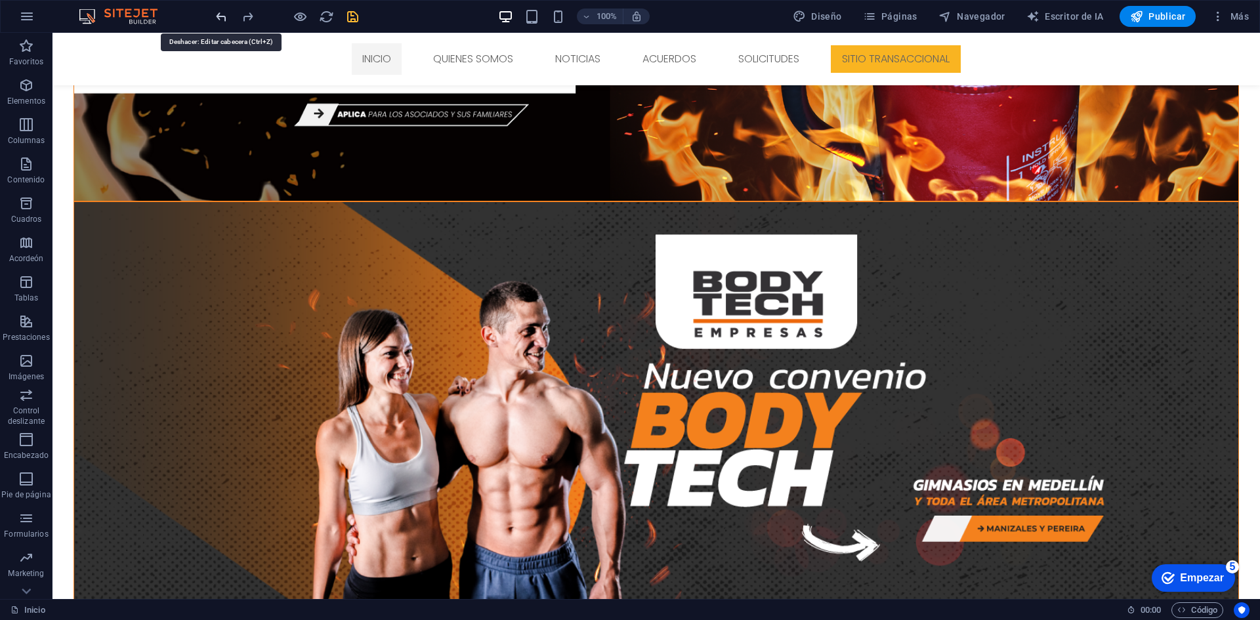
click at [224, 18] on icon "deshacer" at bounding box center [221, 16] width 15 height 15
click at [223, 30] on div "100% Diseño Páginas Navegador Escritor de IA Publicar Más" at bounding box center [630, 16] width 1258 height 31
click at [225, 24] on icon "deshacer" at bounding box center [221, 16] width 15 height 15
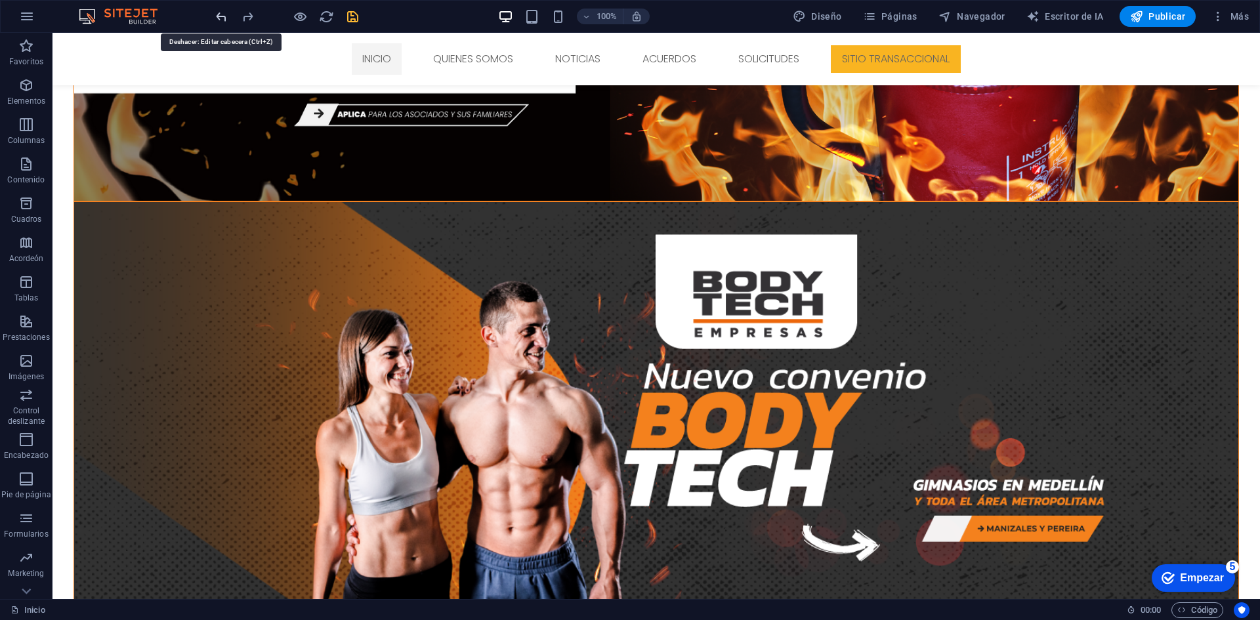
click at [226, 22] on icon "deshacer" at bounding box center [221, 16] width 15 height 15
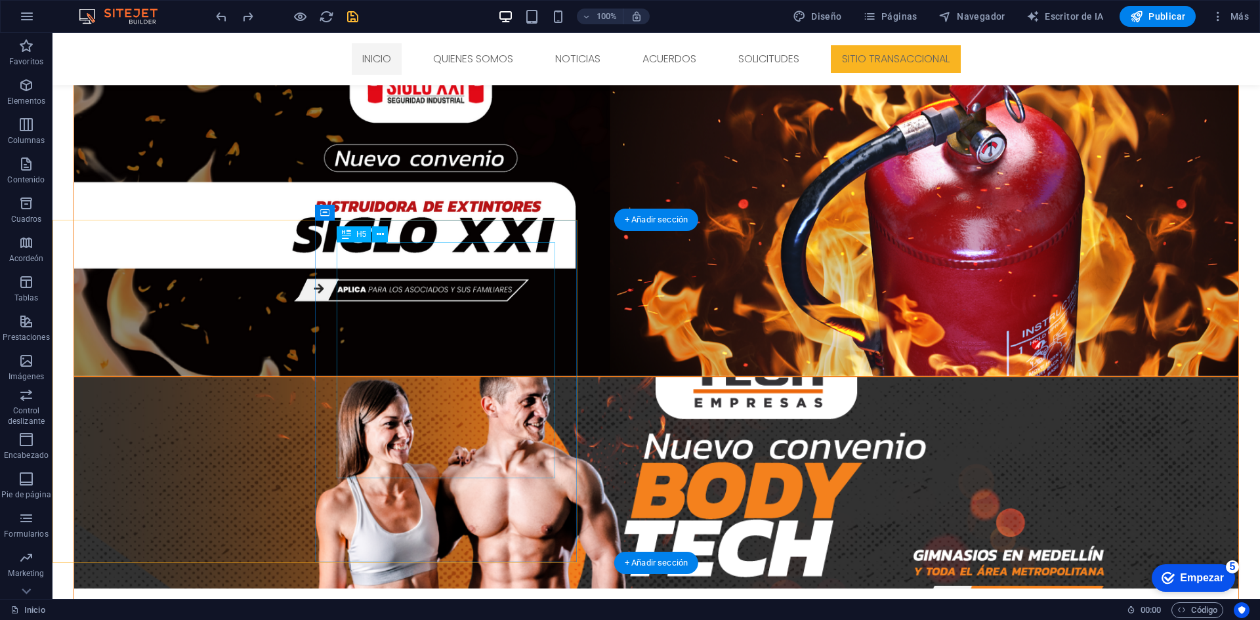
scroll to position [625, 0]
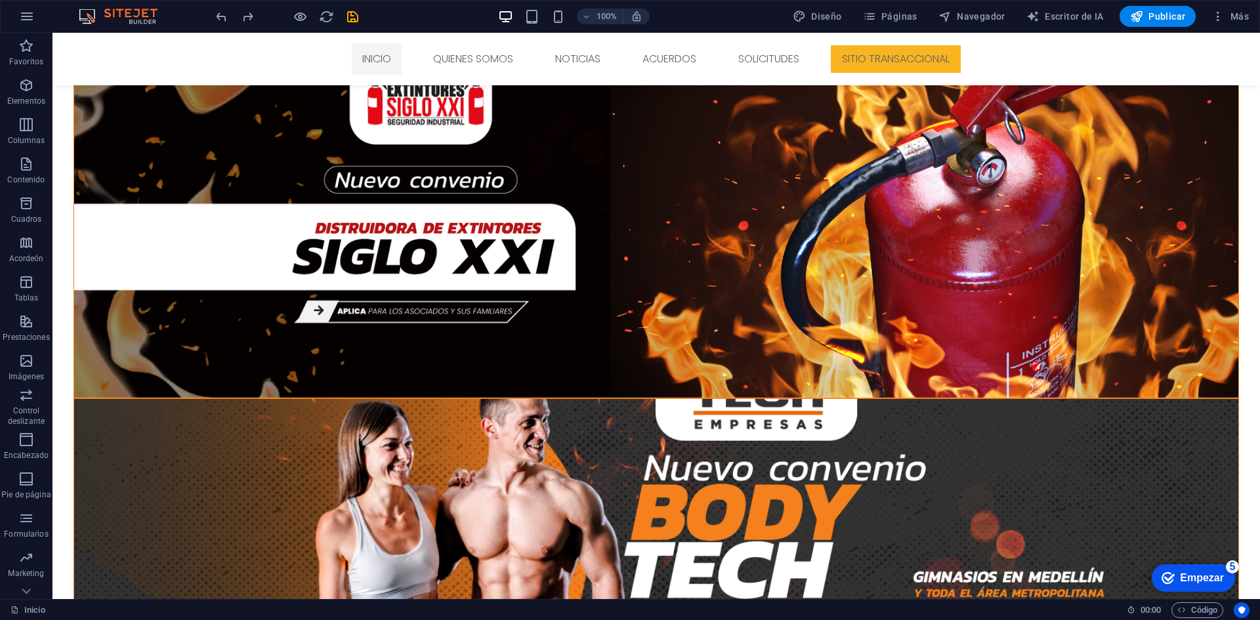
click at [351, 20] on icon "ahorrar" at bounding box center [352, 16] width 15 height 15
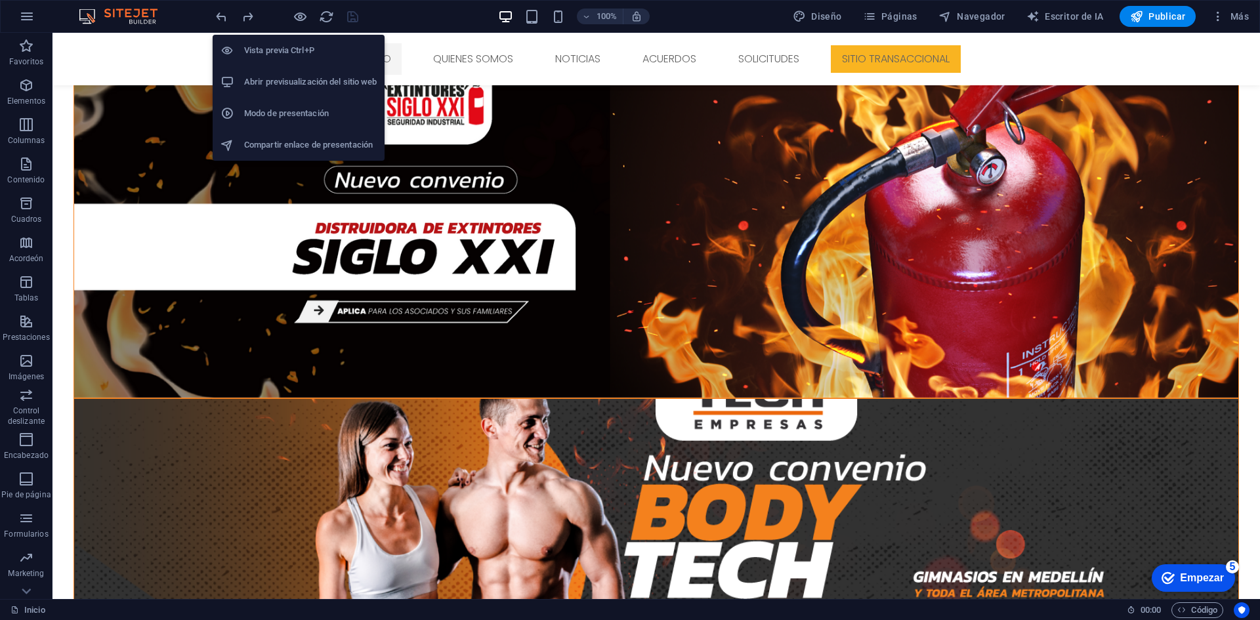
click at [329, 75] on h6 "Abrir previsualización del sitio web" at bounding box center [310, 82] width 133 height 16
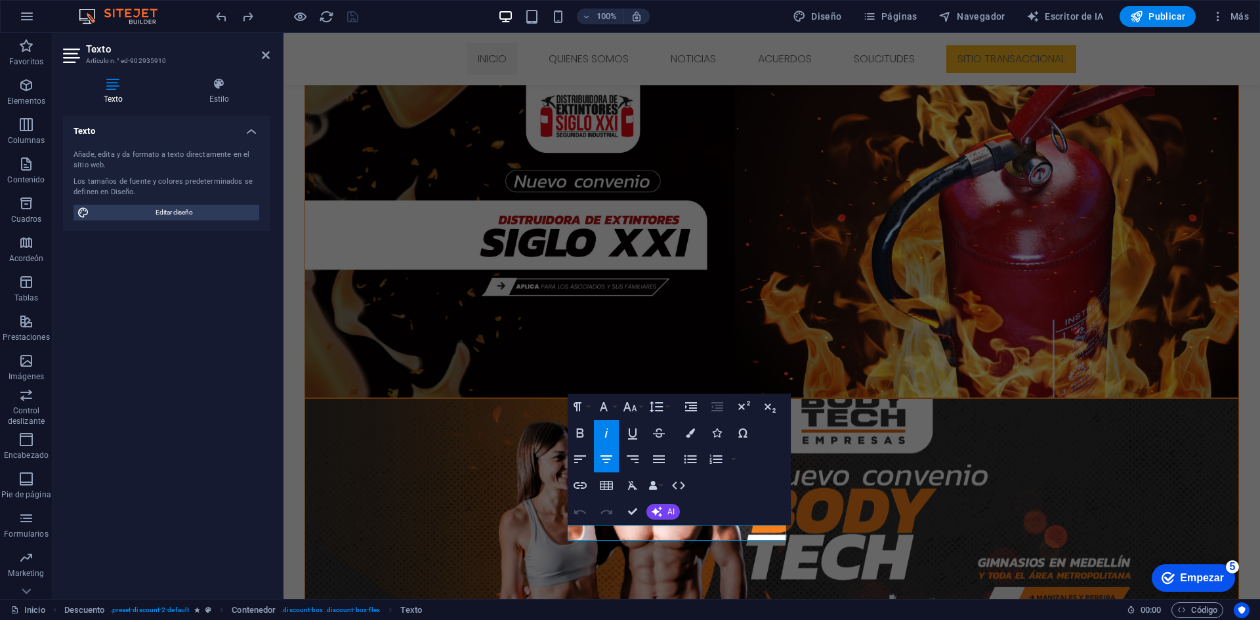
click at [615, 459] on button "Alinear al centro" at bounding box center [606, 459] width 25 height 26
drag, startPoint x: 631, startPoint y: 538, endPoint x: 747, endPoint y: 535, distance: 116.2
click at [609, 462] on icon "button" at bounding box center [606, 459] width 16 height 16
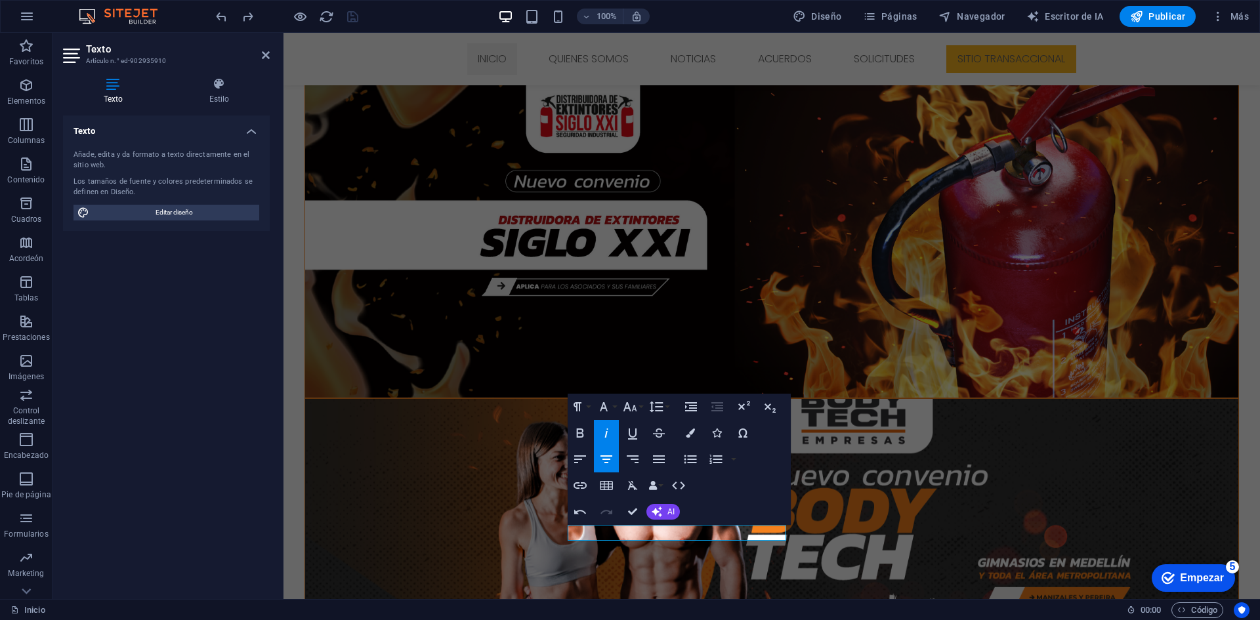
click at [610, 463] on icon "button" at bounding box center [606, 459] width 16 height 16
drag, startPoint x: 999, startPoint y: 234, endPoint x: 990, endPoint y: 230, distance: 9.4
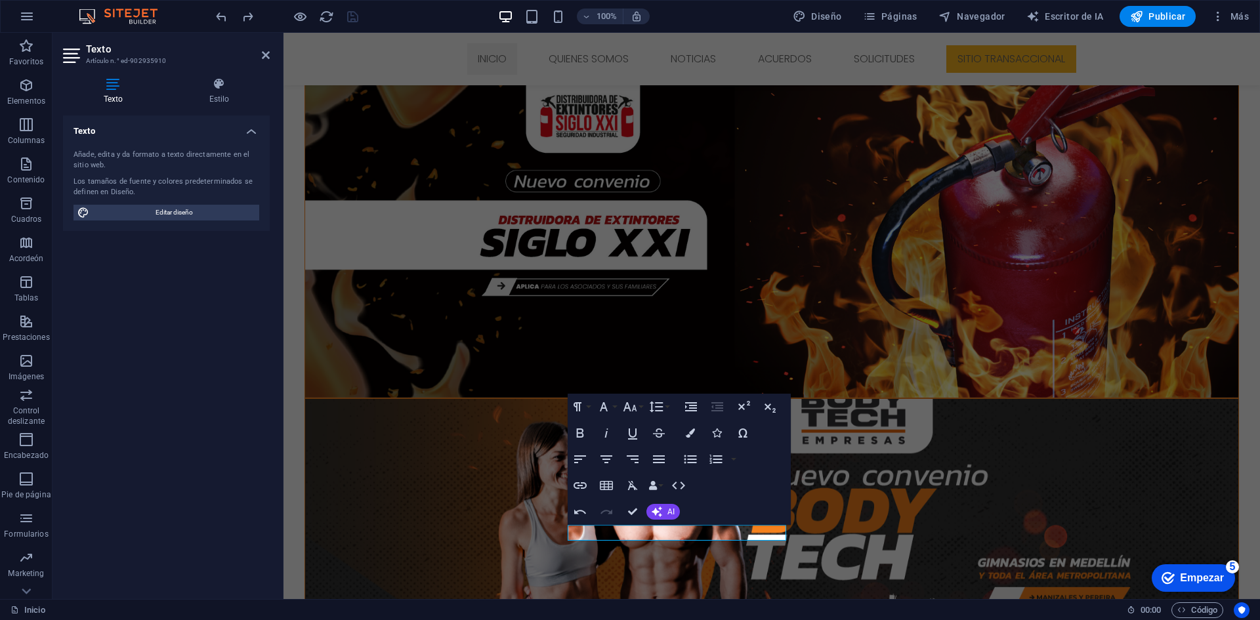
click at [652, 457] on icon "button" at bounding box center [659, 459] width 16 height 16
click at [638, 459] on icon "button" at bounding box center [633, 459] width 12 height 8
click at [607, 459] on icon "button" at bounding box center [606, 459] width 12 height 8
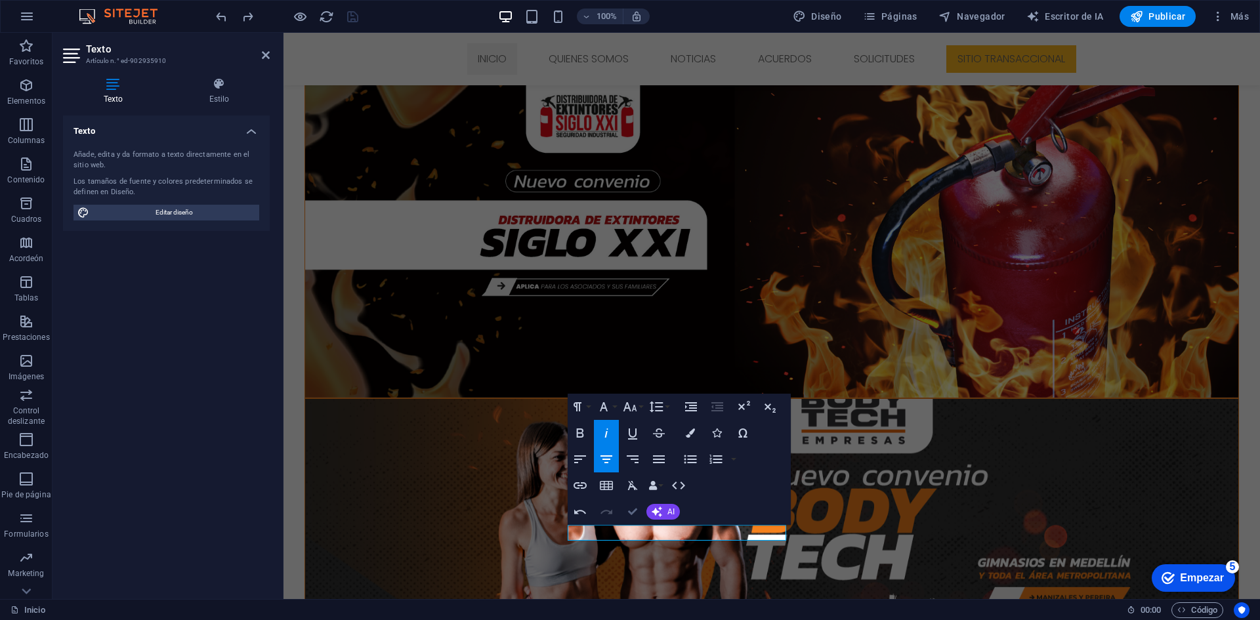
drag, startPoint x: 633, startPoint y: 514, endPoint x: 575, endPoint y: 473, distance: 71.0
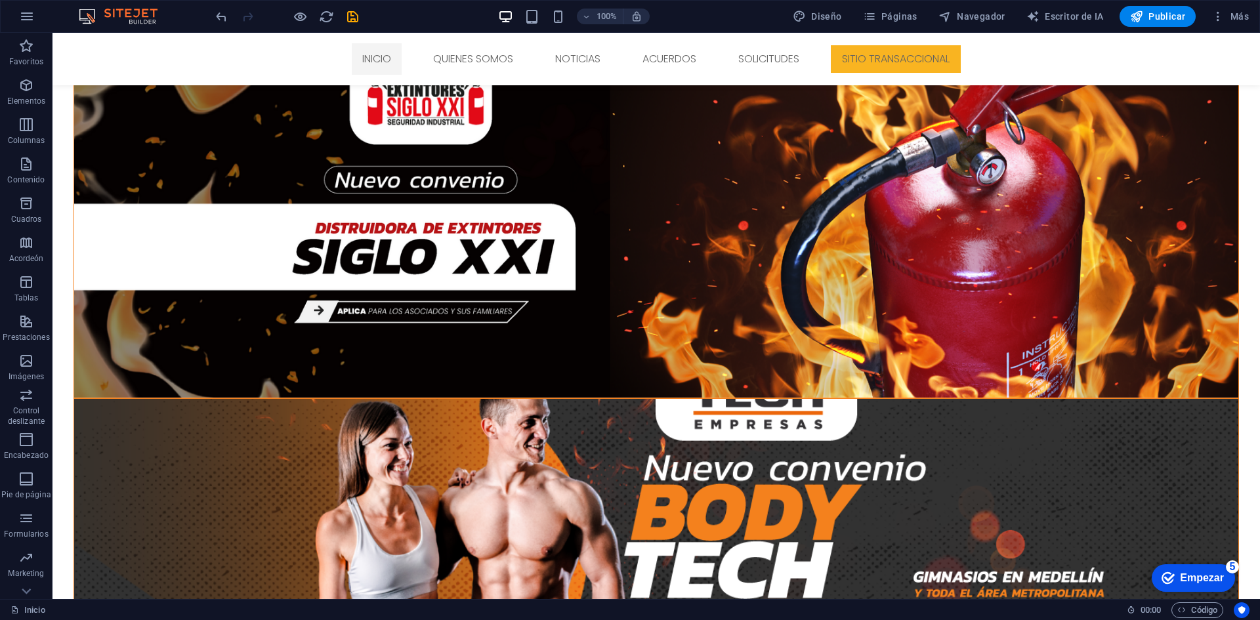
click at [362, 11] on div "100% Diseño Páginas Navegador Escritor de IA Publicar Más" at bounding box center [733, 16] width 1041 height 21
click at [358, 13] on icon "ahorrar" at bounding box center [352, 16] width 15 height 15
click at [1150, 9] on button "Publicar" at bounding box center [1157, 16] width 77 height 21
